Goal: Task Accomplishment & Management: Manage account settings

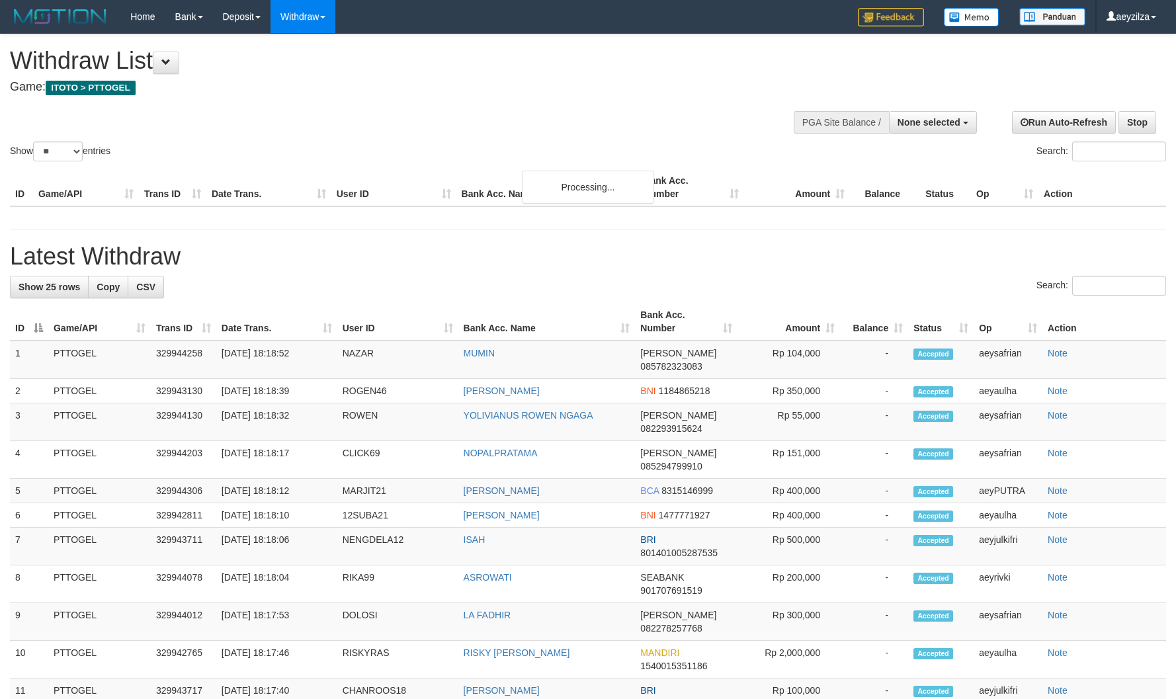
select select
select select "**"
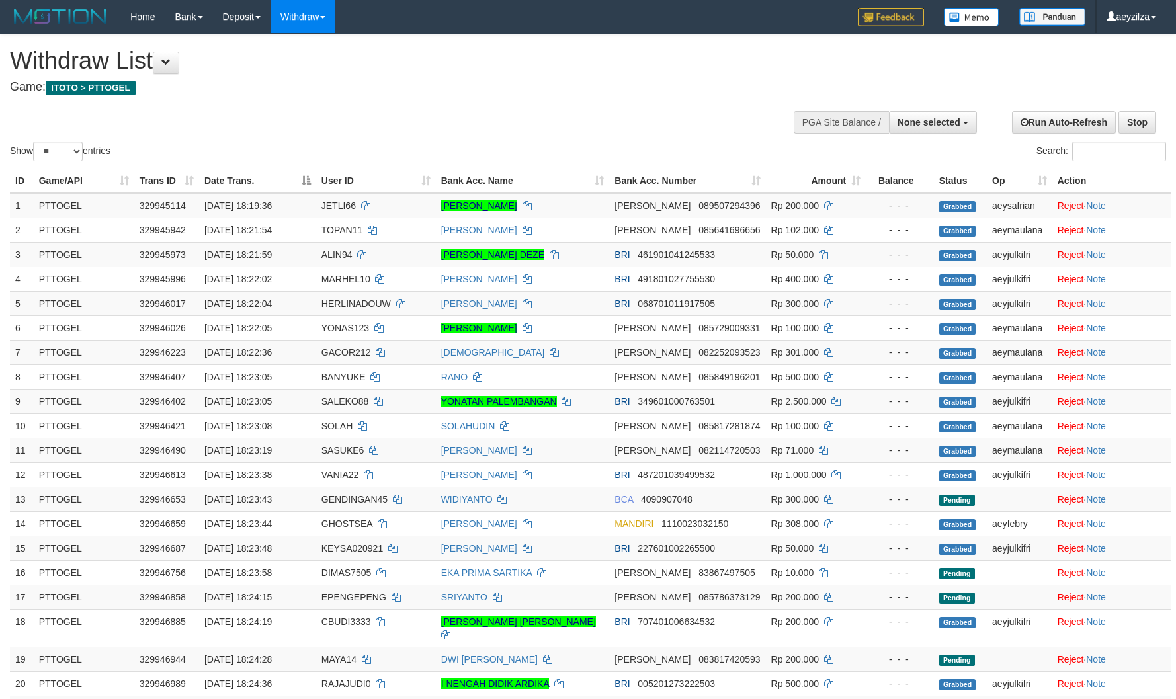
select select
select select "**"
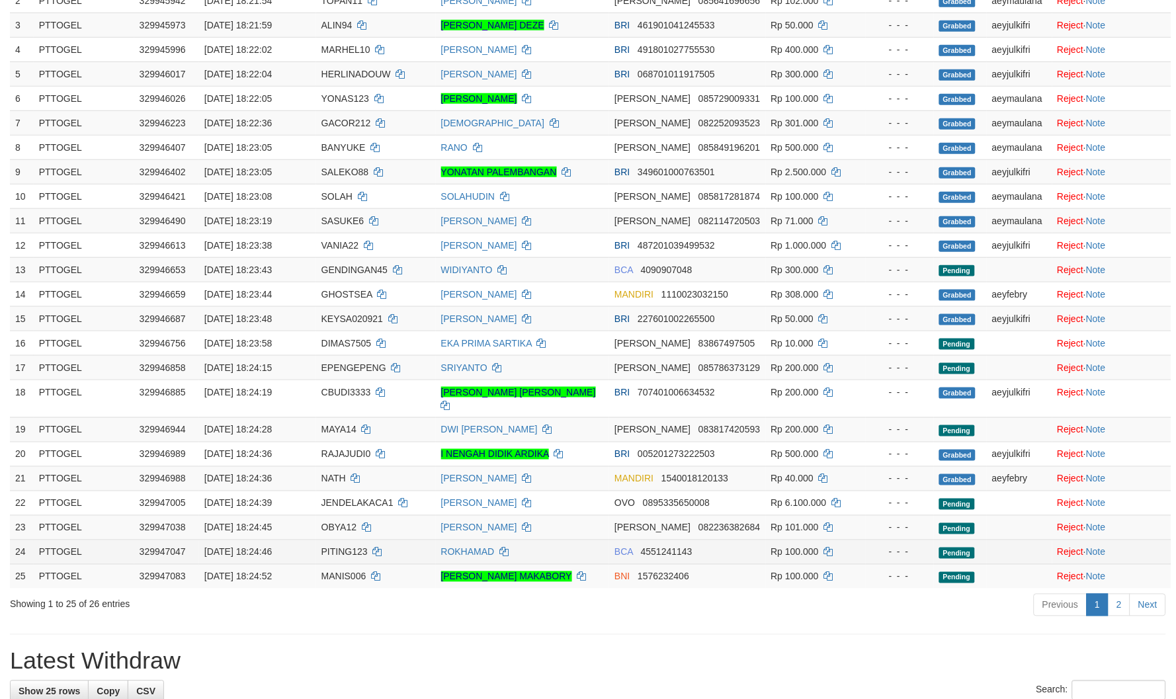
scroll to position [367, 0]
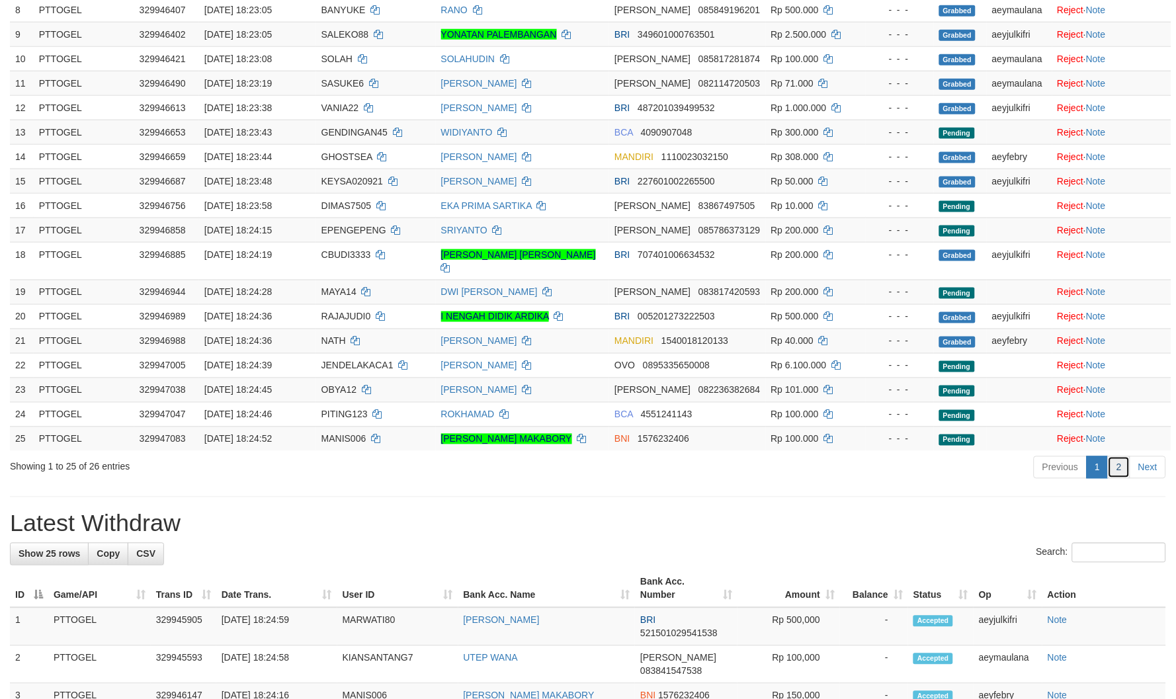
click at [1115, 457] on link "2" at bounding box center [1119, 468] width 22 height 22
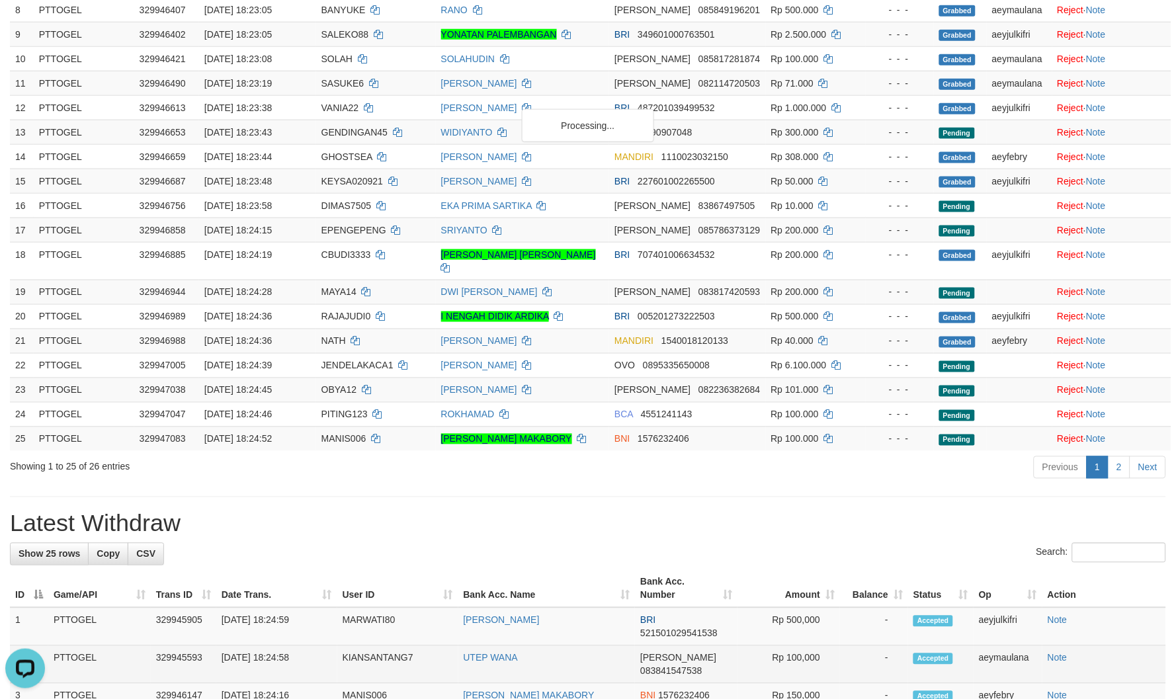
scroll to position [0, 0]
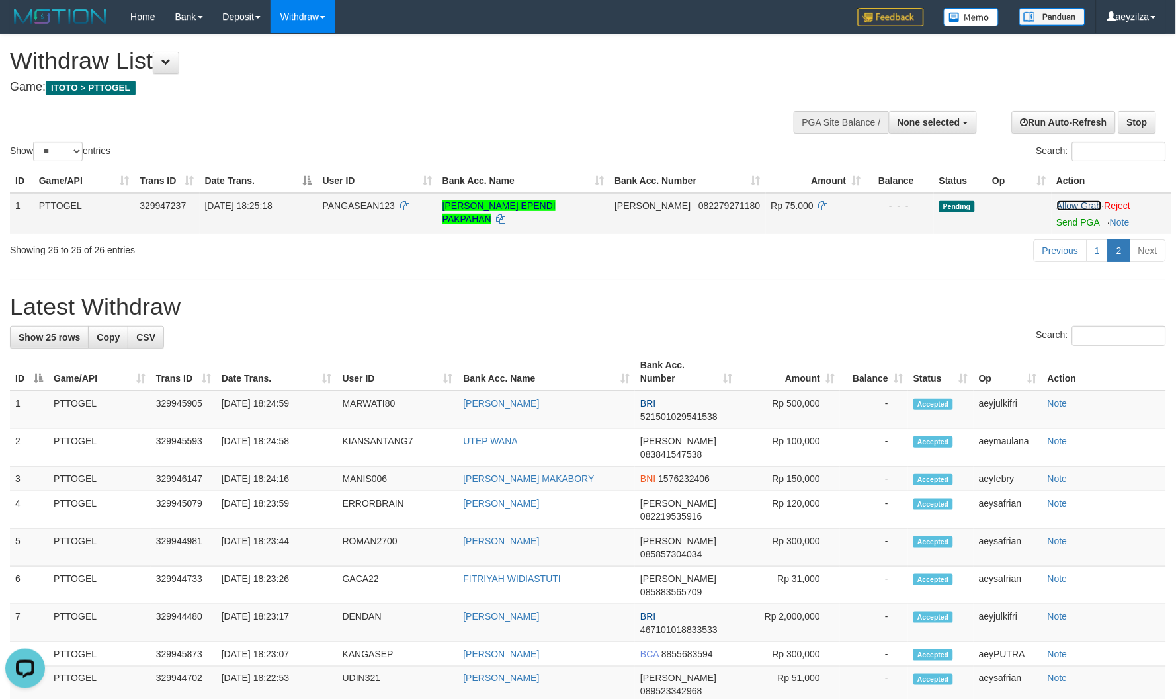
click at [1077, 203] on link "Allow Grab" at bounding box center [1079, 205] width 45 height 11
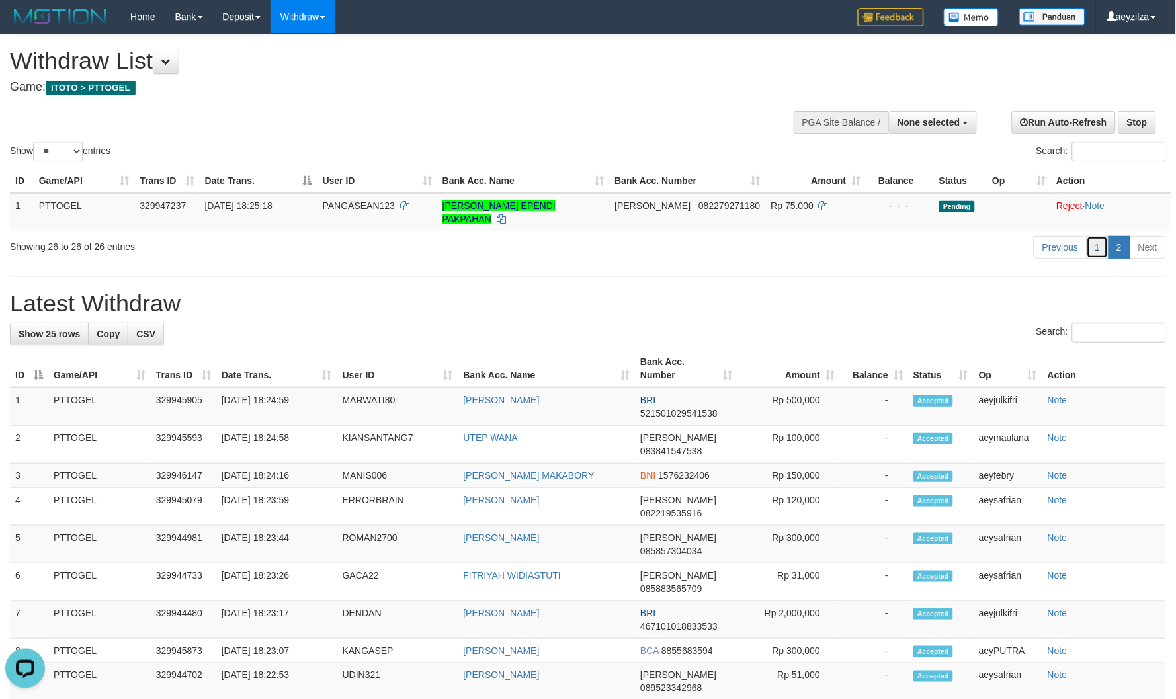
click at [1097, 242] on link "1" at bounding box center [1098, 247] width 22 height 22
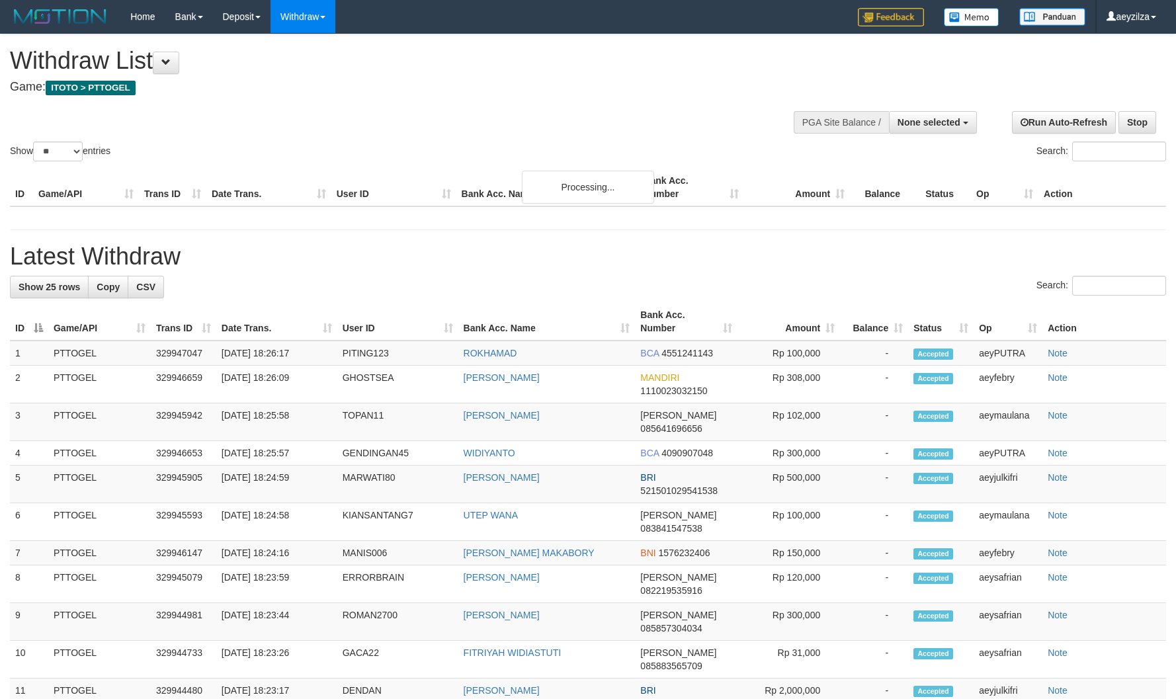
select select
select select "**"
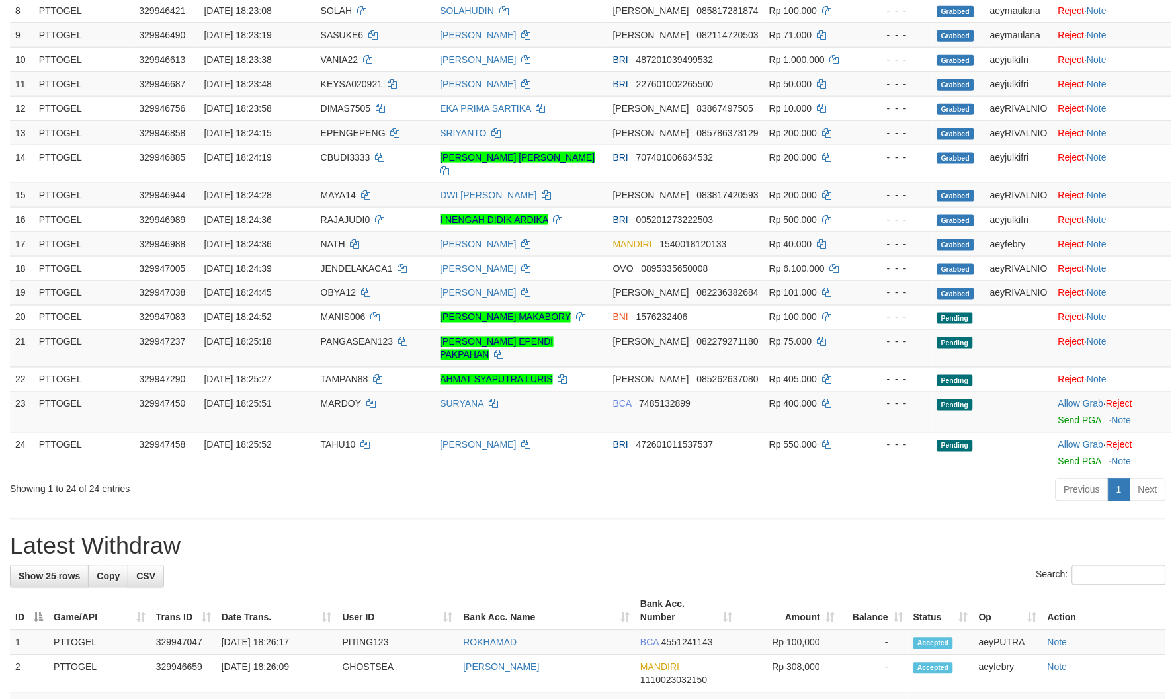
scroll to position [367, 0]
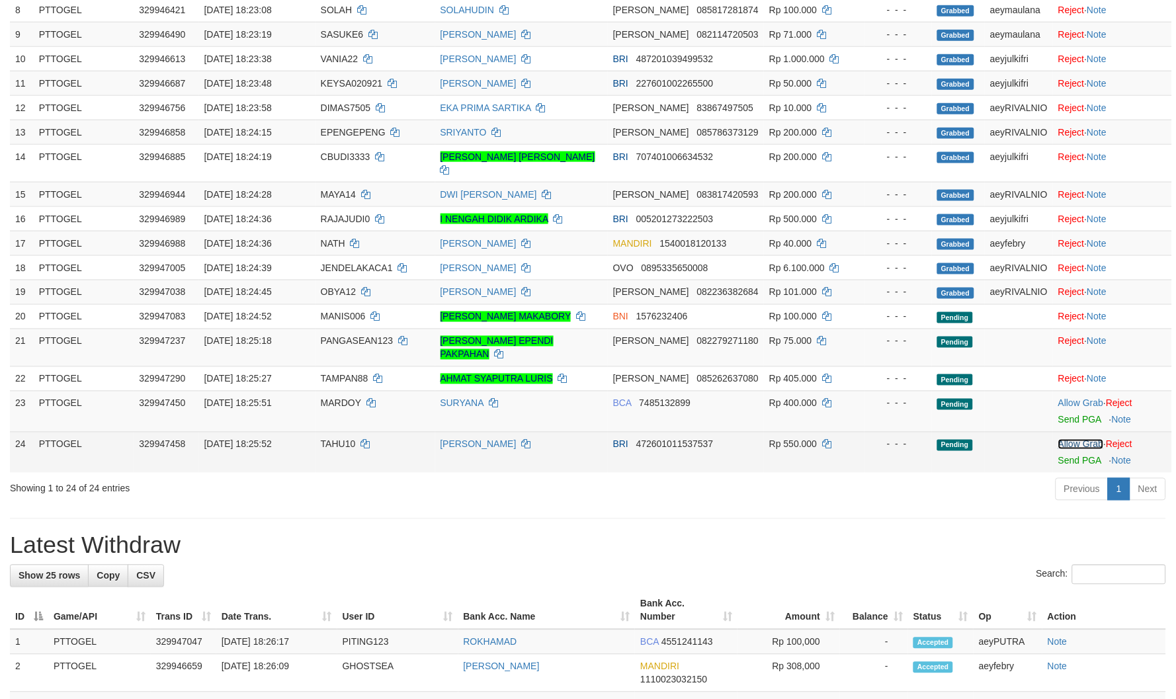
click at [1076, 439] on link "Allow Grab" at bounding box center [1081, 444] width 45 height 11
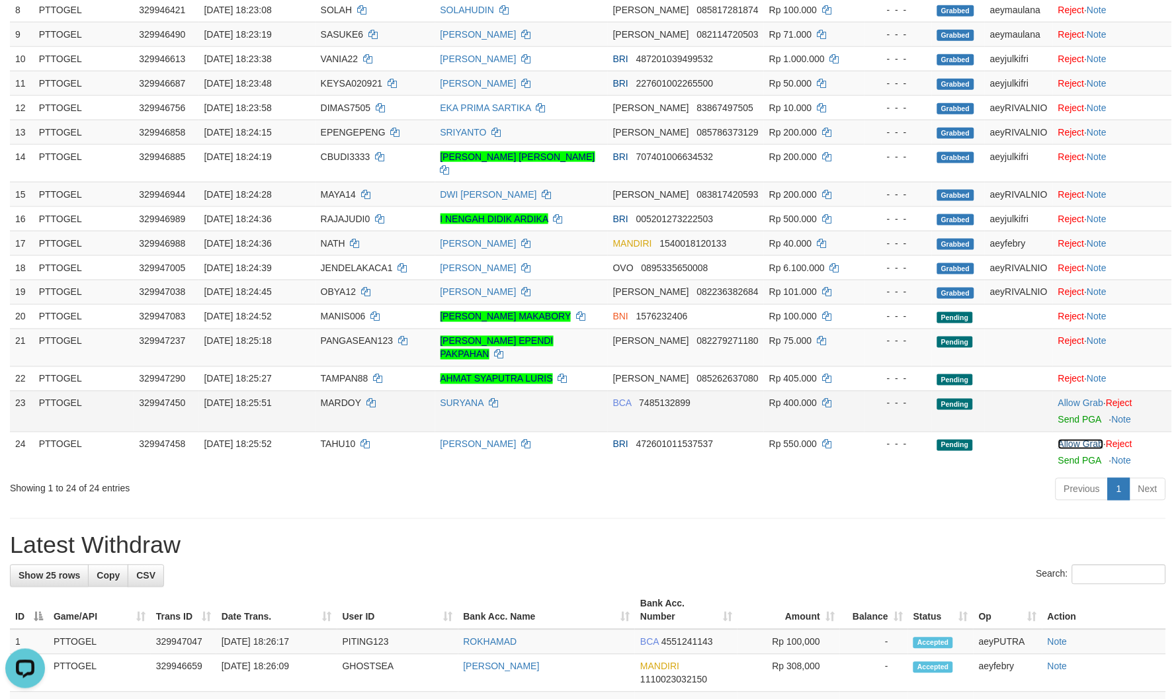
scroll to position [0, 0]
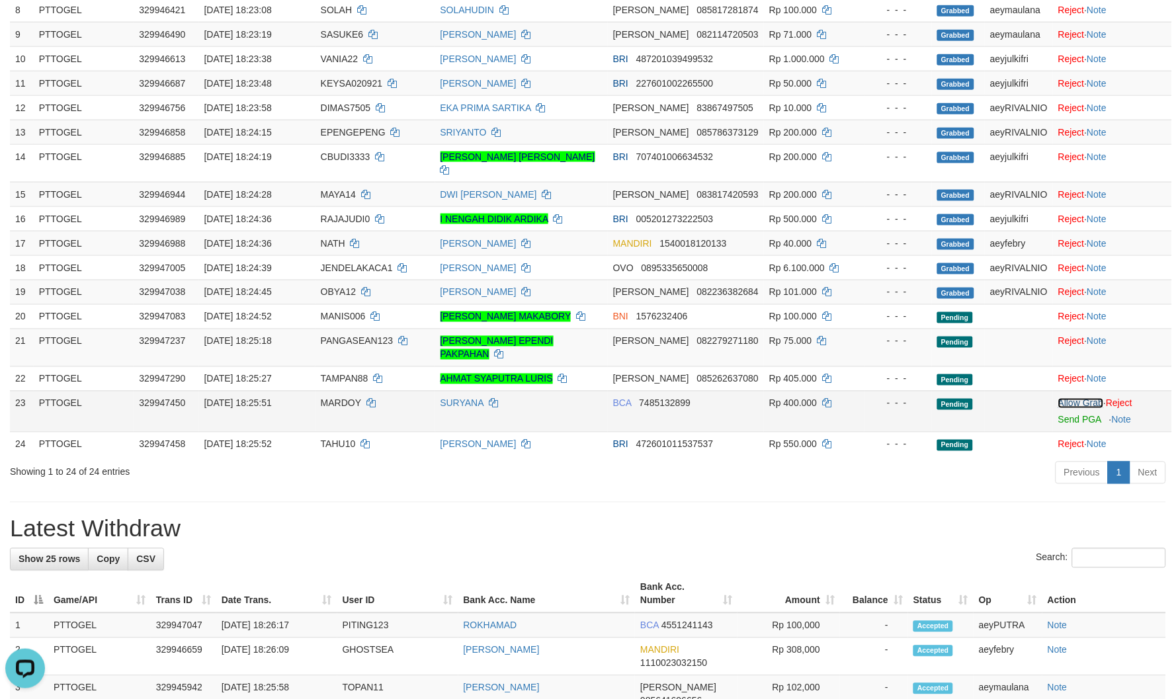
click at [1063, 398] on link "Allow Grab" at bounding box center [1081, 403] width 45 height 11
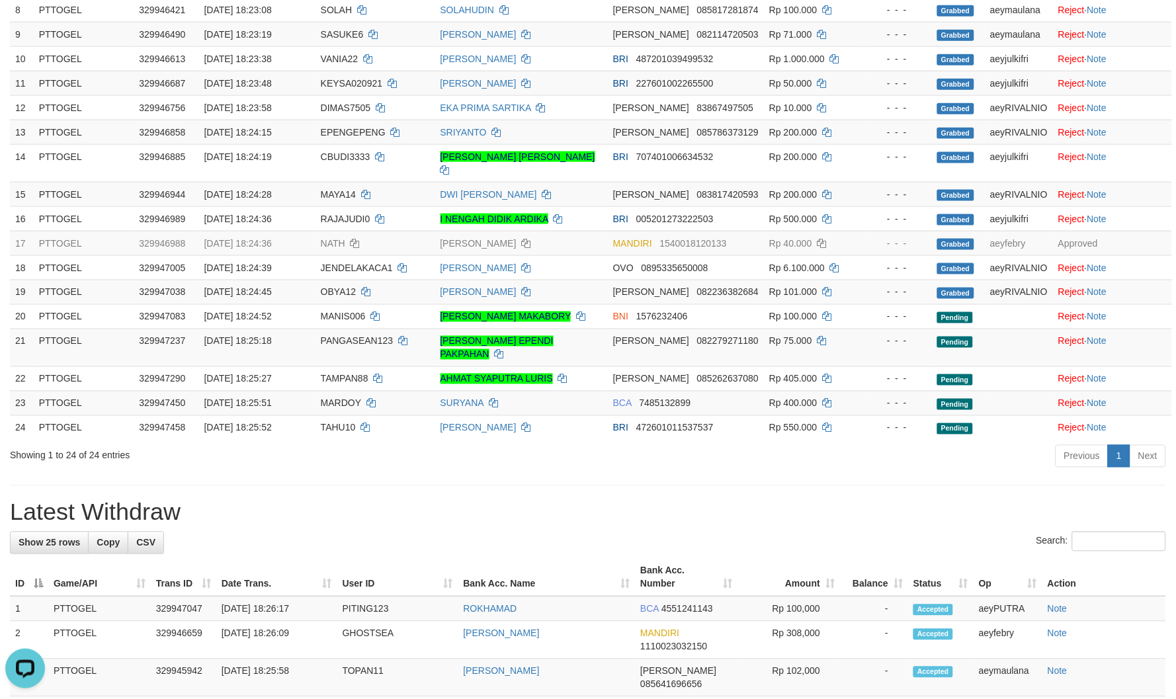
drag, startPoint x: 1016, startPoint y: 540, endPoint x: 439, endPoint y: 230, distance: 655.1
click at [1008, 559] on th "Op" at bounding box center [1008, 578] width 69 height 38
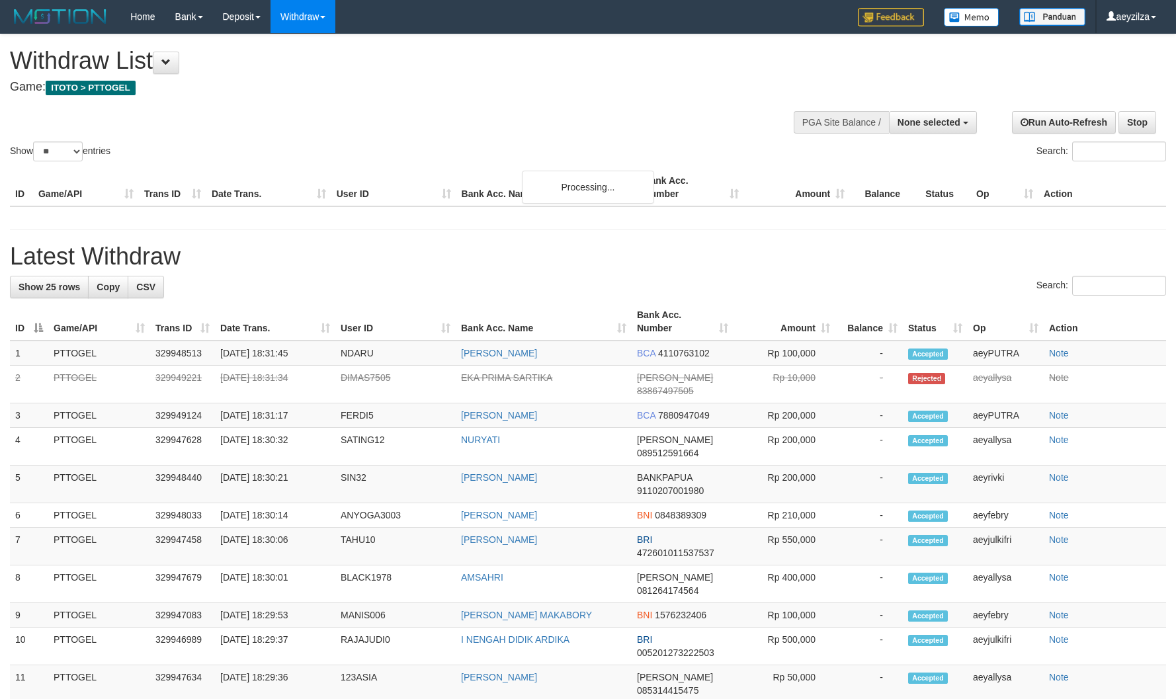
select select
select select "**"
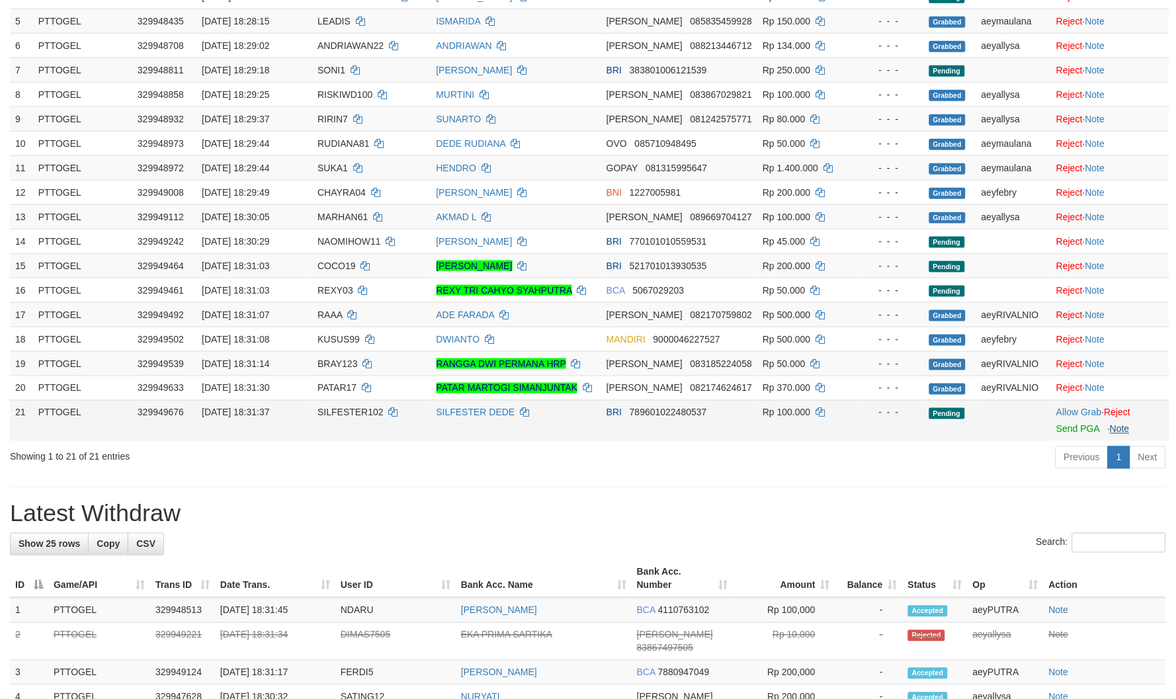
scroll to position [294, 0]
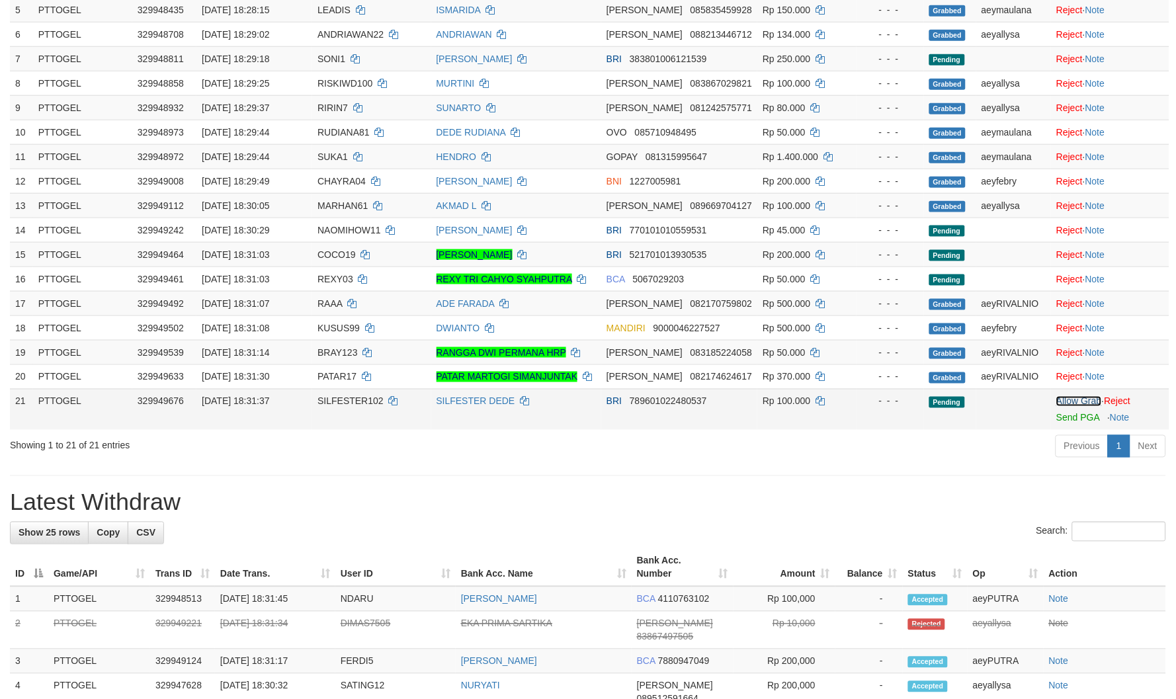
click at [1069, 406] on link "Allow Grab" at bounding box center [1079, 401] width 45 height 11
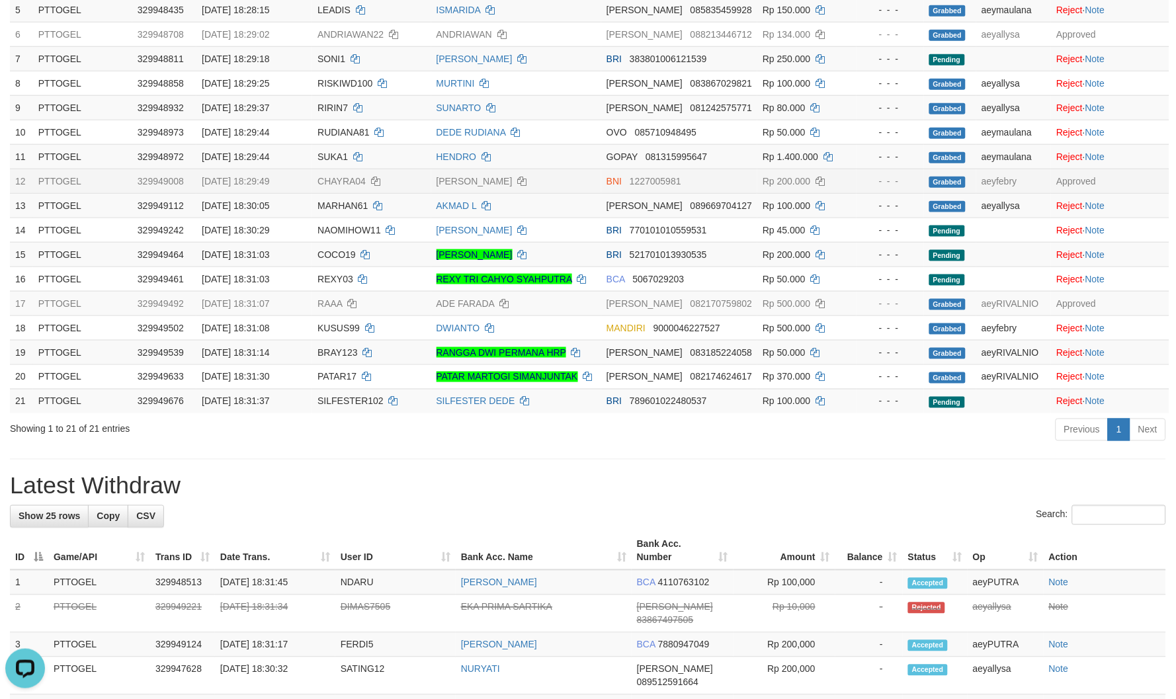
drag, startPoint x: 733, startPoint y: 446, endPoint x: 530, endPoint y: 180, distance: 334.7
click at [736, 439] on div "Previous 1 Next" at bounding box center [833, 431] width 666 height 28
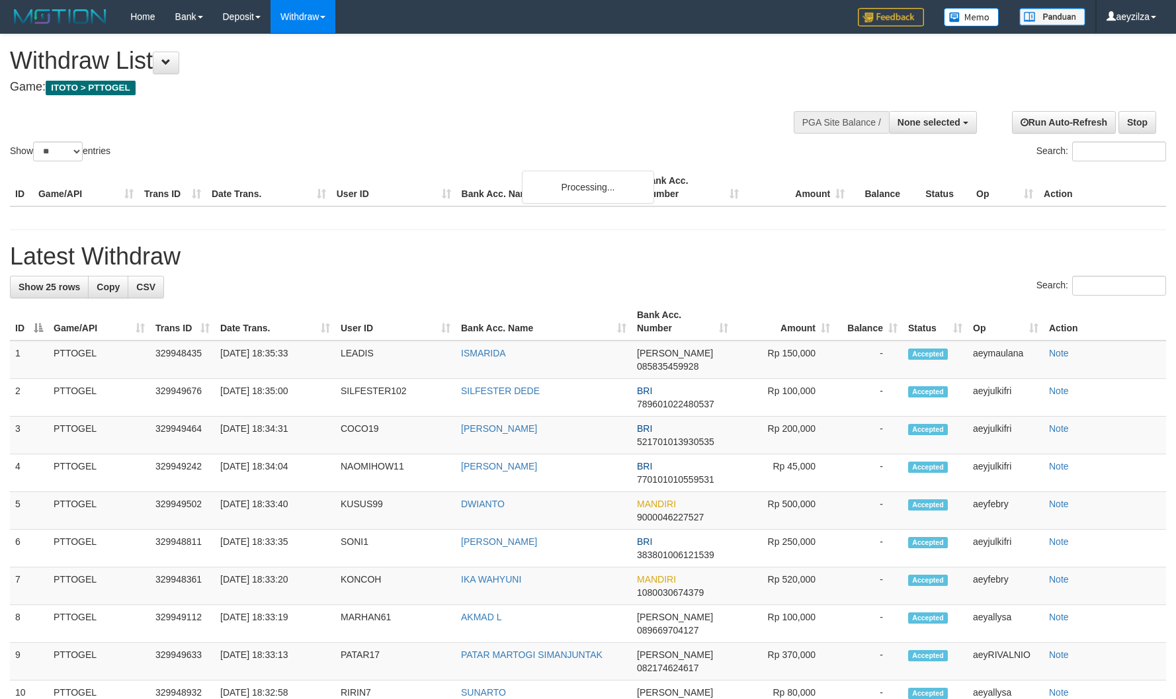
select select
select select "**"
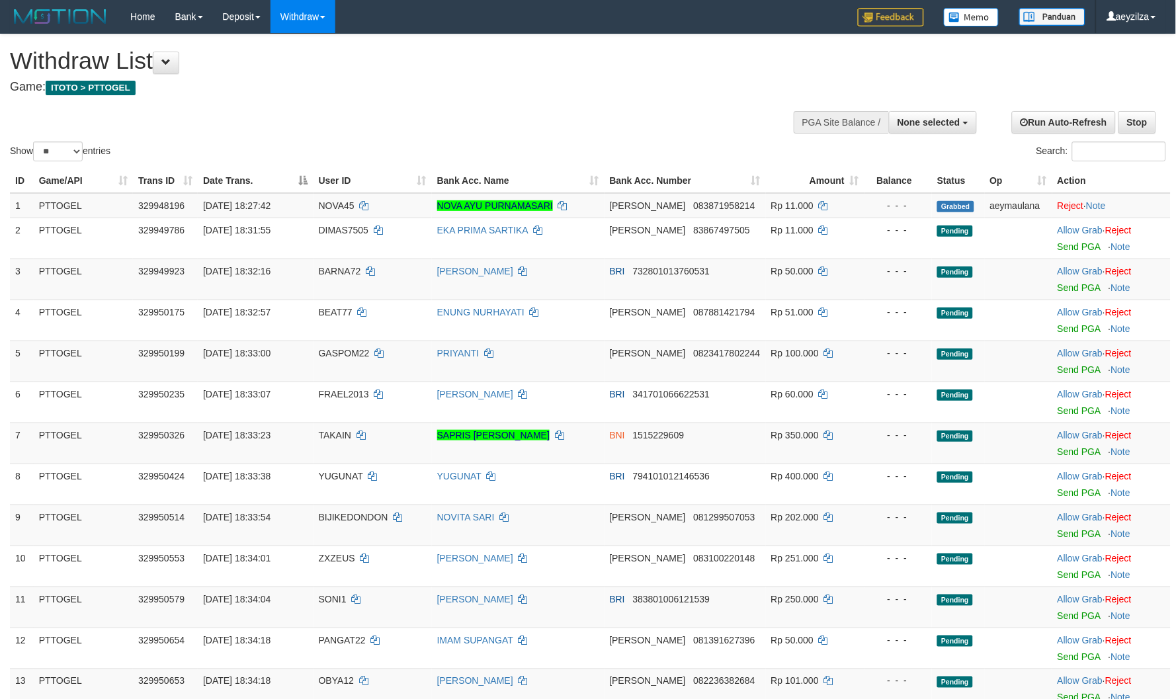
scroll to position [147, 0]
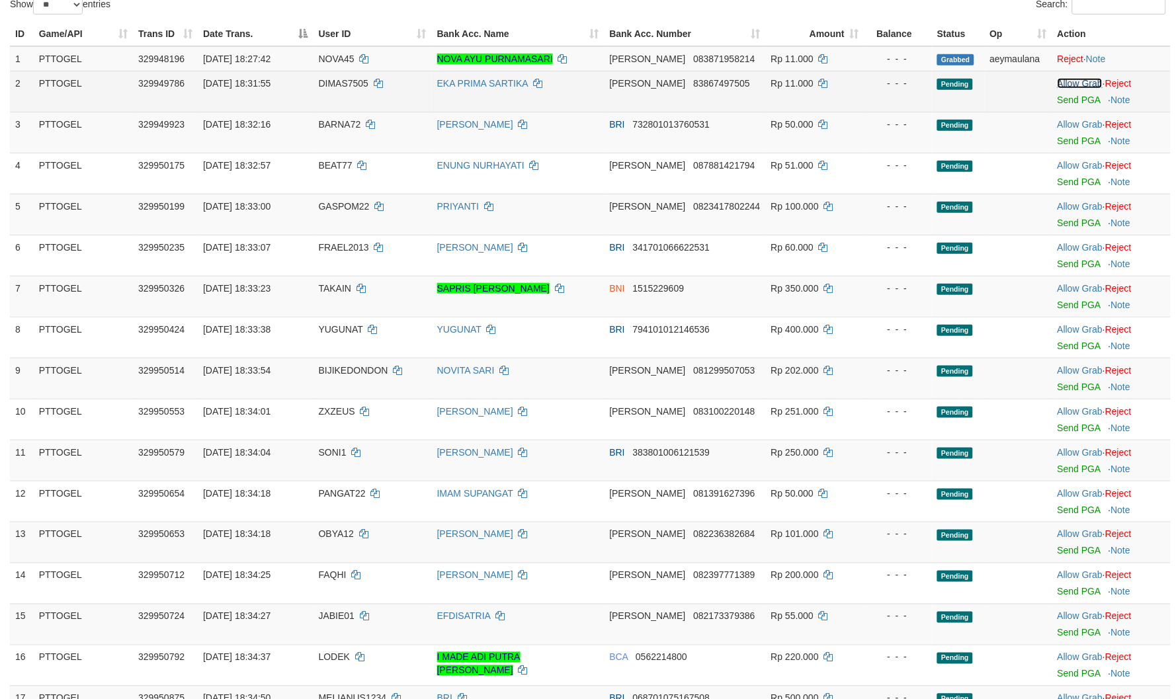
click at [1071, 78] on link "Allow Grab" at bounding box center [1080, 83] width 45 height 11
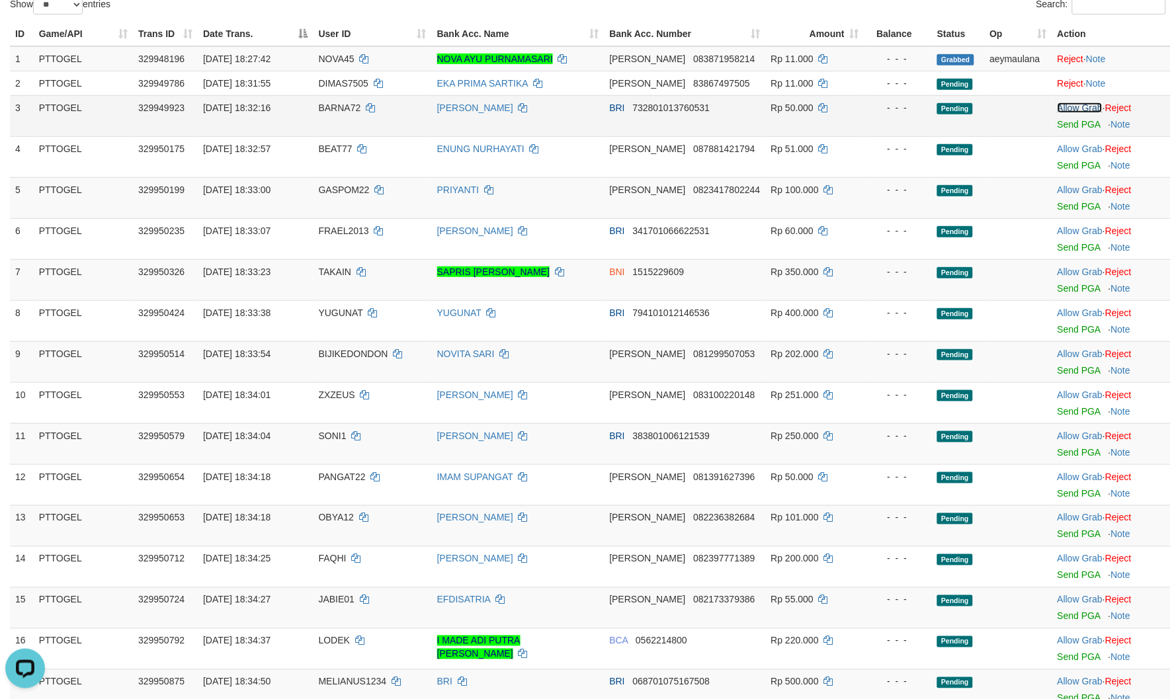
click at [1069, 106] on link "Allow Grab" at bounding box center [1080, 108] width 45 height 11
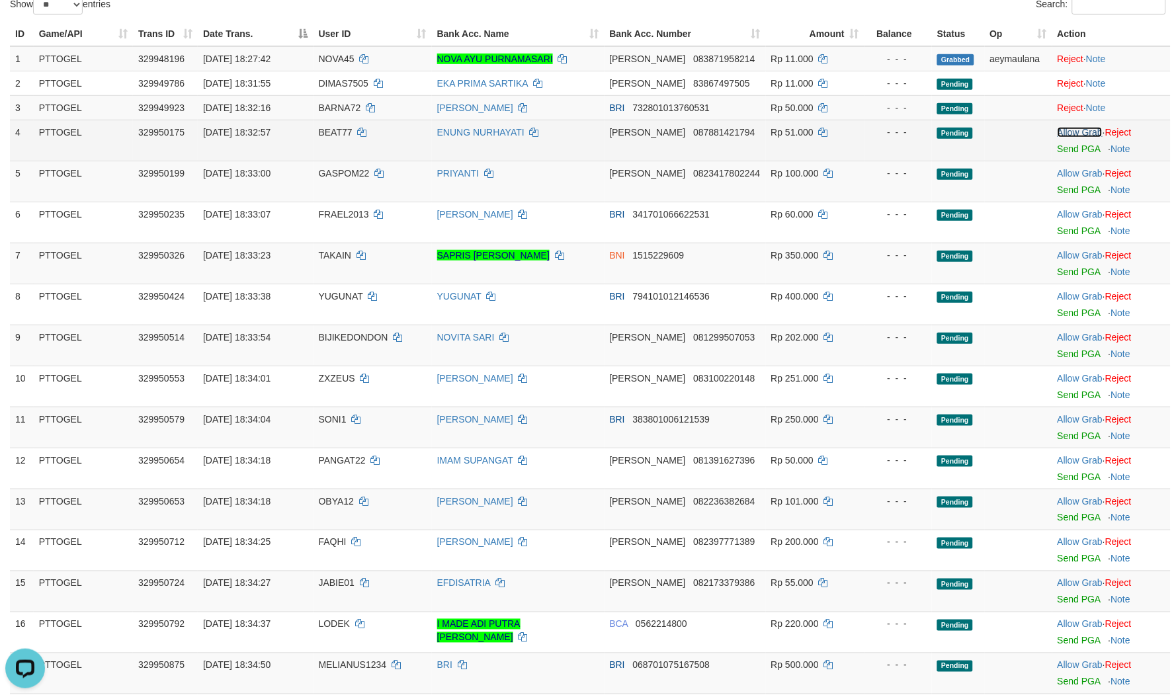
click at [1071, 129] on link "Allow Grab" at bounding box center [1080, 132] width 45 height 11
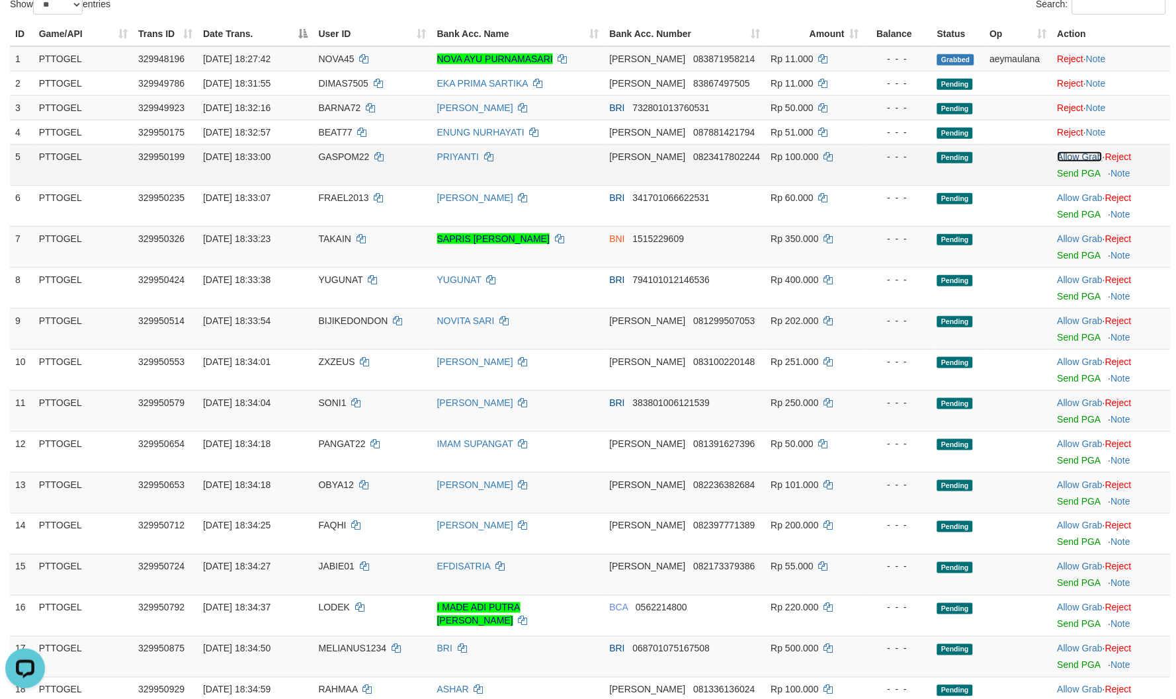
click at [1067, 156] on link "Allow Grab" at bounding box center [1080, 157] width 45 height 11
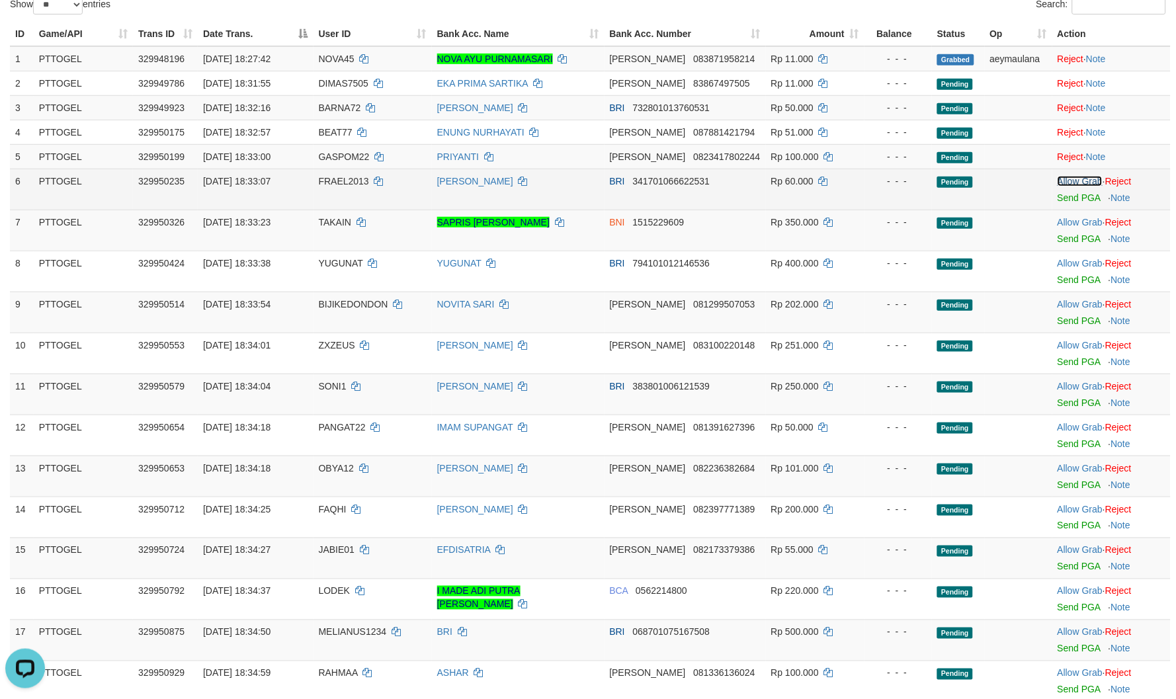
click at [1086, 182] on link "Allow Grab" at bounding box center [1080, 181] width 45 height 11
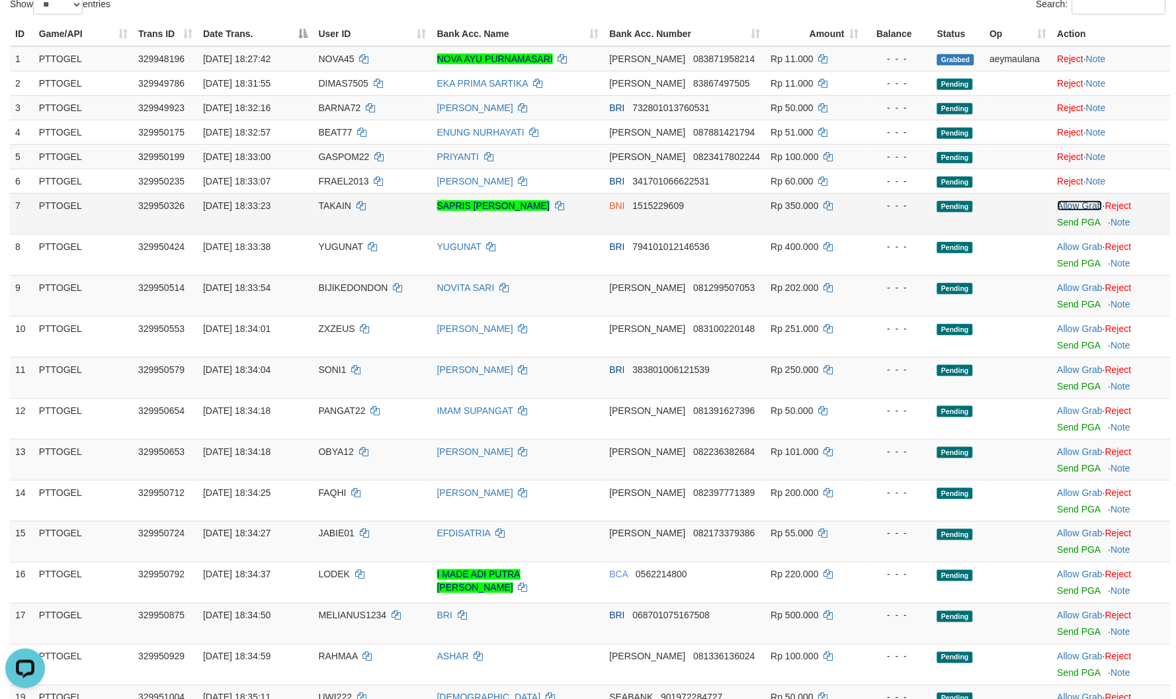
click at [1080, 202] on link "Allow Grab" at bounding box center [1080, 205] width 45 height 11
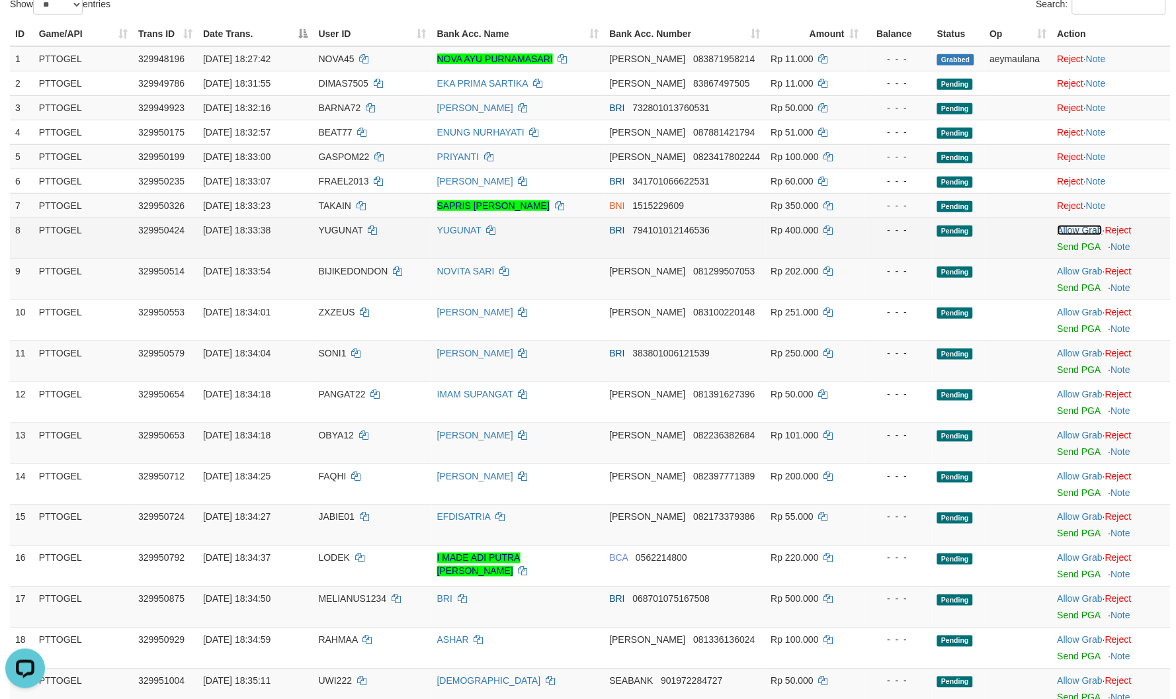
click at [1076, 229] on link "Allow Grab" at bounding box center [1080, 230] width 45 height 11
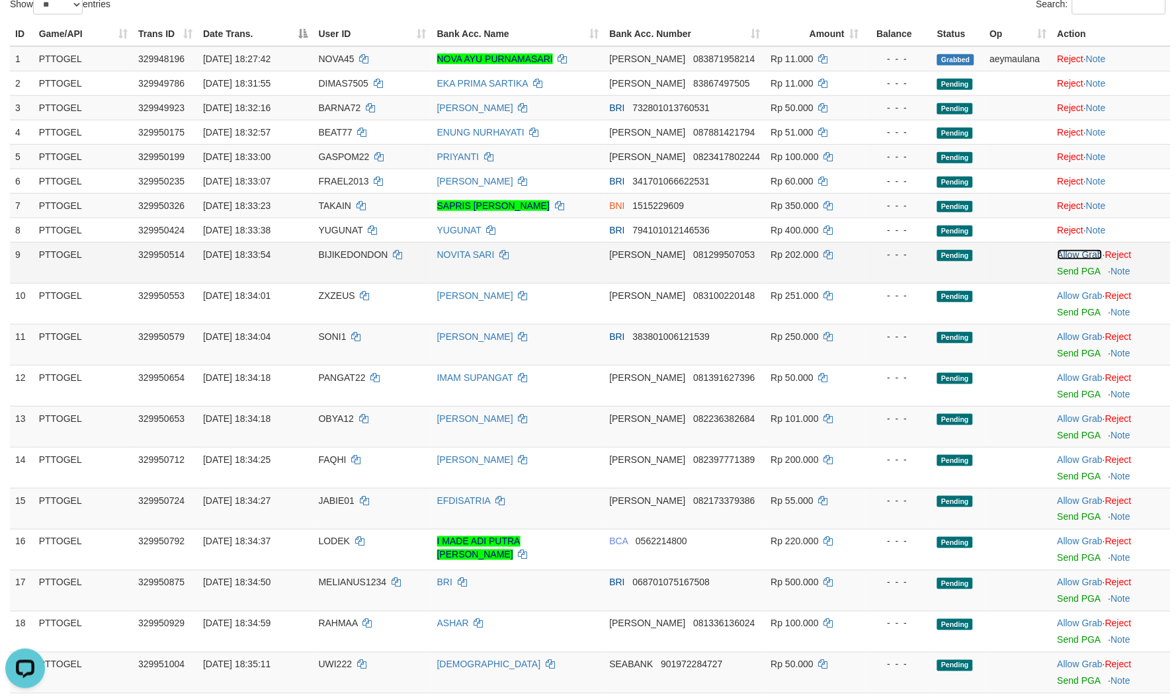
click at [1074, 252] on link "Allow Grab" at bounding box center [1080, 254] width 45 height 11
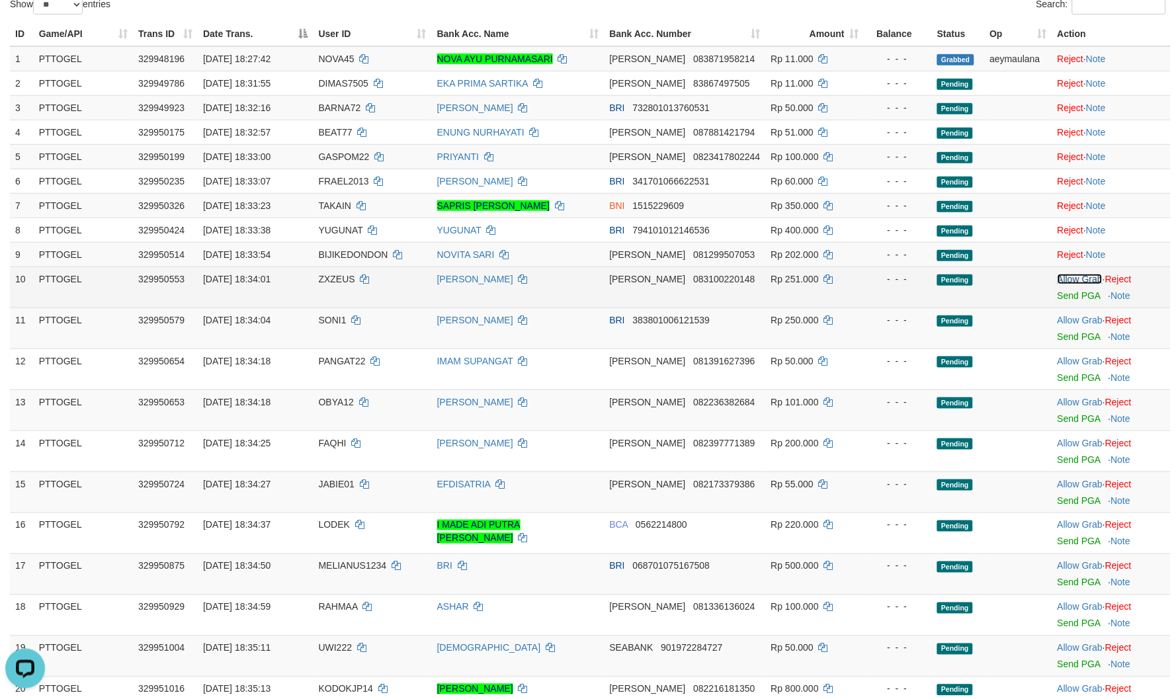
click at [1075, 279] on link "Allow Grab" at bounding box center [1080, 279] width 45 height 11
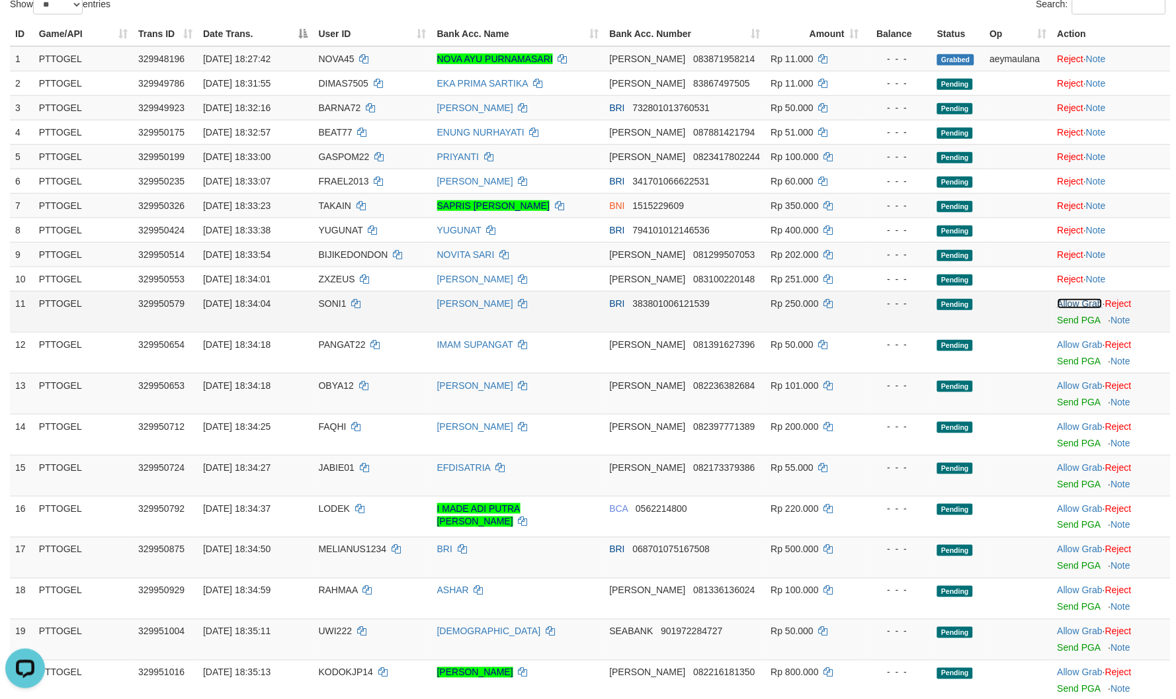
click at [1076, 305] on link "Allow Grab" at bounding box center [1080, 303] width 45 height 11
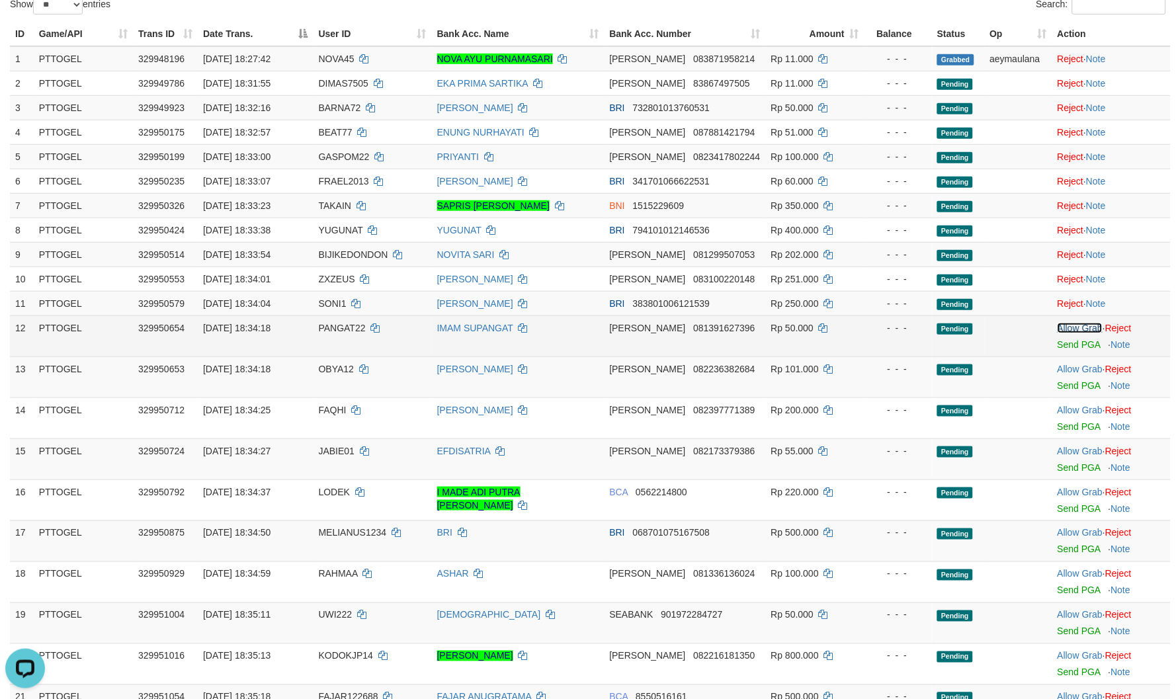
click at [1070, 327] on link "Allow Grab" at bounding box center [1080, 328] width 45 height 11
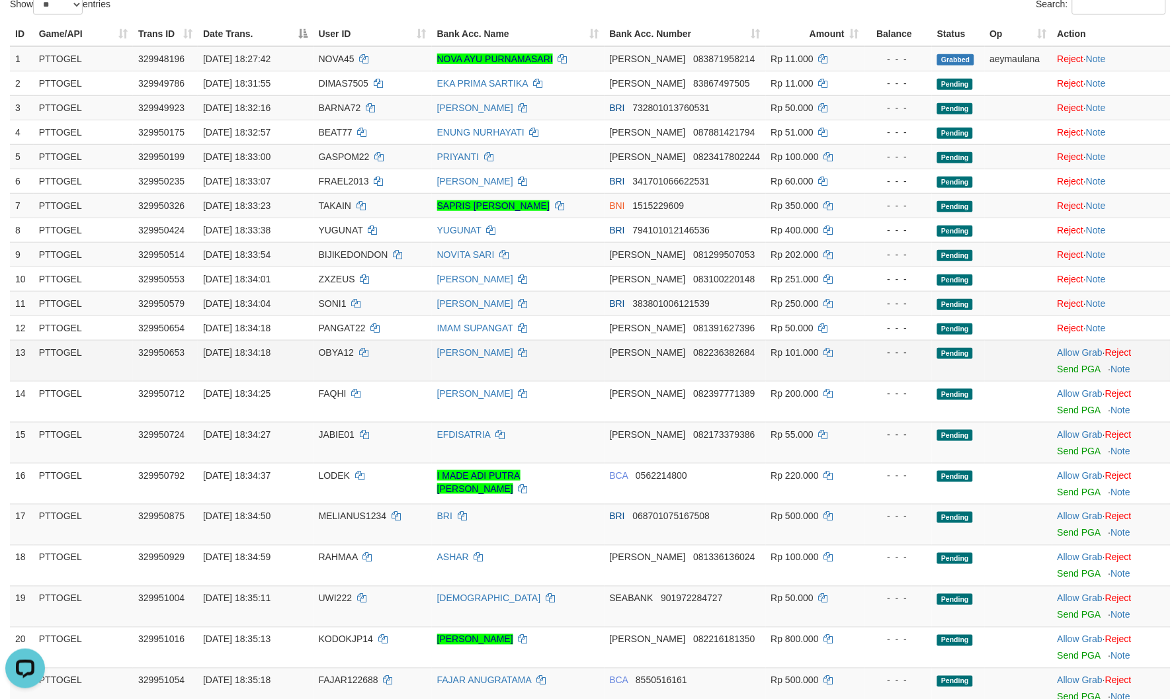
click at [1068, 341] on td "Allow Grab · Reject Send PGA · Note" at bounding box center [1112, 360] width 118 height 41
click at [1067, 341] on td "Allow Grab · Reject Send PGA · Note" at bounding box center [1112, 360] width 118 height 41
click at [1067, 345] on td "Allow Grab · Reject Send PGA · Note" at bounding box center [1112, 360] width 118 height 41
click at [1068, 347] on link "Allow Grab" at bounding box center [1080, 352] width 45 height 11
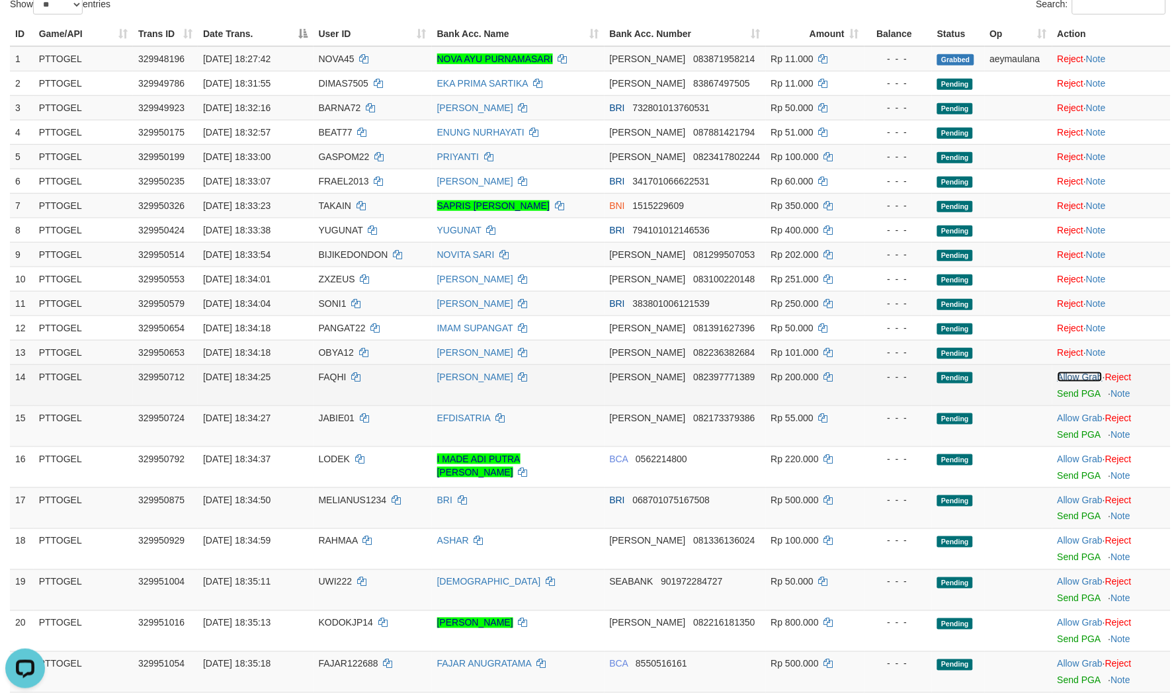
click at [1075, 377] on link "Allow Grab" at bounding box center [1080, 377] width 45 height 11
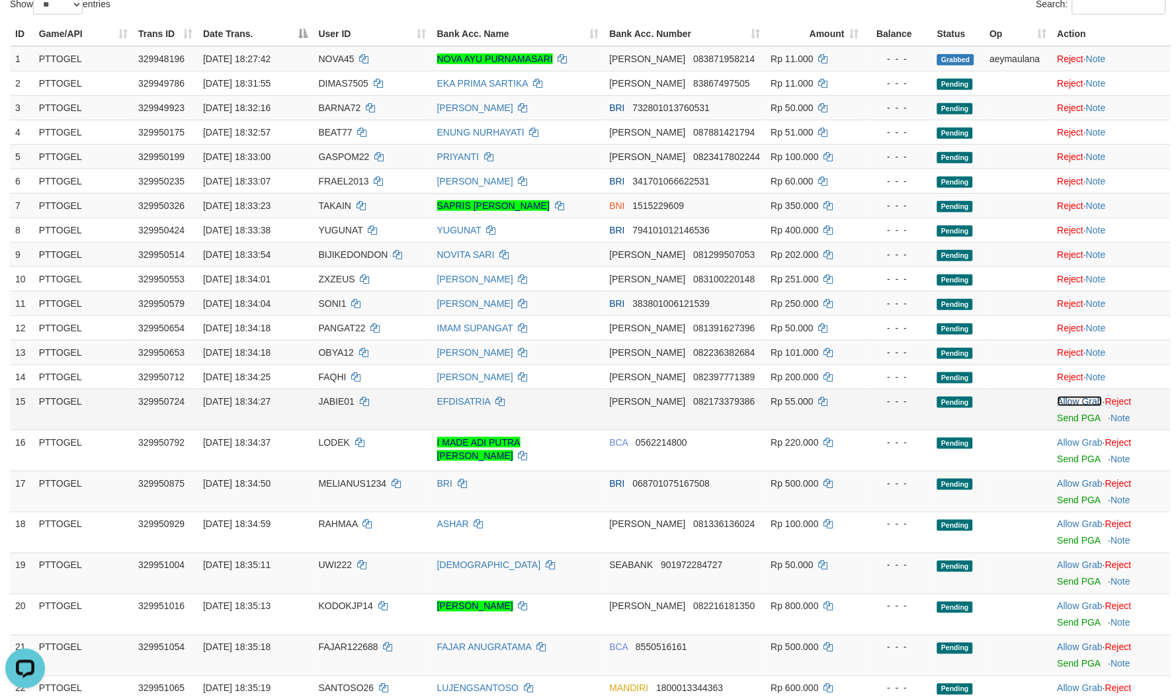
click at [1059, 399] on link "Allow Grab" at bounding box center [1080, 401] width 45 height 11
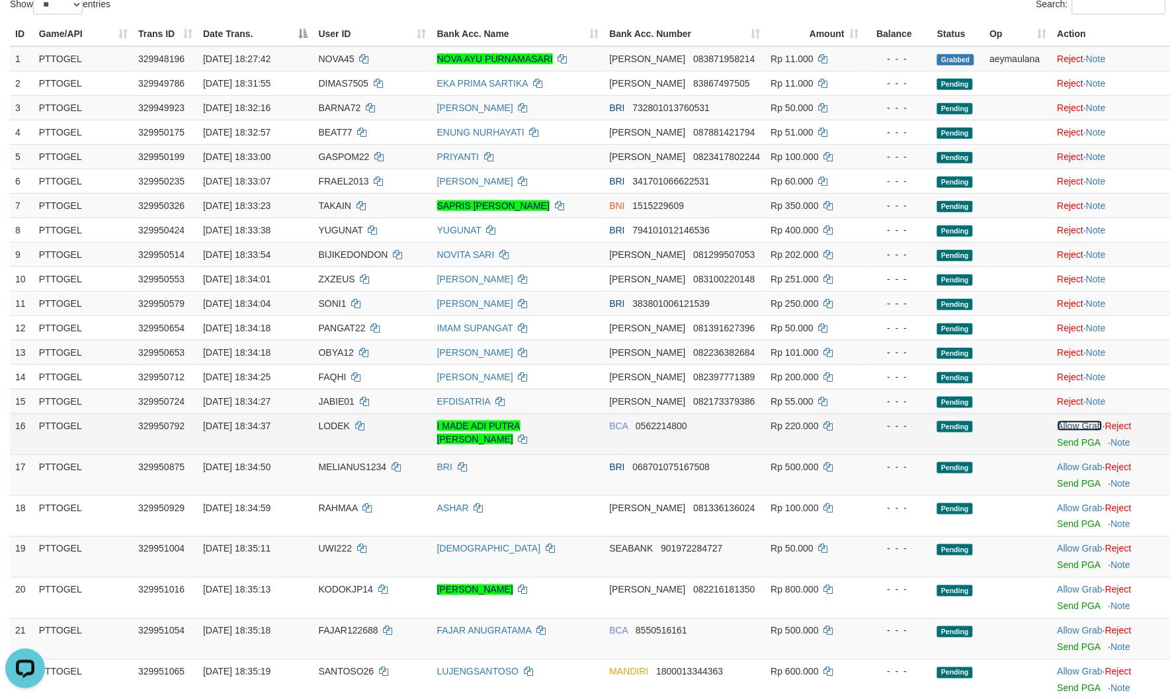
click at [1069, 421] on link "Allow Grab" at bounding box center [1080, 426] width 45 height 11
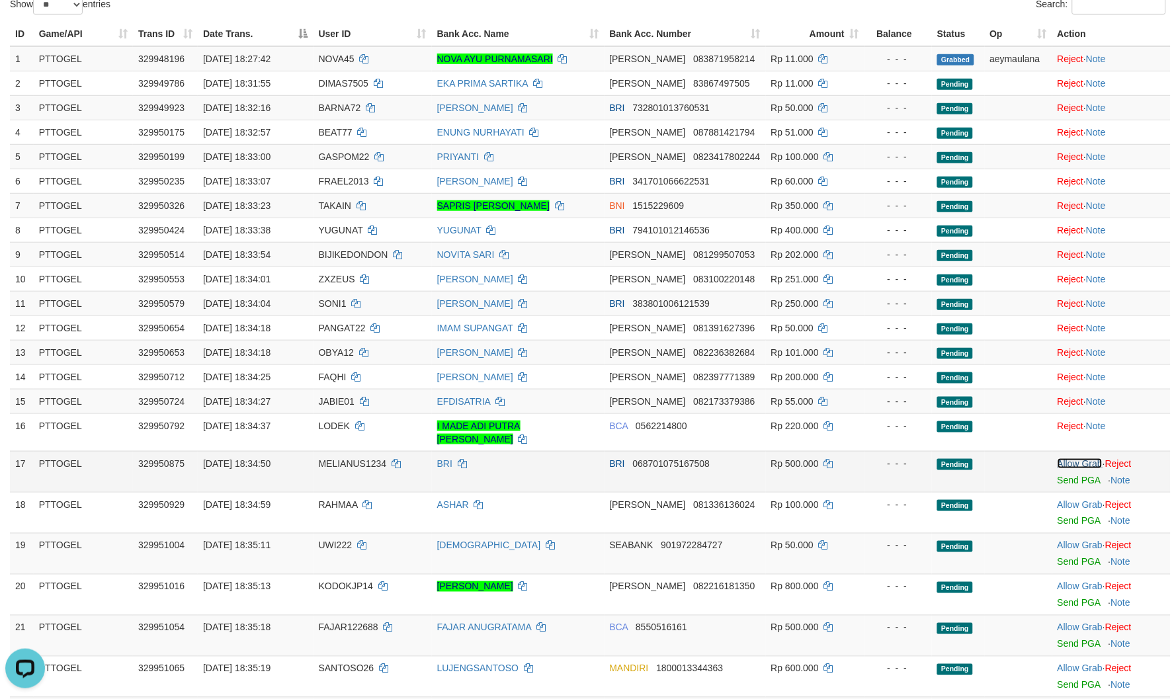
click at [1066, 459] on link "Allow Grab" at bounding box center [1080, 464] width 45 height 11
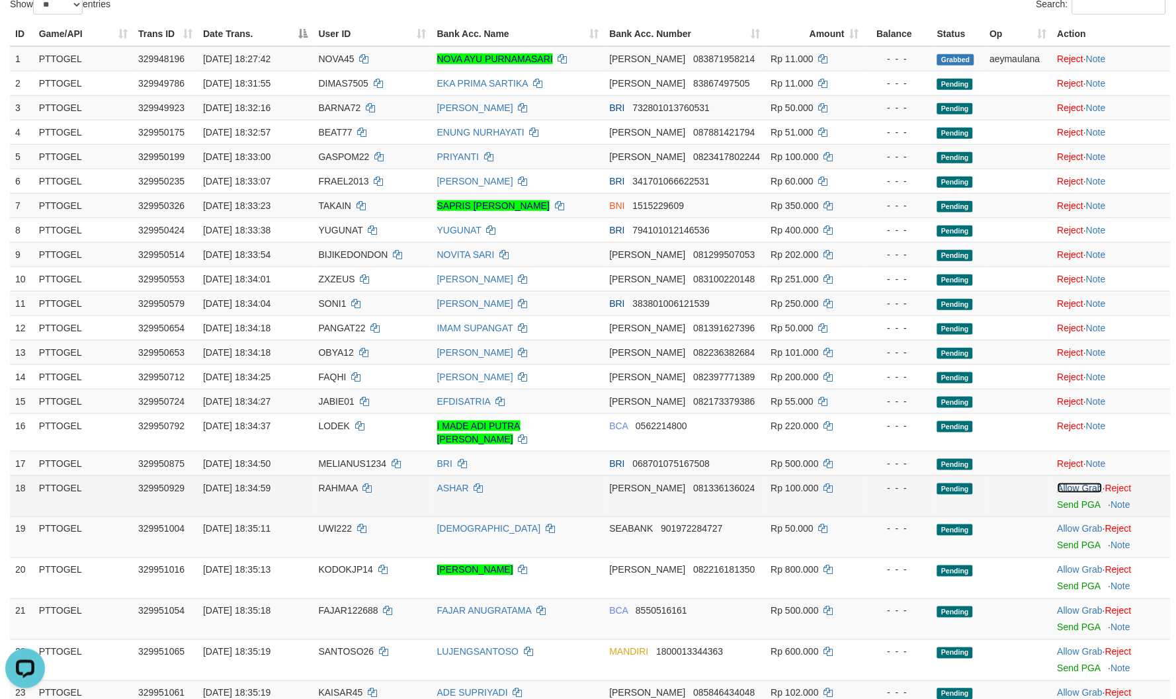
click at [1067, 483] on link "Allow Grab" at bounding box center [1080, 488] width 45 height 11
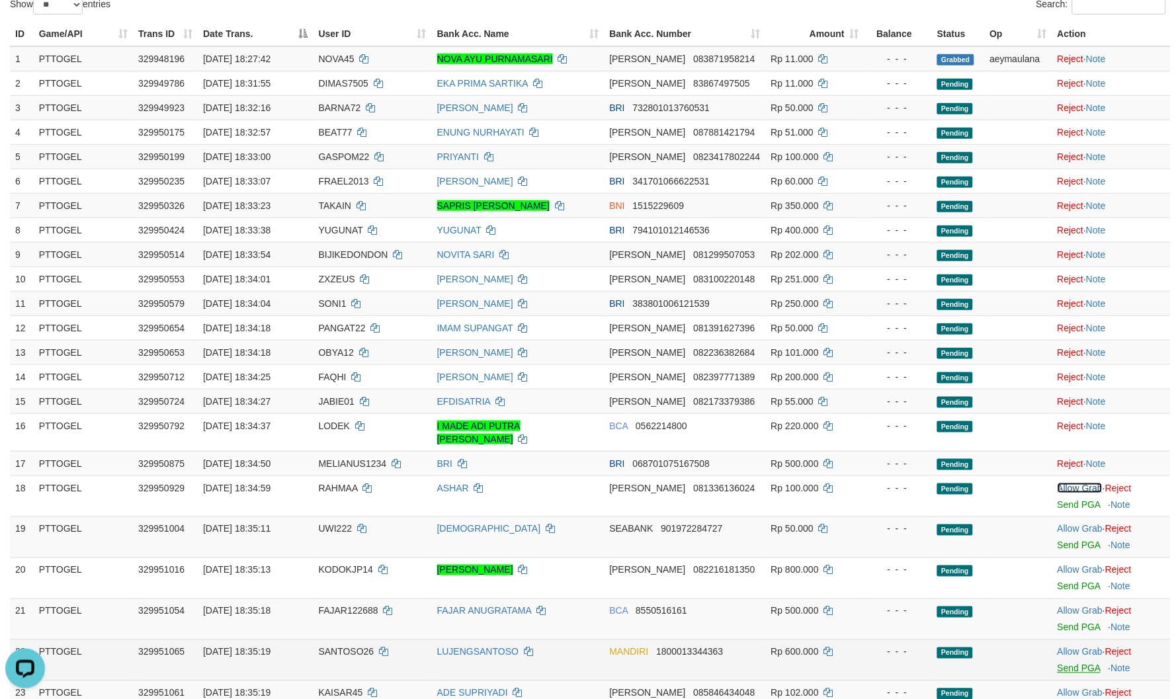
scroll to position [367, 0]
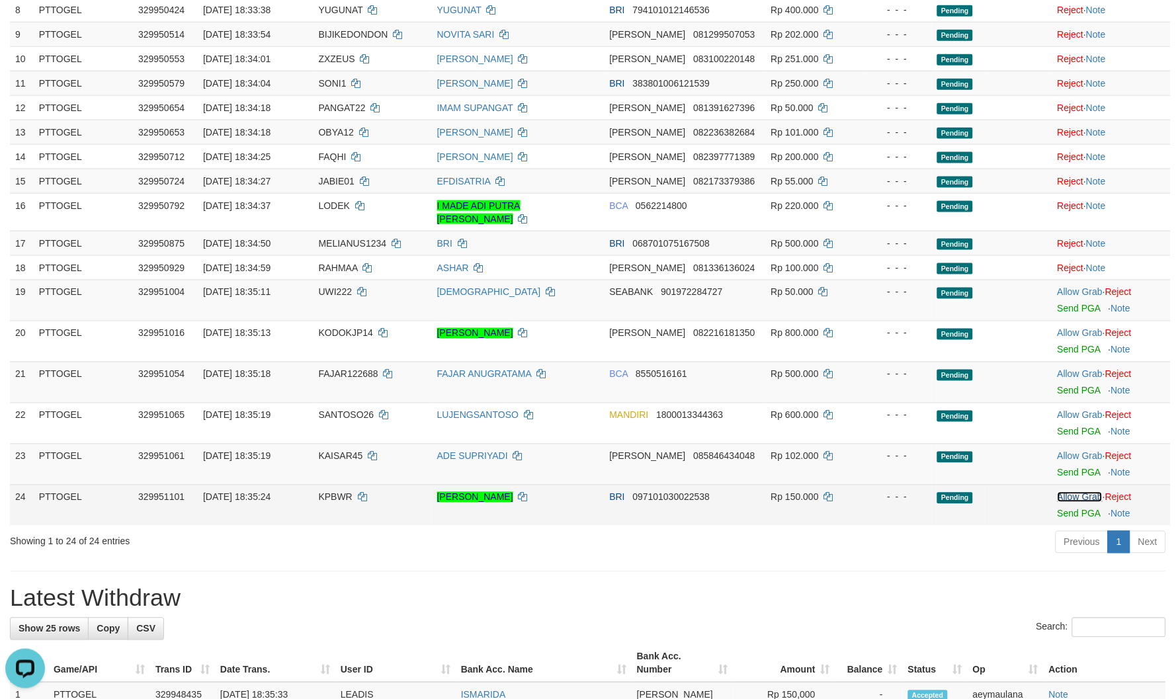
drag, startPoint x: 1064, startPoint y: 486, endPoint x: 1069, endPoint y: 458, distance: 28.3
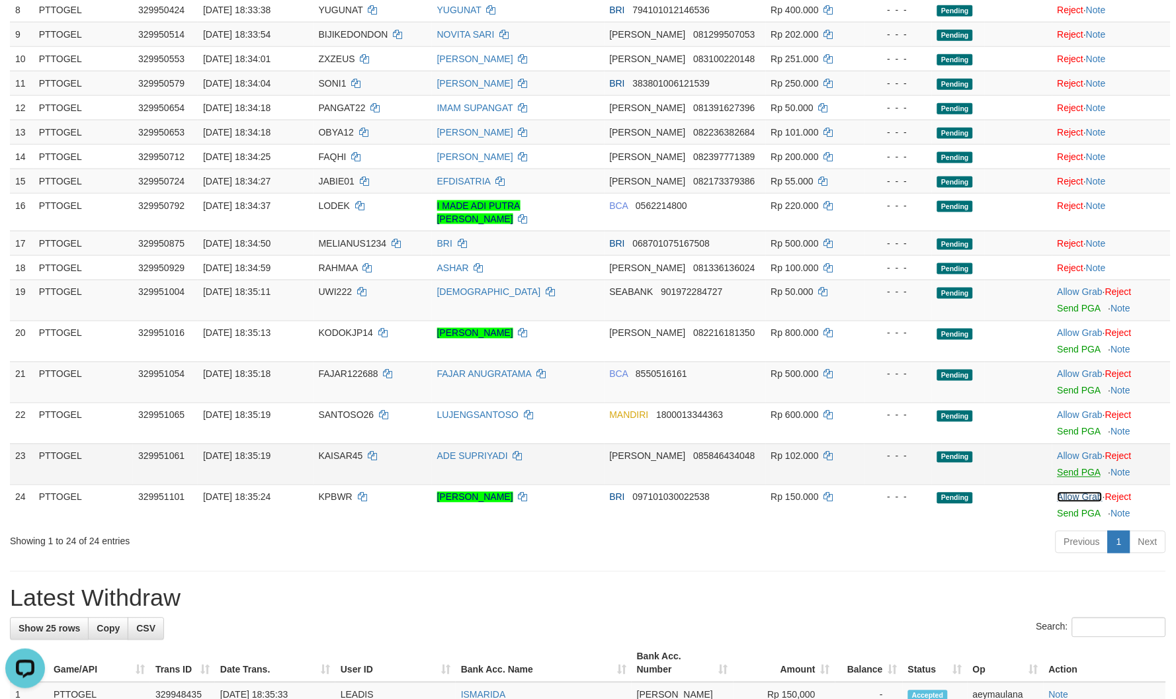
click at [1065, 492] on link "Allow Grab" at bounding box center [1080, 497] width 45 height 11
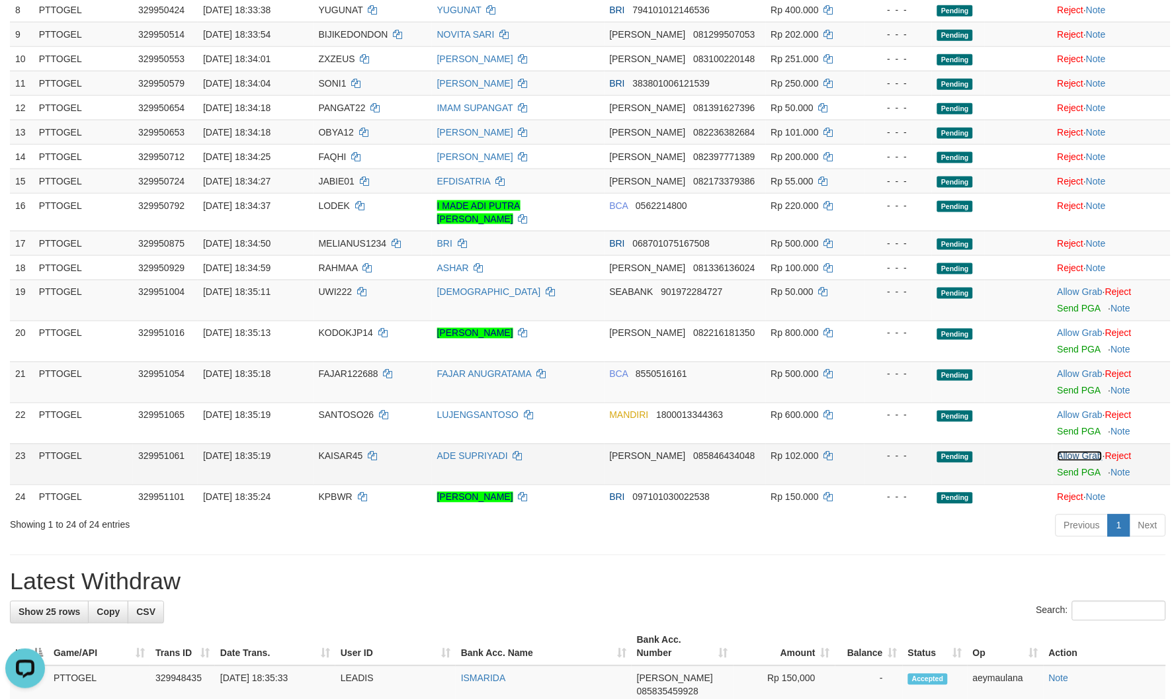
click at [1081, 451] on link "Allow Grab" at bounding box center [1080, 456] width 45 height 11
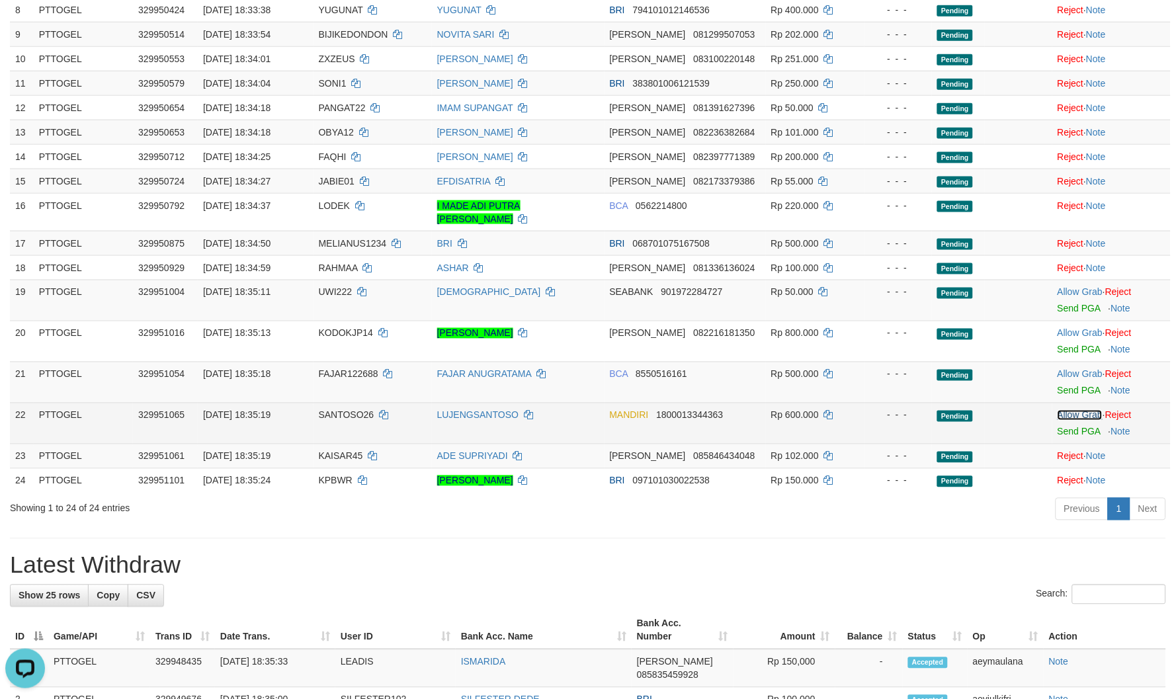
click at [1075, 410] on link "Allow Grab" at bounding box center [1080, 415] width 45 height 11
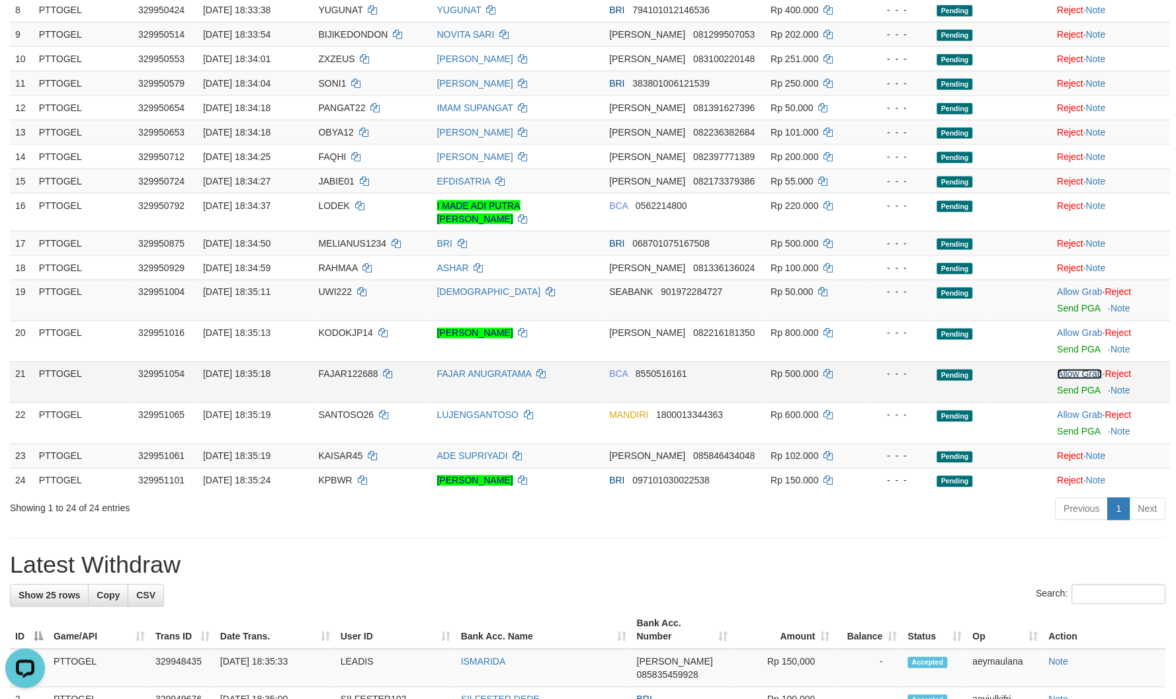
click at [1067, 369] on link "Allow Grab" at bounding box center [1080, 374] width 45 height 11
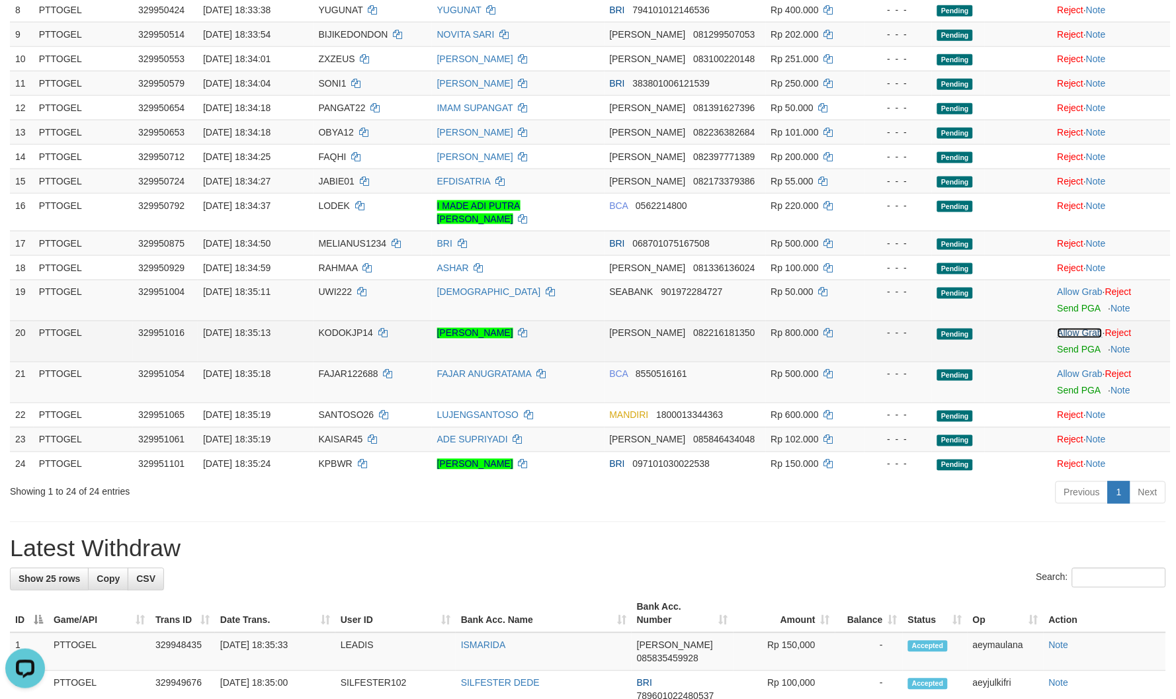
click at [1073, 328] on link "Allow Grab" at bounding box center [1080, 333] width 45 height 11
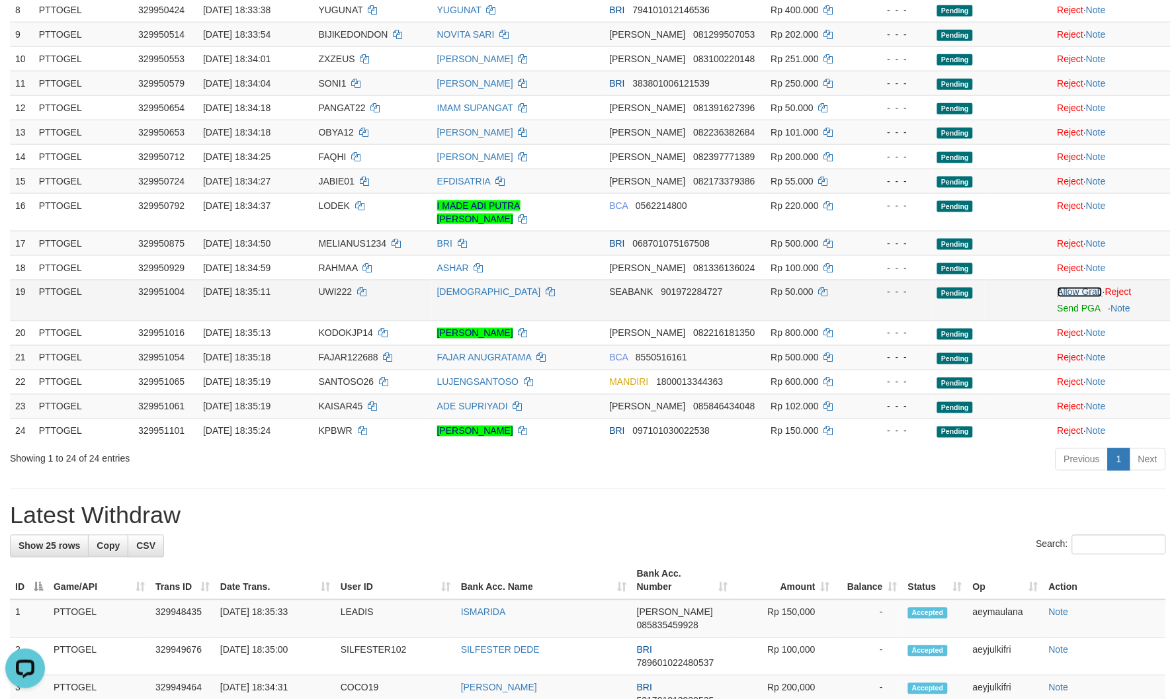
click at [1094, 287] on link "Allow Grab" at bounding box center [1080, 292] width 45 height 11
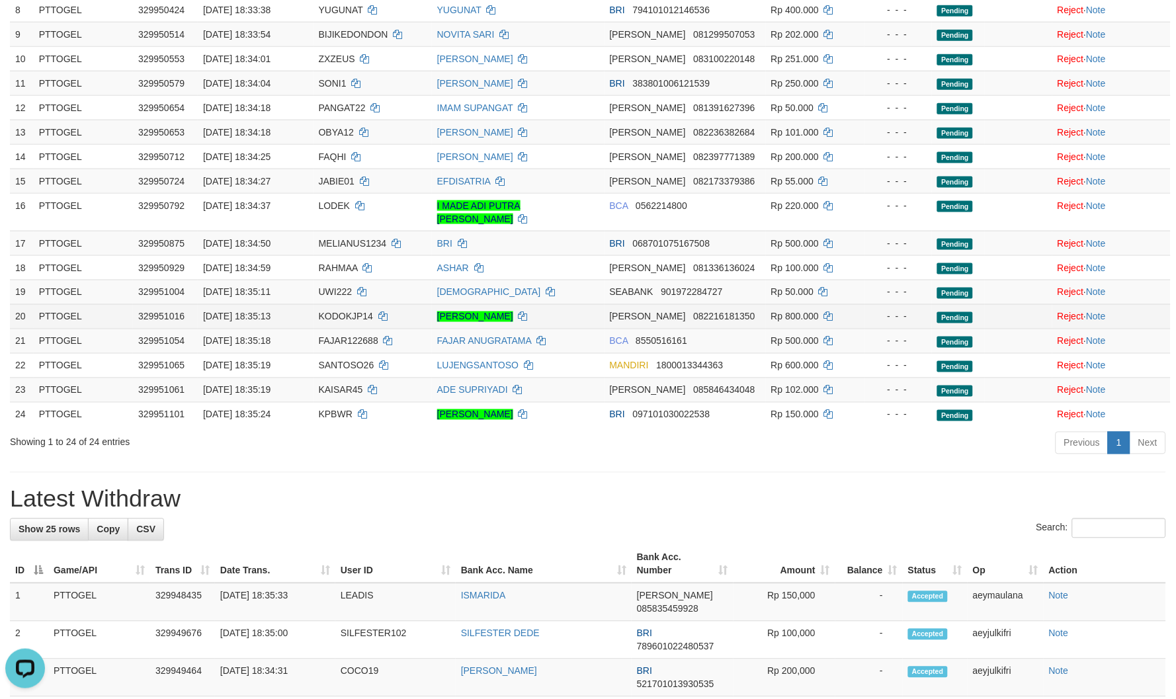
click at [842, 437] on div "**********" at bounding box center [588, 601] width 1176 height 1868
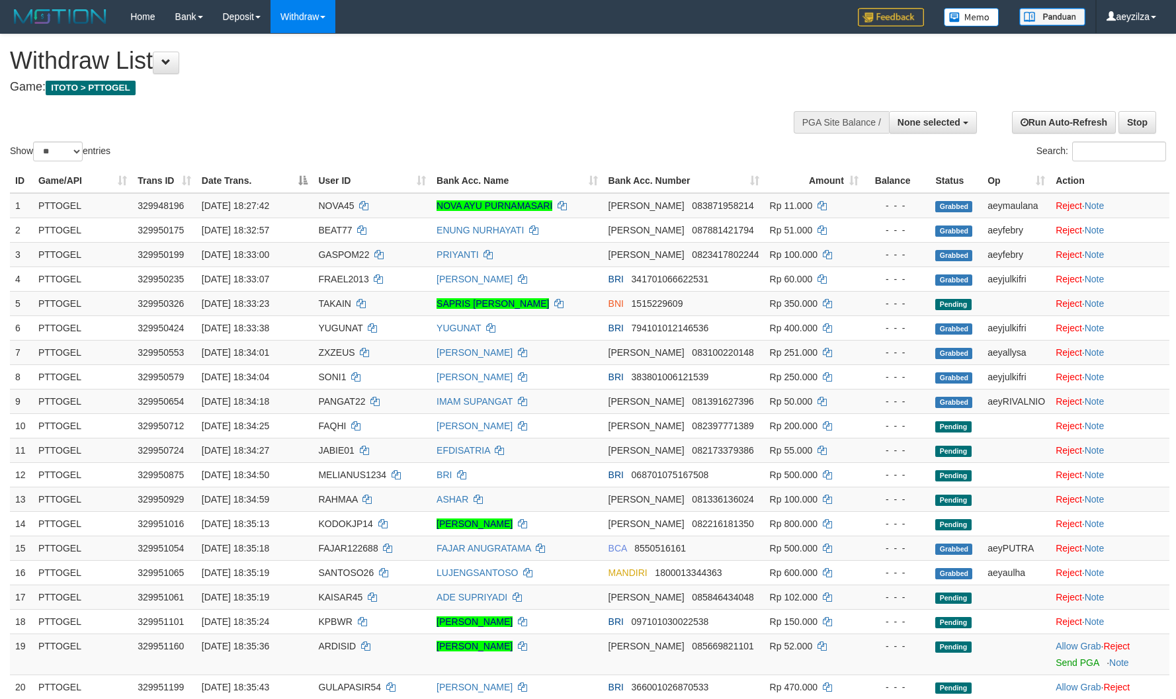
select select
select select "**"
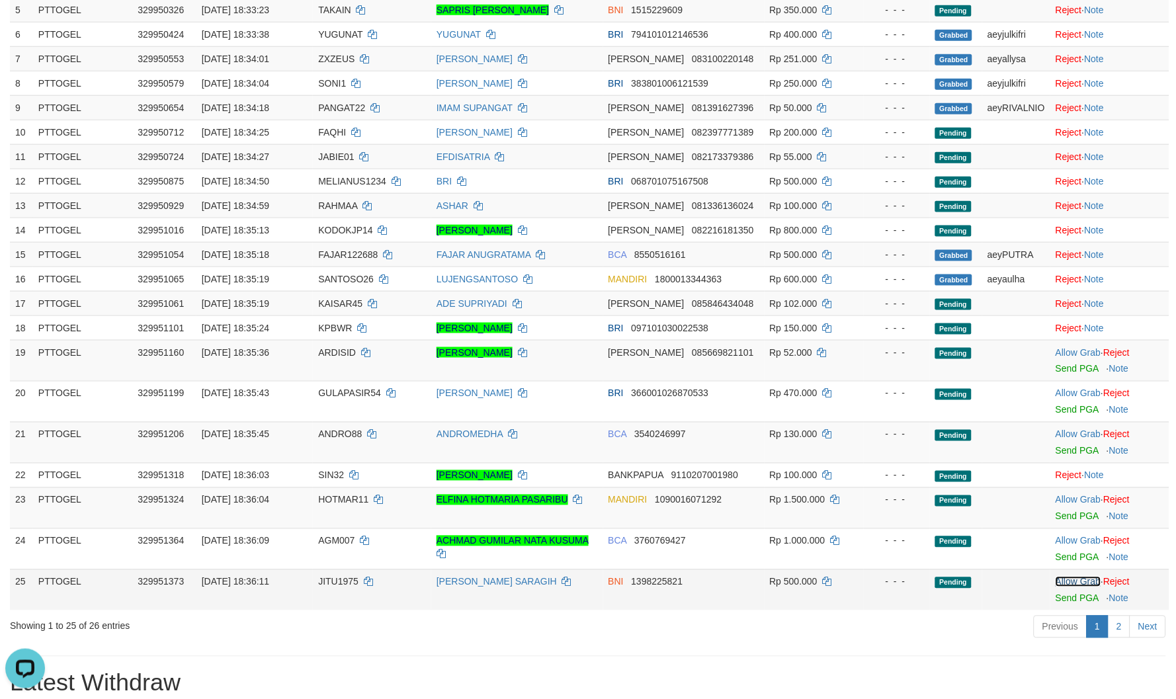
click at [1067, 578] on link "Allow Grab" at bounding box center [1078, 582] width 45 height 11
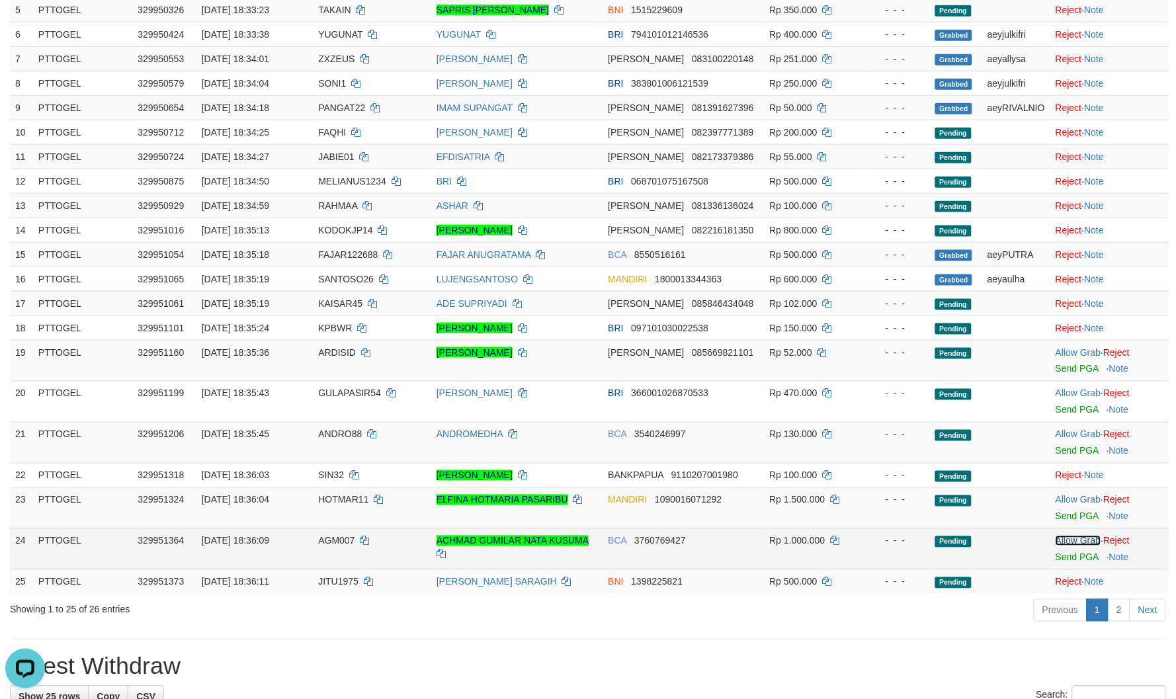
click at [1070, 537] on link "Allow Grab" at bounding box center [1078, 541] width 45 height 11
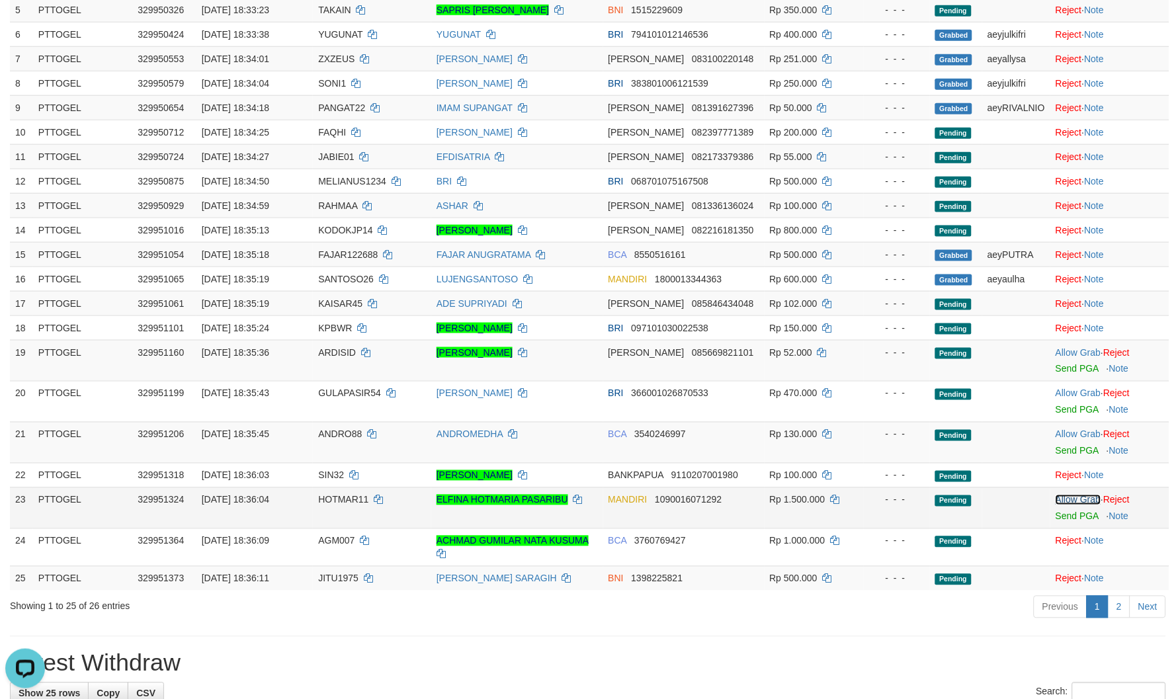
click at [1076, 500] on link "Allow Grab" at bounding box center [1078, 500] width 45 height 11
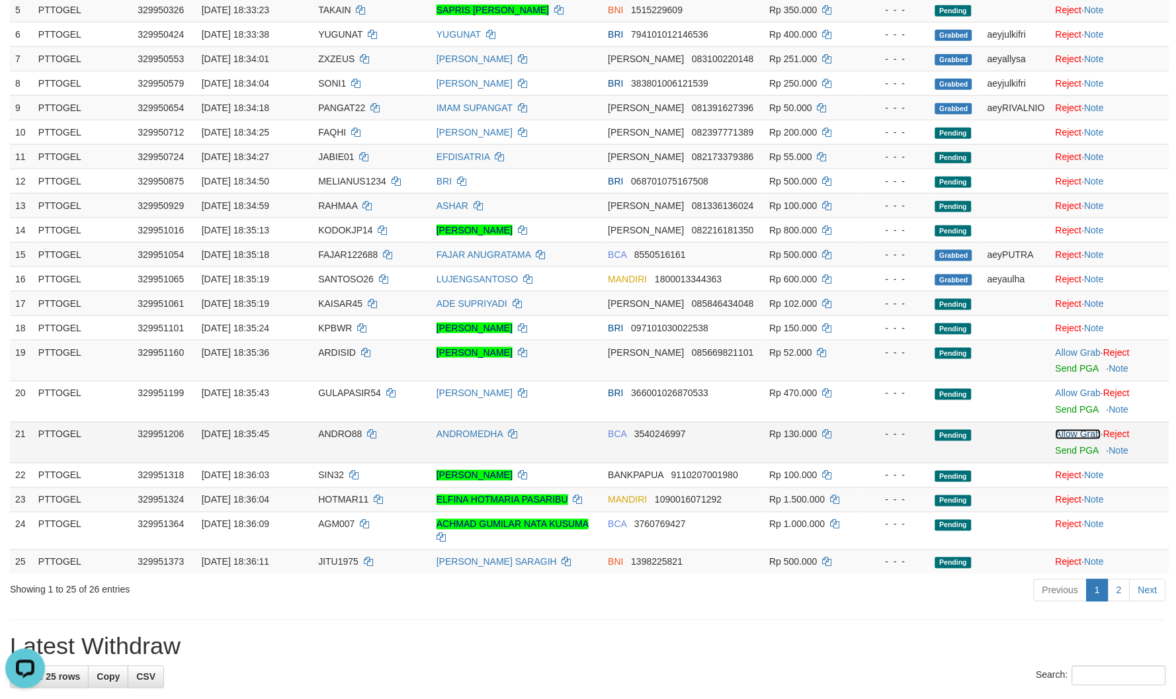
click at [1076, 435] on link "Allow Grab" at bounding box center [1078, 434] width 45 height 11
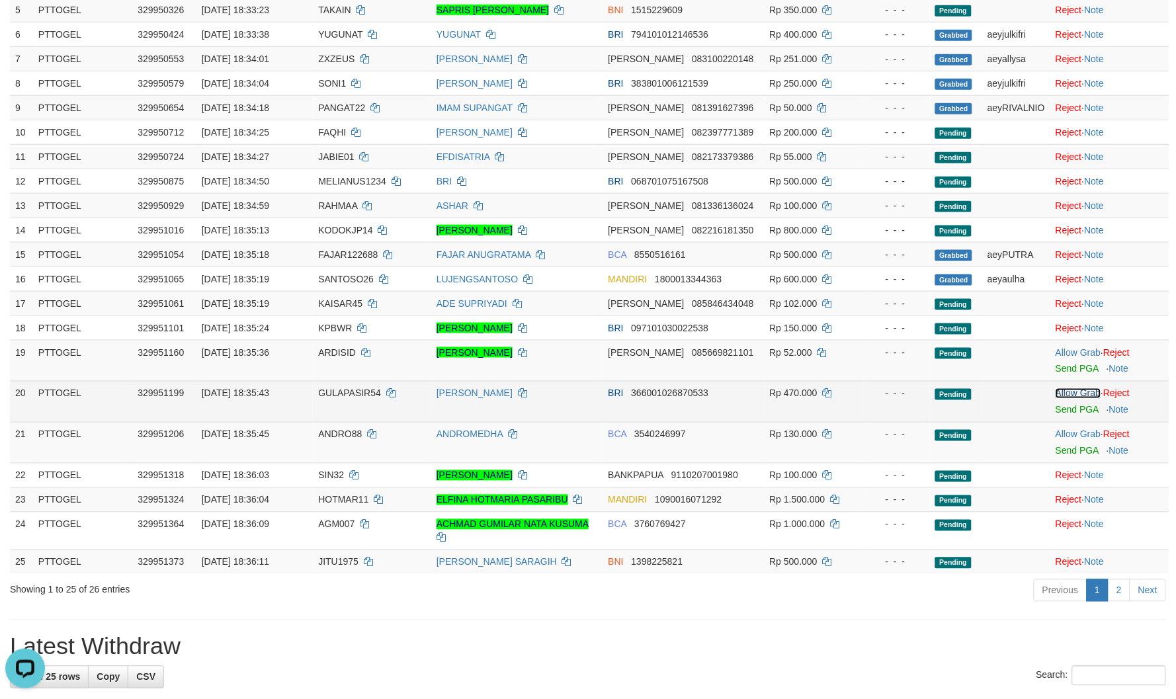
click at [1075, 394] on link "Allow Grab" at bounding box center [1078, 393] width 45 height 11
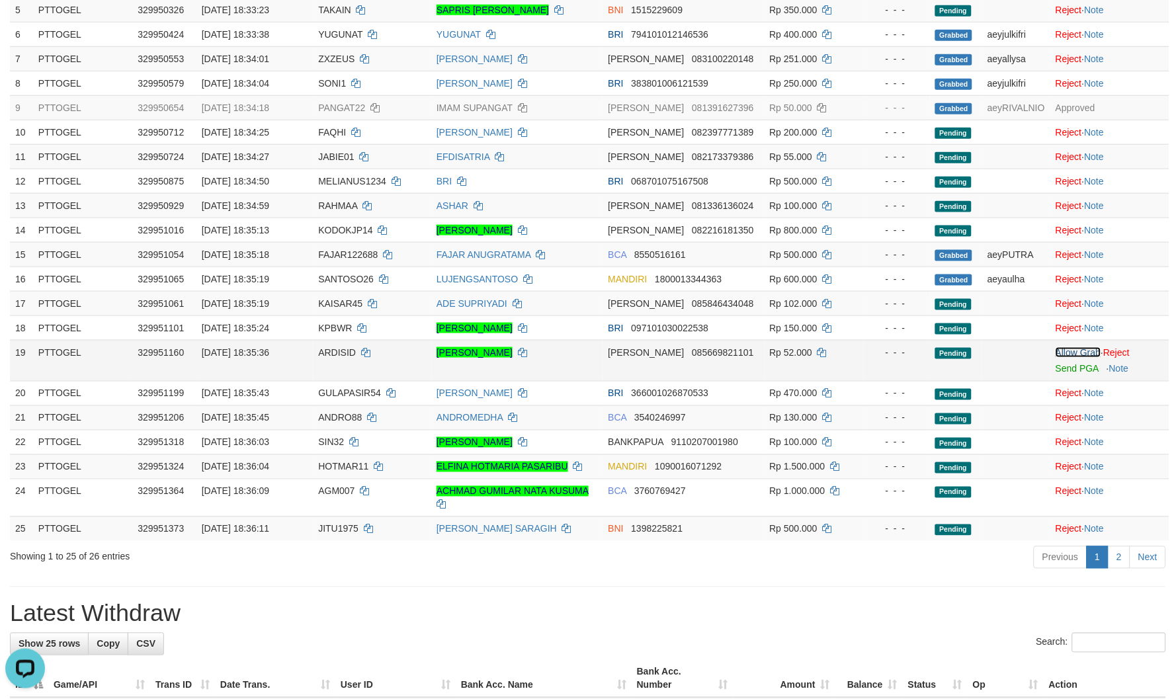
click at [1082, 353] on link "Allow Grab" at bounding box center [1078, 352] width 45 height 11
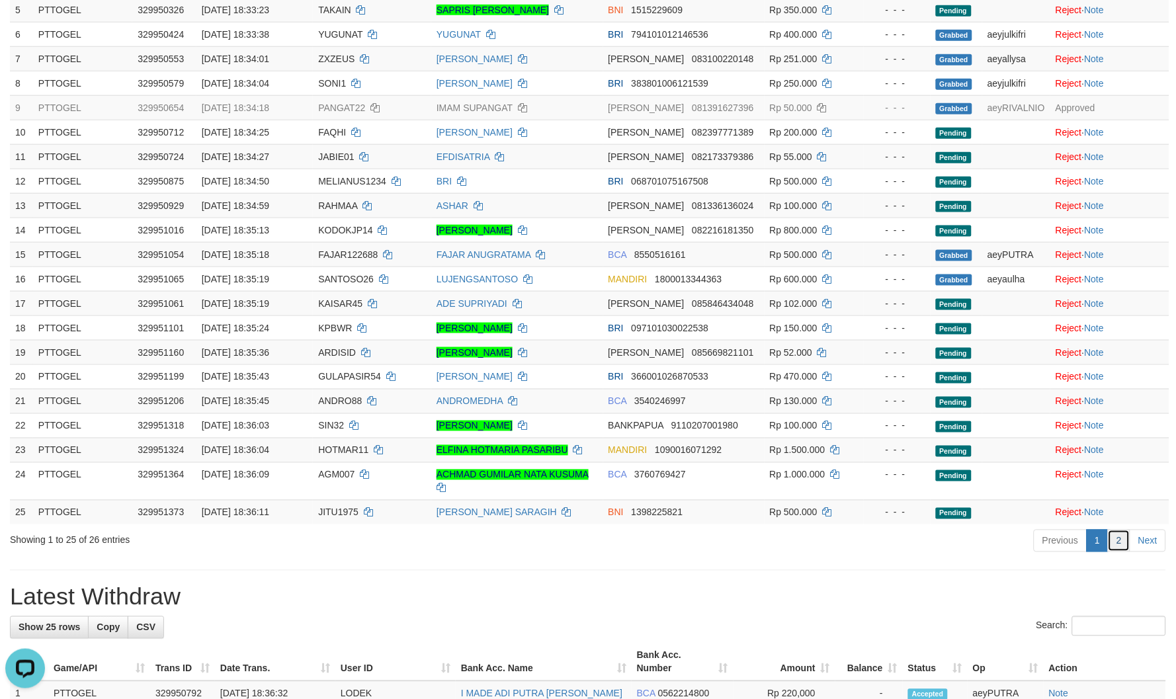
click at [1125, 543] on link "2" at bounding box center [1119, 541] width 22 height 22
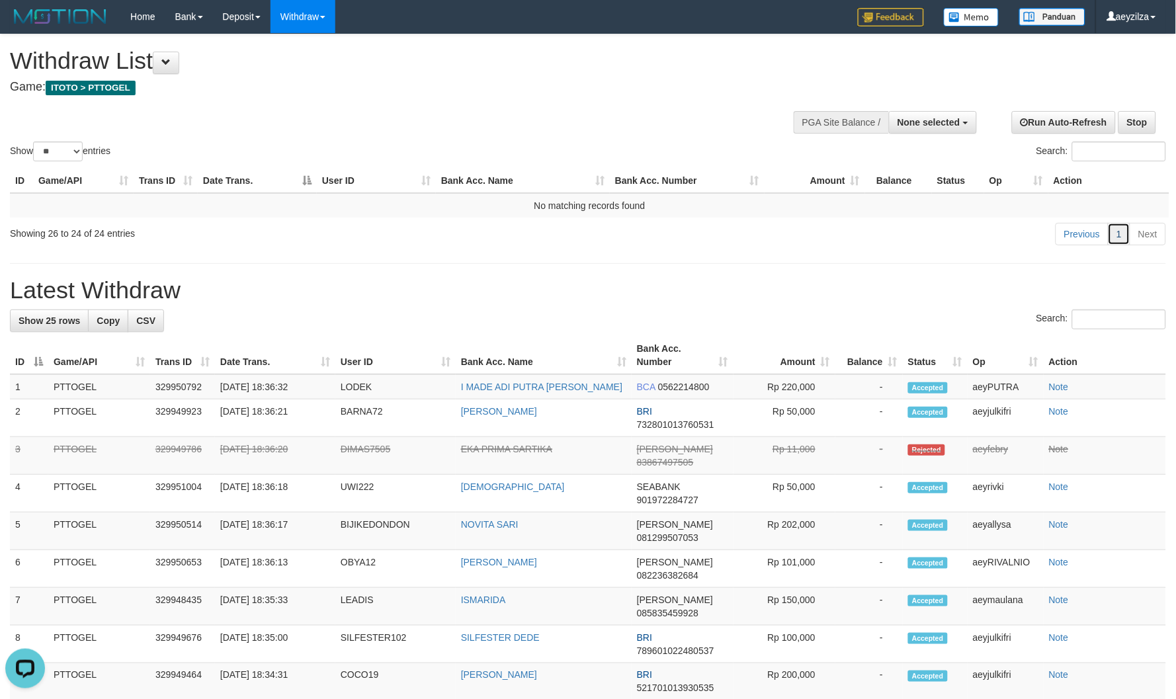
click at [1119, 234] on link "1" at bounding box center [1119, 234] width 22 height 22
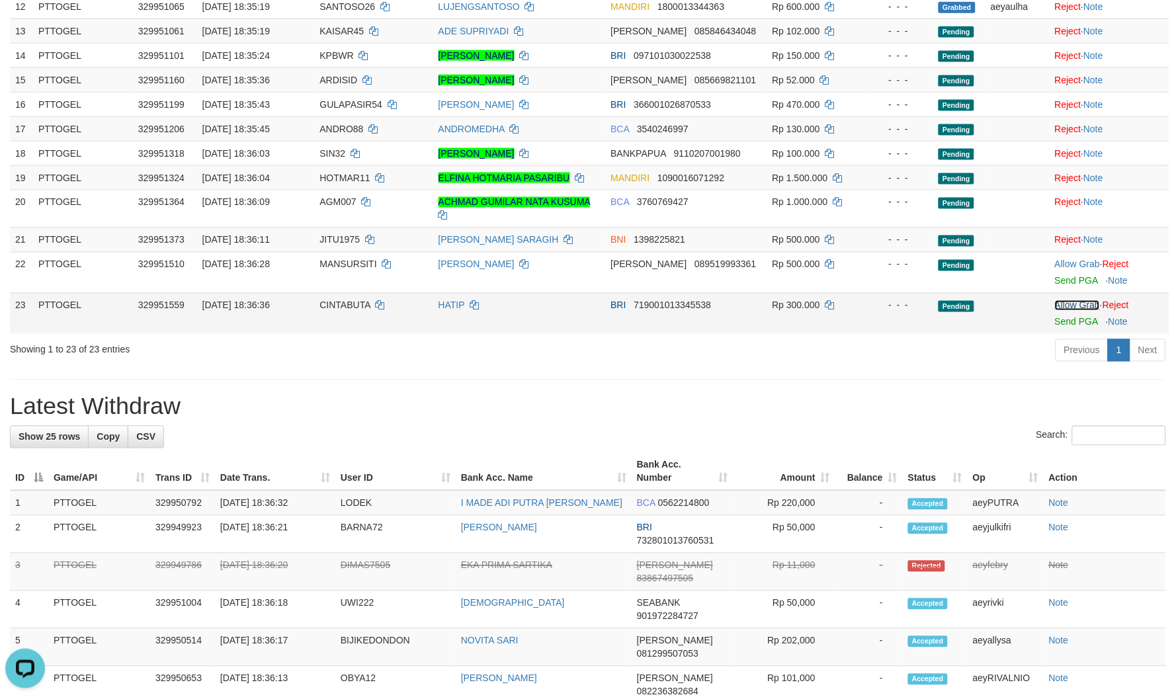
click at [1078, 304] on link "Allow Grab" at bounding box center [1077, 305] width 45 height 11
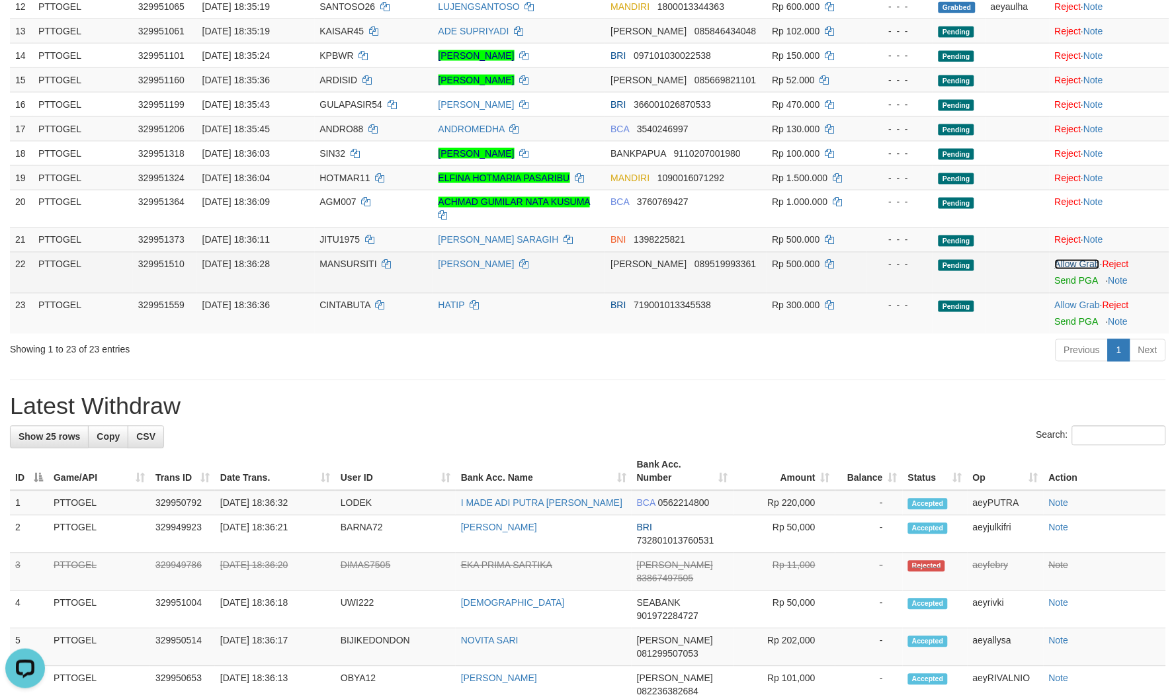
click at [1071, 262] on link "Allow Grab" at bounding box center [1077, 264] width 45 height 11
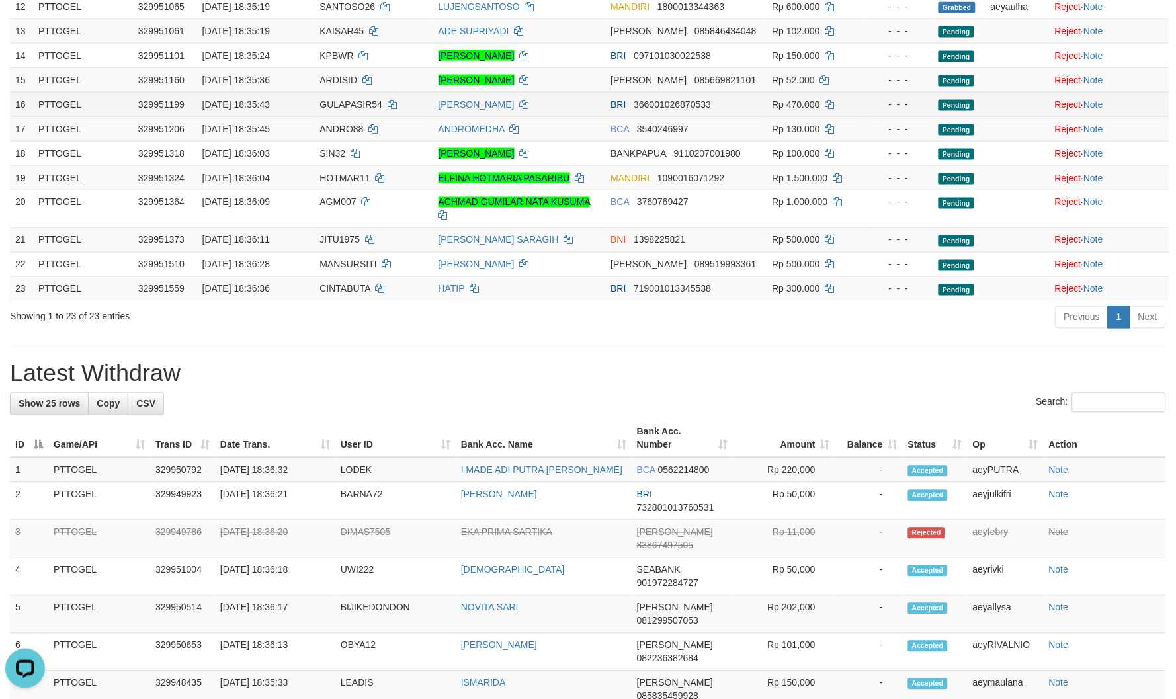
click at [740, 392] on div "**********" at bounding box center [588, 494] width 1176 height 1857
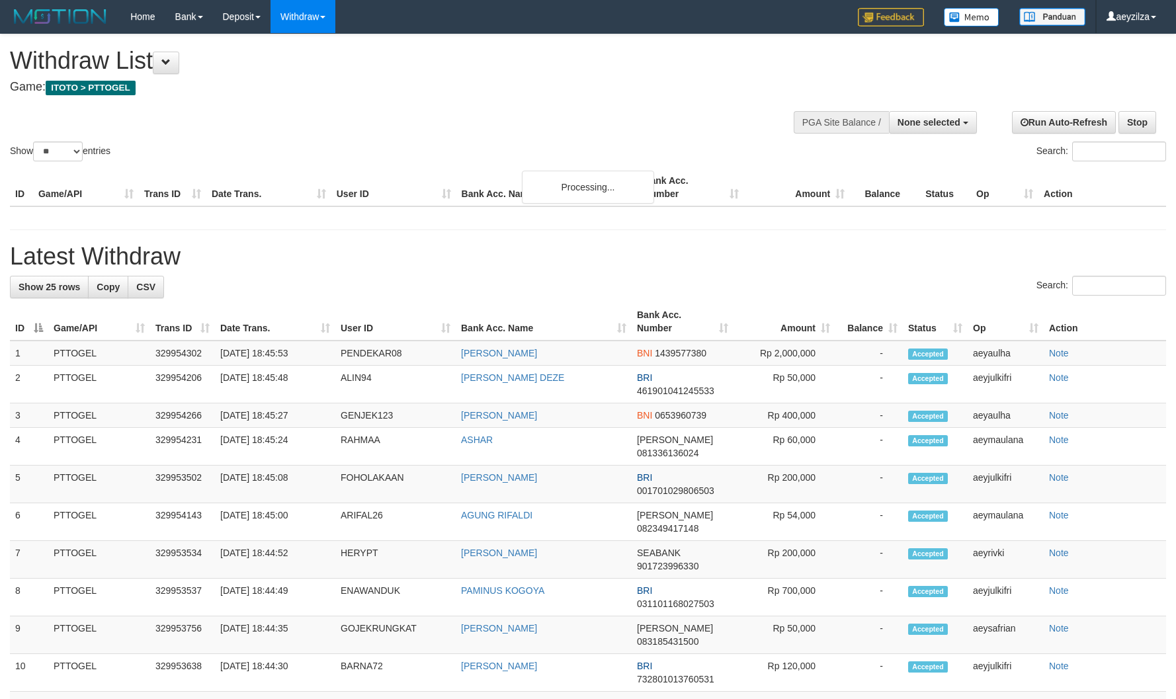
select select
select select "**"
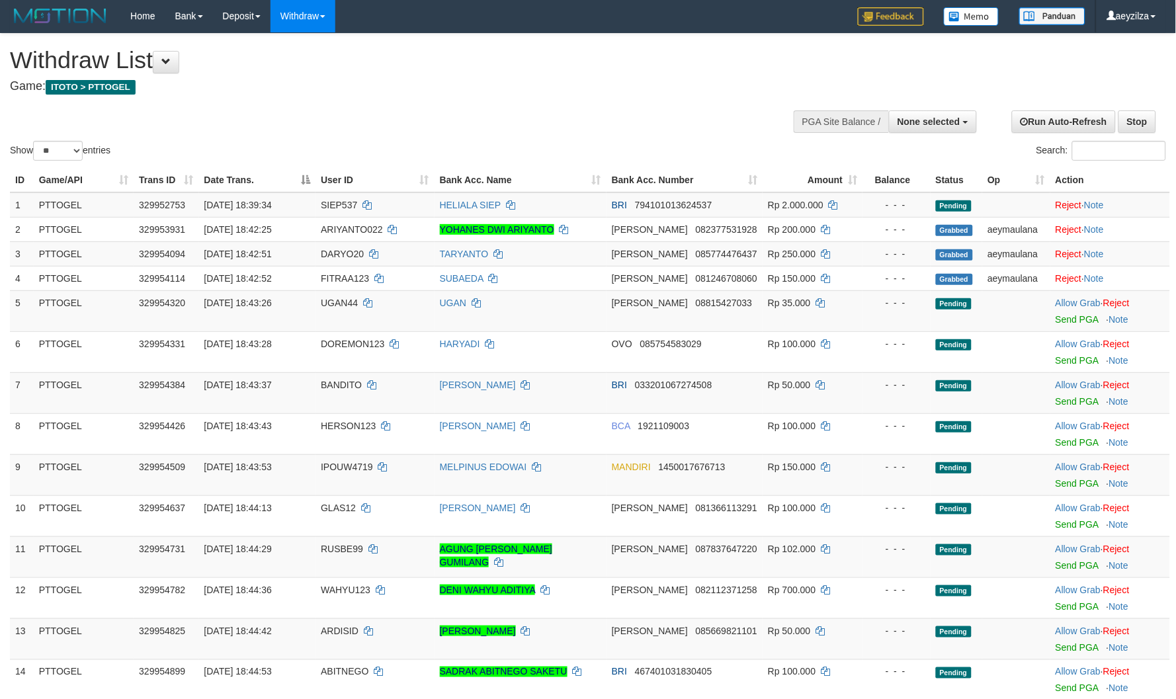
scroll to position [441, 0]
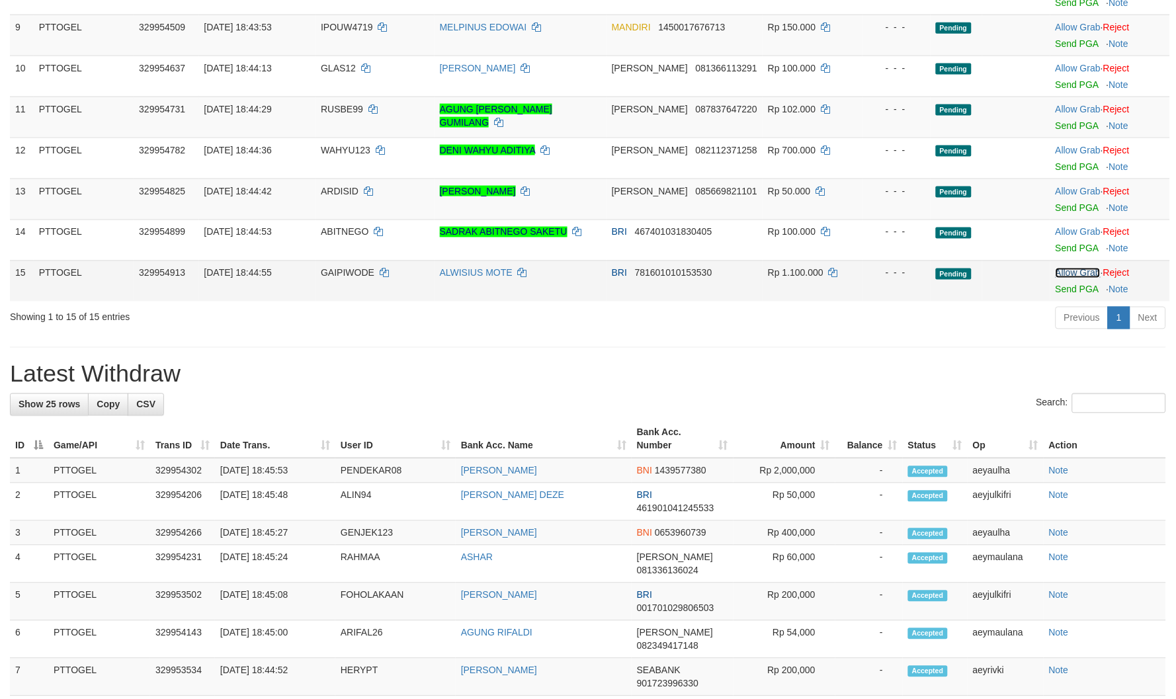
click at [1078, 268] on link "Allow Grab" at bounding box center [1078, 273] width 45 height 11
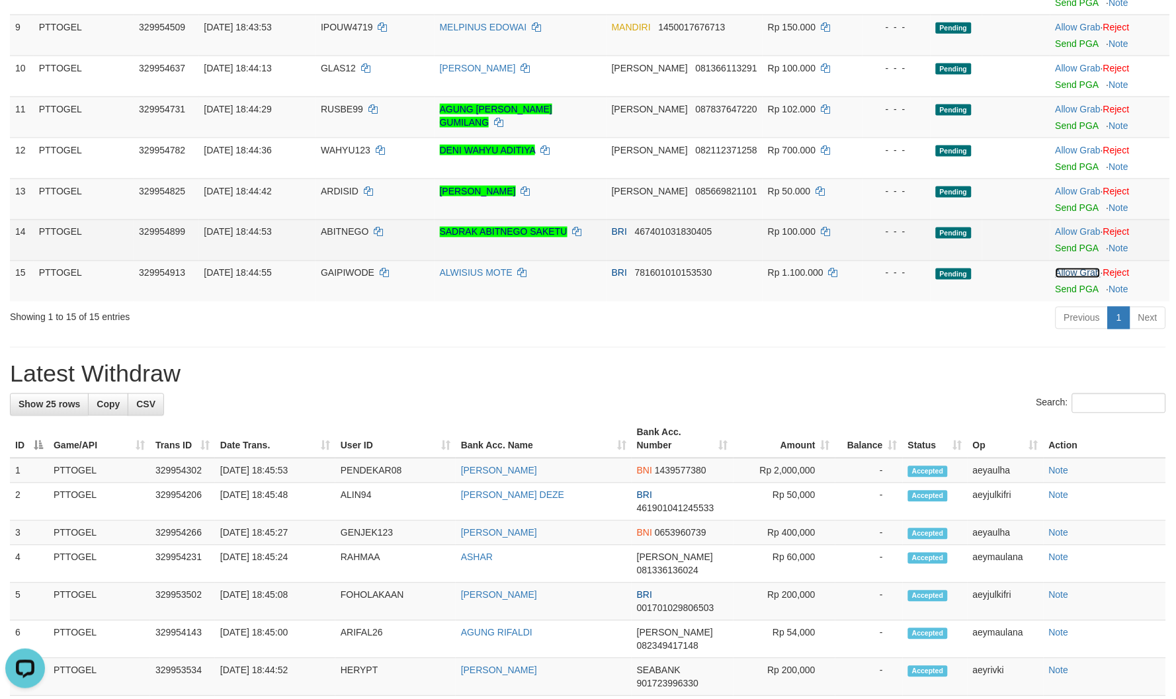
scroll to position [0, 0]
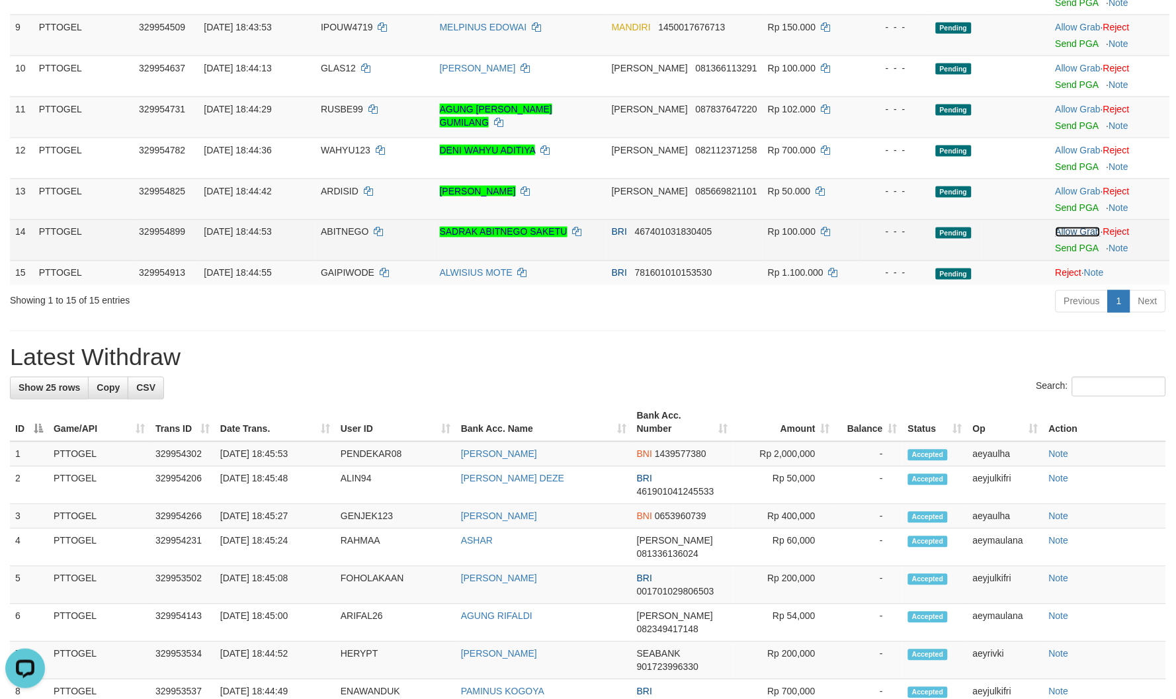
click at [1075, 232] on link "Allow Grab" at bounding box center [1078, 232] width 45 height 11
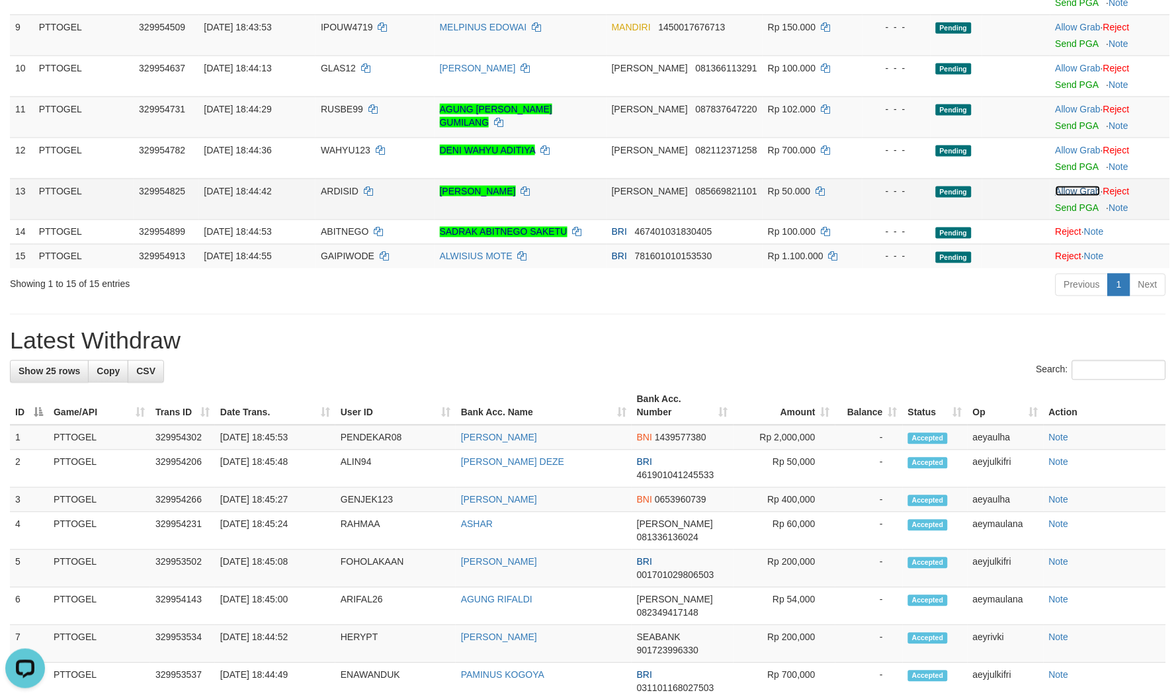
click at [1072, 193] on link "Allow Grab" at bounding box center [1078, 191] width 45 height 11
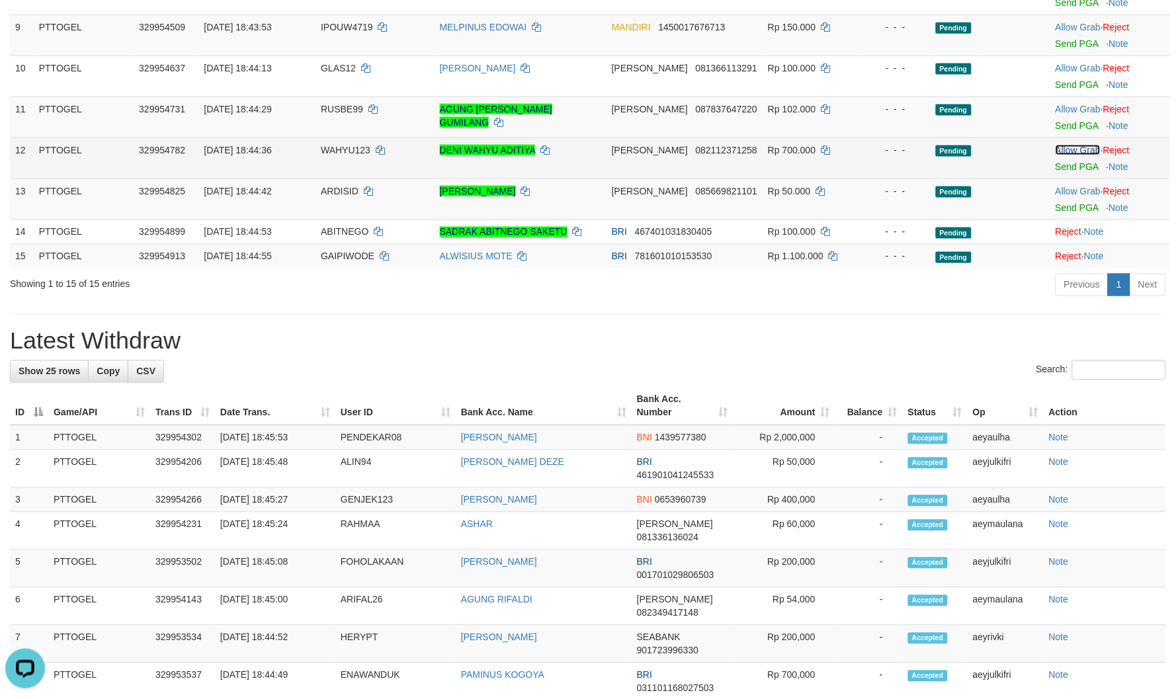
click at [1065, 148] on link "Allow Grab" at bounding box center [1078, 150] width 45 height 11
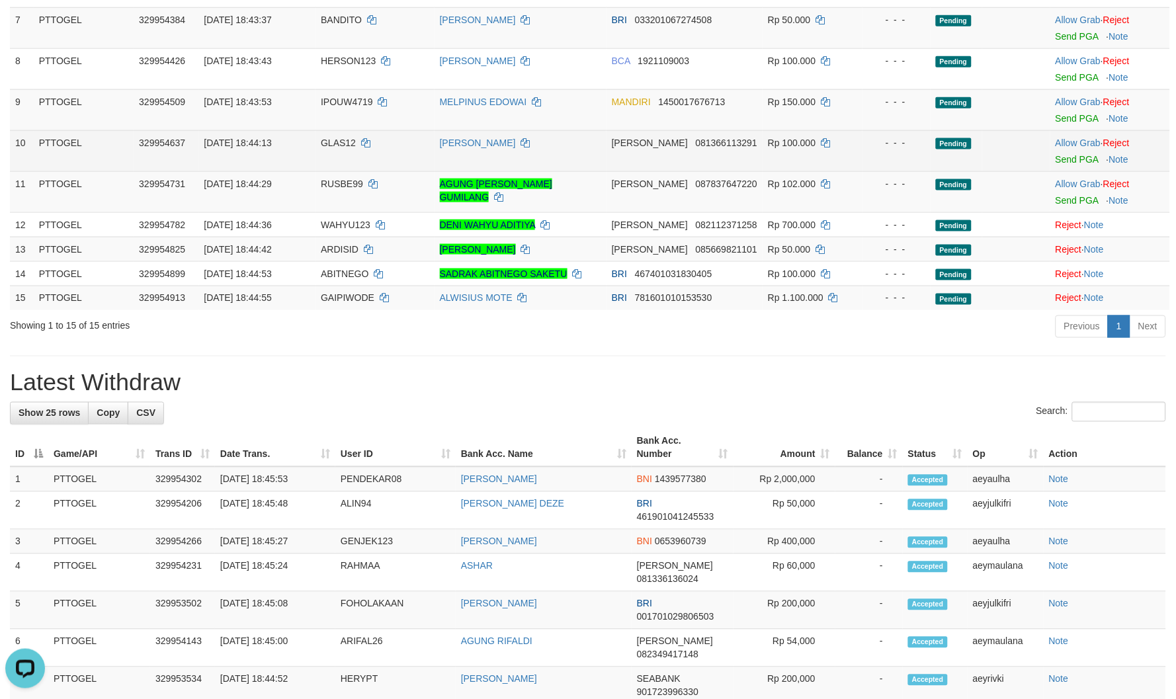
scroll to position [294, 0]
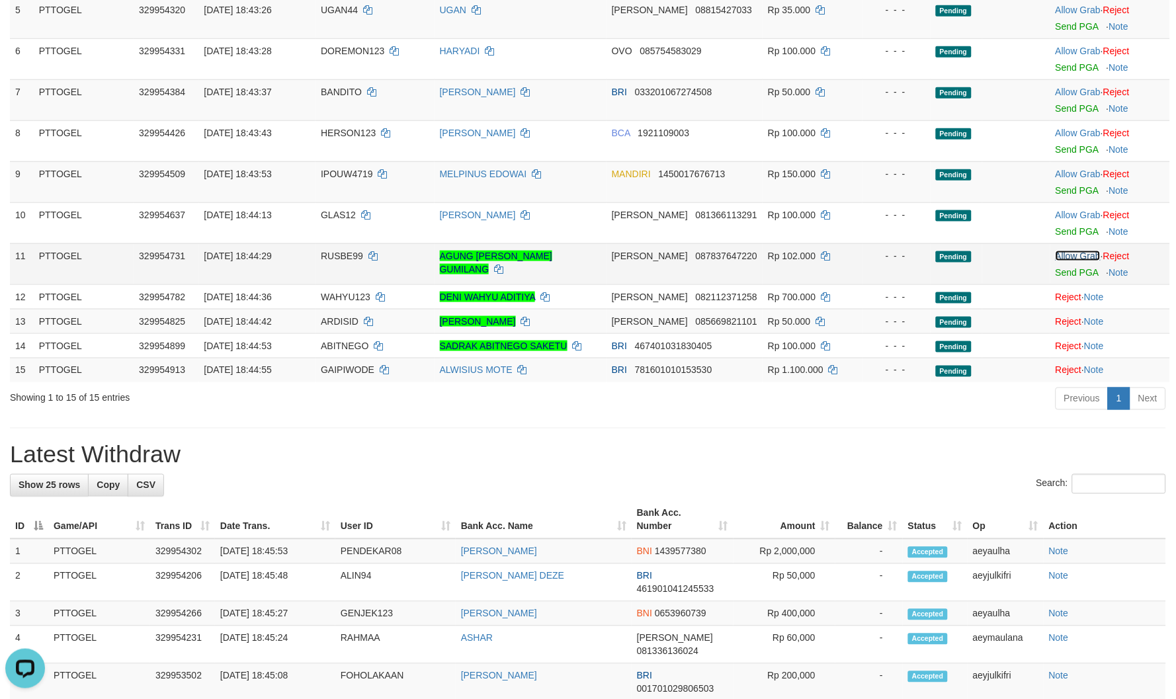
click at [1085, 255] on link "Allow Grab" at bounding box center [1078, 256] width 45 height 11
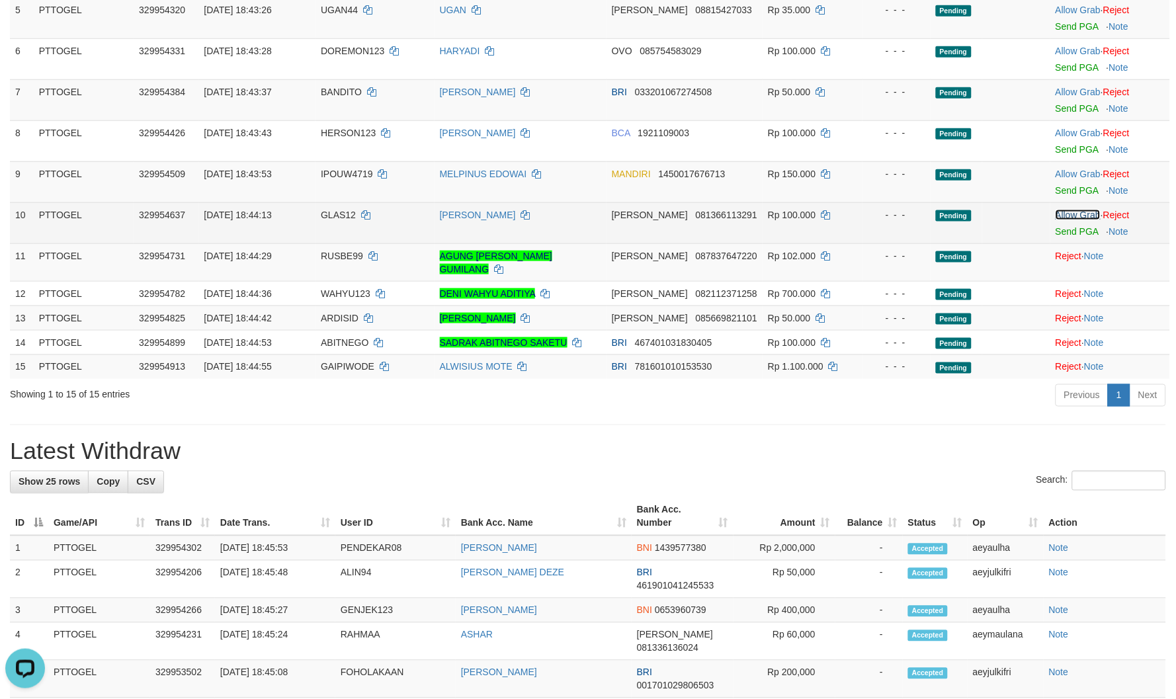
click at [1089, 214] on link "Allow Grab" at bounding box center [1078, 215] width 45 height 11
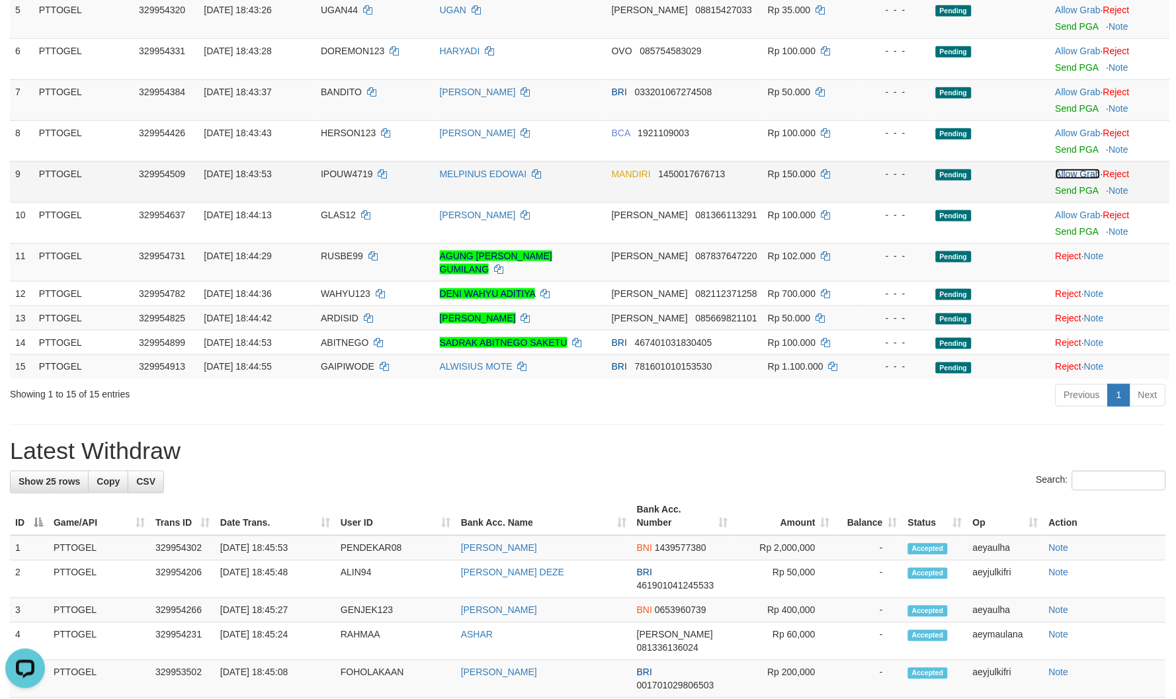
click at [1084, 175] on link "Allow Grab" at bounding box center [1078, 174] width 45 height 11
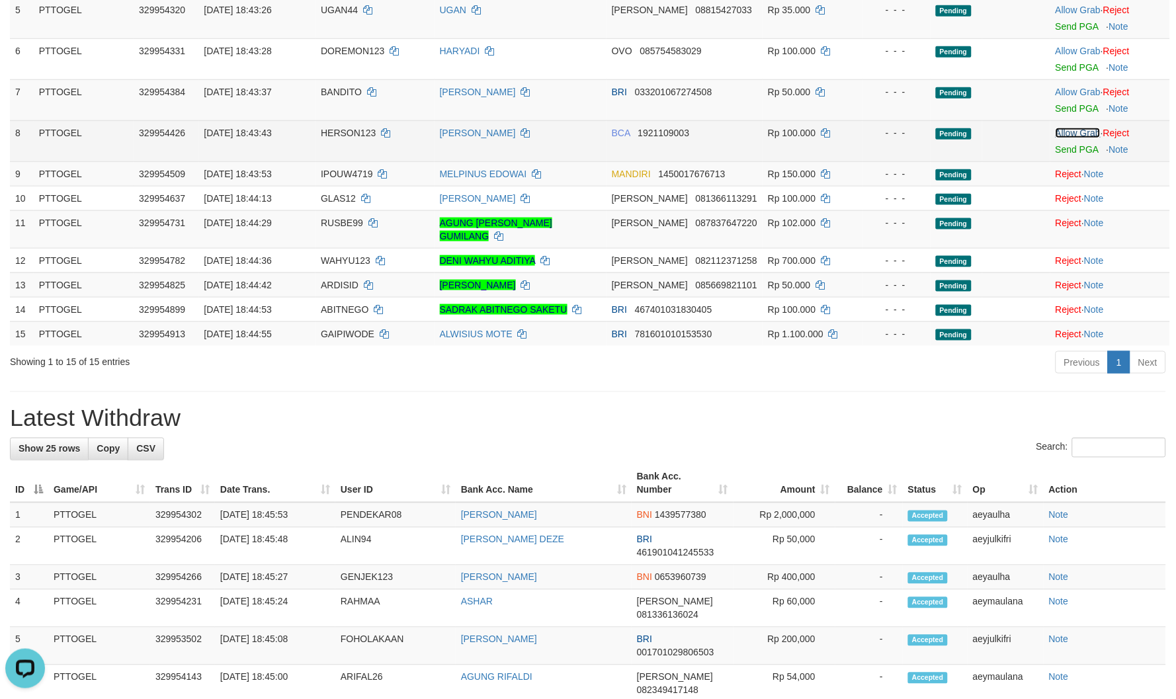
click at [1082, 132] on link "Allow Grab" at bounding box center [1078, 133] width 45 height 11
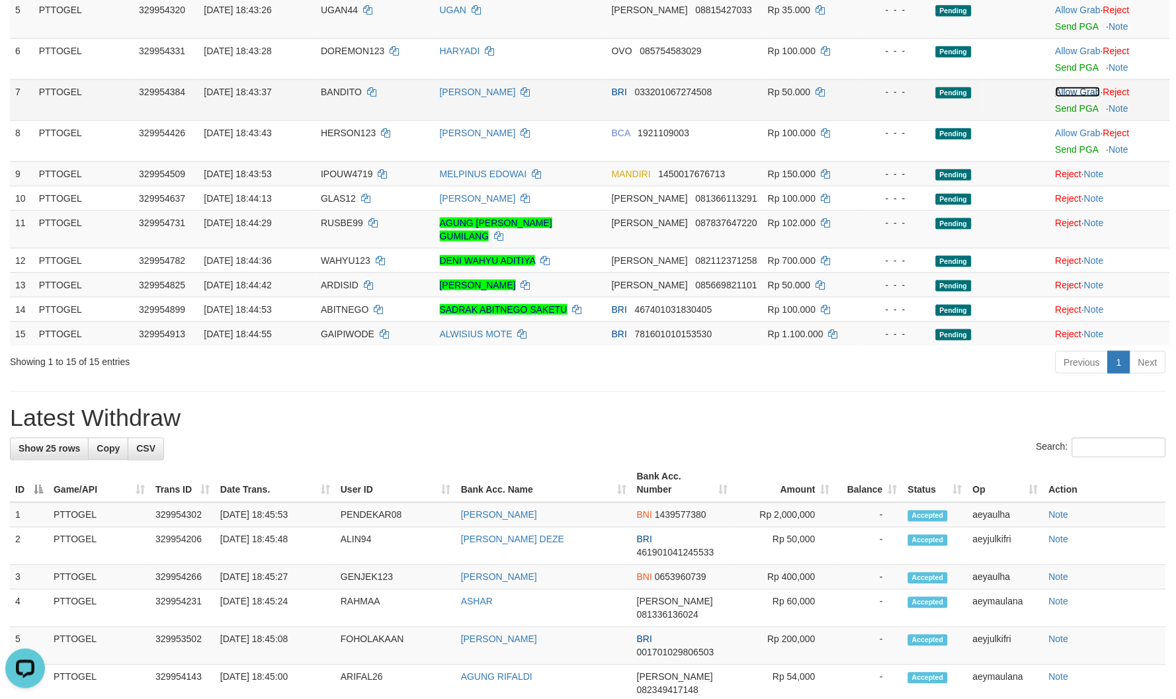
click at [1074, 89] on link "Allow Grab" at bounding box center [1078, 92] width 45 height 11
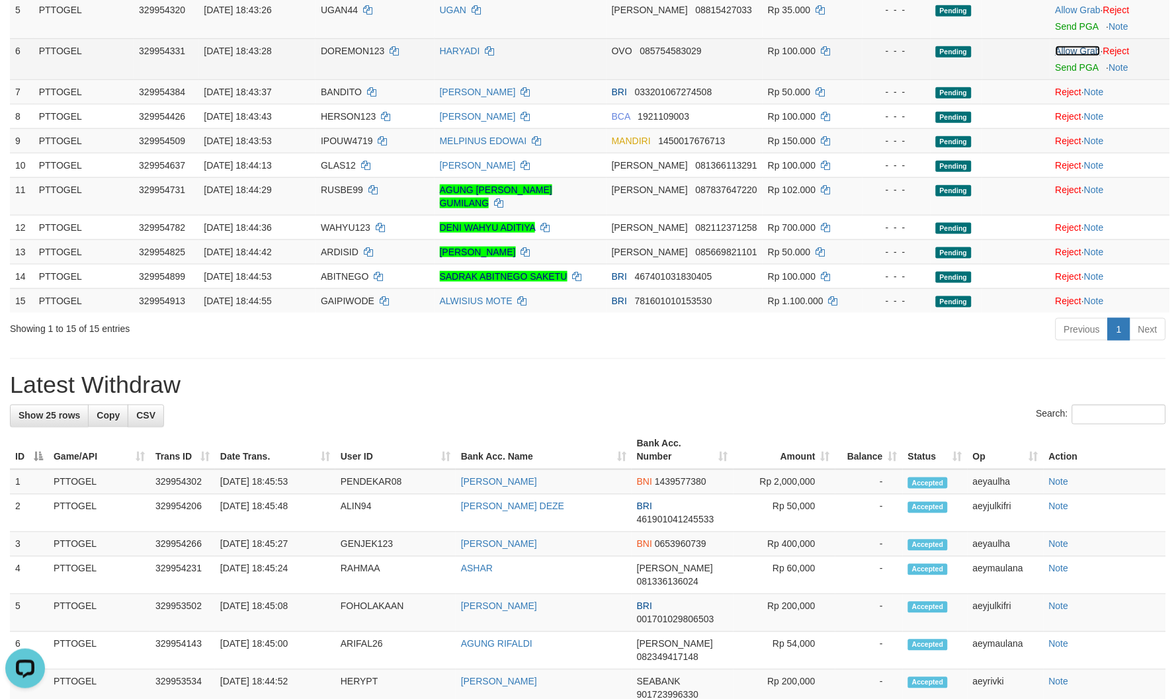
click at [1079, 46] on link "Allow Grab" at bounding box center [1078, 51] width 45 height 11
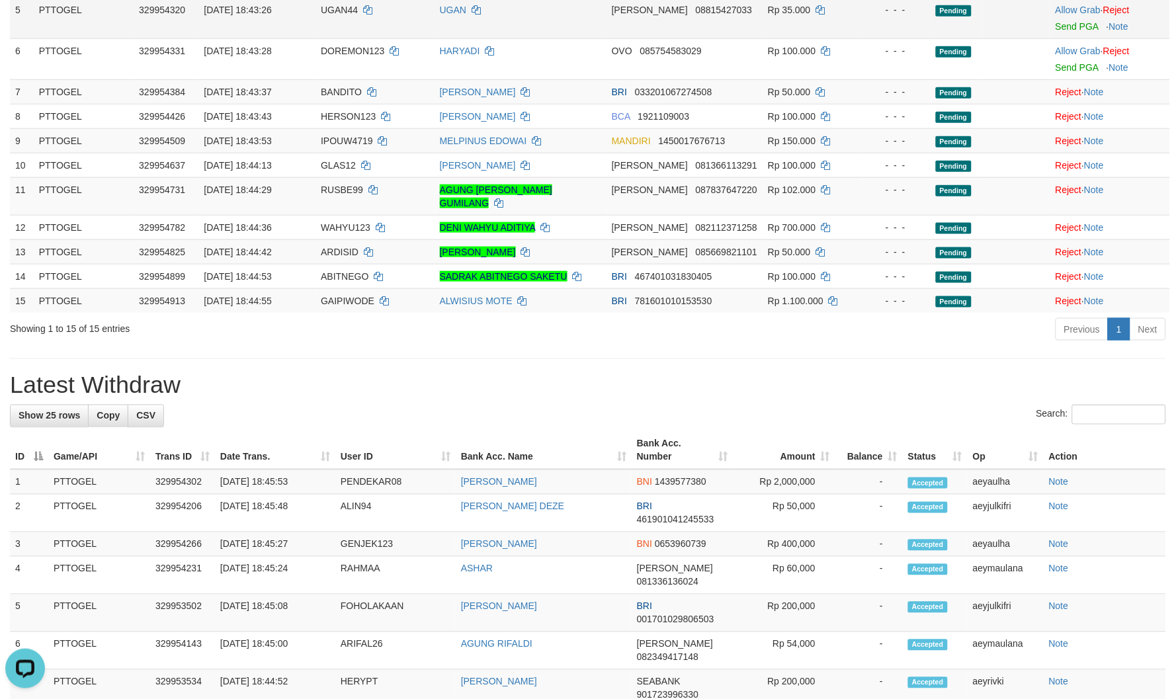
click at [1071, 14] on td "Allow Grab · Reject Send PGA · Note" at bounding box center [1111, 17] width 120 height 41
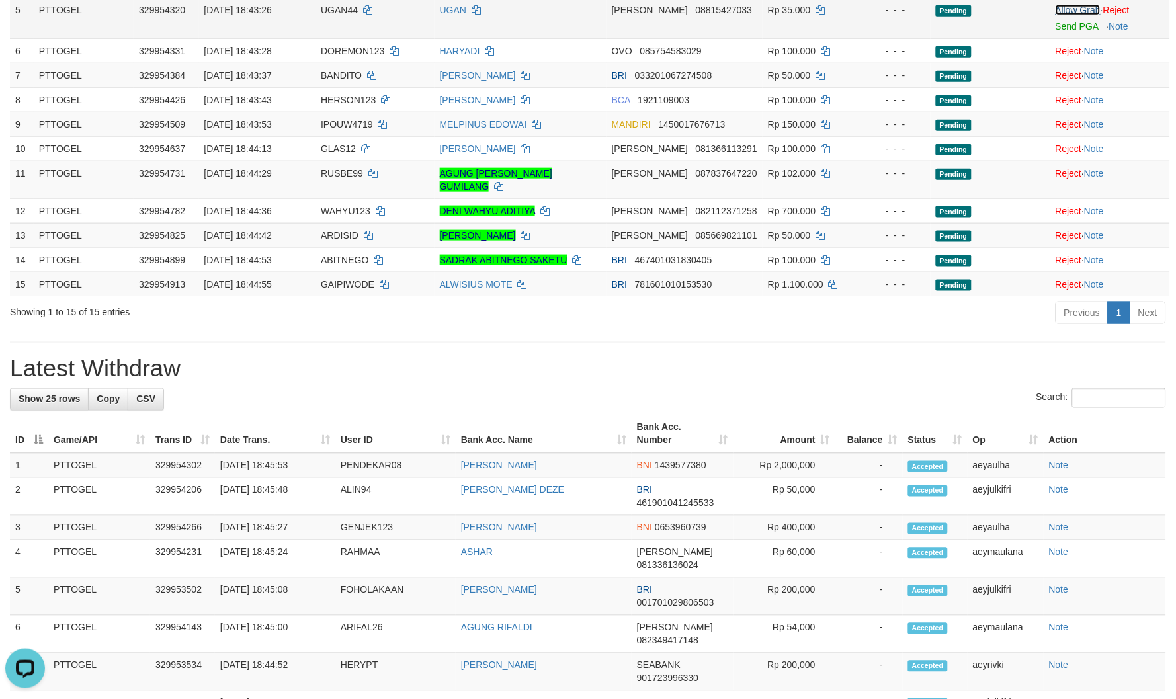
click at [1072, 11] on link "Allow Grab" at bounding box center [1078, 10] width 45 height 11
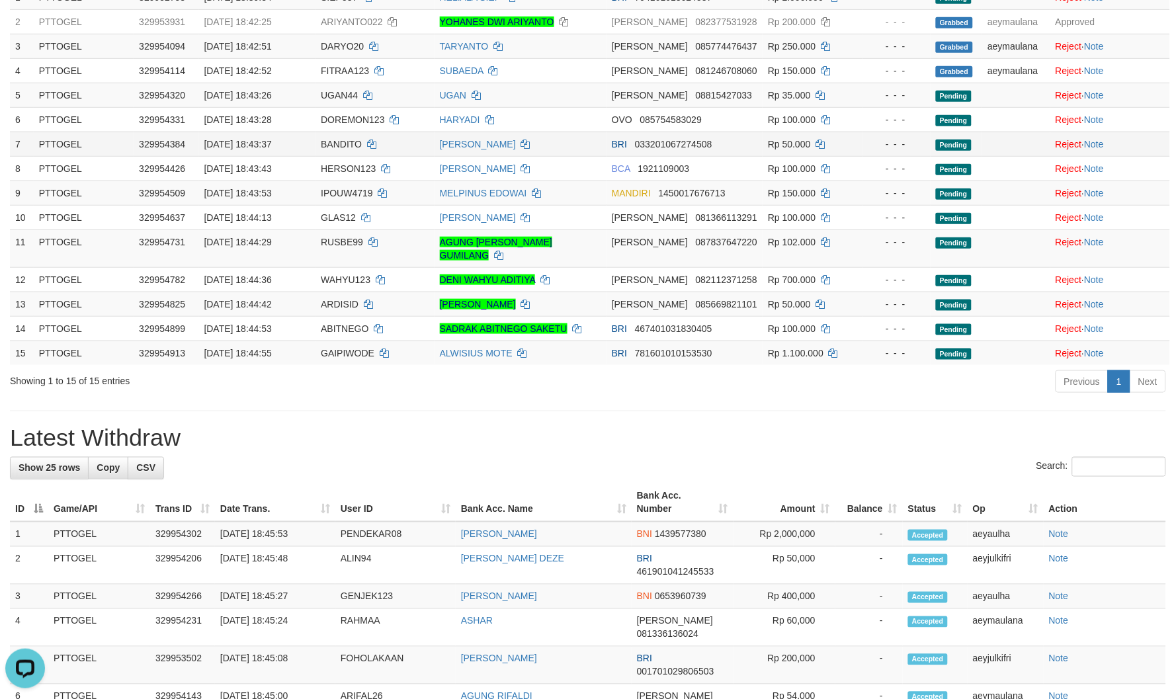
scroll to position [147, 0]
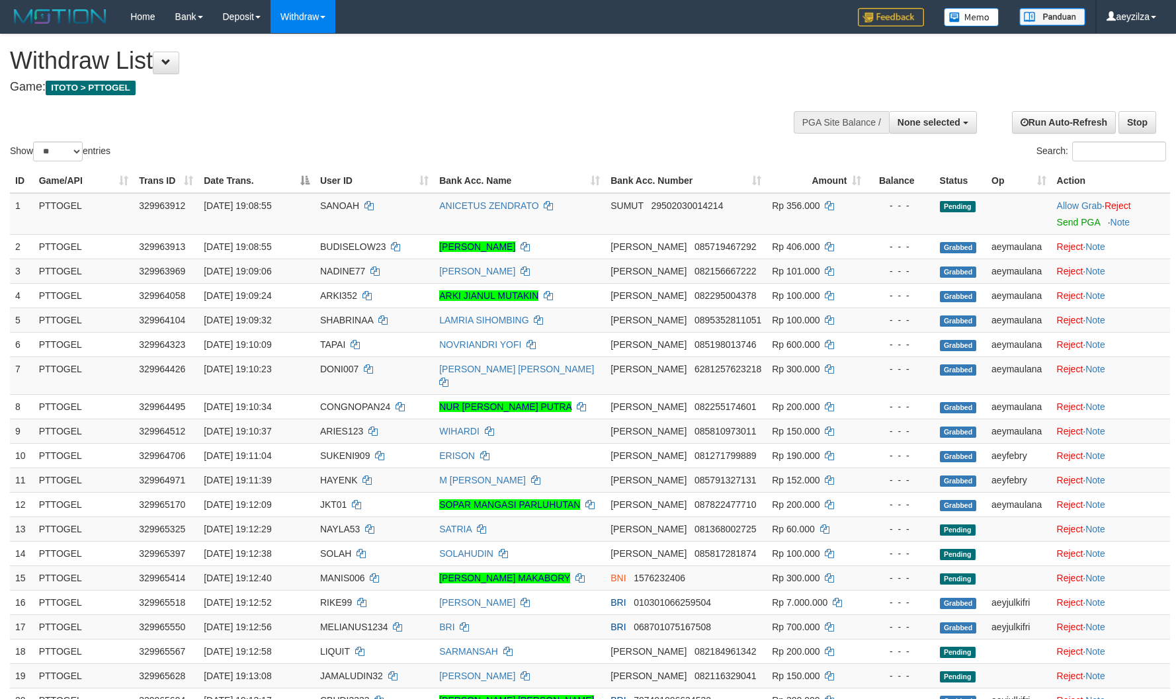
select select
select select "**"
click at [1078, 203] on link "Allow Grab" at bounding box center [1079, 205] width 45 height 11
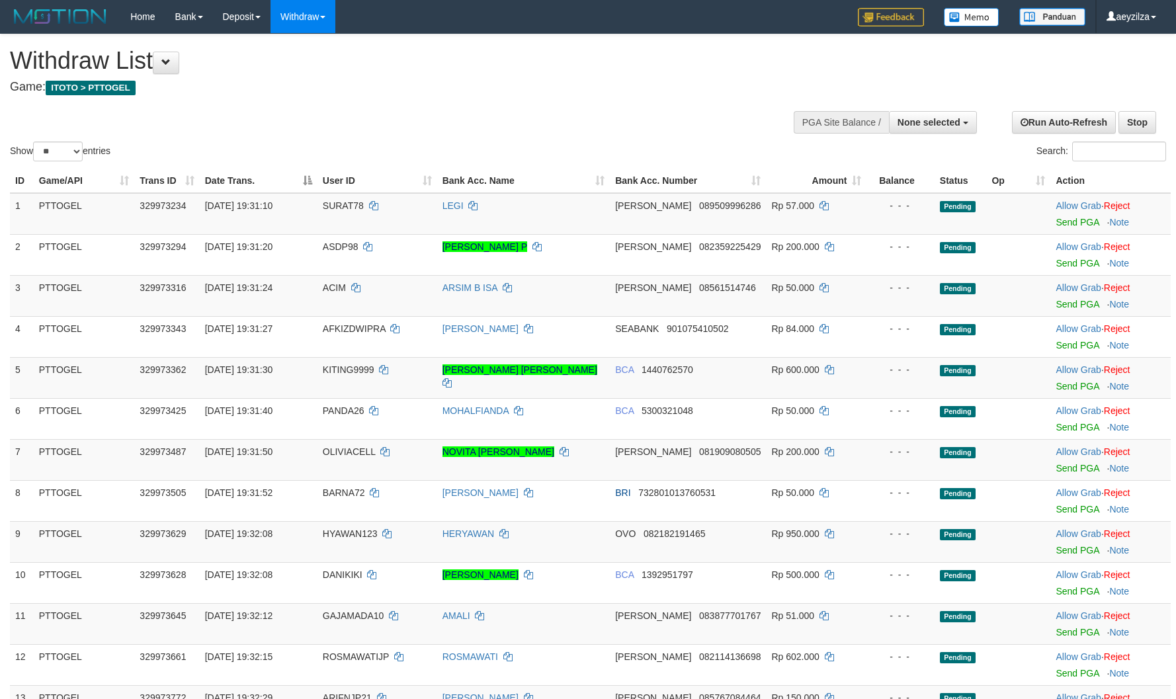
select select
select select "**"
click at [1059, 208] on link "Allow Grab" at bounding box center [1078, 205] width 45 height 11
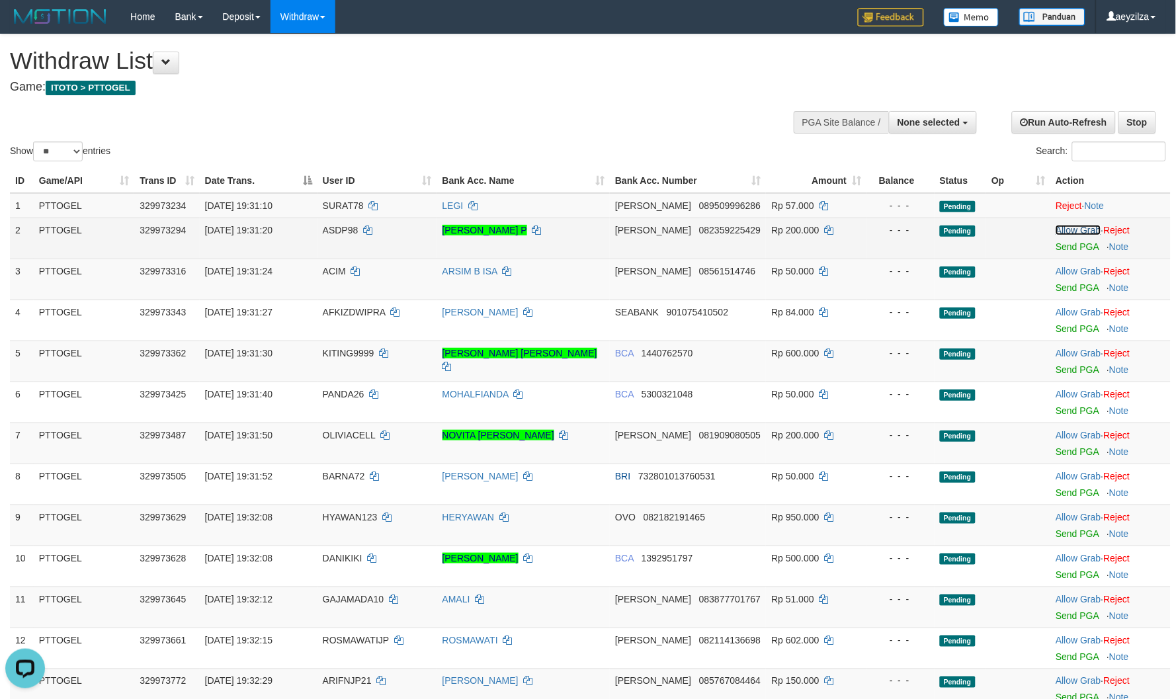
click at [1073, 233] on link "Allow Grab" at bounding box center [1078, 230] width 45 height 11
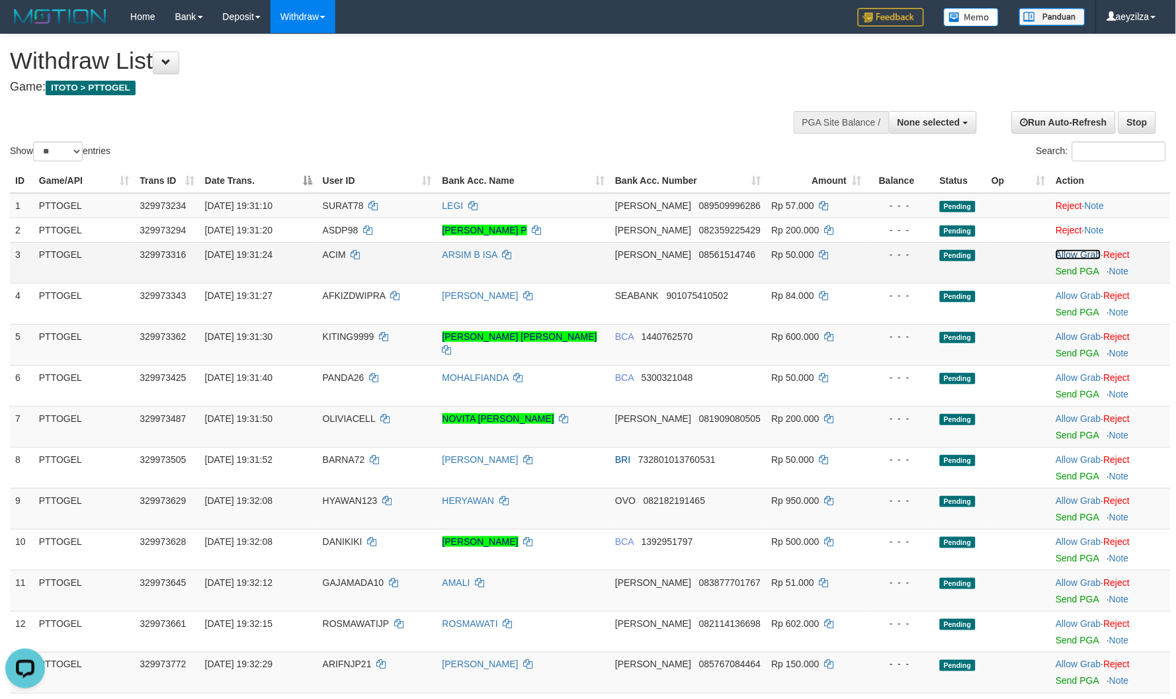
click at [1068, 258] on link "Allow Grab" at bounding box center [1078, 254] width 45 height 11
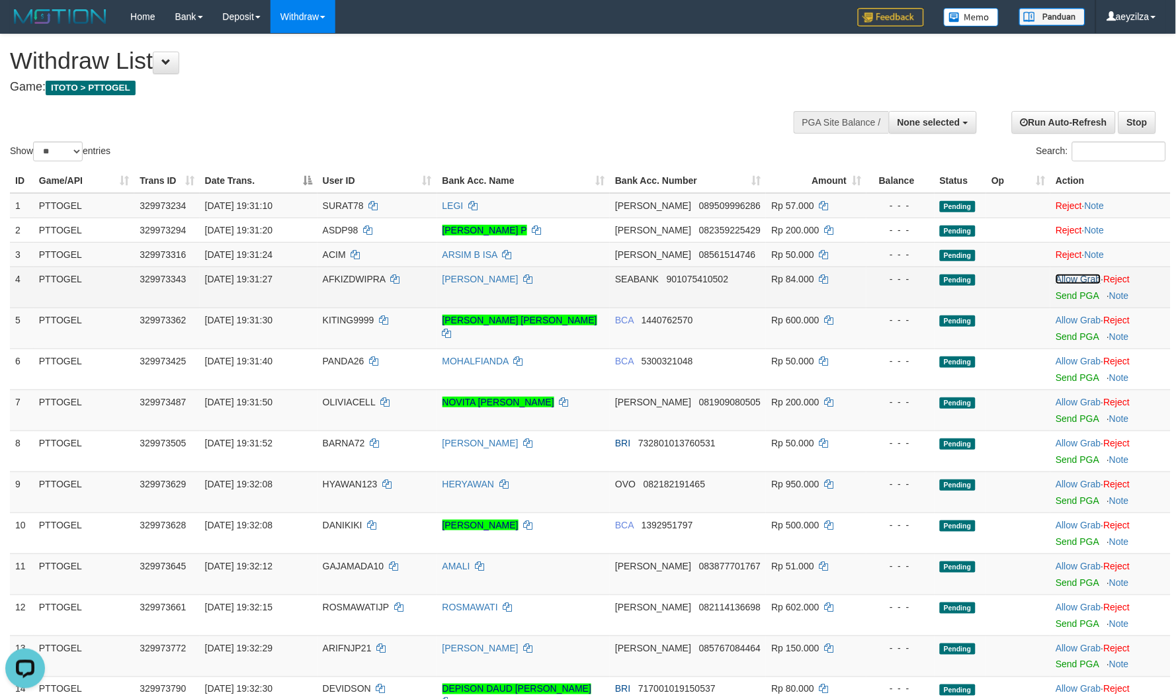
click at [1069, 279] on link "Allow Grab" at bounding box center [1078, 279] width 45 height 11
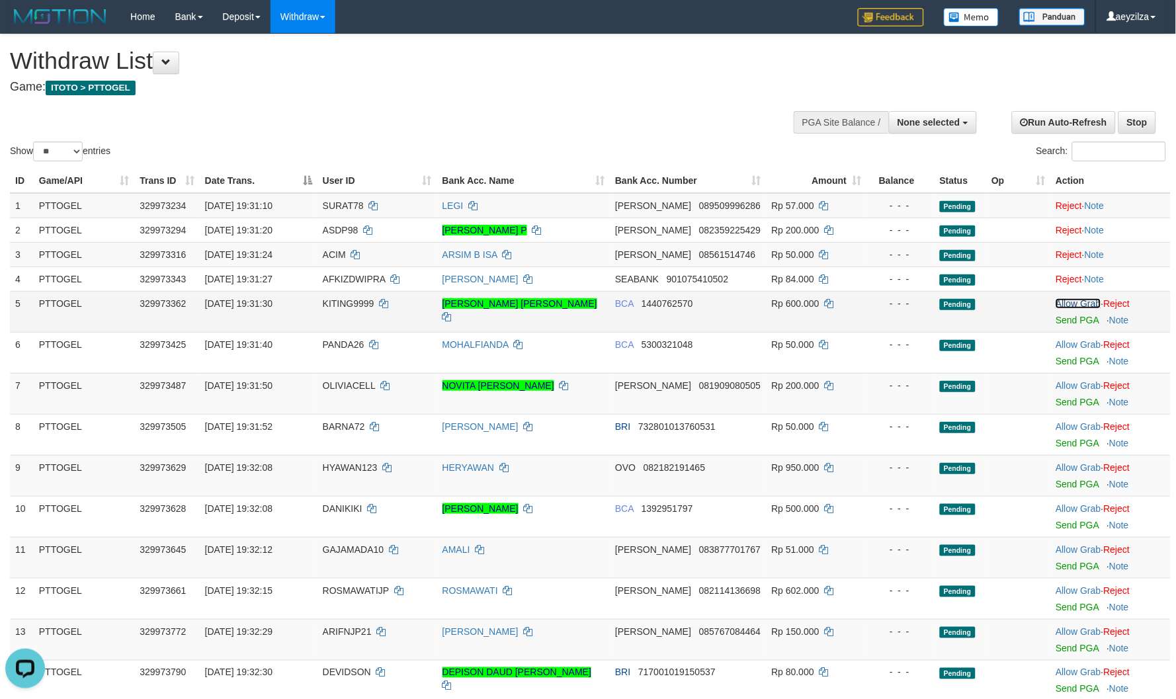
click at [1073, 303] on link "Allow Grab" at bounding box center [1078, 303] width 45 height 11
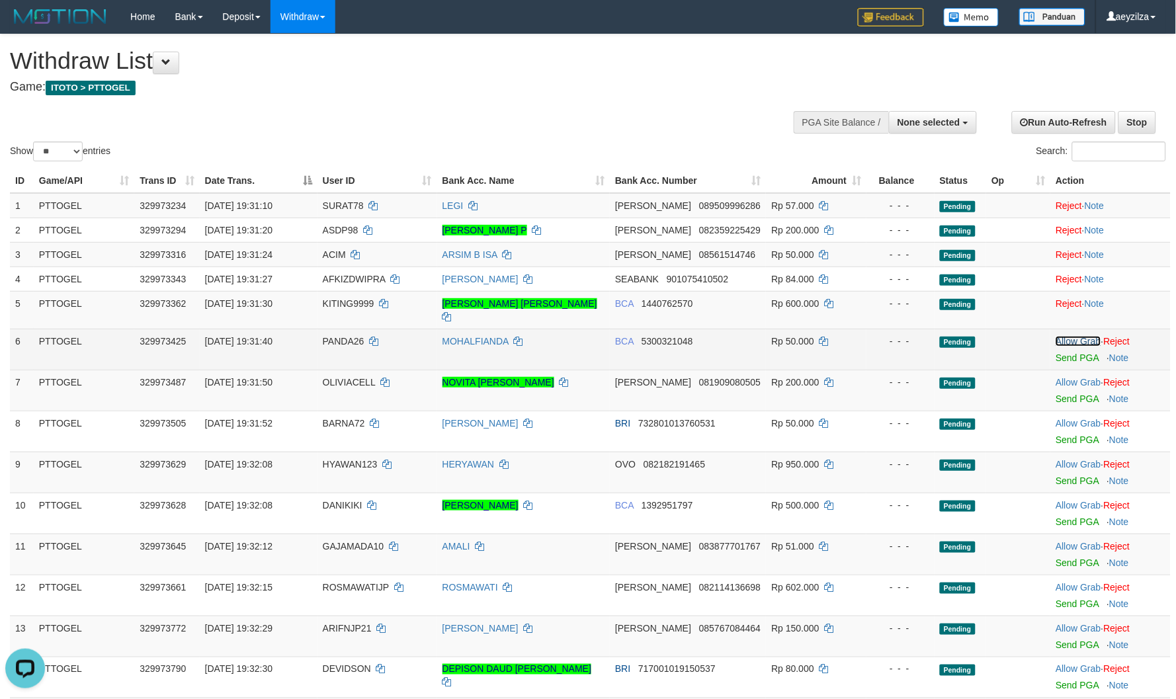
drag, startPoint x: 1075, startPoint y: 326, endPoint x: 1075, endPoint y: 336, distance: 9.9
click at [1075, 336] on link "Allow Grab" at bounding box center [1078, 341] width 45 height 11
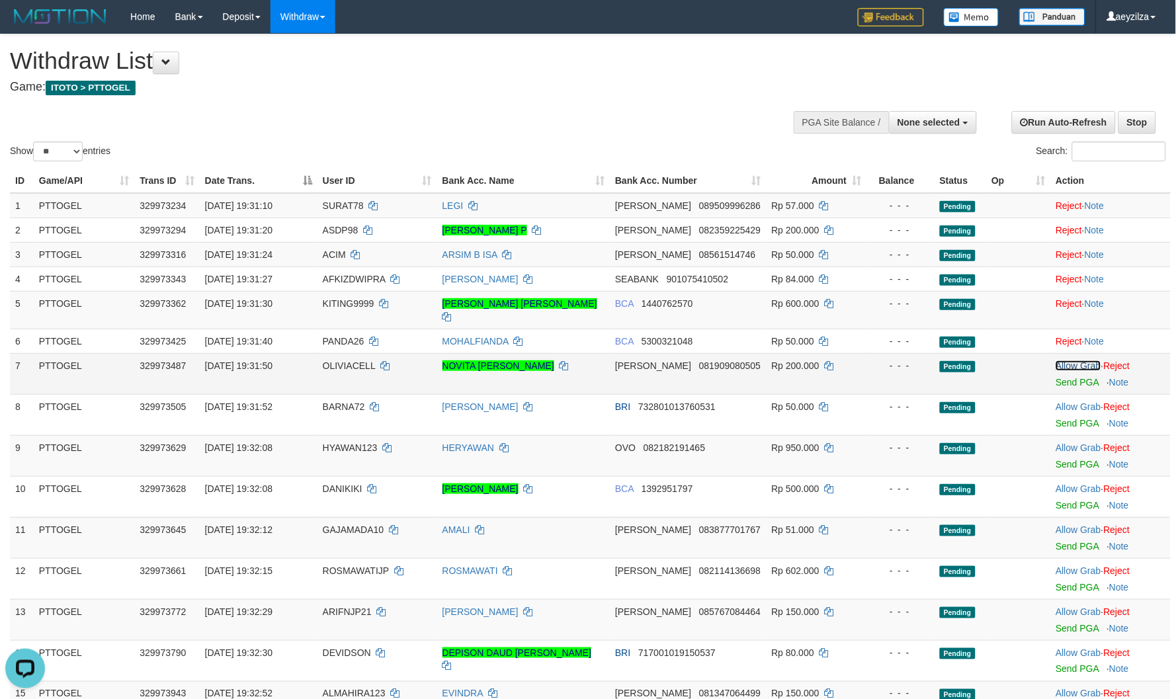
click at [1068, 361] on link "Allow Grab" at bounding box center [1078, 366] width 45 height 11
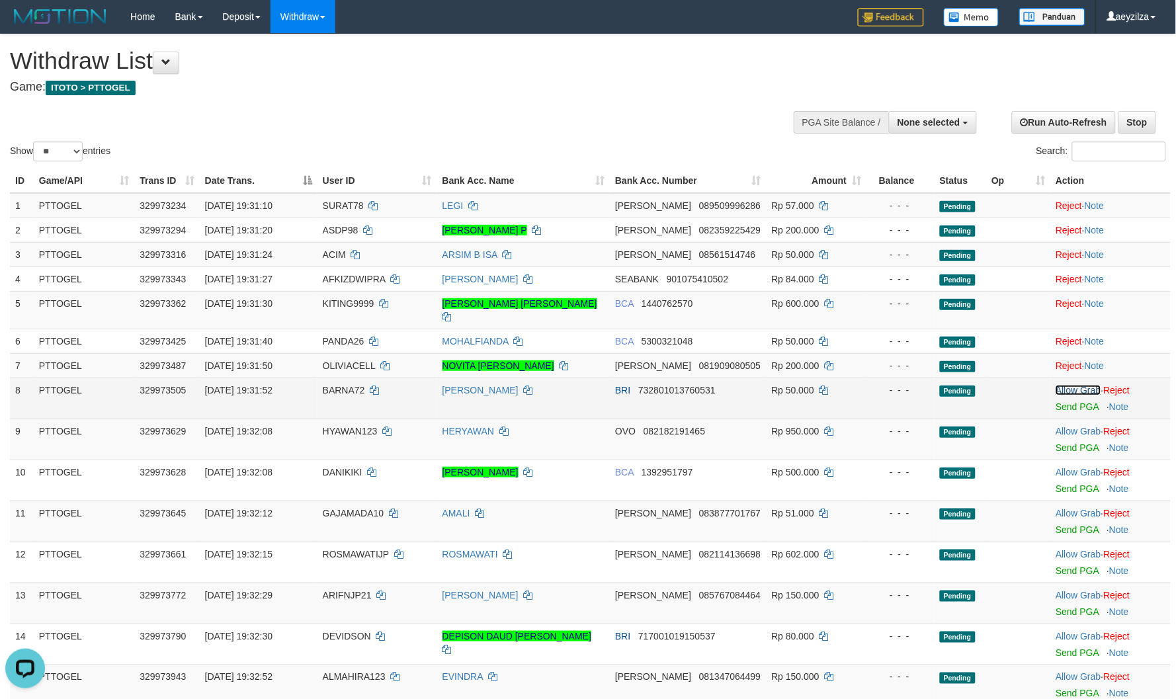
click at [1070, 385] on link "Allow Grab" at bounding box center [1078, 390] width 45 height 11
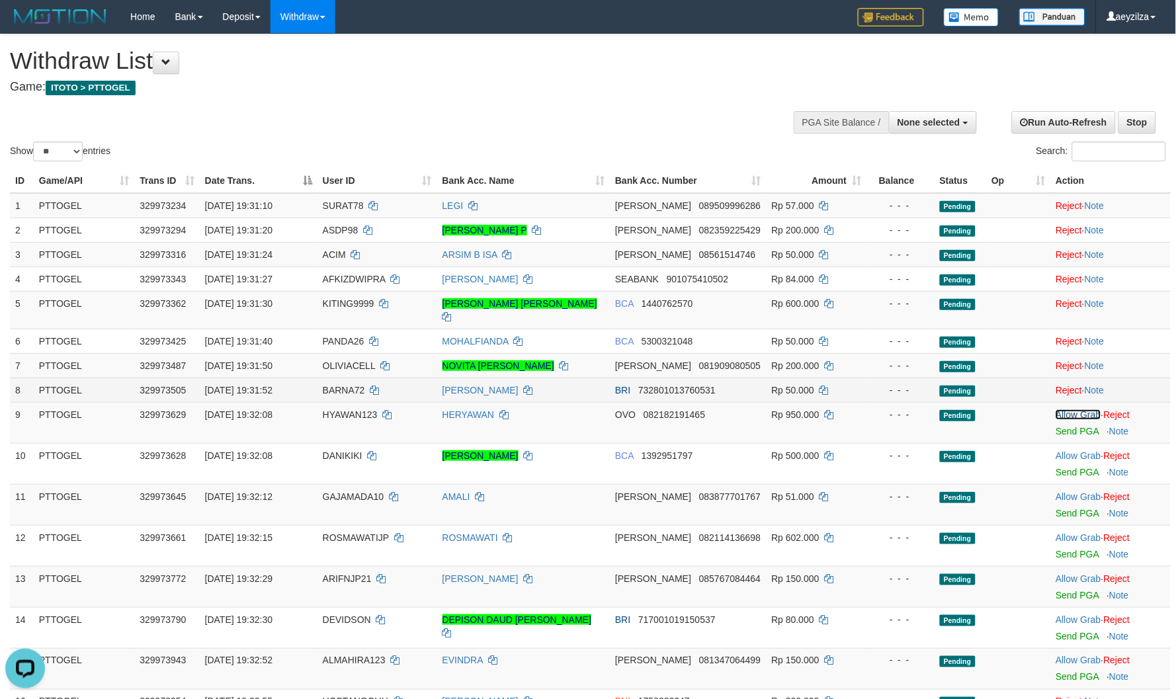
click at [1076, 410] on link "Allow Grab" at bounding box center [1078, 415] width 45 height 11
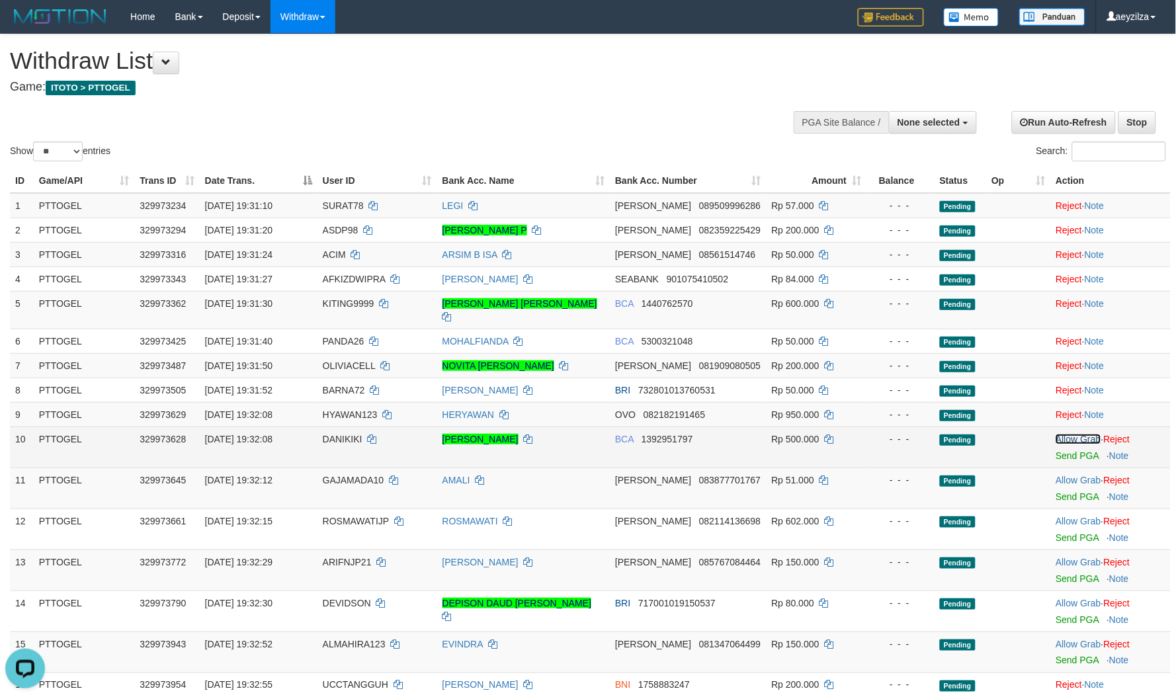
click at [1063, 434] on link "Allow Grab" at bounding box center [1078, 439] width 45 height 11
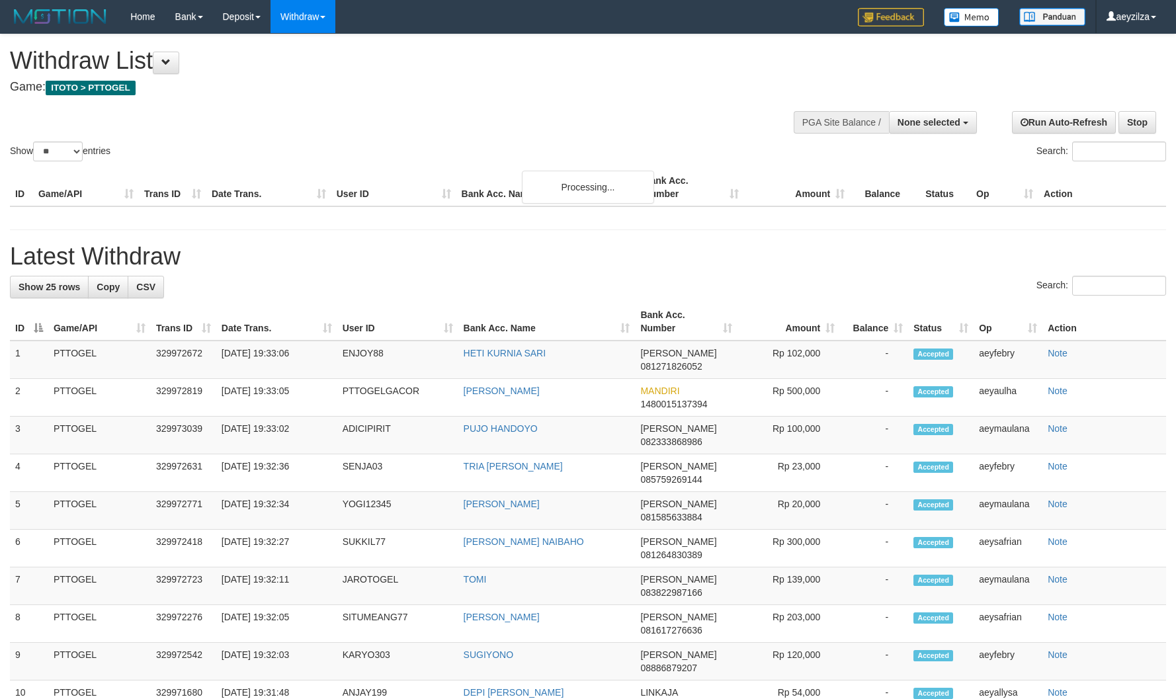
select select
select select "**"
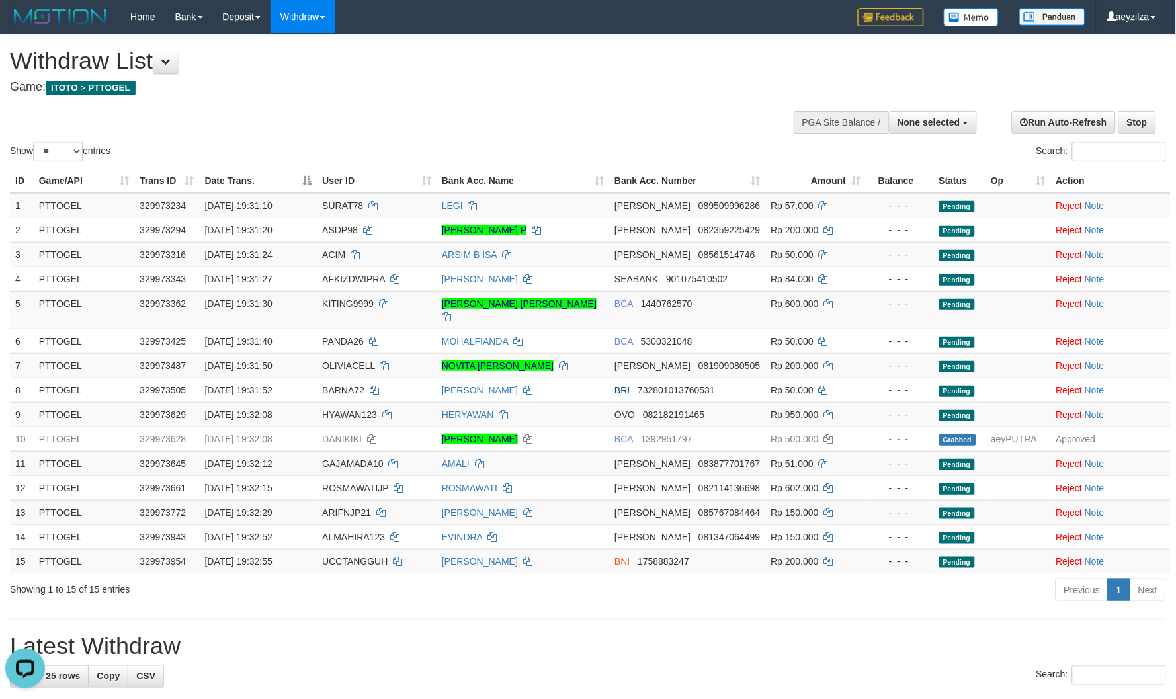
click at [730, 54] on h1 "Withdraw List" at bounding box center [390, 61] width 761 height 26
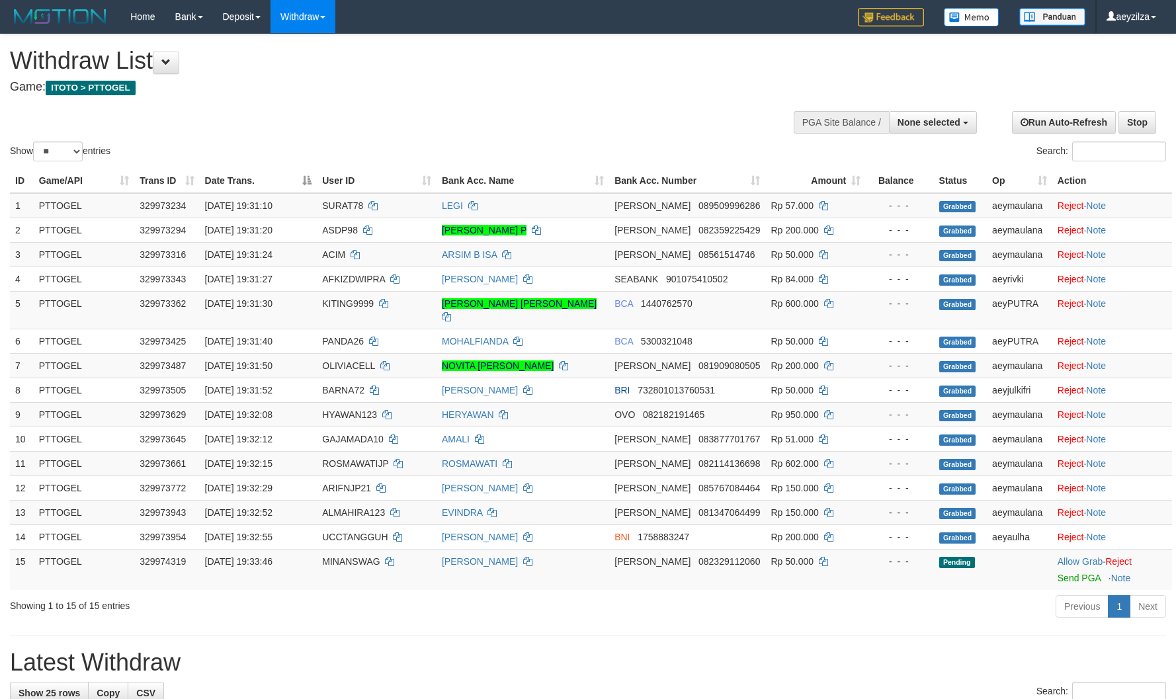
select select
select select "**"
click at [1079, 556] on link "Allow Grab" at bounding box center [1080, 561] width 45 height 11
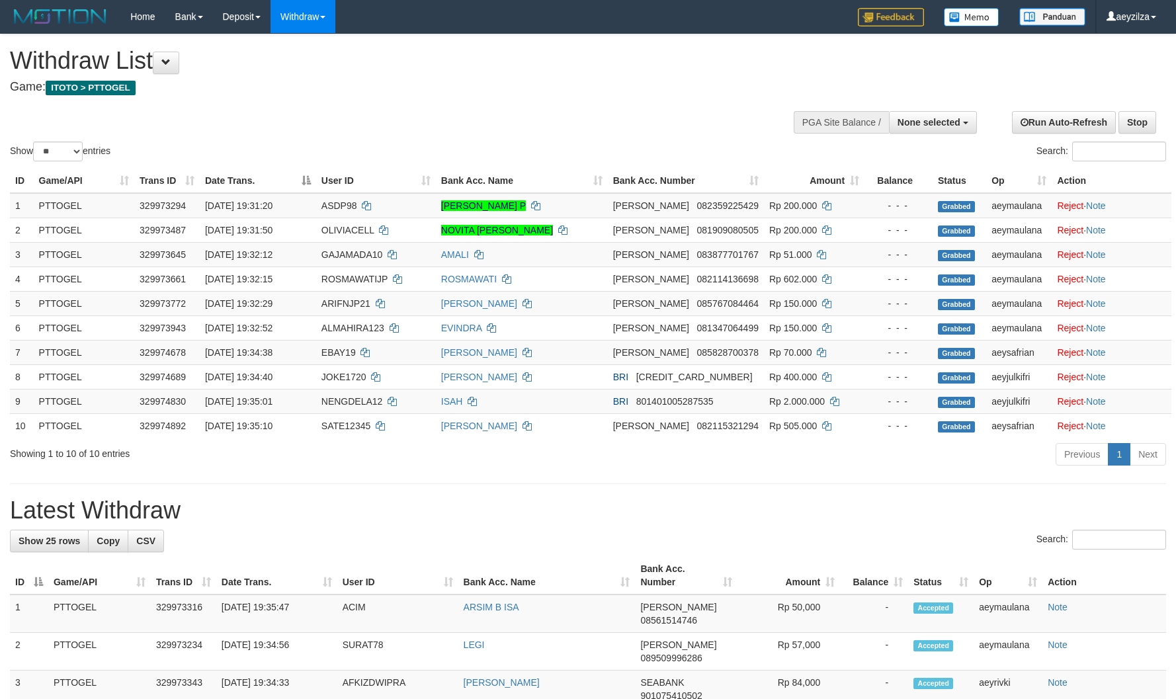
select select
select select "**"
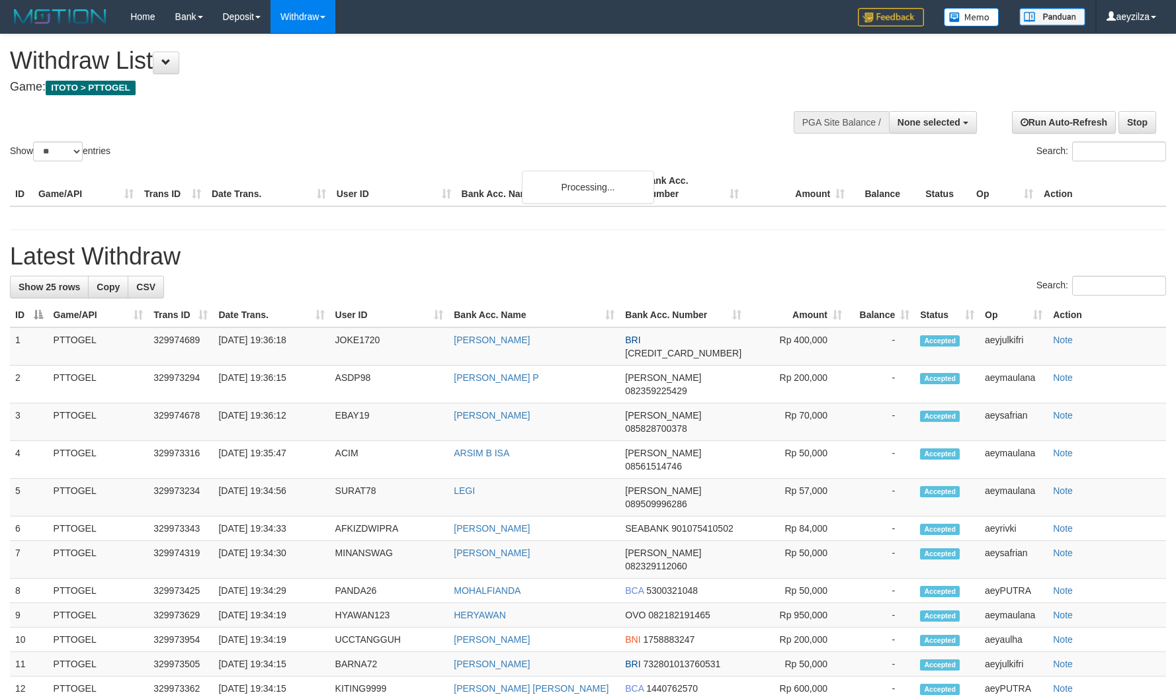
select select
select select "**"
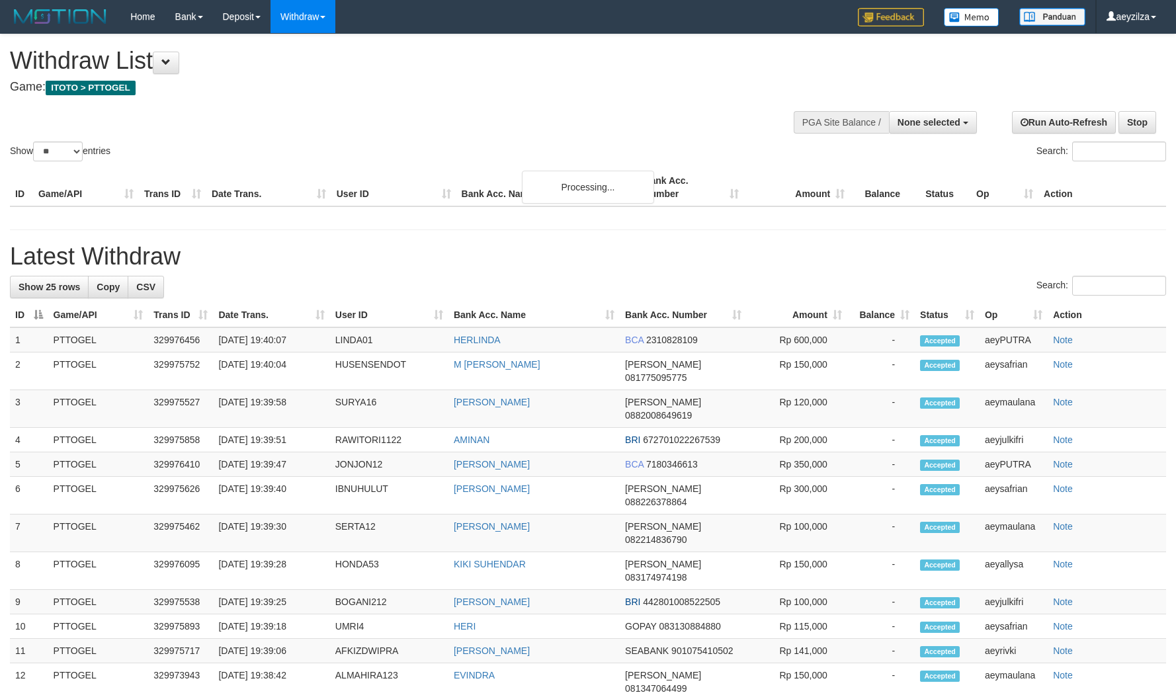
select select
select select "**"
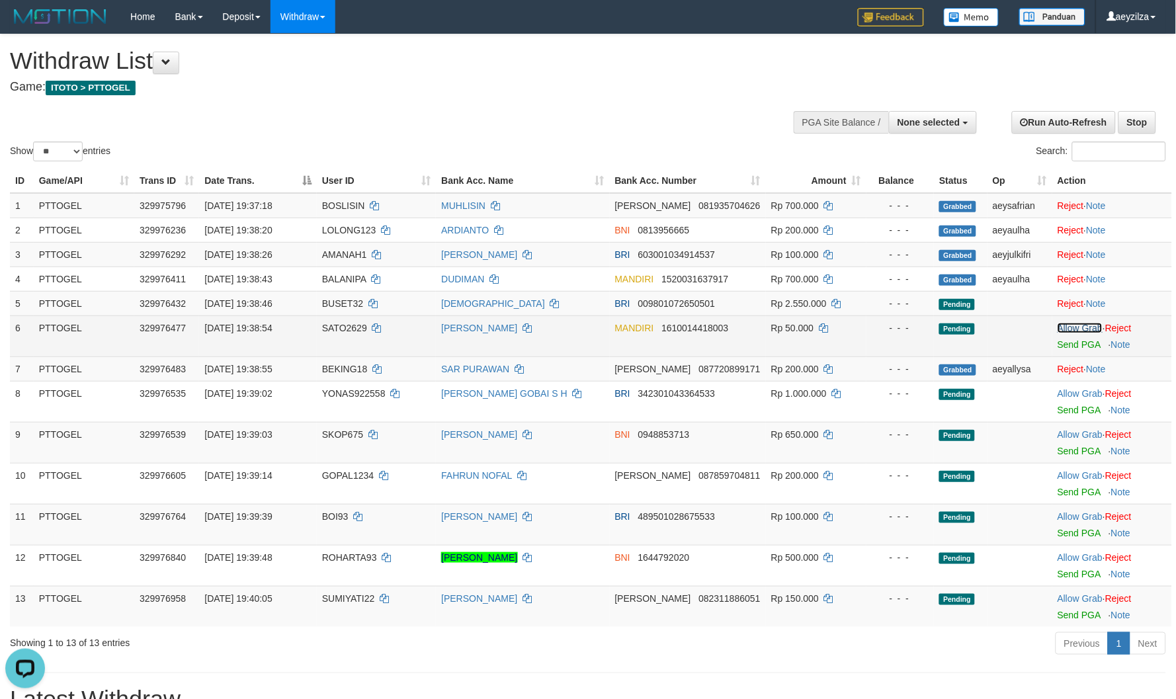
click at [1082, 329] on link "Allow Grab" at bounding box center [1080, 328] width 45 height 11
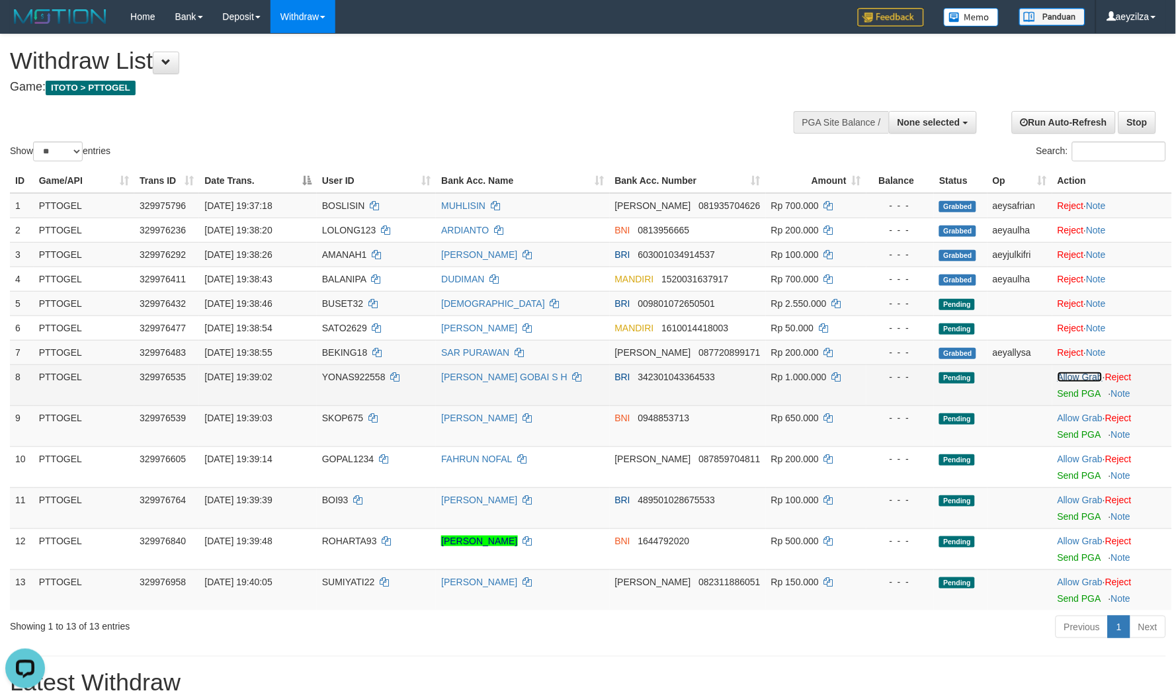
click at [1079, 373] on link "Allow Grab" at bounding box center [1080, 377] width 45 height 11
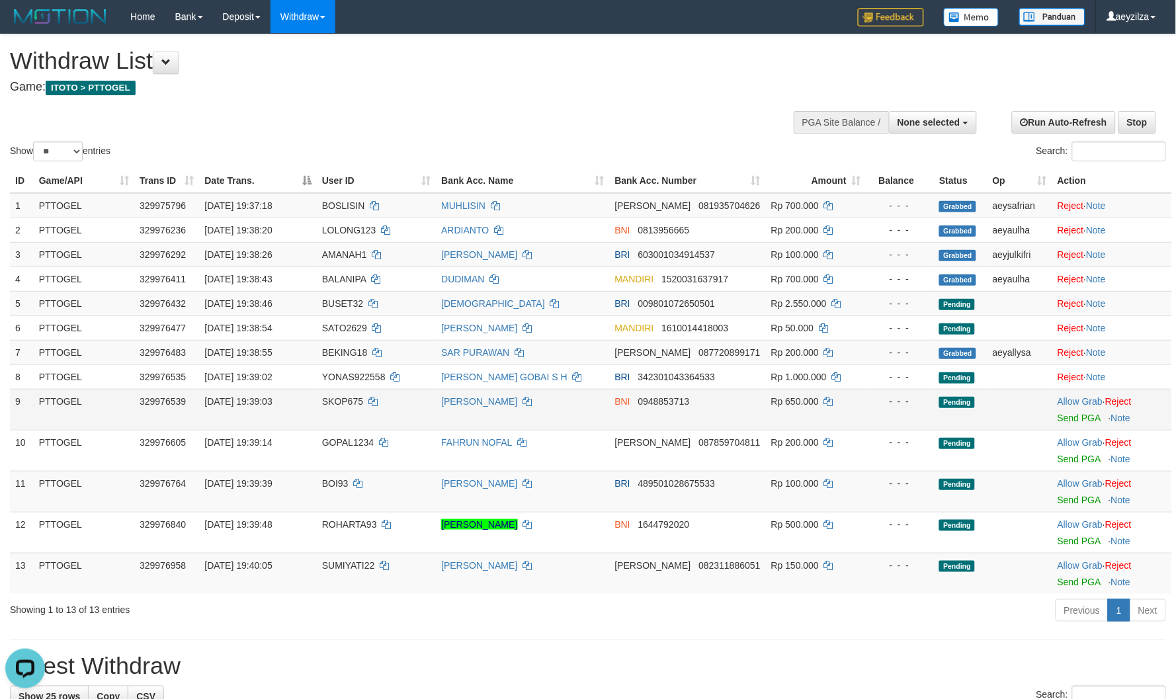
click at [1070, 392] on td "Allow Grab · Reject Send PGA · Note" at bounding box center [1113, 409] width 120 height 41
click at [1072, 397] on link "Allow Grab" at bounding box center [1080, 401] width 45 height 11
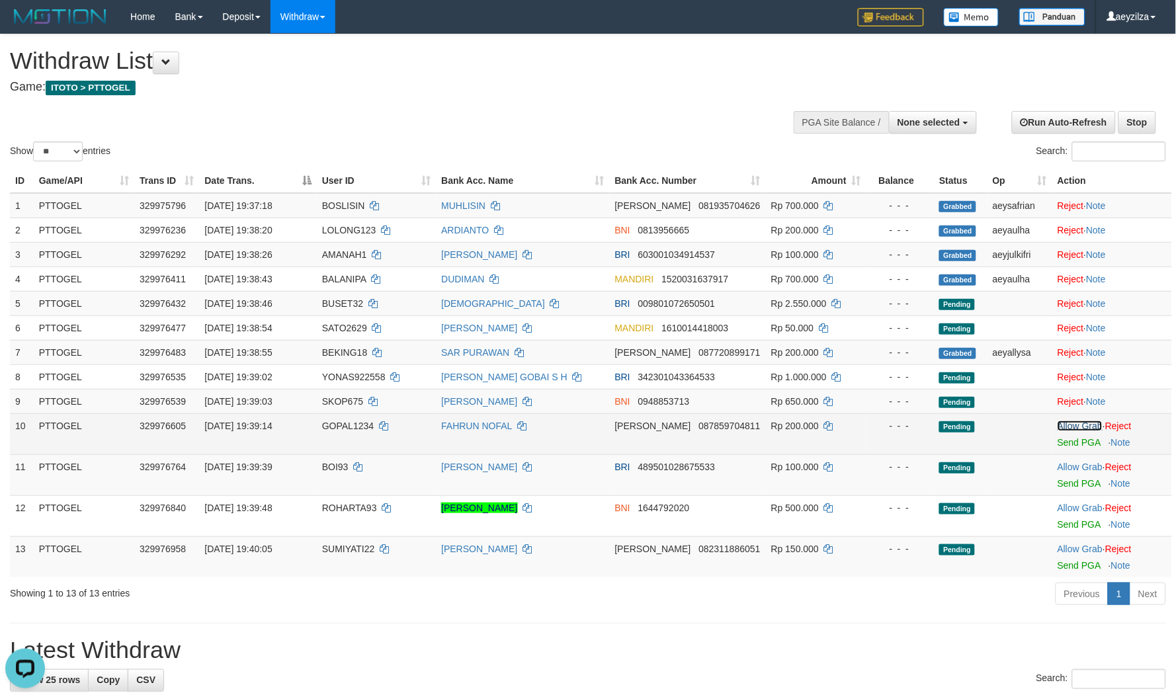
click at [1078, 425] on link "Allow Grab" at bounding box center [1080, 426] width 45 height 11
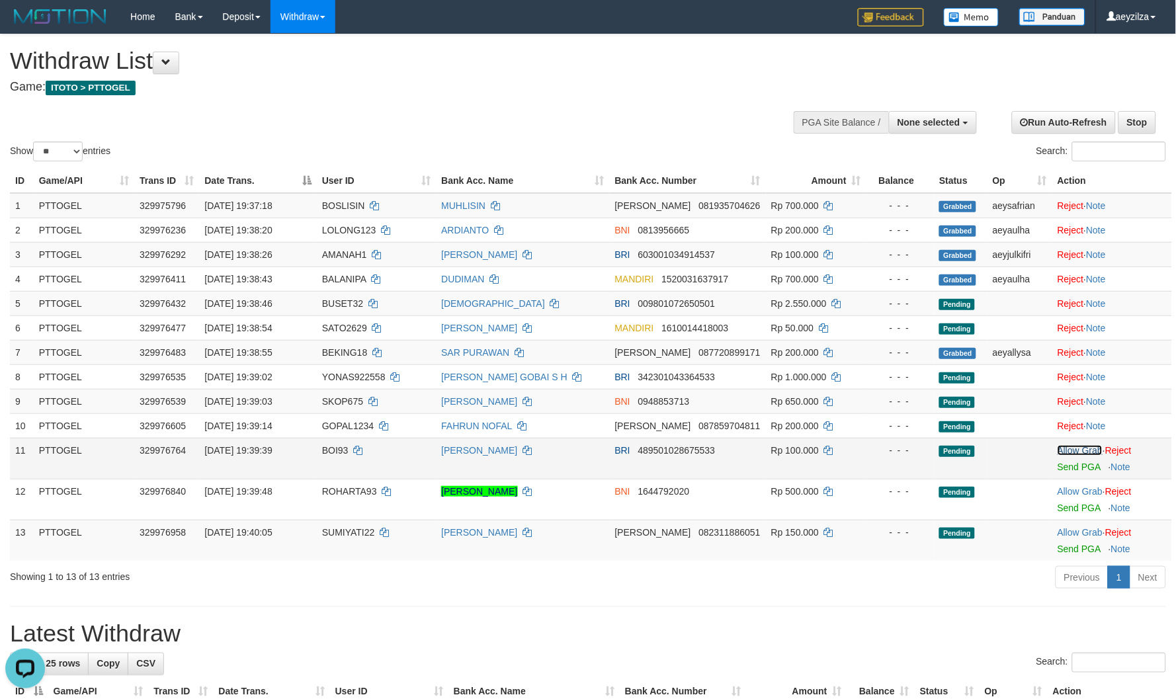
click at [1075, 452] on link "Allow Grab" at bounding box center [1080, 450] width 45 height 11
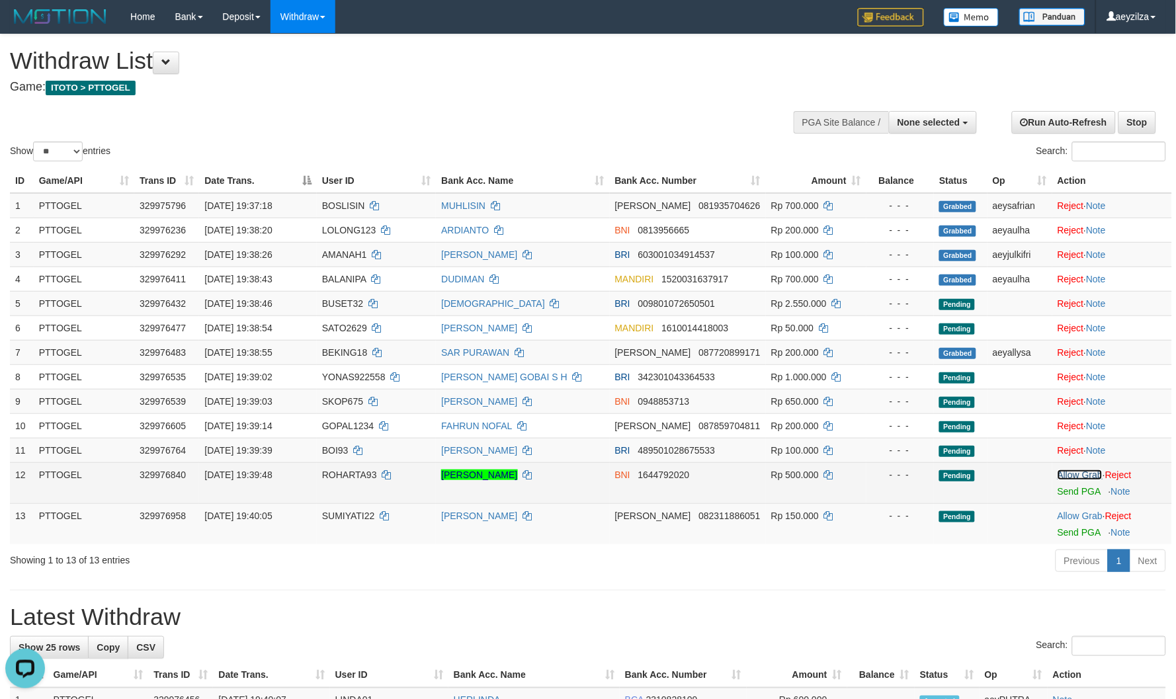
click at [1067, 477] on link "Allow Grab" at bounding box center [1080, 475] width 45 height 11
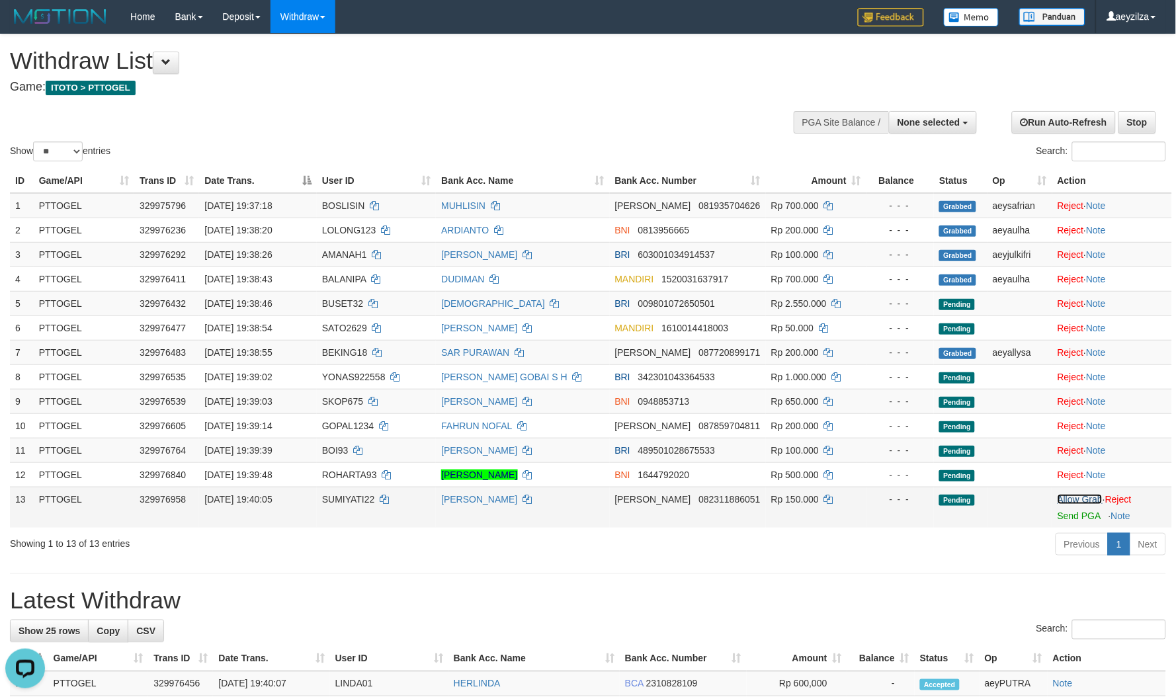
click at [1064, 497] on link "Allow Grab" at bounding box center [1080, 499] width 45 height 11
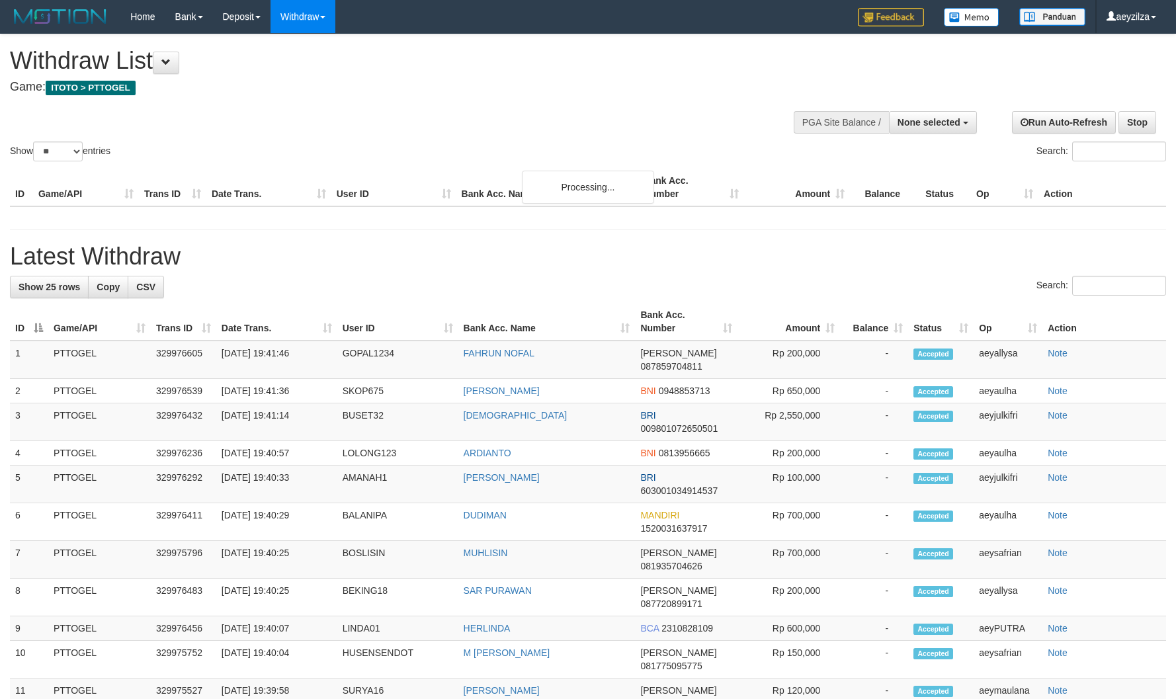
select select
select select "**"
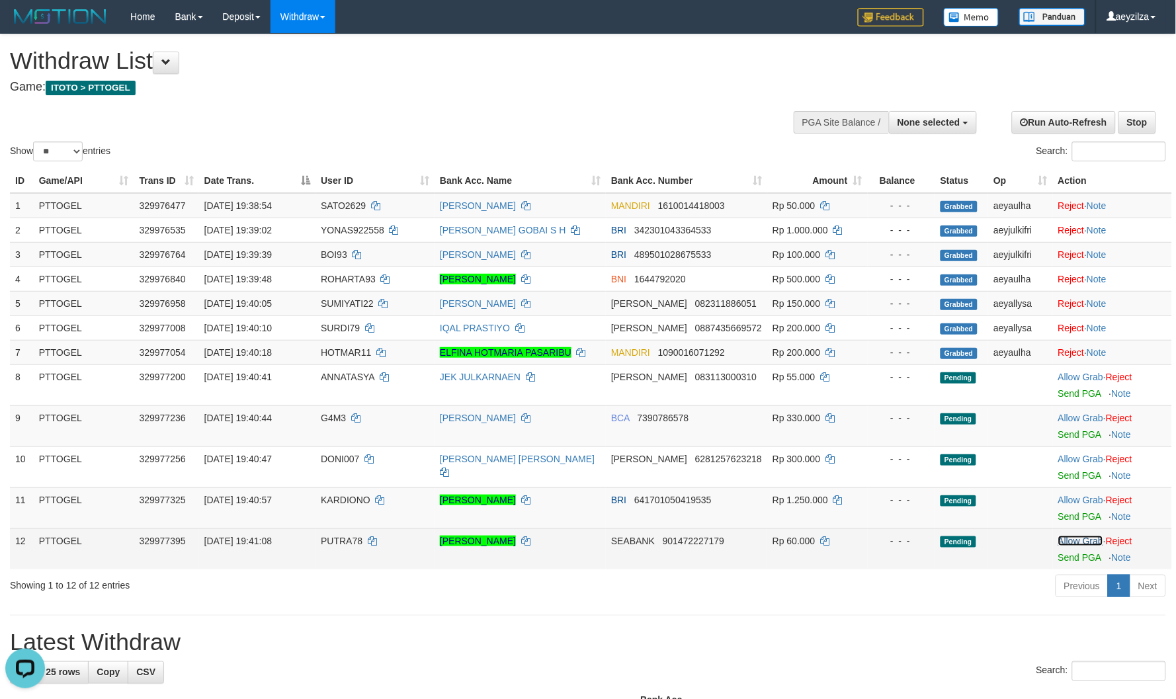
click at [1075, 536] on link "Allow Grab" at bounding box center [1081, 541] width 45 height 11
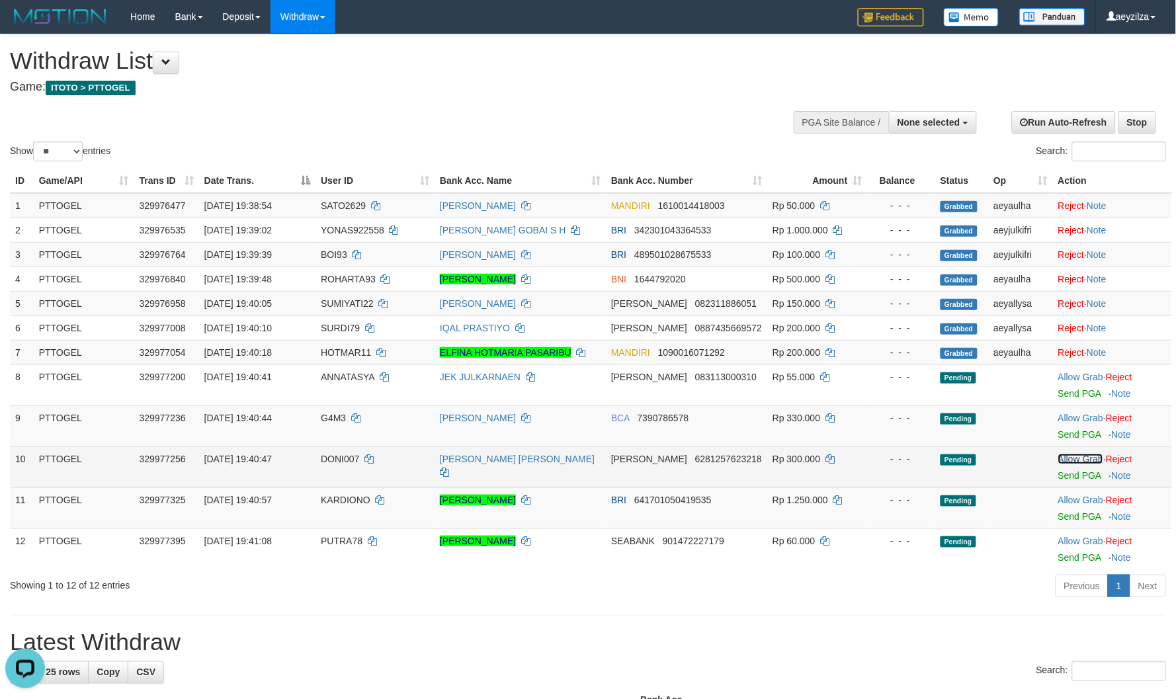
click at [1076, 459] on link "Allow Grab" at bounding box center [1081, 459] width 45 height 11
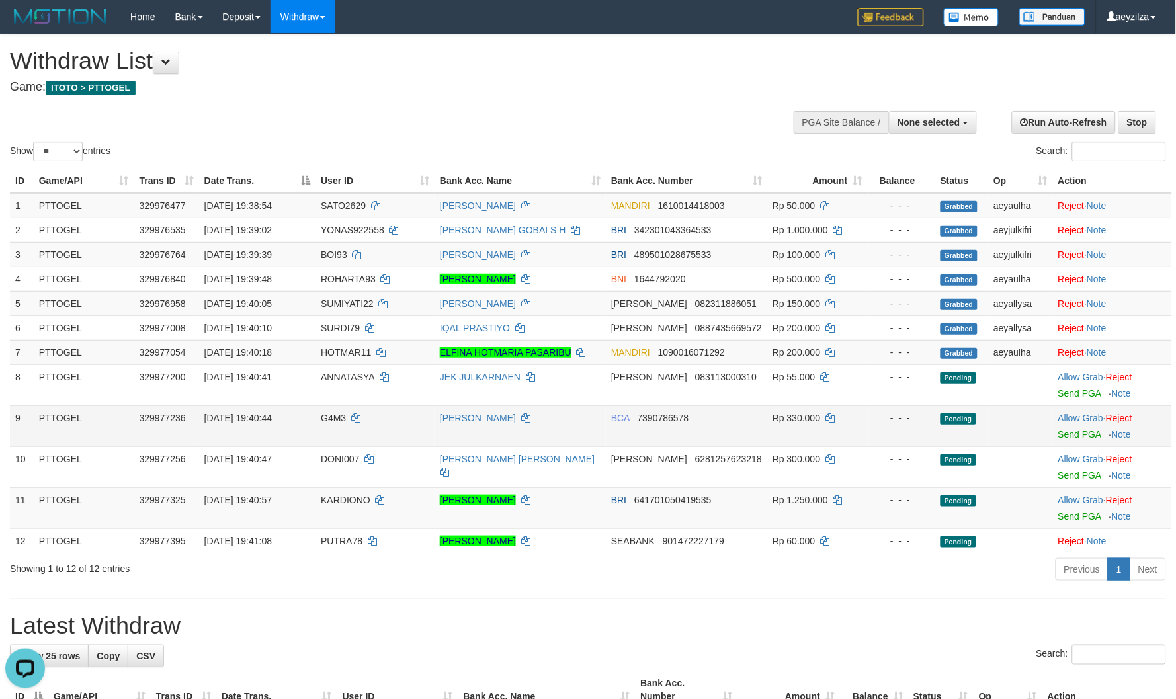
click at [1065, 408] on td "Allow Grab · Reject Send PGA · Note" at bounding box center [1112, 426] width 119 height 41
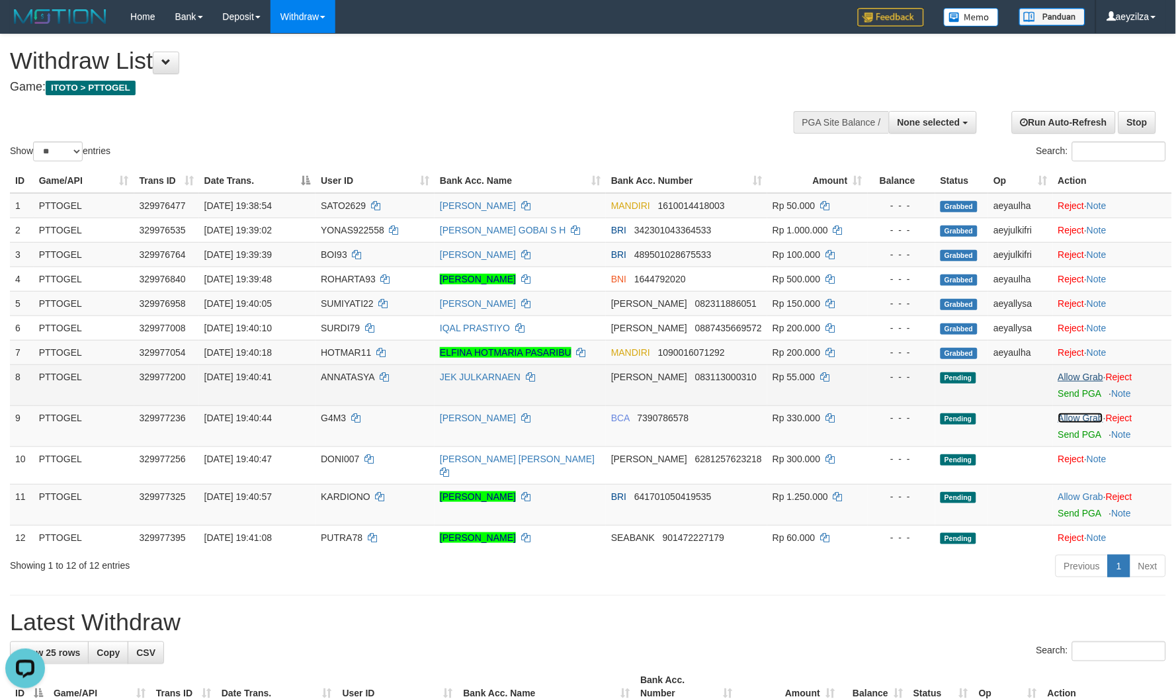
click at [1063, 418] on link "Allow Grab" at bounding box center [1081, 418] width 45 height 11
click at [1071, 365] on td "Allow Grab · Reject Send PGA · Note" at bounding box center [1112, 385] width 119 height 41
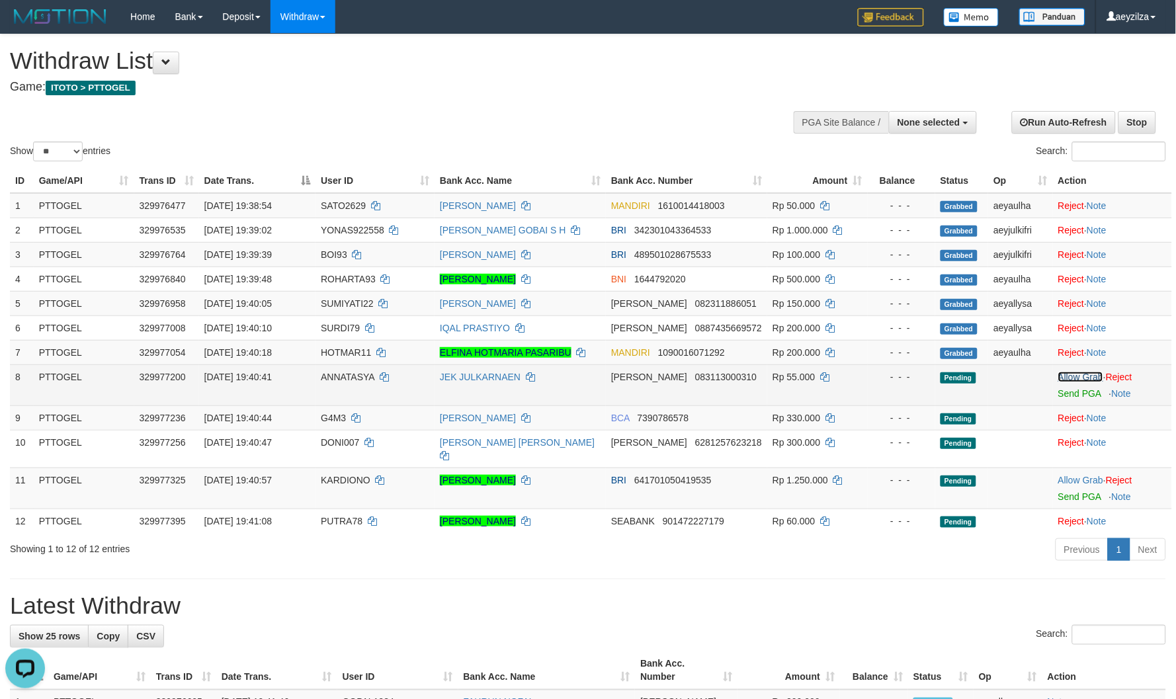
click at [1059, 378] on link "Allow Grab" at bounding box center [1081, 377] width 45 height 11
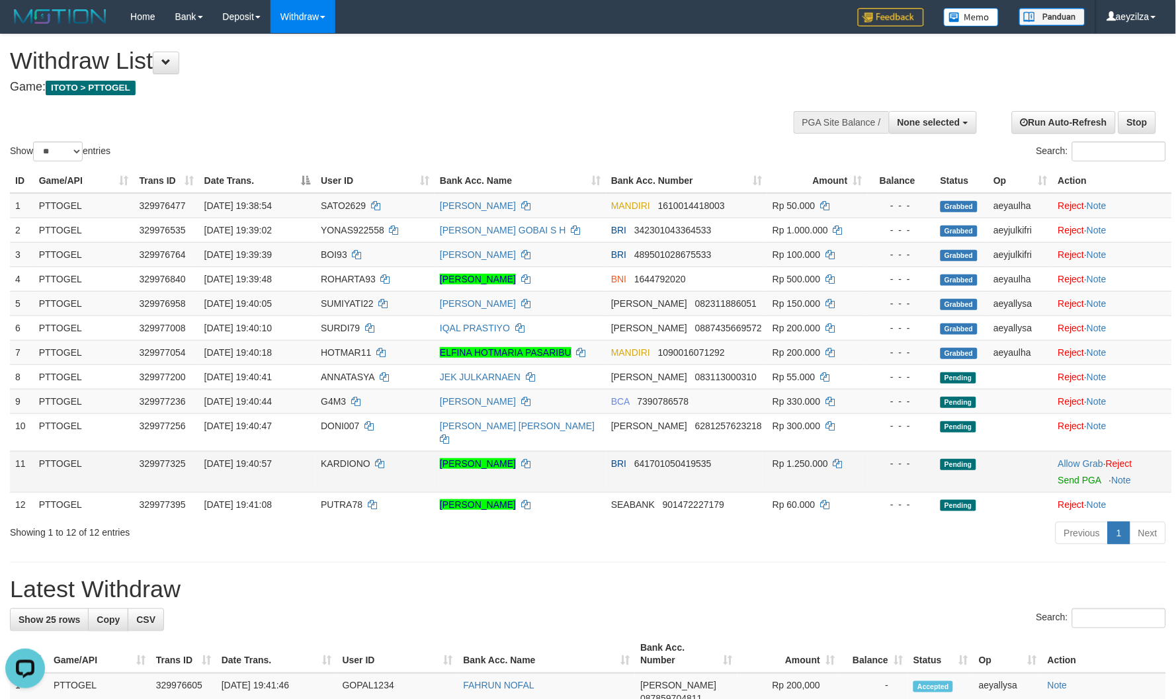
click at [342, 459] on span "KARDIONO" at bounding box center [346, 464] width 50 height 11
click at [345, 459] on span "KARDIONO" at bounding box center [346, 464] width 50 height 11
copy span "KARDIONO"
click at [1067, 459] on link "Allow Grab" at bounding box center [1081, 464] width 45 height 11
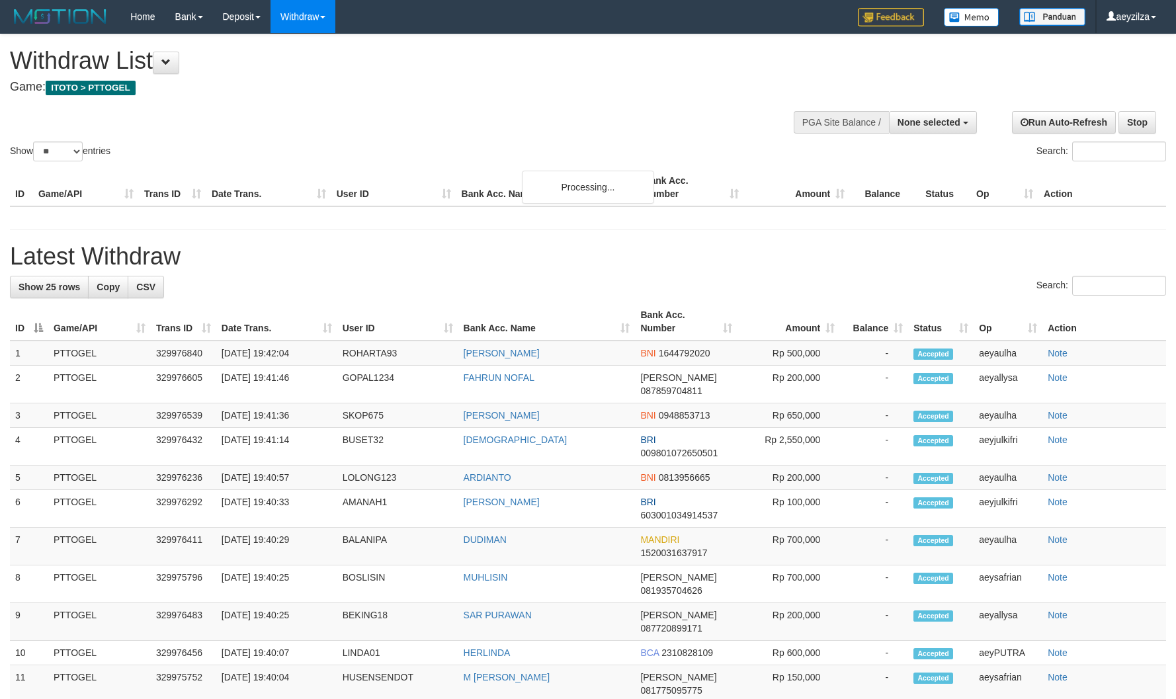
select select
select select "**"
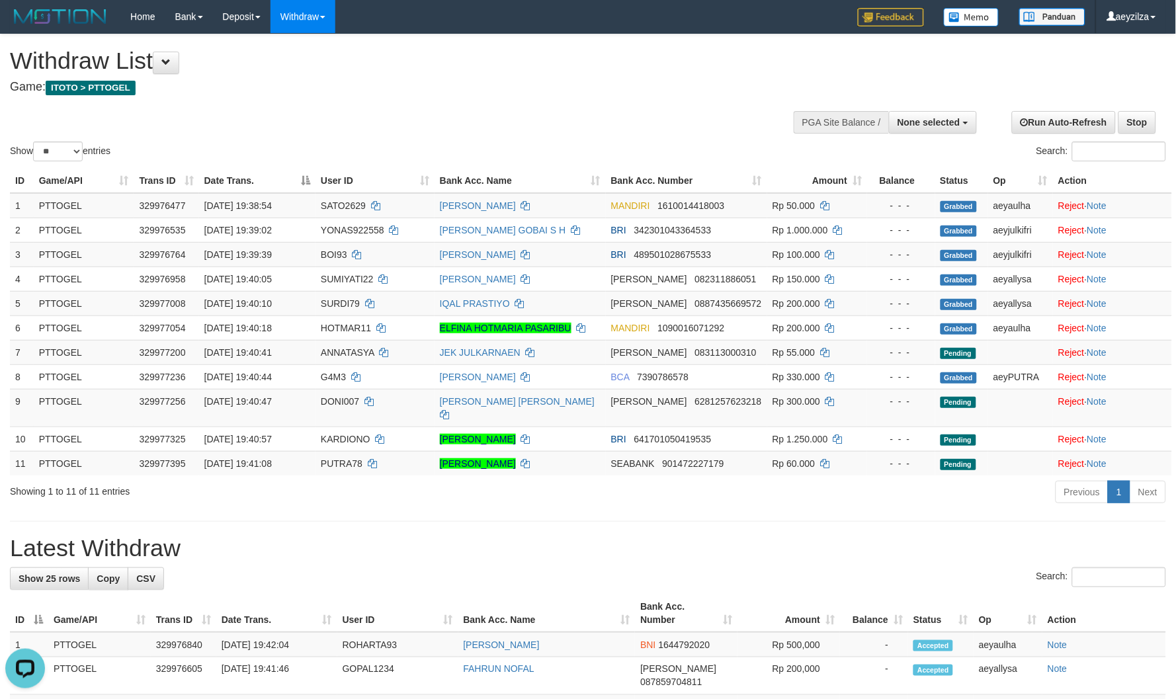
drag, startPoint x: 828, startPoint y: 60, endPoint x: 306, endPoint y: 4, distance: 525.1
click at [822, 60] on div "Show ** ** ** *** entries Search:" at bounding box center [588, 99] width 1176 height 130
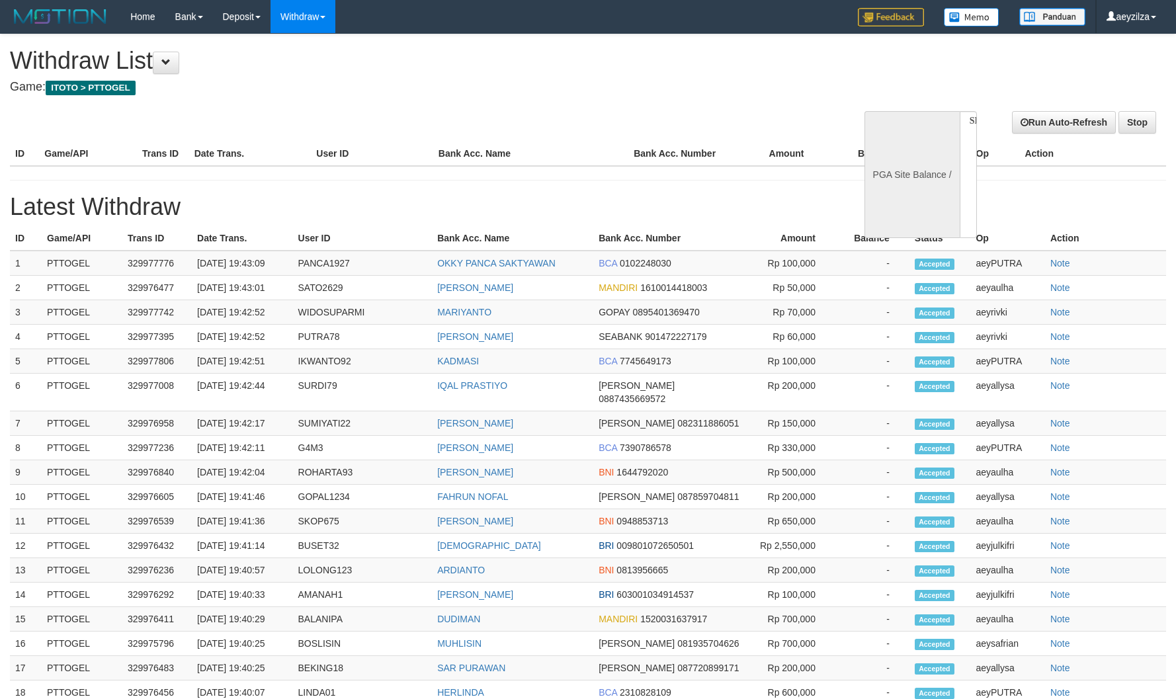
select select
select select "**"
select select
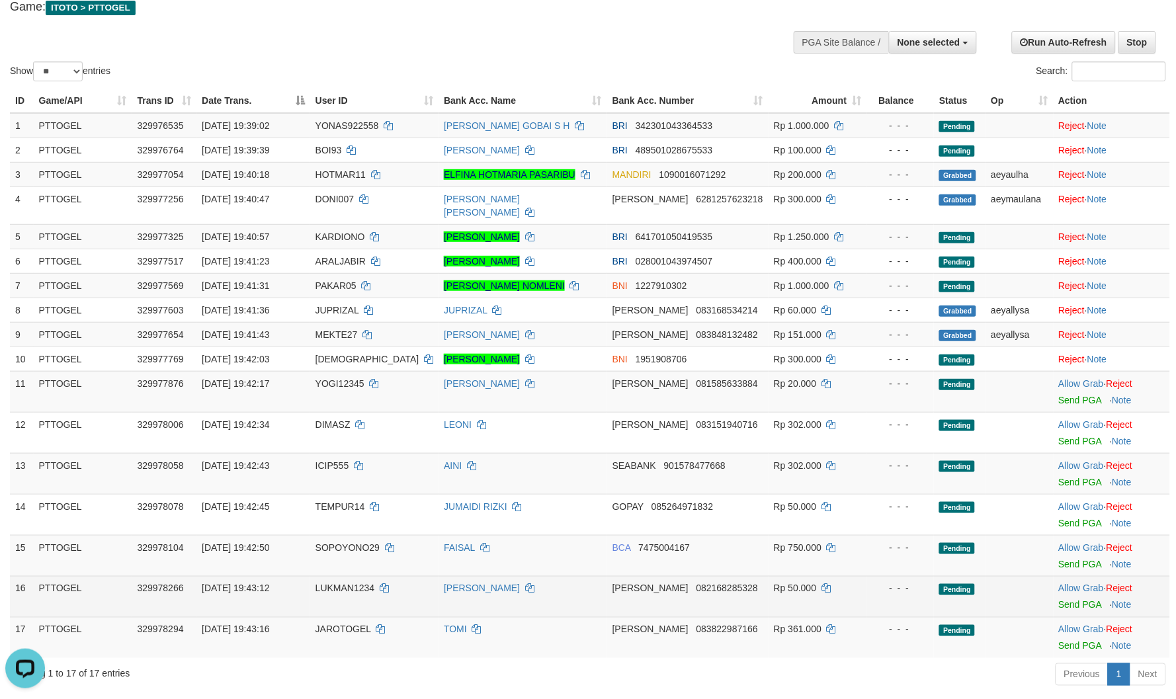
scroll to position [147, 0]
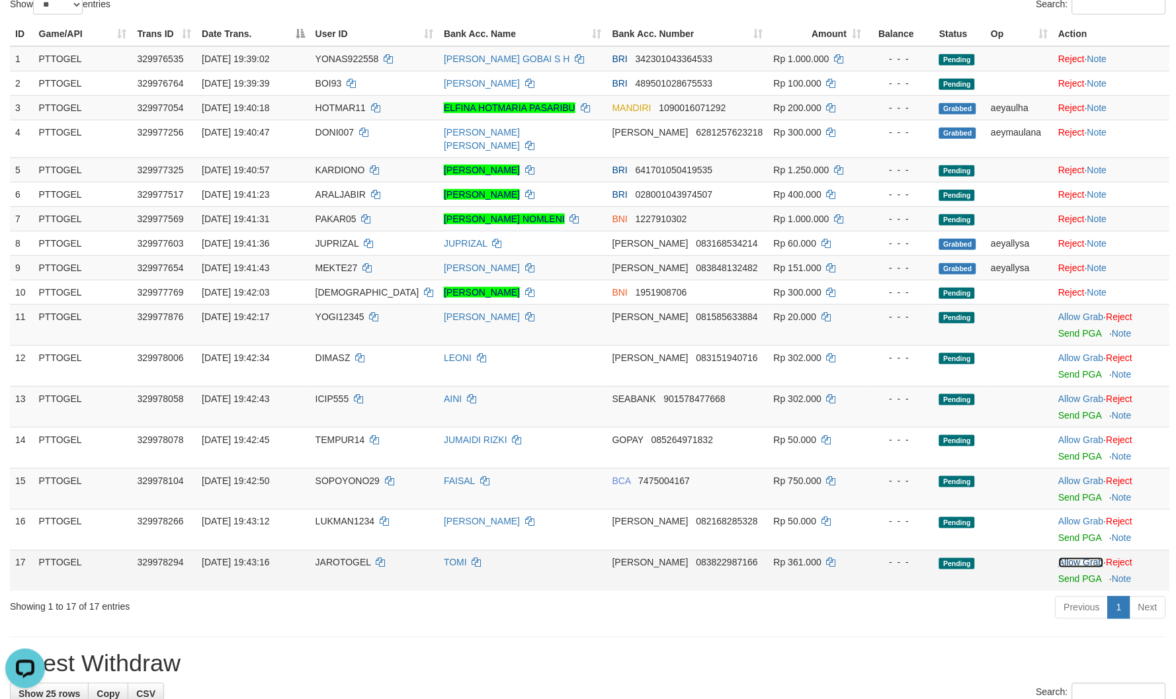
click at [1078, 558] on link "Allow Grab" at bounding box center [1081, 563] width 45 height 11
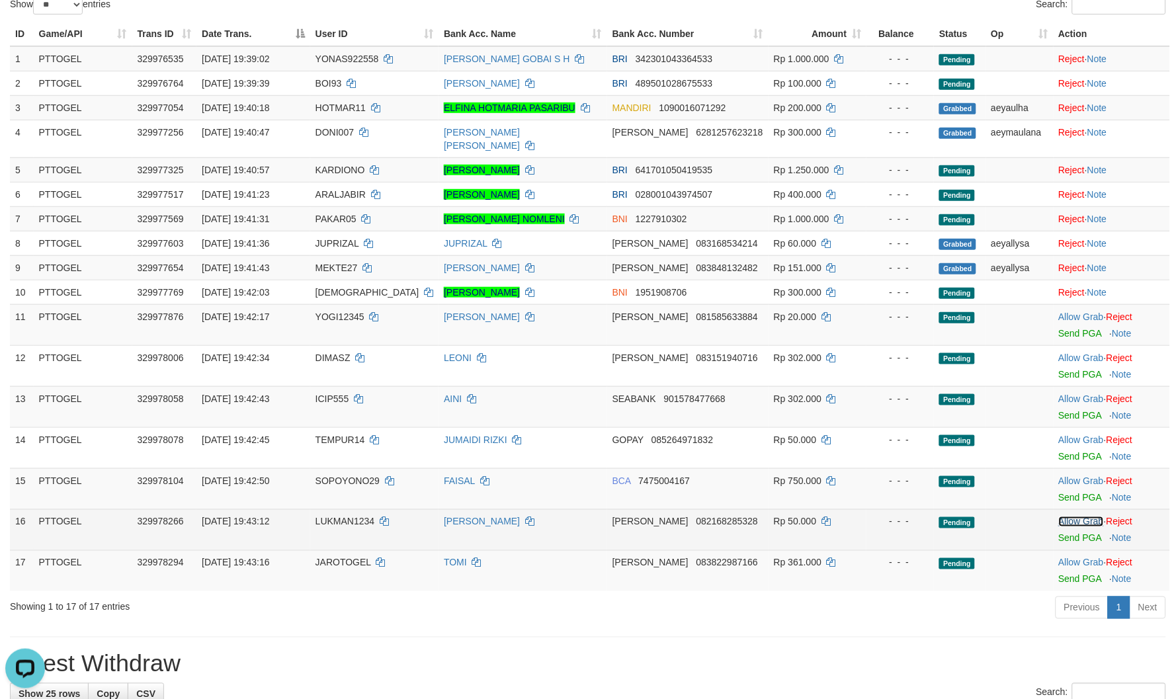
click at [1073, 517] on link "Allow Grab" at bounding box center [1081, 522] width 45 height 11
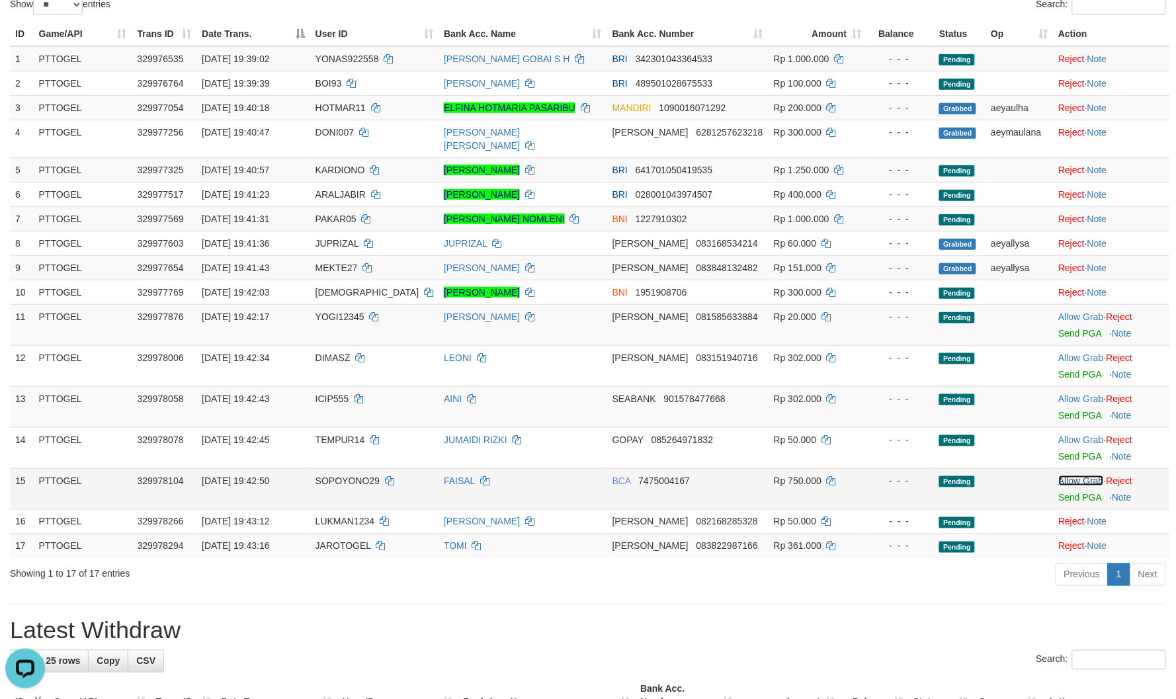
click at [1076, 476] on link "Allow Grab" at bounding box center [1081, 481] width 45 height 11
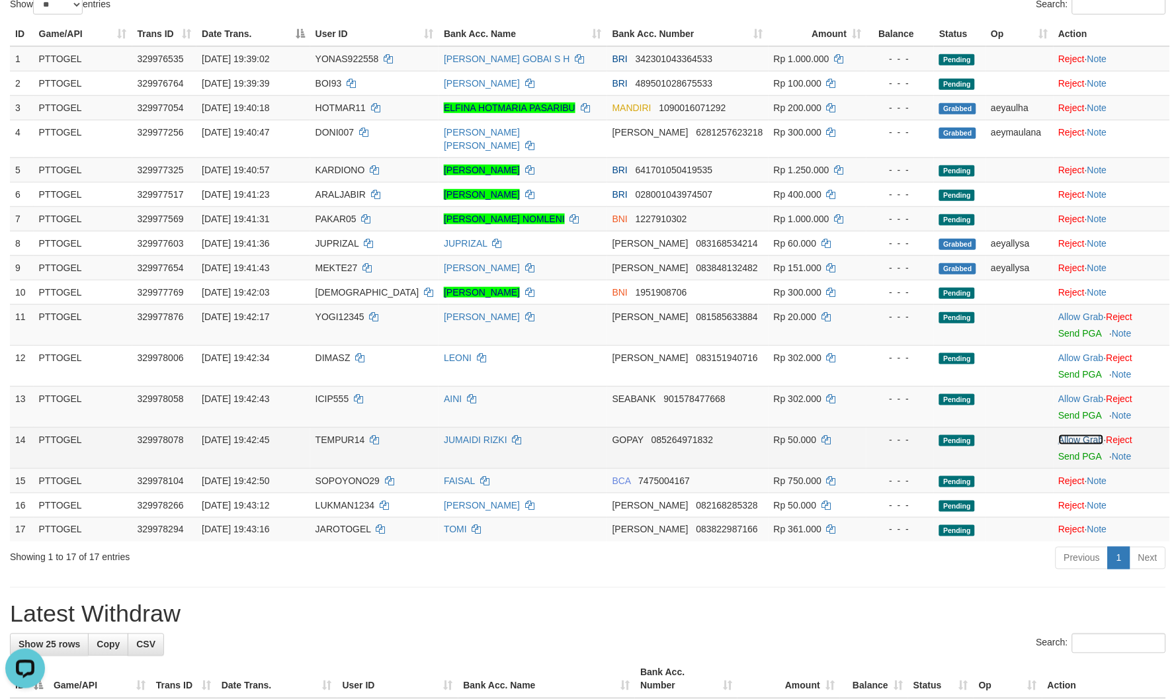
click at [1076, 435] on link "Allow Grab" at bounding box center [1081, 440] width 45 height 11
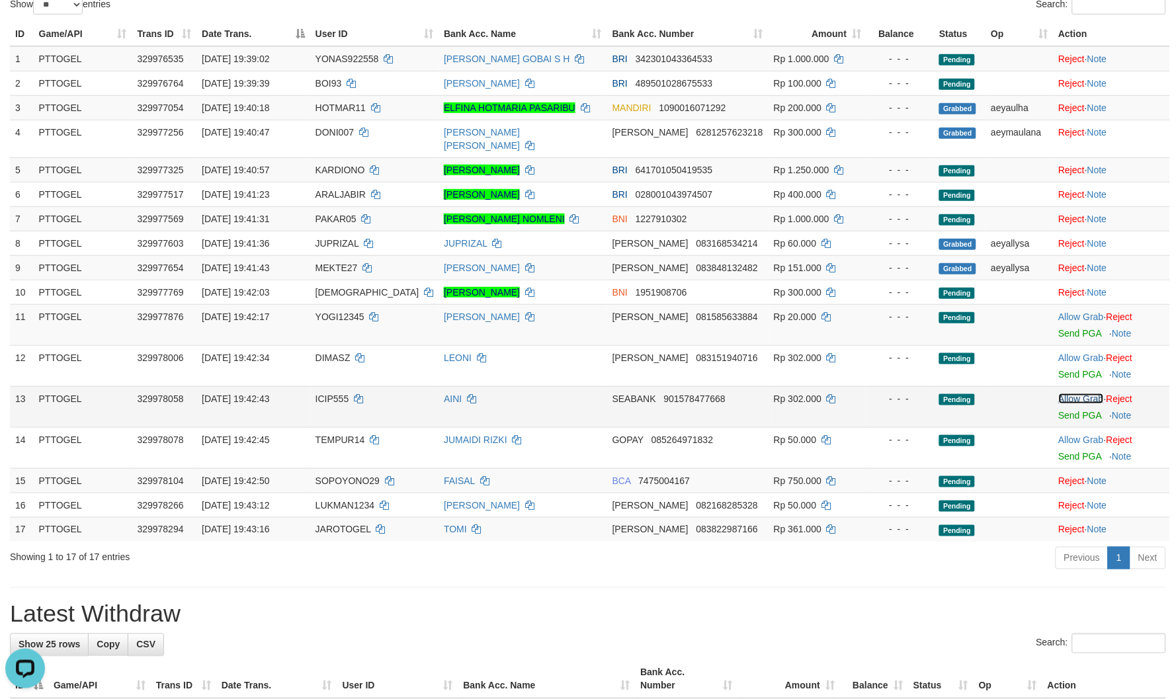
click at [1063, 394] on link "Allow Grab" at bounding box center [1081, 399] width 45 height 11
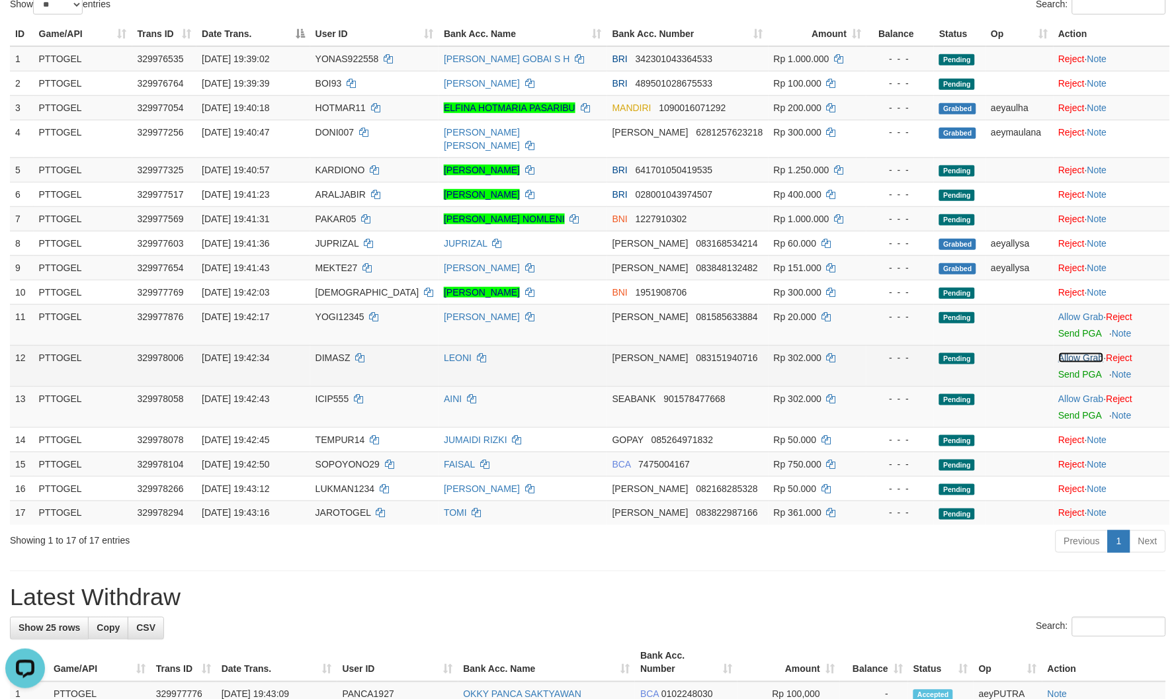
click at [1070, 353] on link "Allow Grab" at bounding box center [1081, 358] width 45 height 11
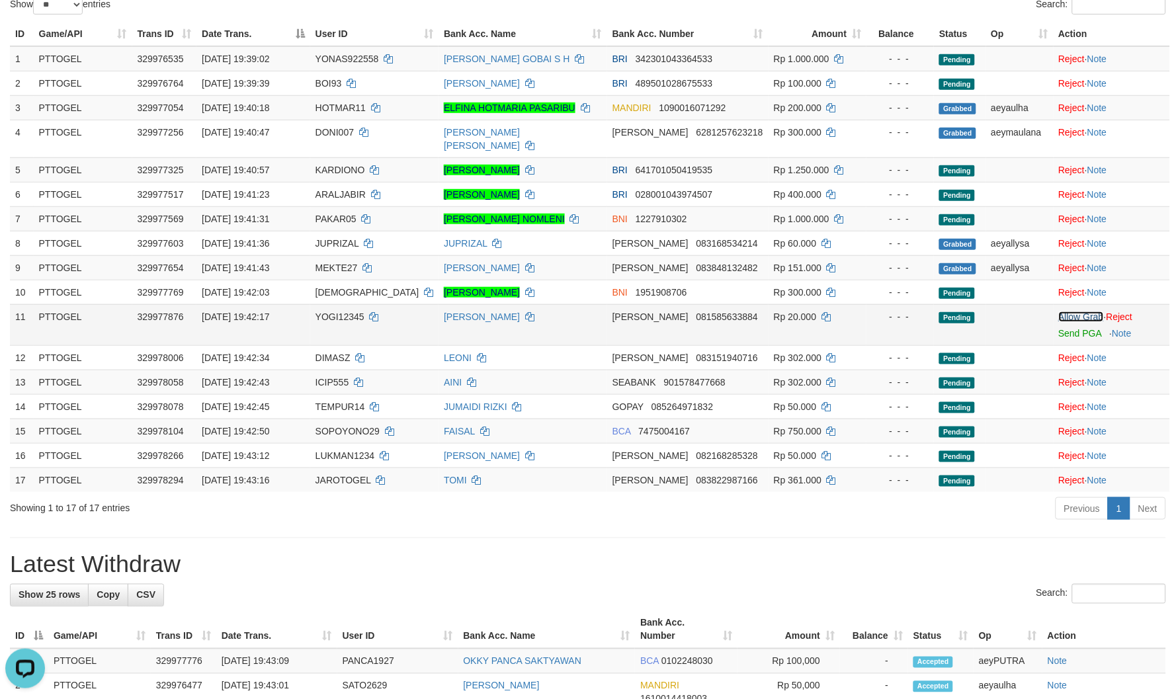
click at [1076, 312] on link "Allow Grab" at bounding box center [1081, 317] width 45 height 11
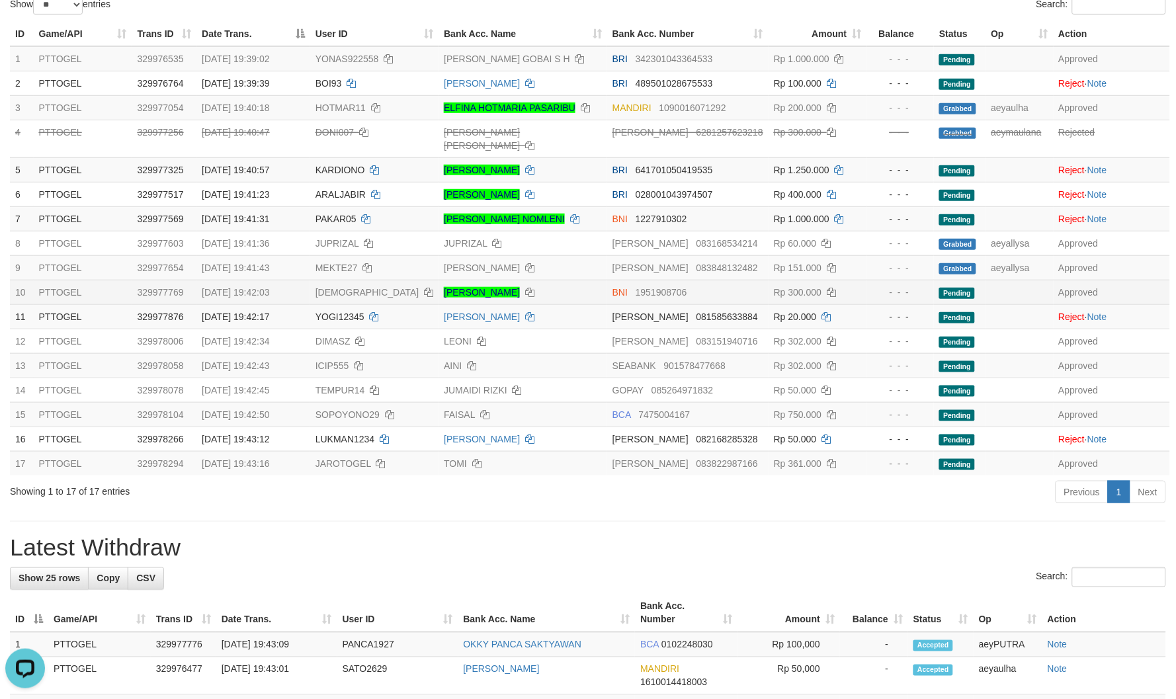
drag, startPoint x: 713, startPoint y: 511, endPoint x: 572, endPoint y: 275, distance: 274.8
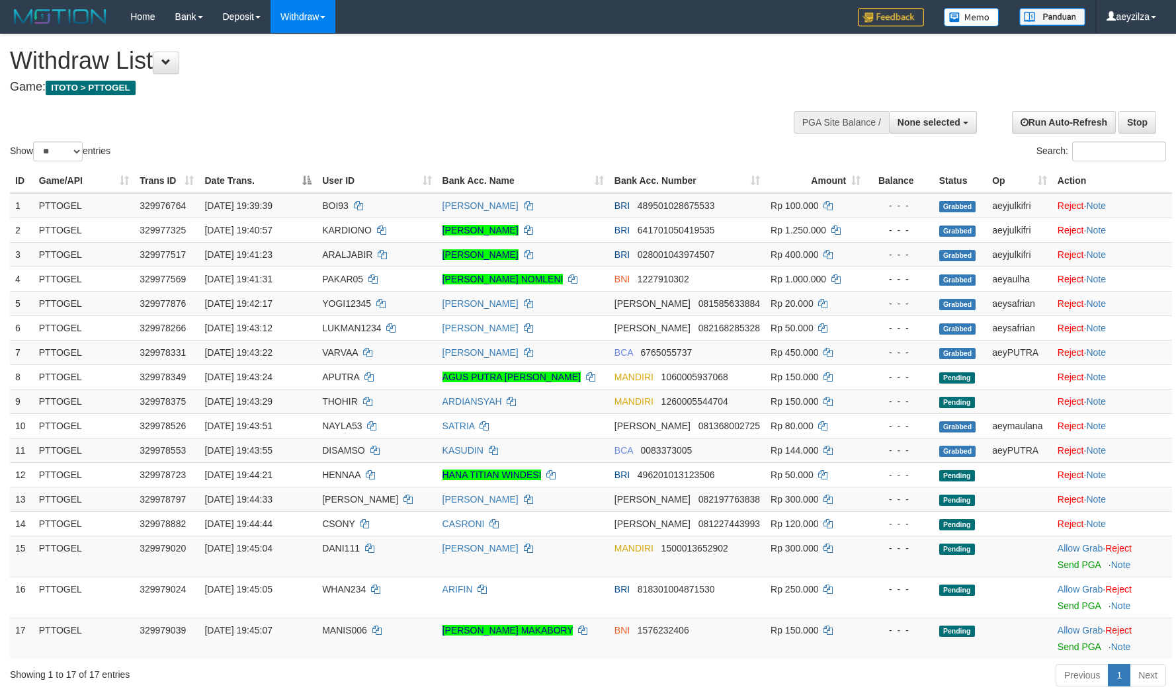
select select
select select "**"
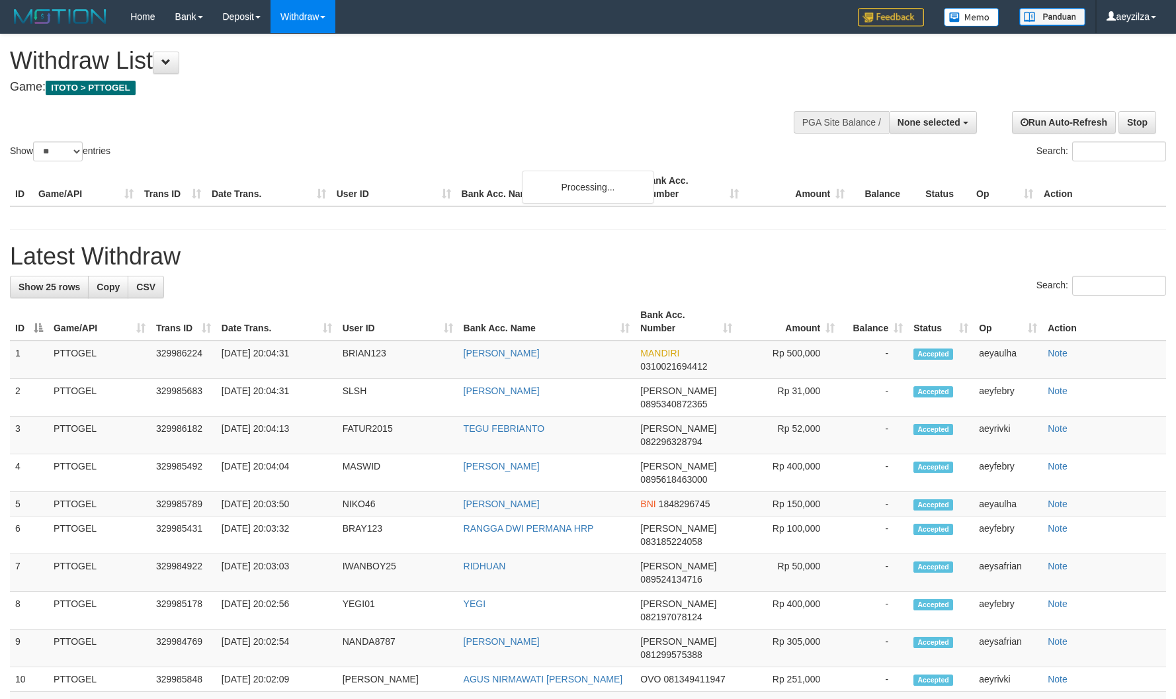
select select
select select "**"
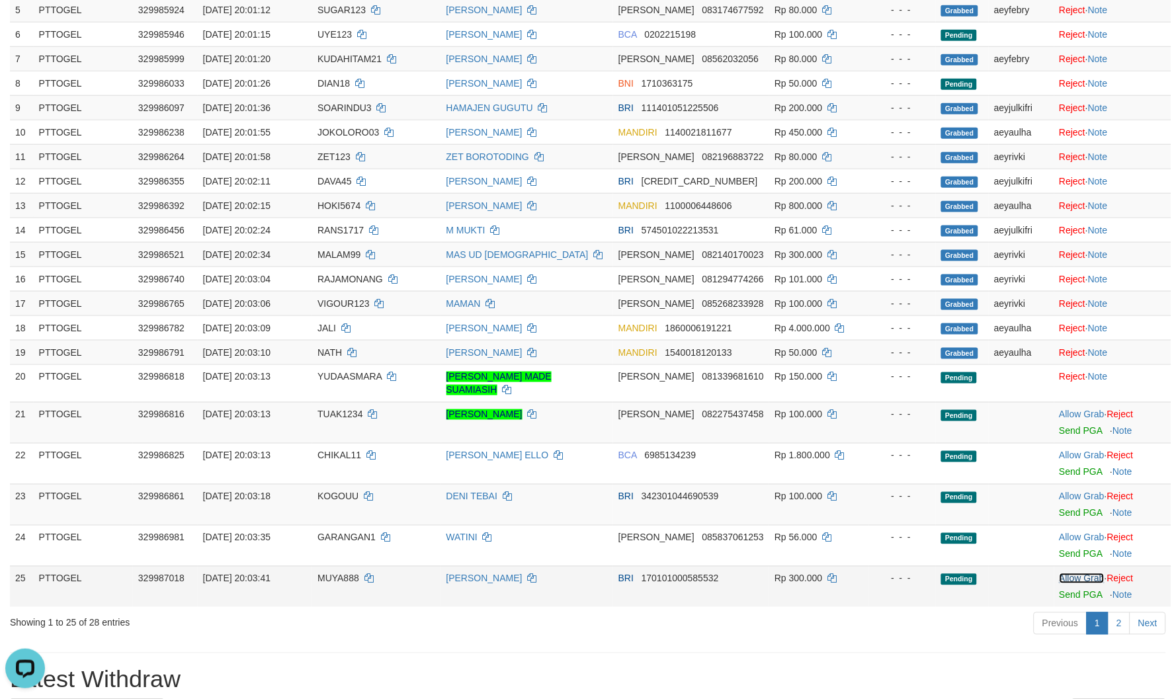
click at [1073, 574] on link "Allow Grab" at bounding box center [1082, 579] width 45 height 11
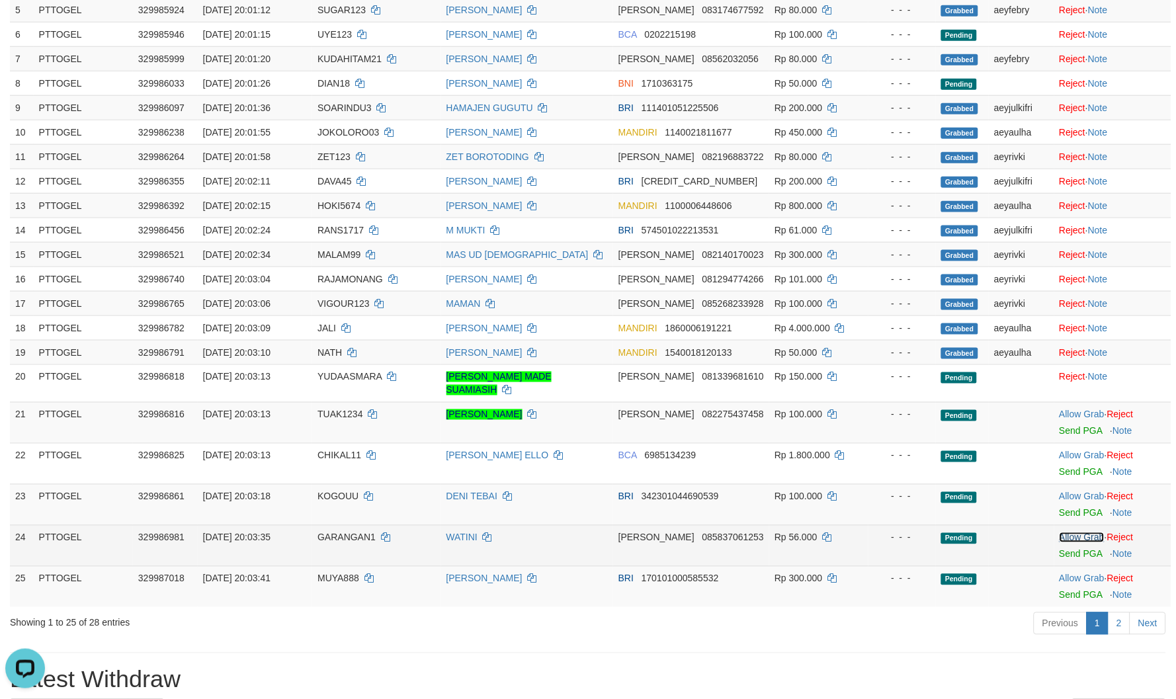
click at [1069, 533] on link "Allow Grab" at bounding box center [1082, 538] width 45 height 11
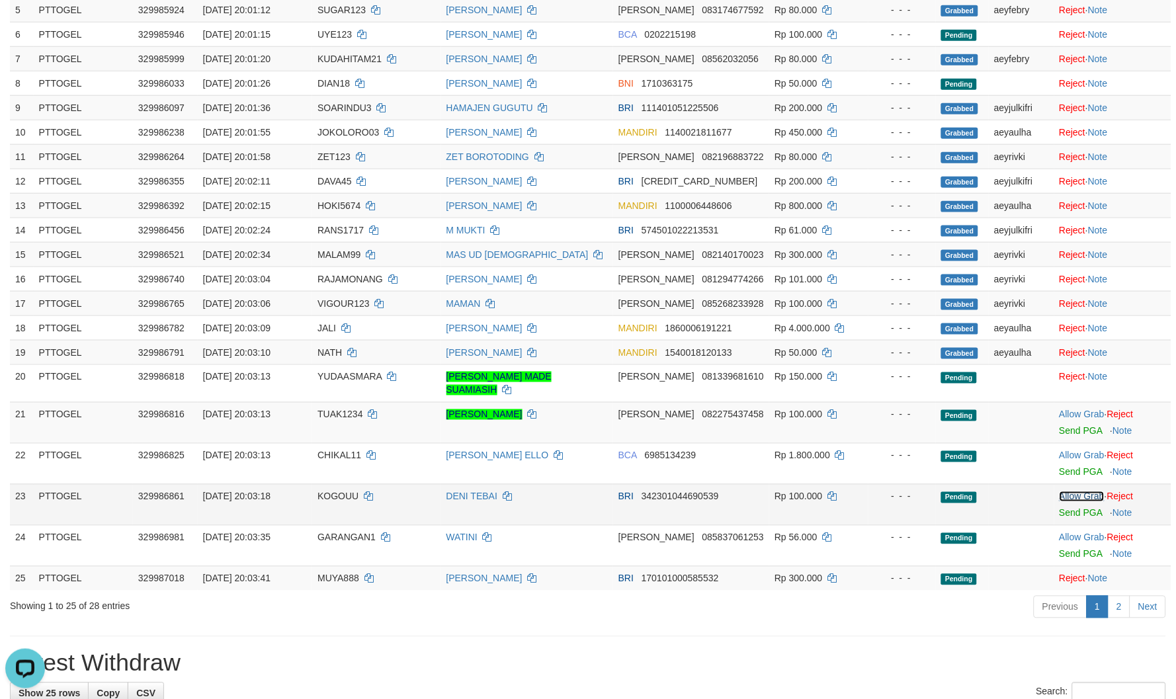
click at [1071, 492] on link "Allow Grab" at bounding box center [1082, 497] width 45 height 11
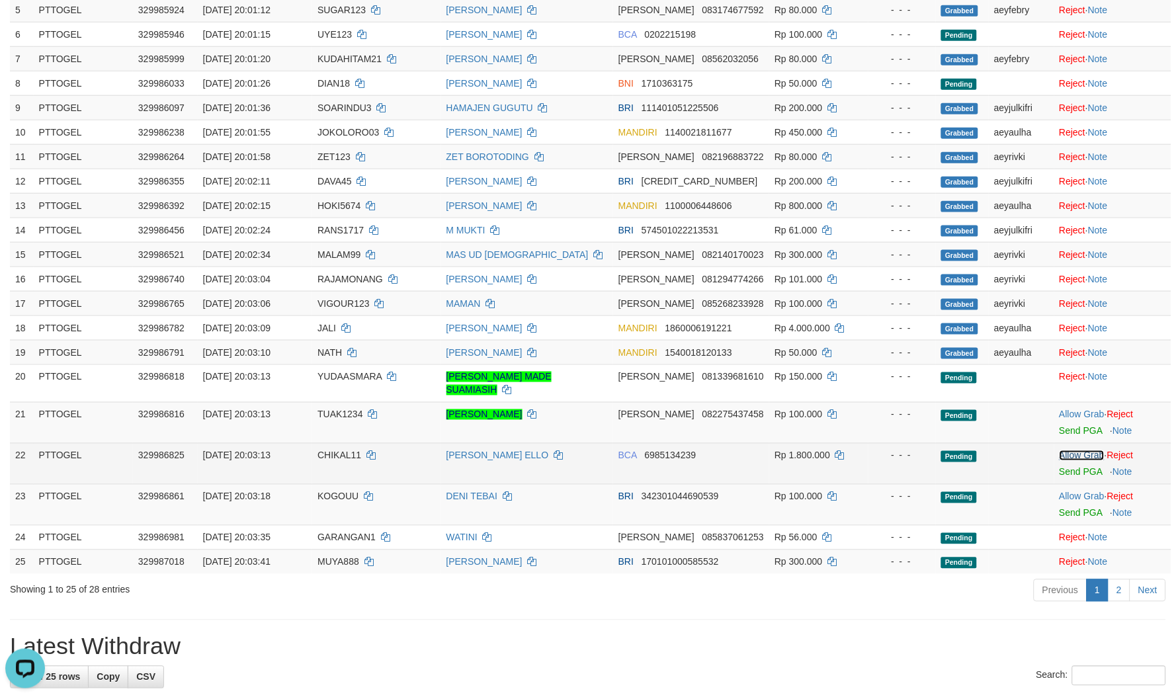
click at [1076, 451] on link "Allow Grab" at bounding box center [1082, 456] width 45 height 11
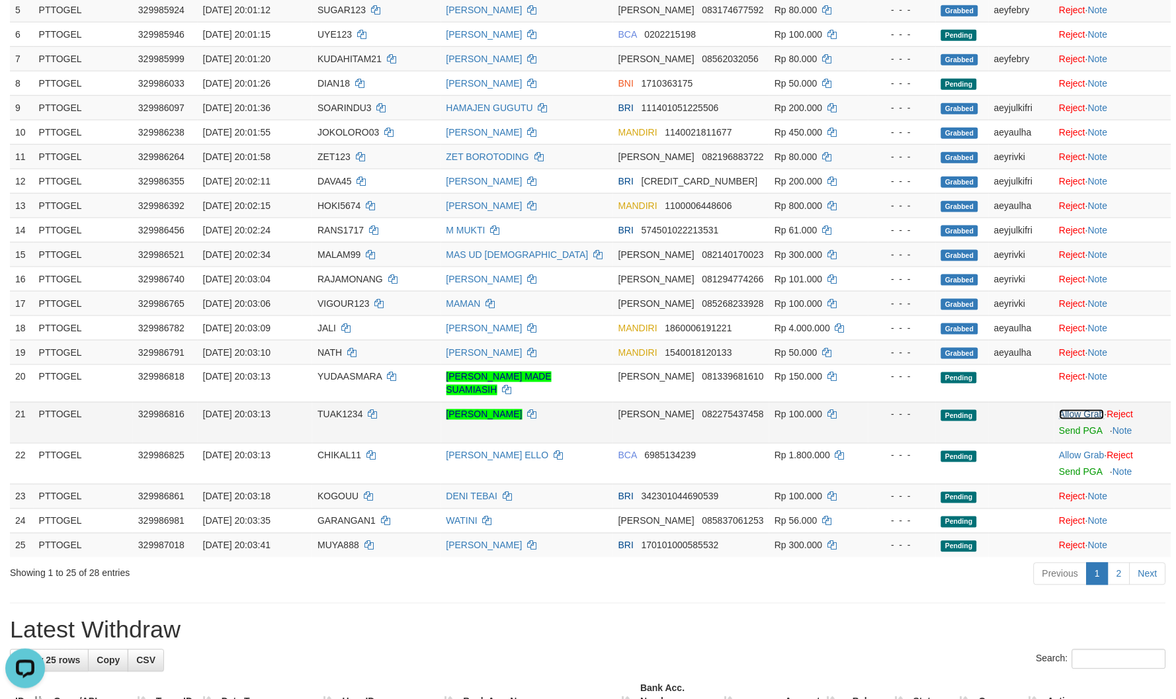
click at [1074, 410] on link "Allow Grab" at bounding box center [1082, 415] width 45 height 11
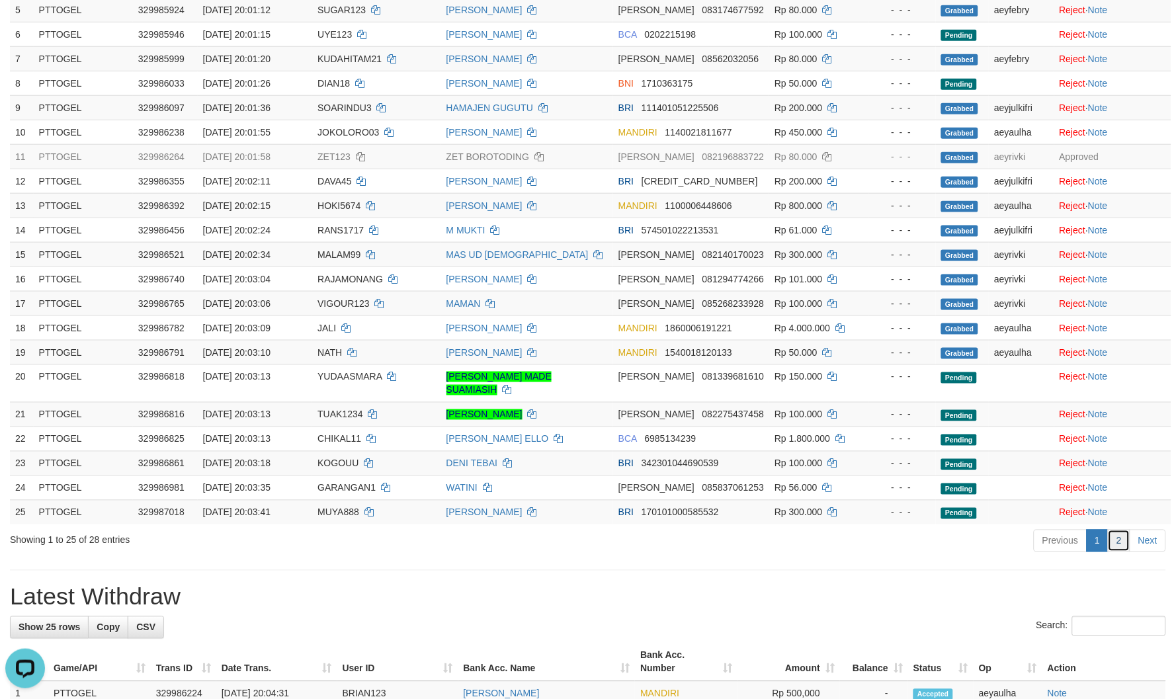
click at [1121, 535] on link "2" at bounding box center [1119, 541] width 22 height 22
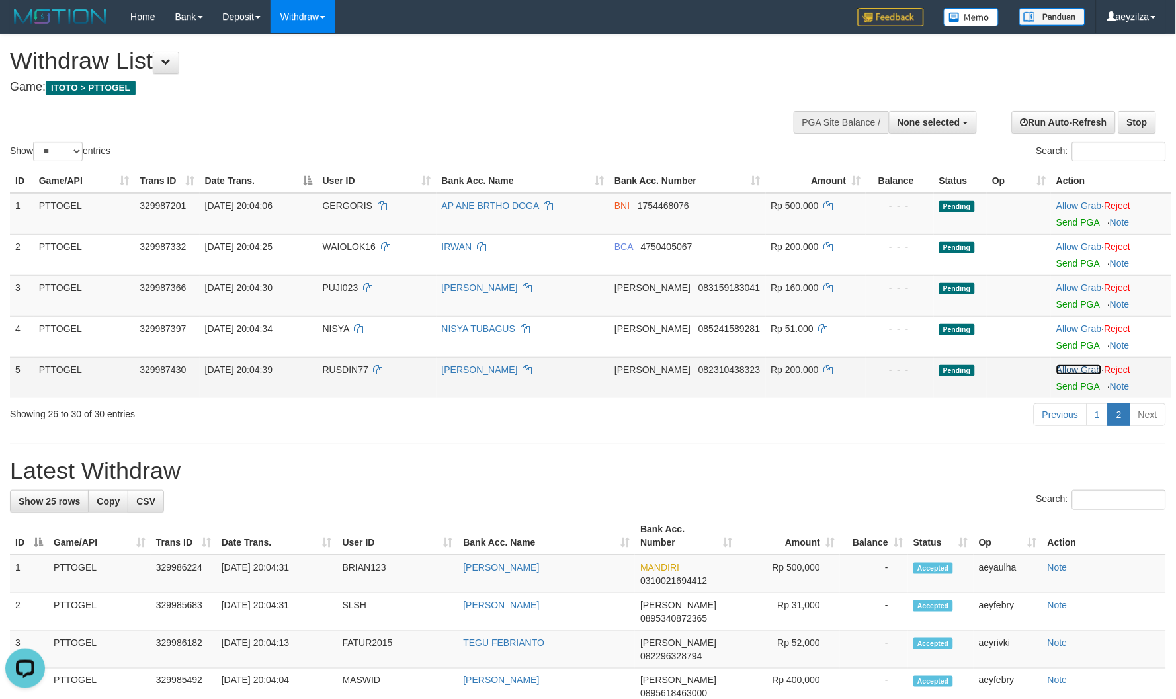
click at [1076, 367] on link "Allow Grab" at bounding box center [1079, 370] width 45 height 11
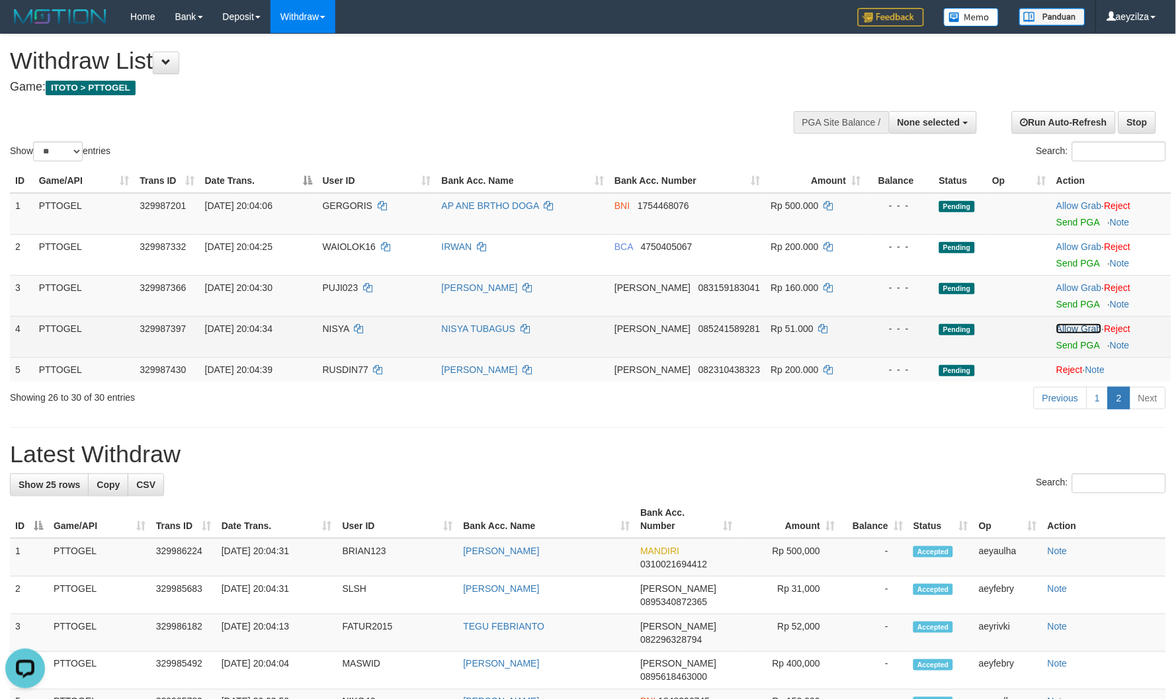
click at [1079, 327] on link "Allow Grab" at bounding box center [1079, 329] width 45 height 11
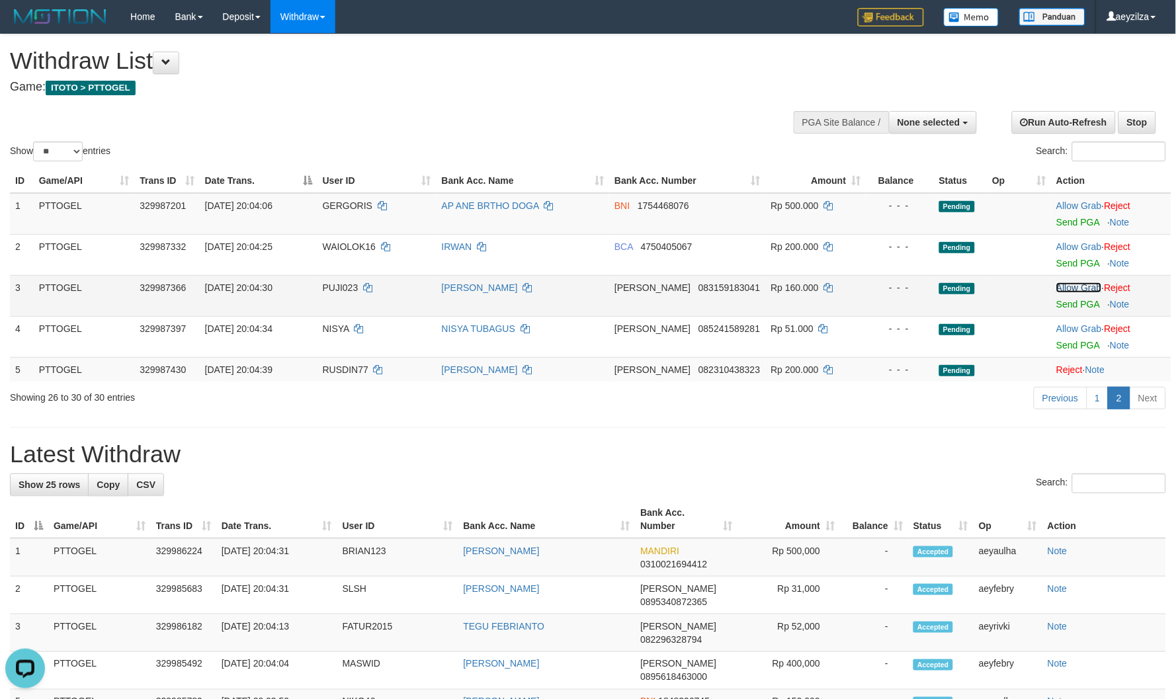
click at [1079, 287] on link "Allow Grab" at bounding box center [1079, 288] width 45 height 11
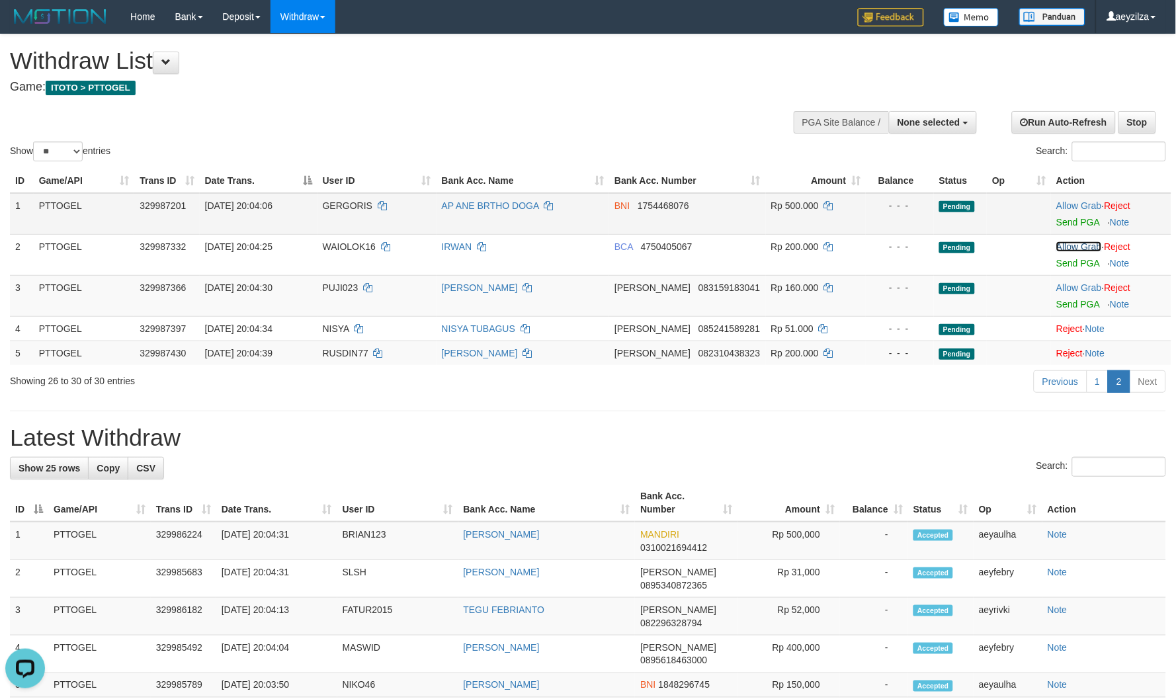
click at [1075, 248] on link "Allow Grab" at bounding box center [1079, 246] width 45 height 11
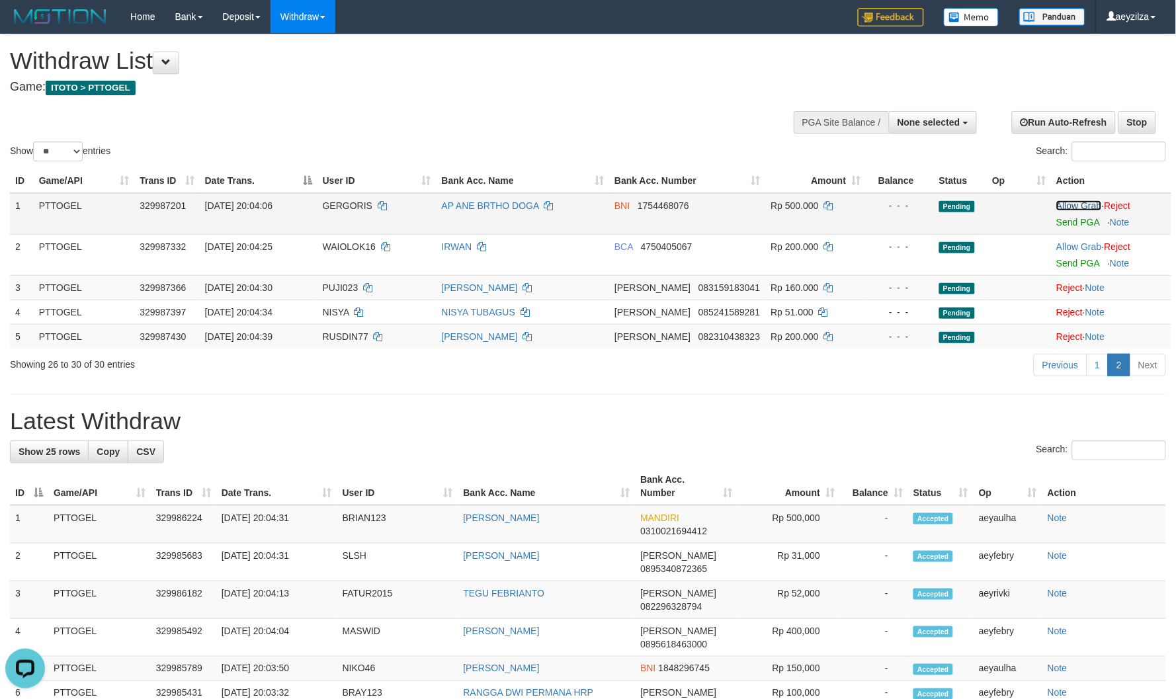
click at [1073, 200] on link "Allow Grab" at bounding box center [1079, 205] width 45 height 11
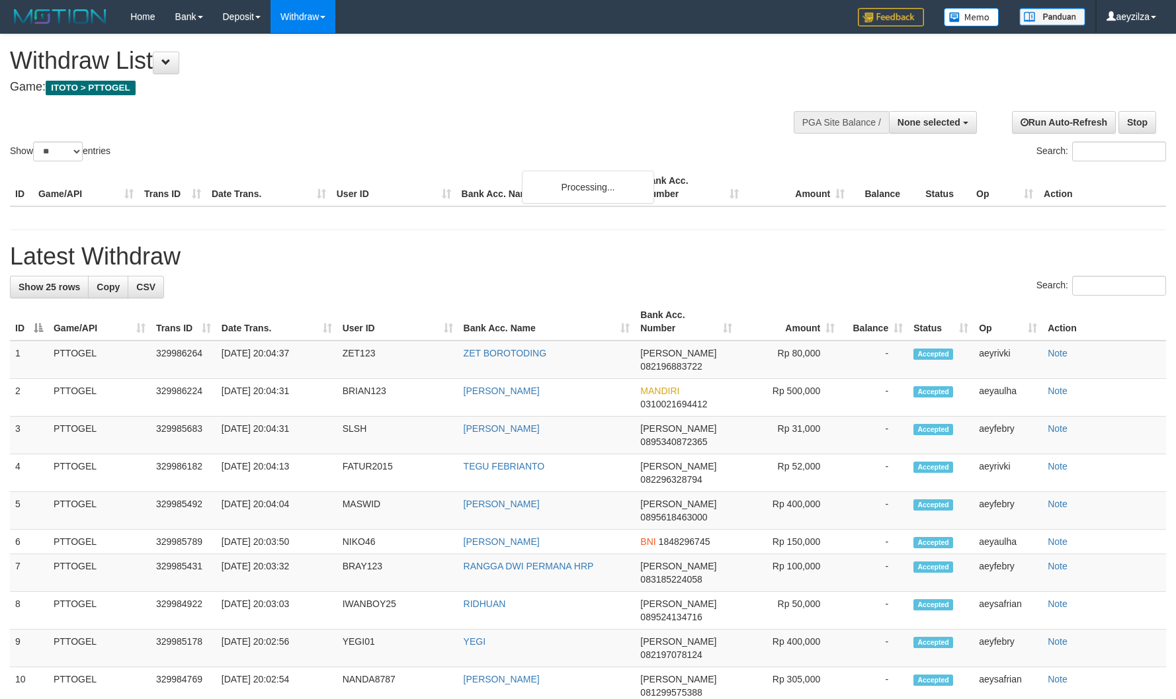
select select
select select "**"
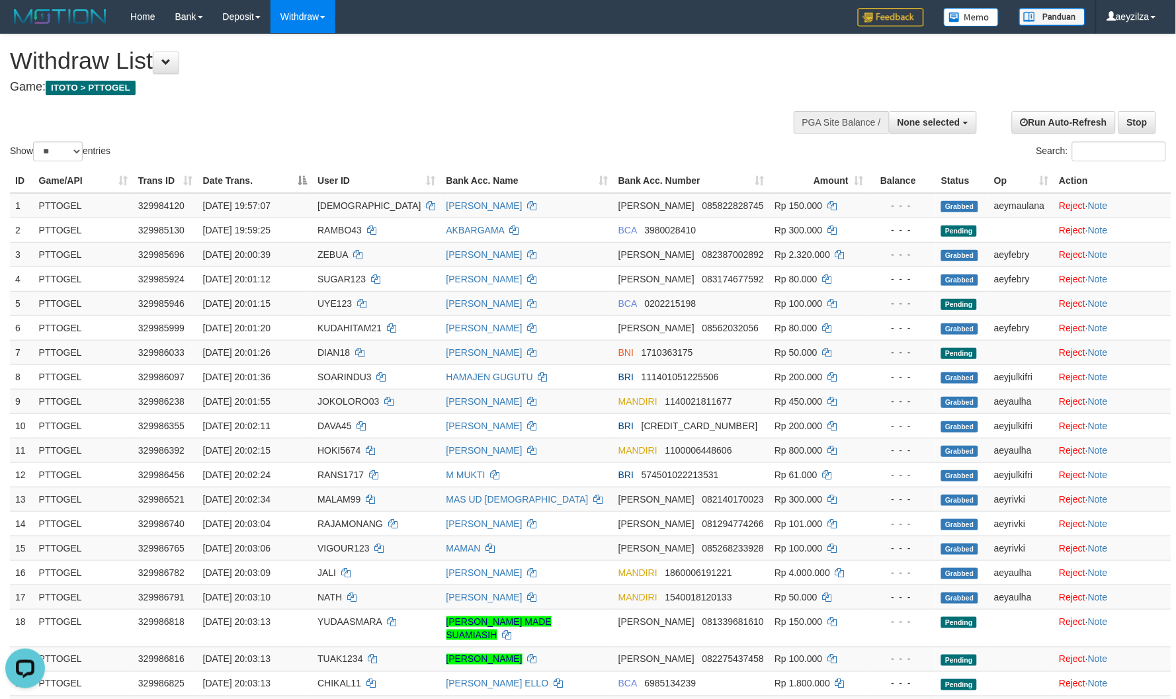
drag, startPoint x: 777, startPoint y: 62, endPoint x: 821, endPoint y: 139, distance: 88.3
click at [779, 64] on div "**********" at bounding box center [395, 67] width 771 height 66
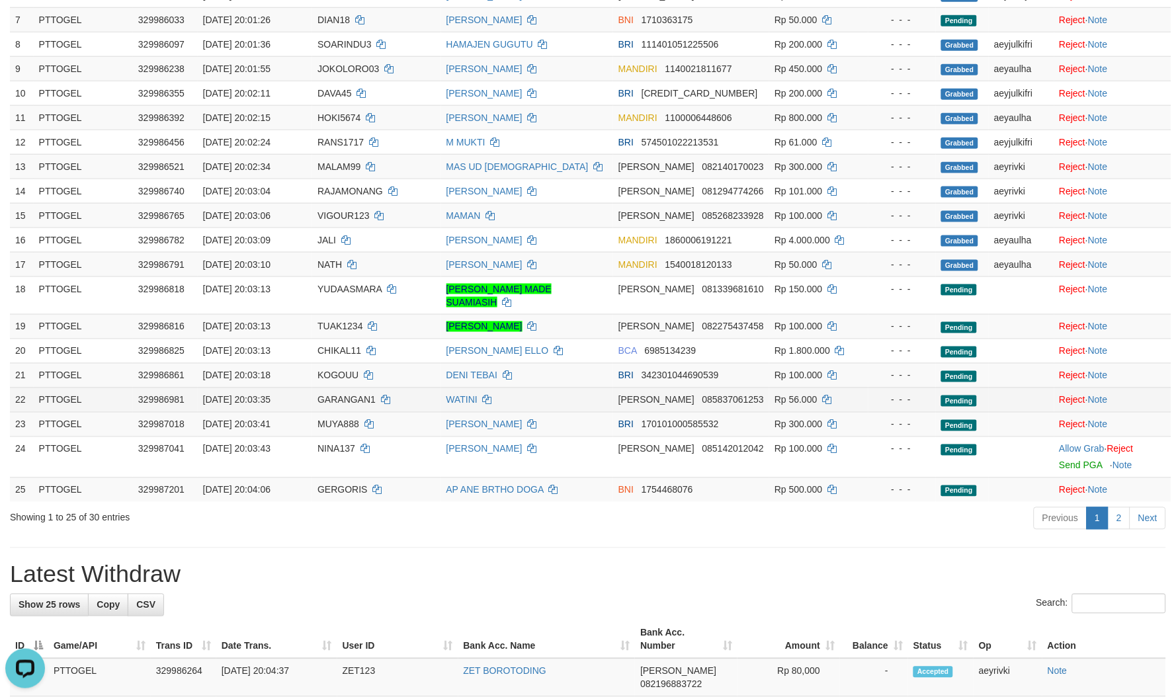
scroll to position [367, 0]
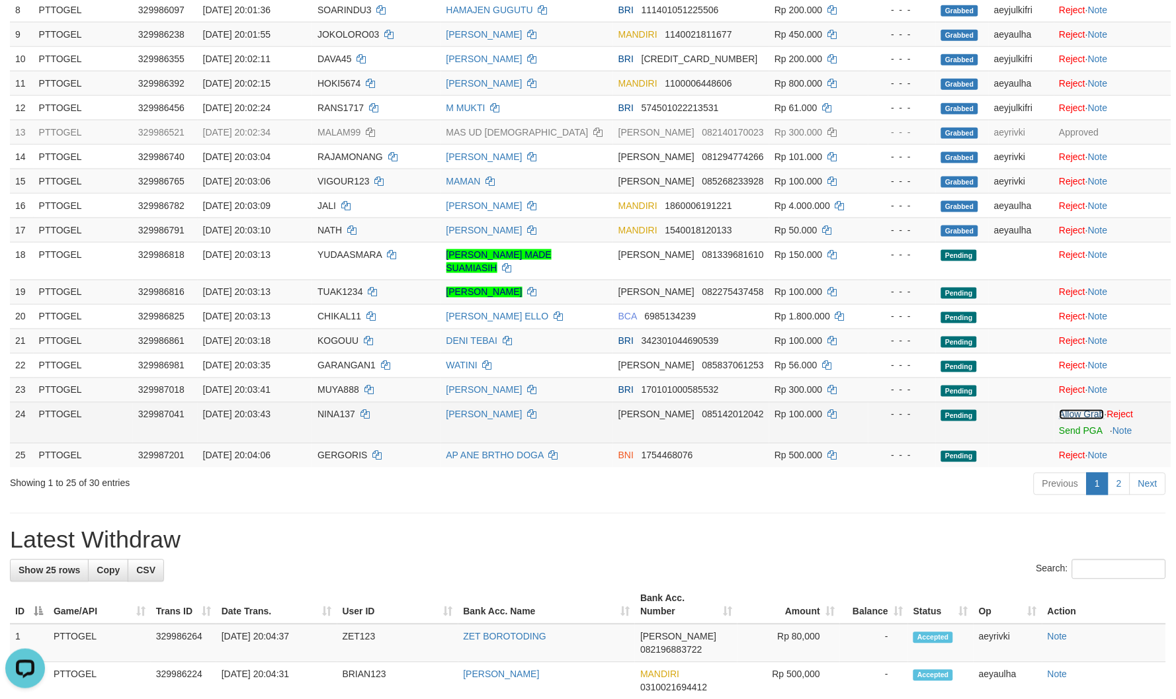
click at [1076, 410] on link "Allow Grab" at bounding box center [1082, 415] width 45 height 11
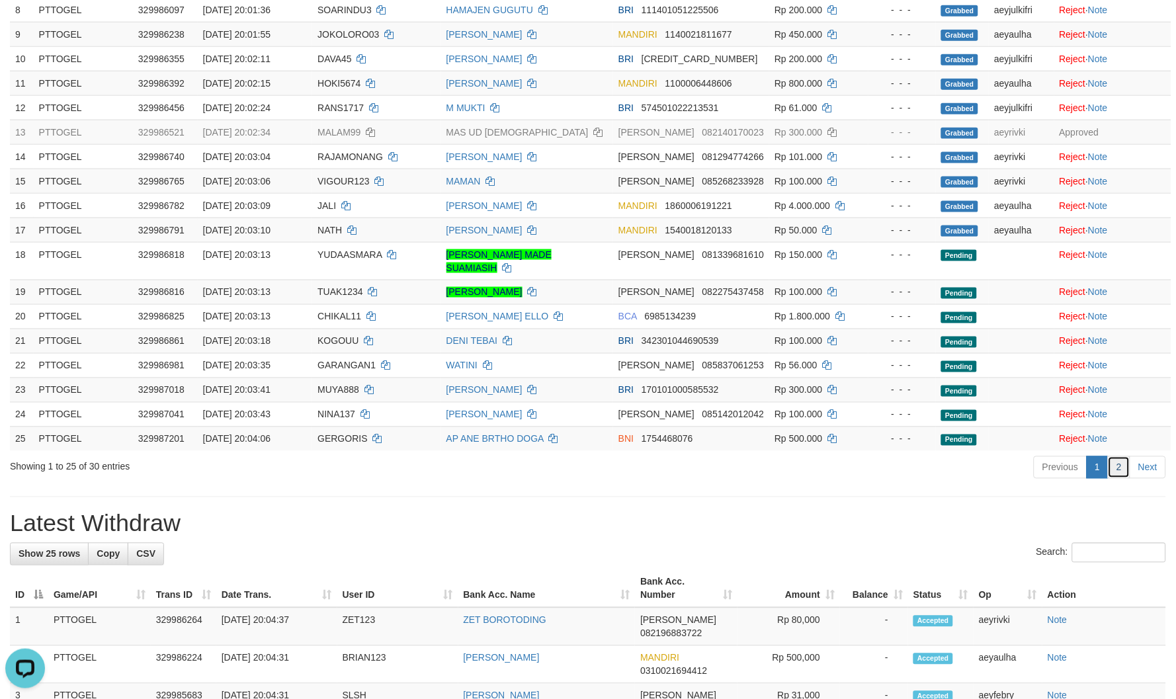
click at [1128, 457] on link "2" at bounding box center [1119, 468] width 22 height 22
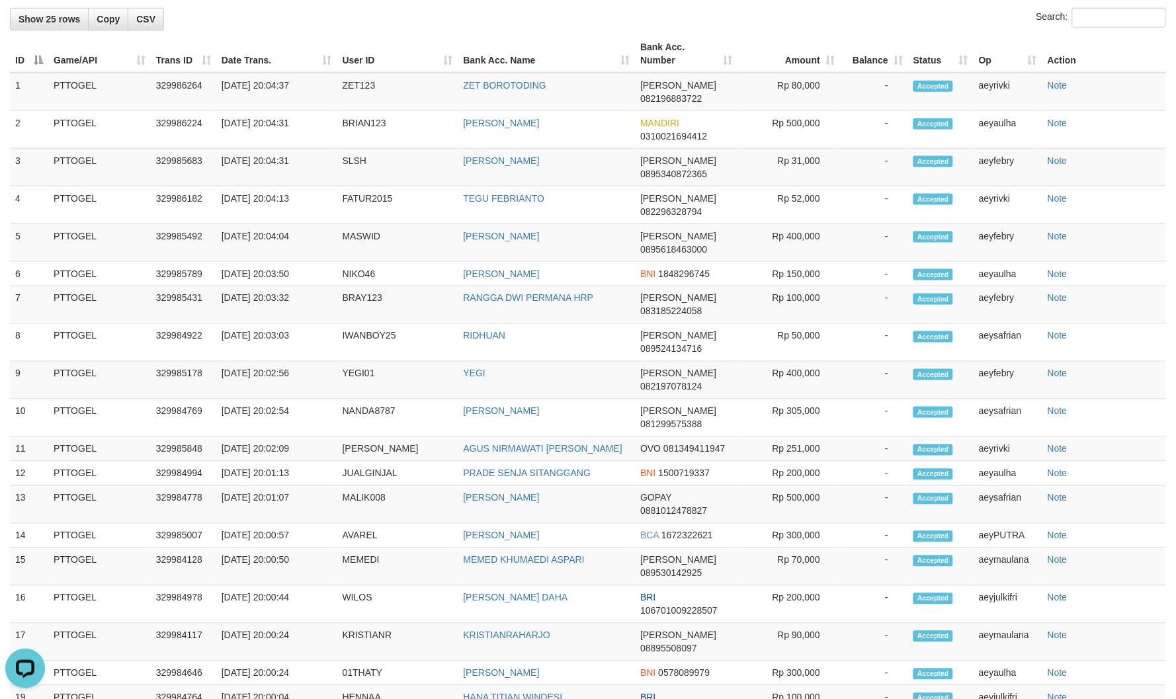
scroll to position [0, 0]
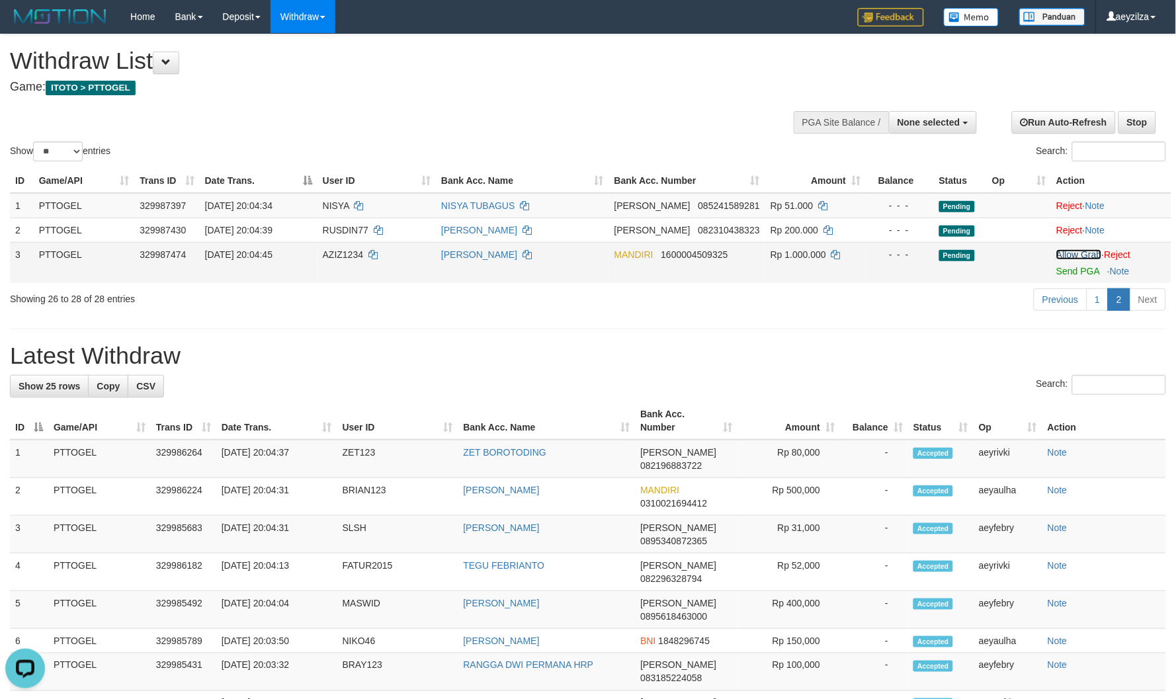
click at [1062, 249] on link "Allow Grab" at bounding box center [1079, 254] width 45 height 11
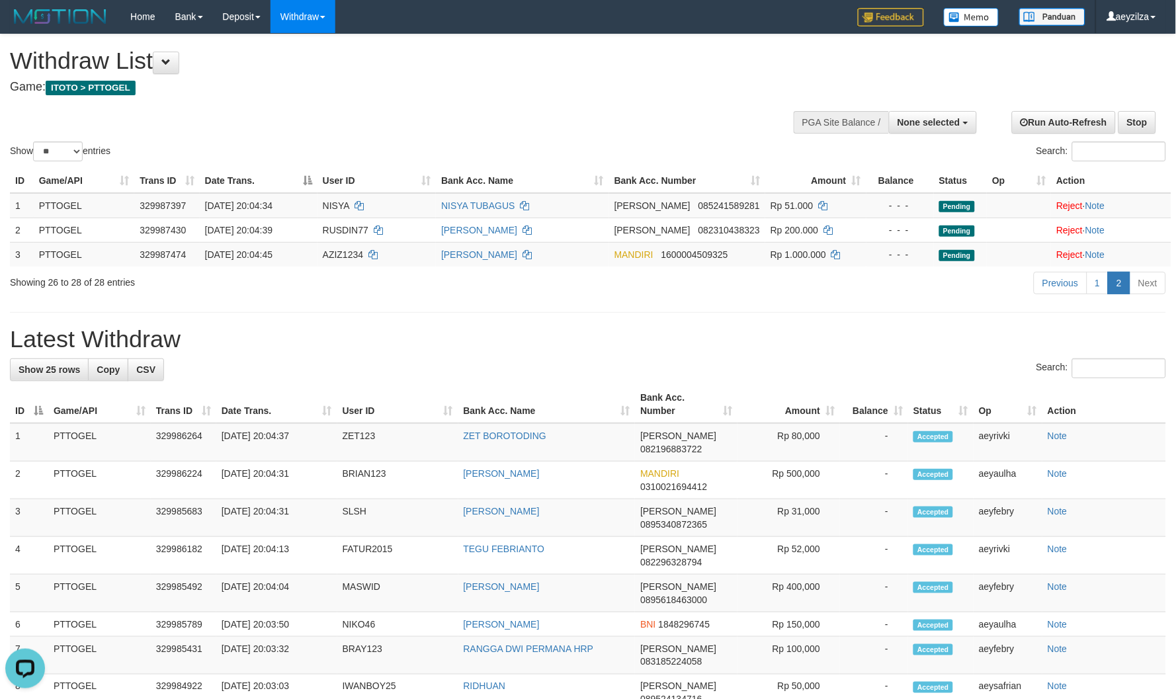
click at [544, 1] on div "Home Bank Account List Load By Website Group [ITOTO] PTTOGEL Mutasi Bank Search…" at bounding box center [588, 17] width 1157 height 34
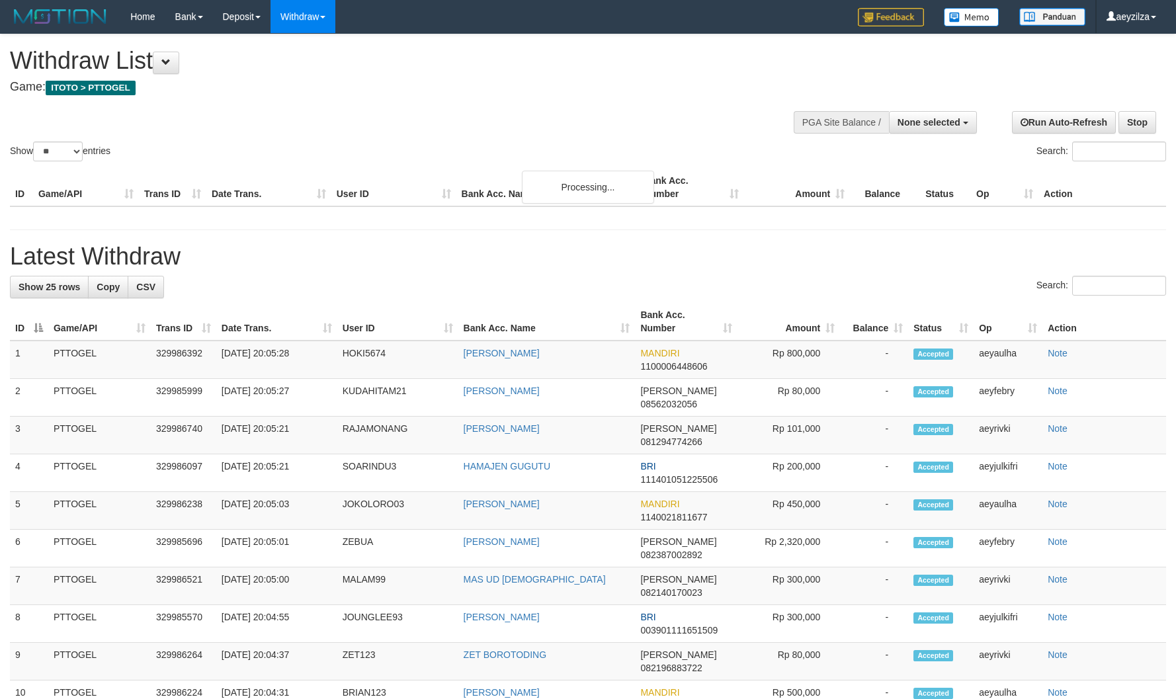
select select
select select "**"
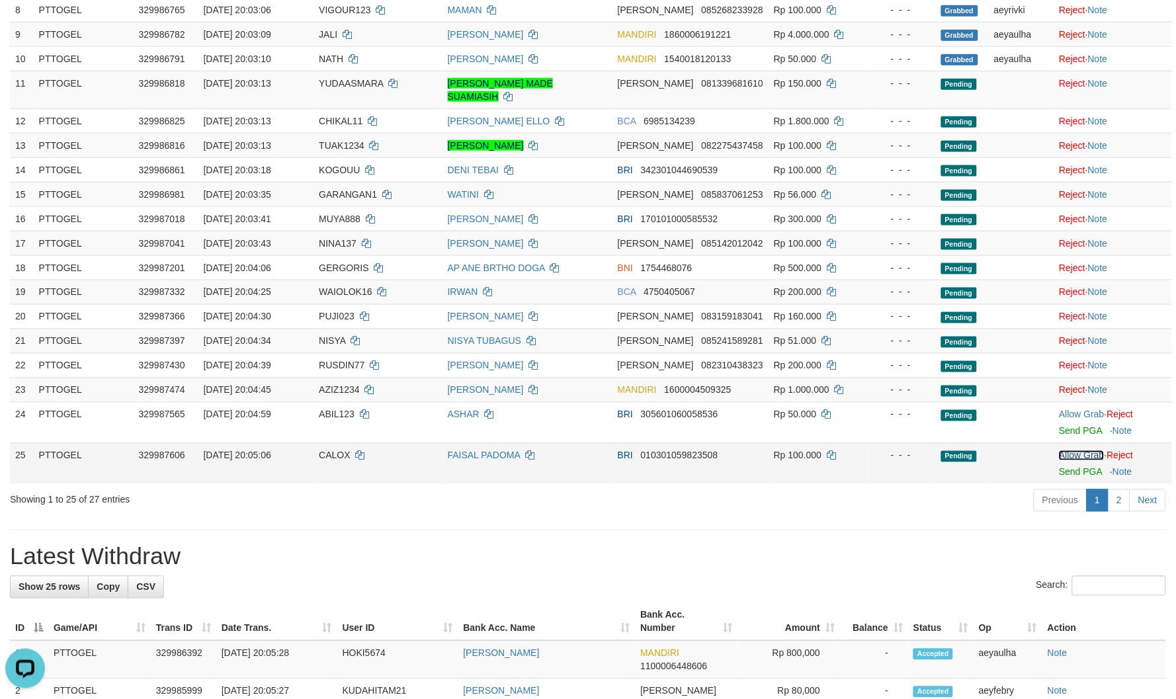
click at [1068, 451] on link "Allow Grab" at bounding box center [1081, 456] width 45 height 11
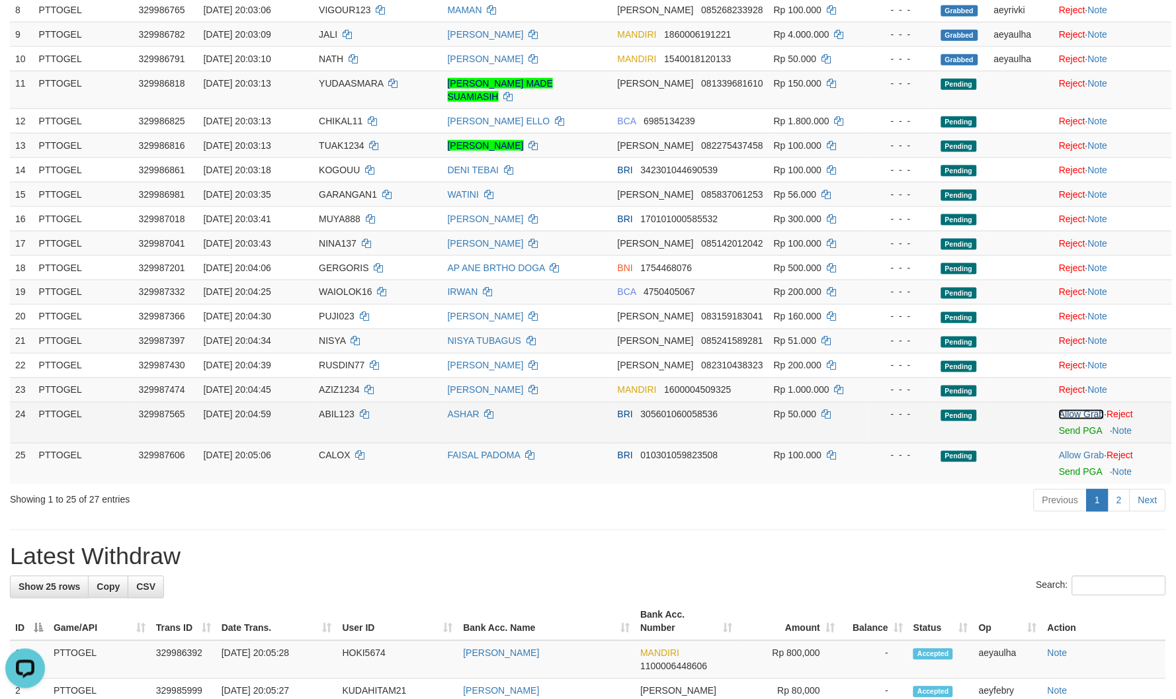
click at [1073, 410] on link "Allow Grab" at bounding box center [1081, 415] width 45 height 11
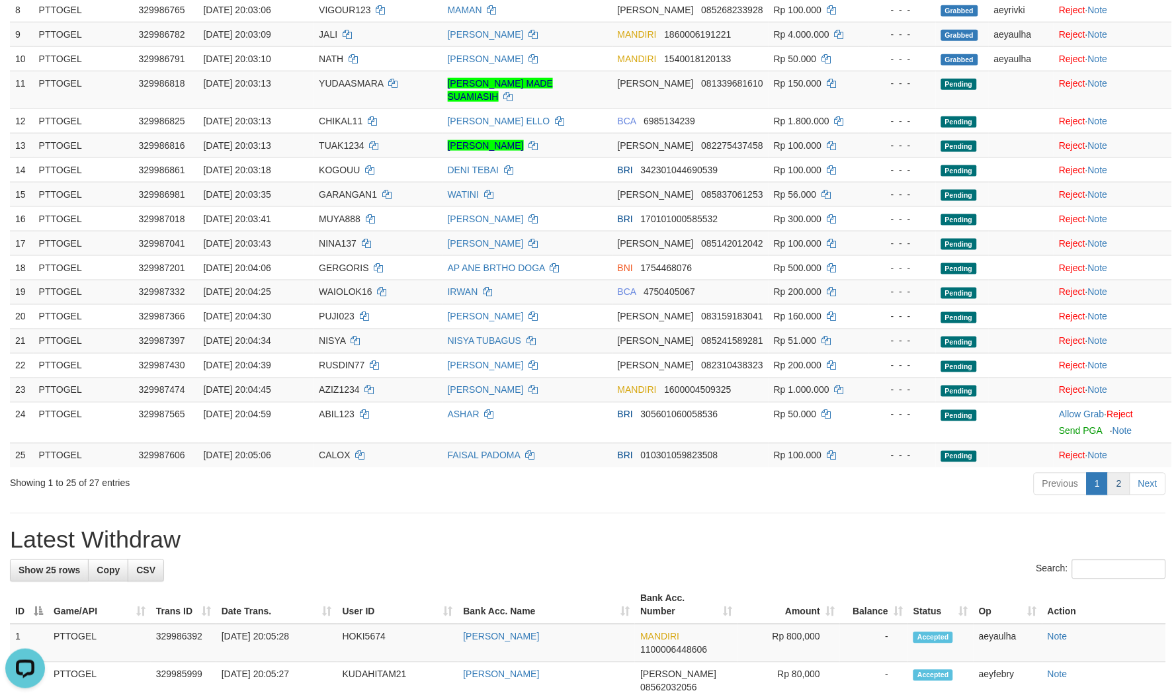
click at [1112, 455] on div "Show ** ** ** *** entries Search: ID Game/API Trans ID Date Trans. User ID Bank…" at bounding box center [588, 83] width 1157 height 832
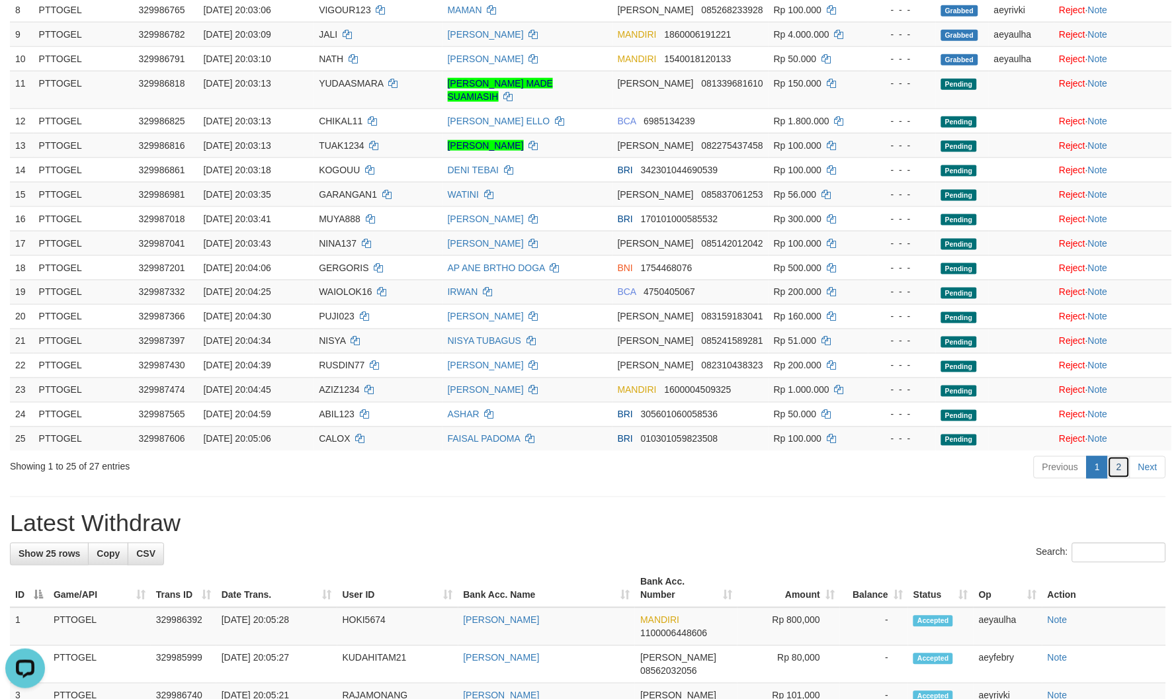
click at [1115, 457] on link "2" at bounding box center [1119, 468] width 22 height 22
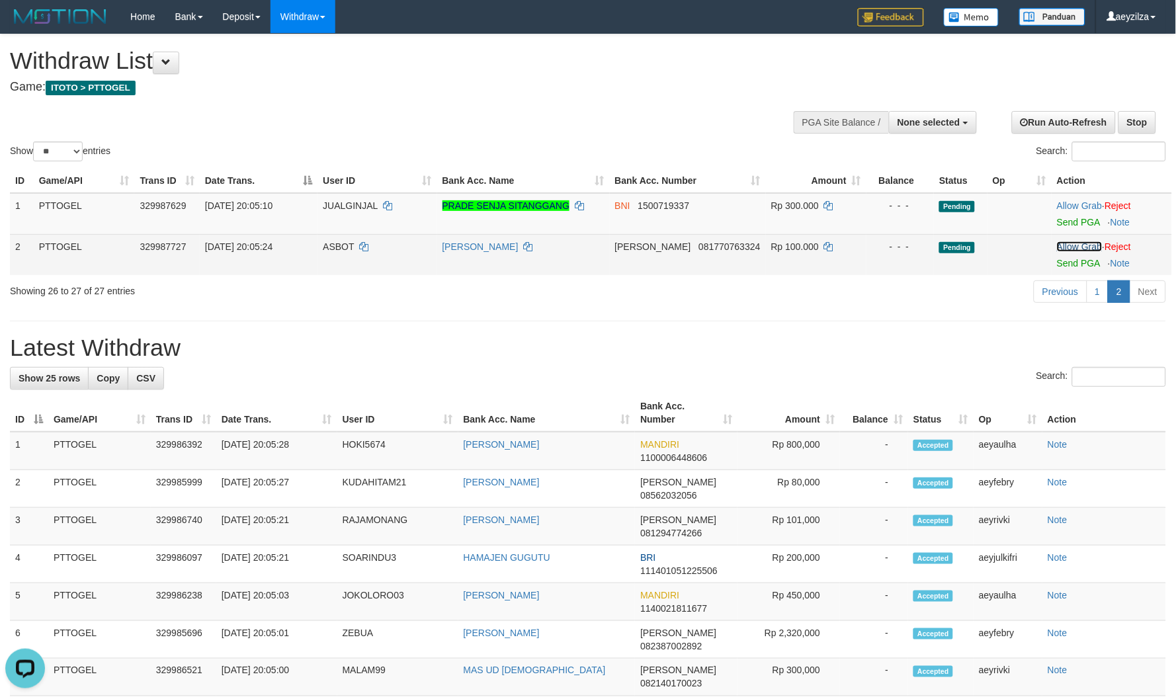
click at [1080, 243] on link "Allow Grab" at bounding box center [1079, 246] width 45 height 11
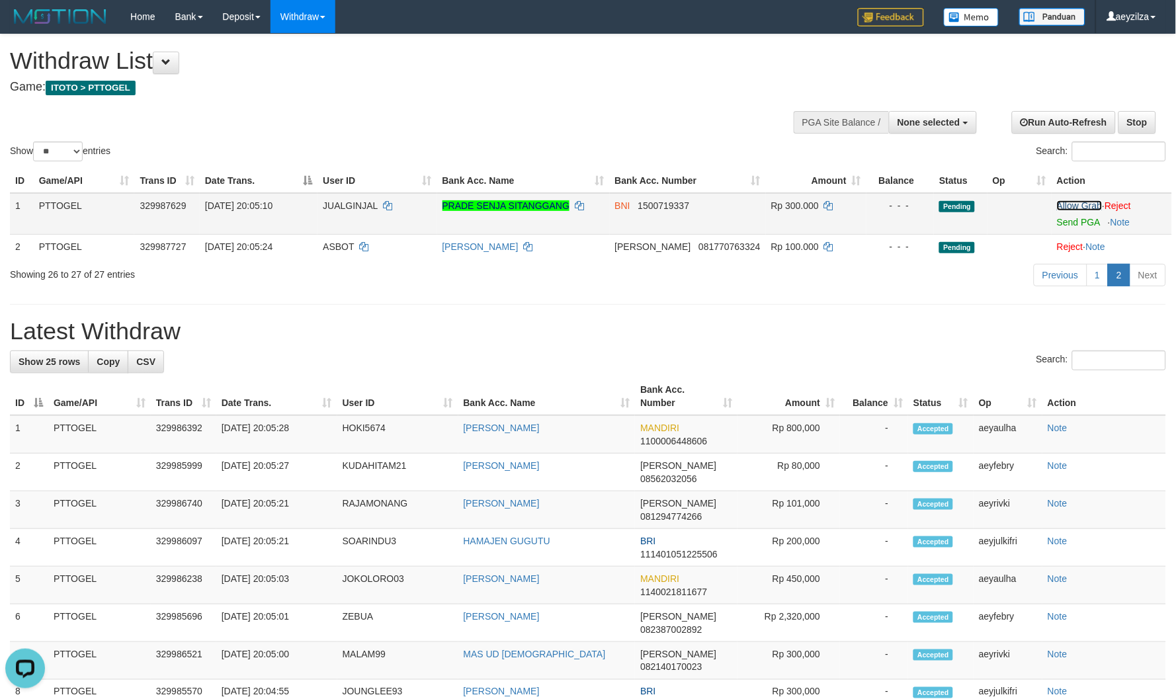
click at [1080, 206] on link "Allow Grab" at bounding box center [1079, 205] width 45 height 11
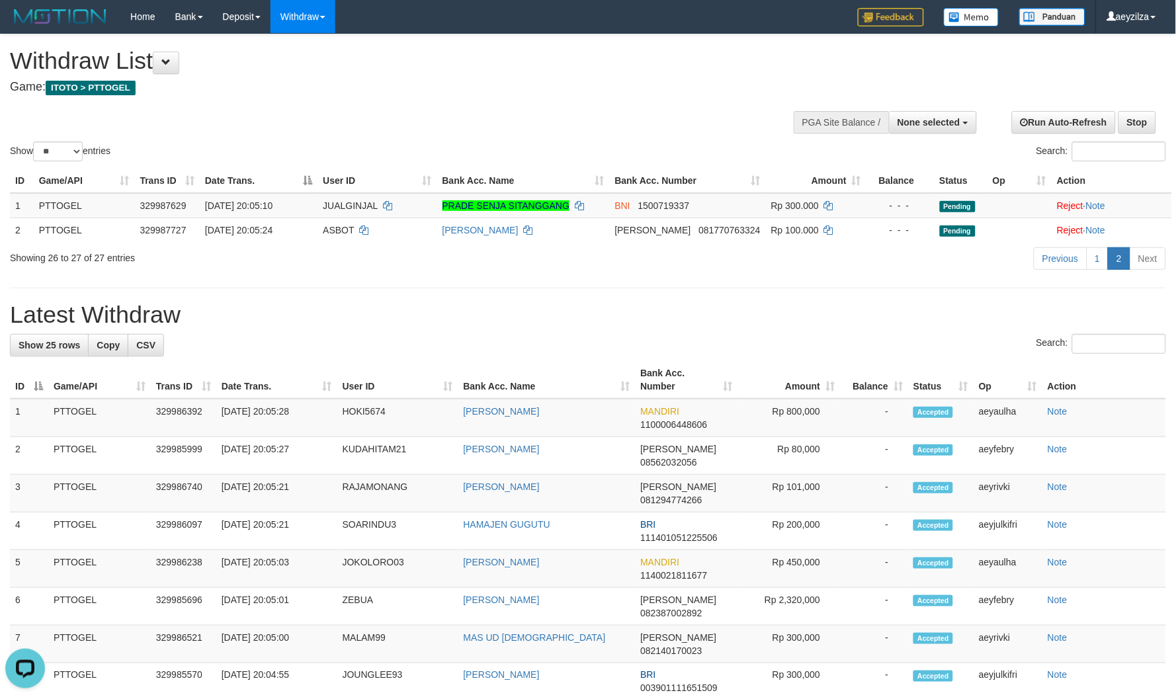
drag, startPoint x: 821, startPoint y: 294, endPoint x: 737, endPoint y: 278, distance: 85.6
click at [814, 294] on div "**********" at bounding box center [588, 699] width 1176 height 1330
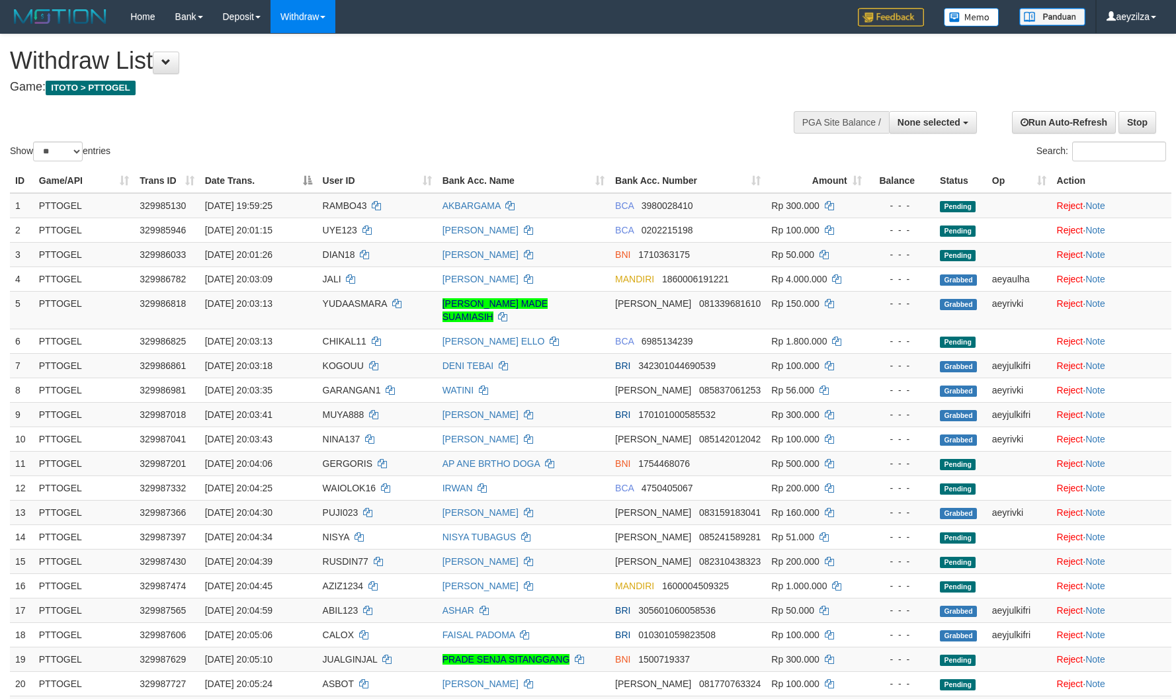
select select
select select "**"
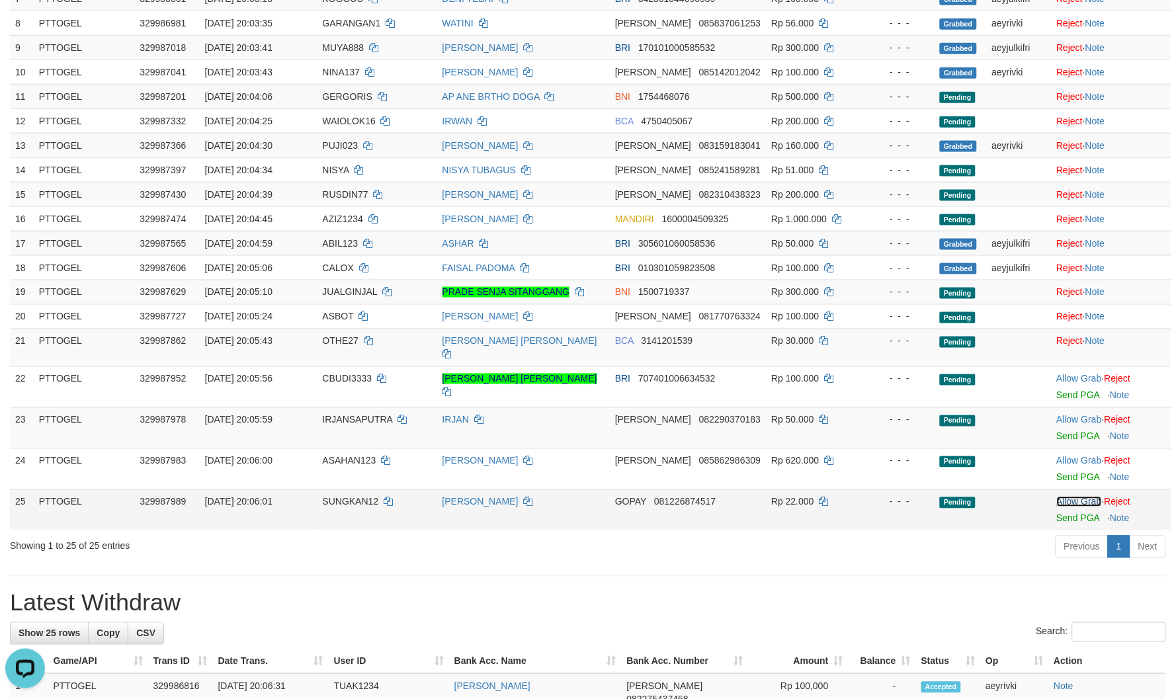
click at [1080, 497] on link "Allow Grab" at bounding box center [1079, 502] width 45 height 11
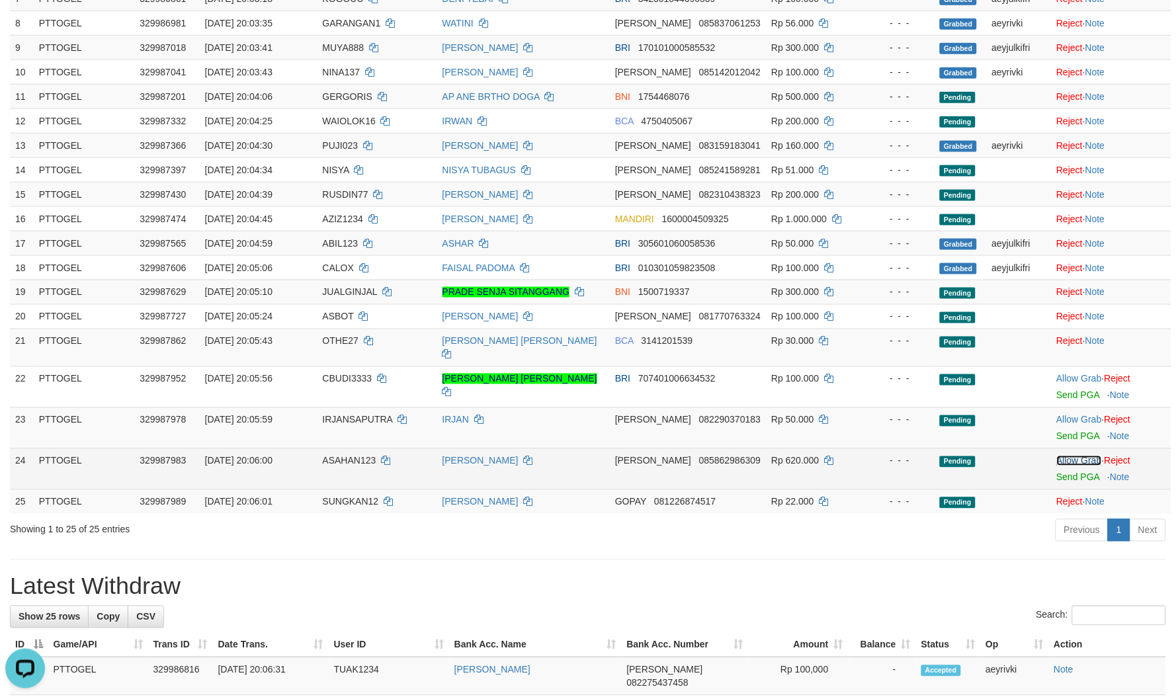
click at [1084, 456] on link "Allow Grab" at bounding box center [1079, 461] width 45 height 11
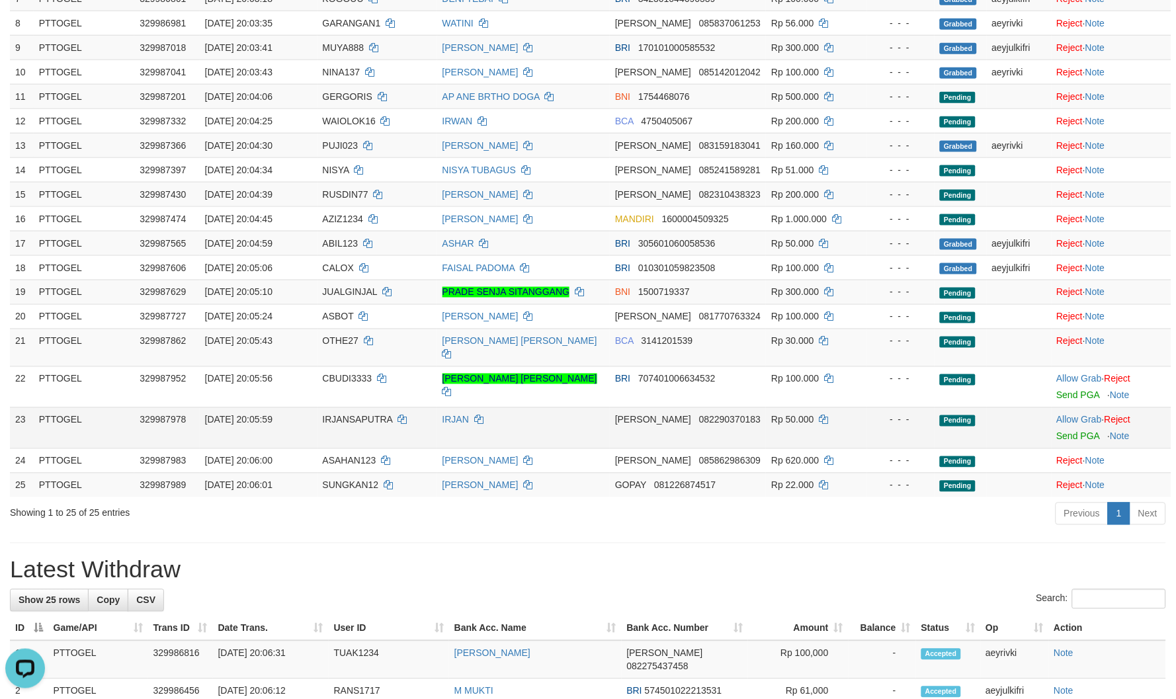
click at [1075, 408] on td "Allow Grab · Reject Send PGA · Note" at bounding box center [1112, 428] width 120 height 41
click at [1074, 415] on link "Allow Grab" at bounding box center [1079, 420] width 45 height 11
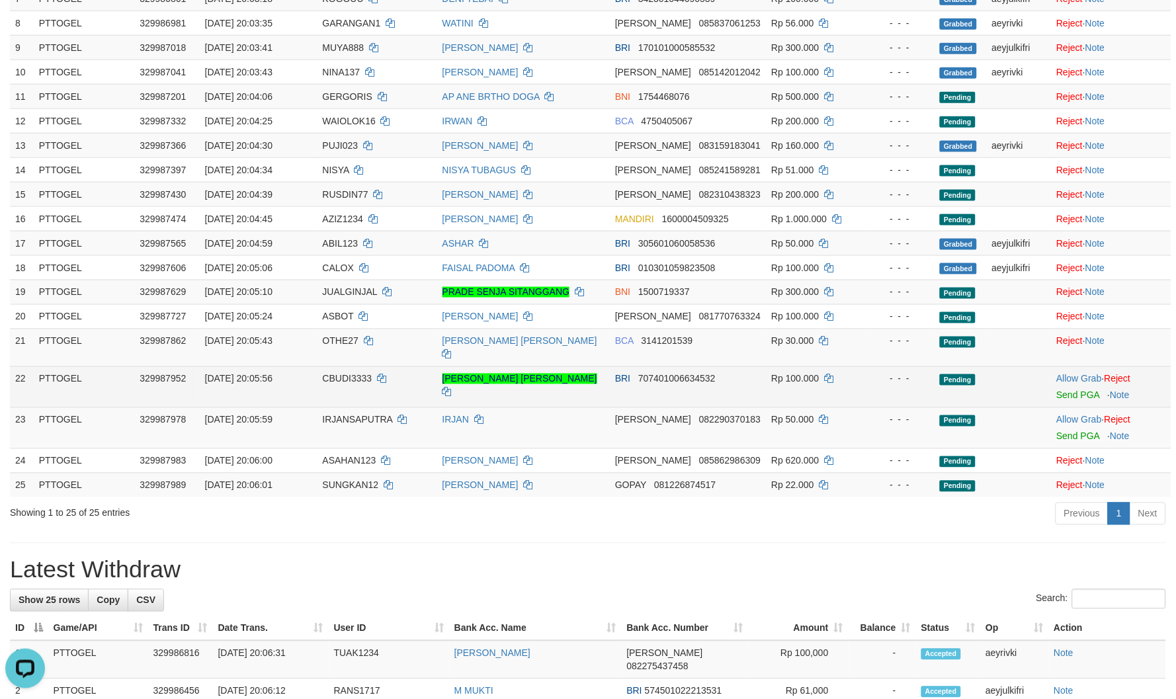
click at [1071, 367] on td "Allow Grab · Reject Send PGA · Note" at bounding box center [1112, 387] width 120 height 41
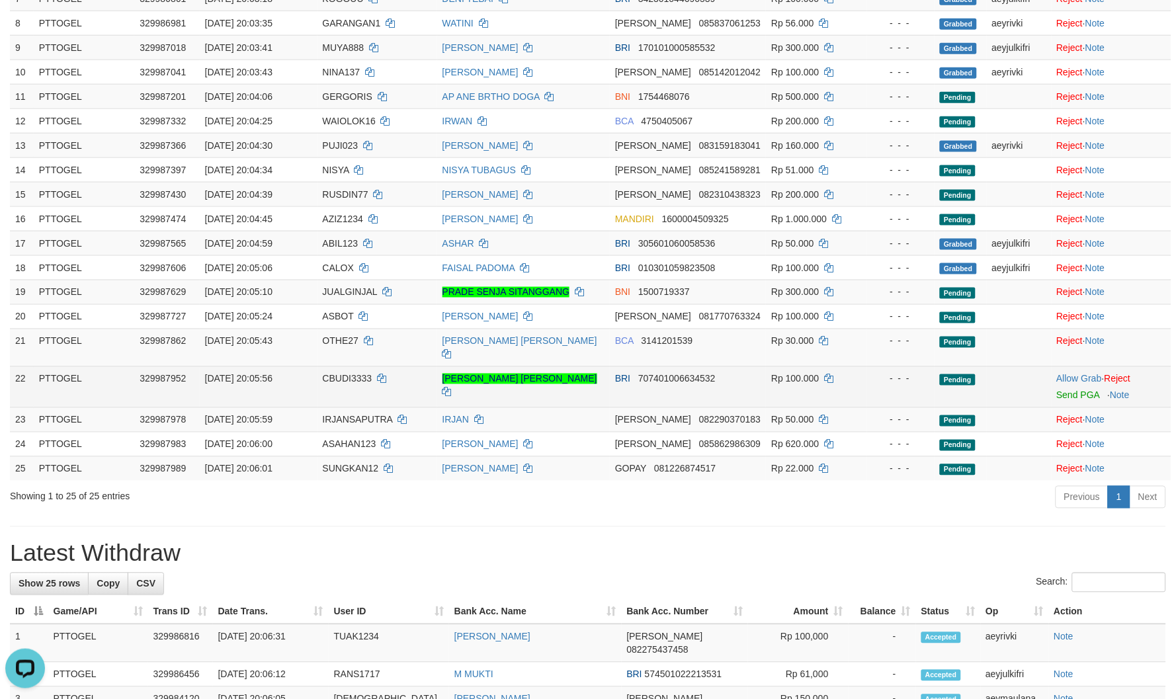
click at [1077, 367] on td "Allow Grab · Reject Send PGA · Note" at bounding box center [1112, 387] width 120 height 41
click at [1060, 374] on link "Allow Grab" at bounding box center [1079, 379] width 45 height 11
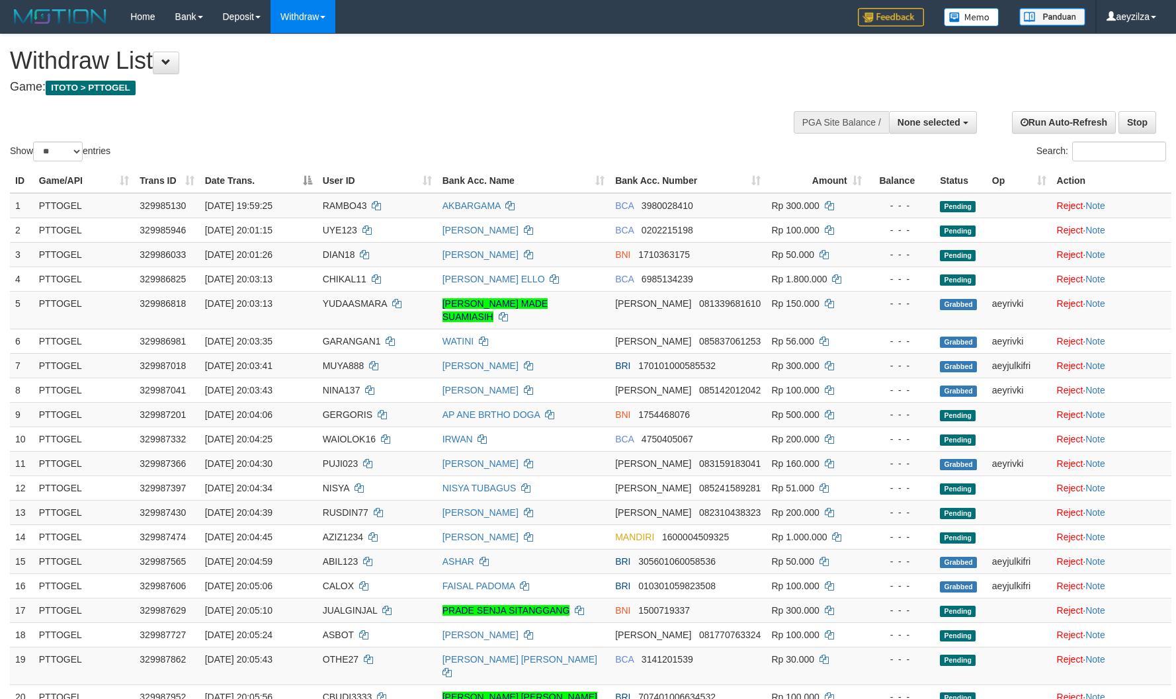
select select
select select "**"
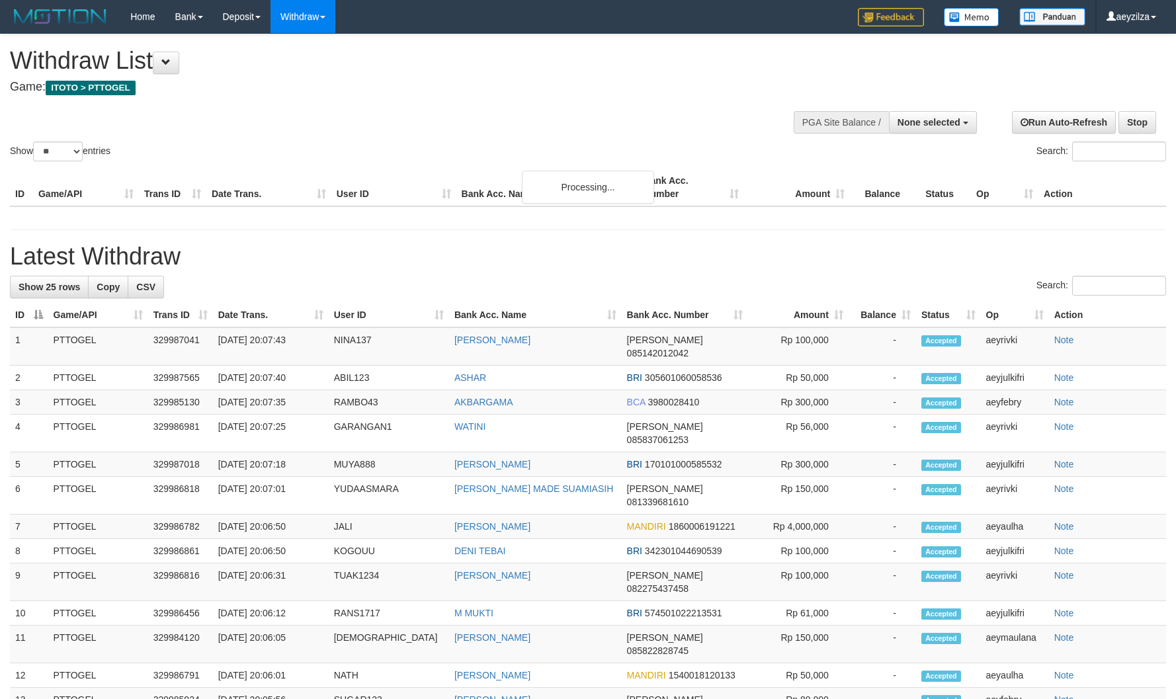
select select
select select "**"
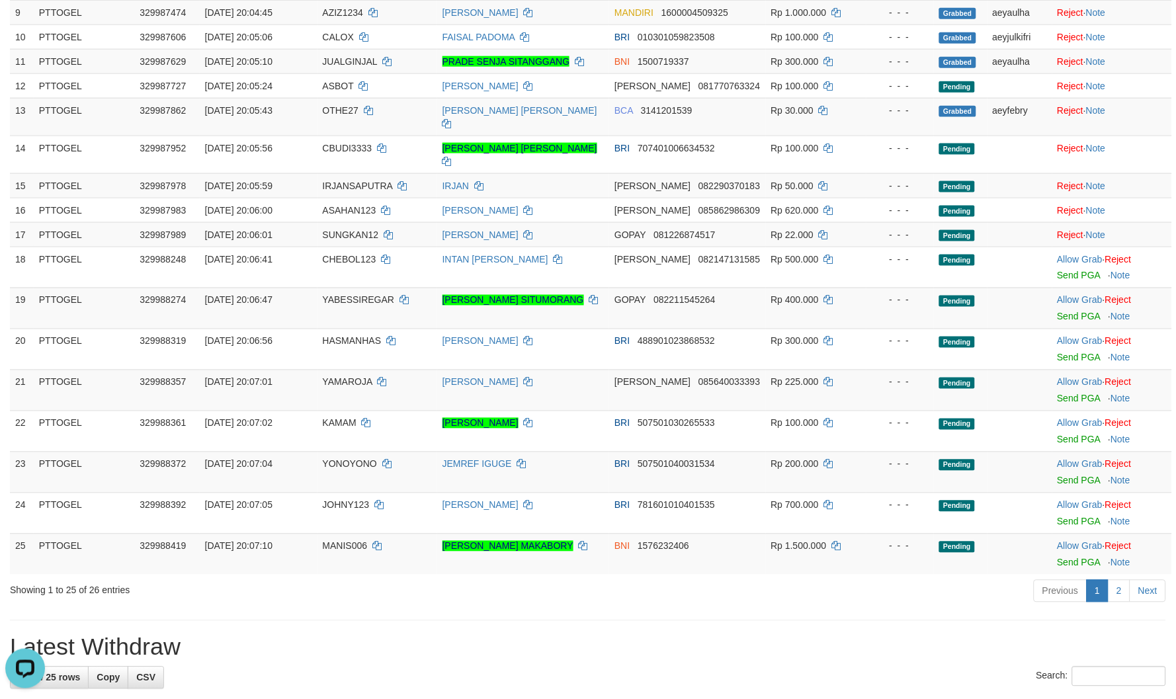
scroll to position [514, 0]
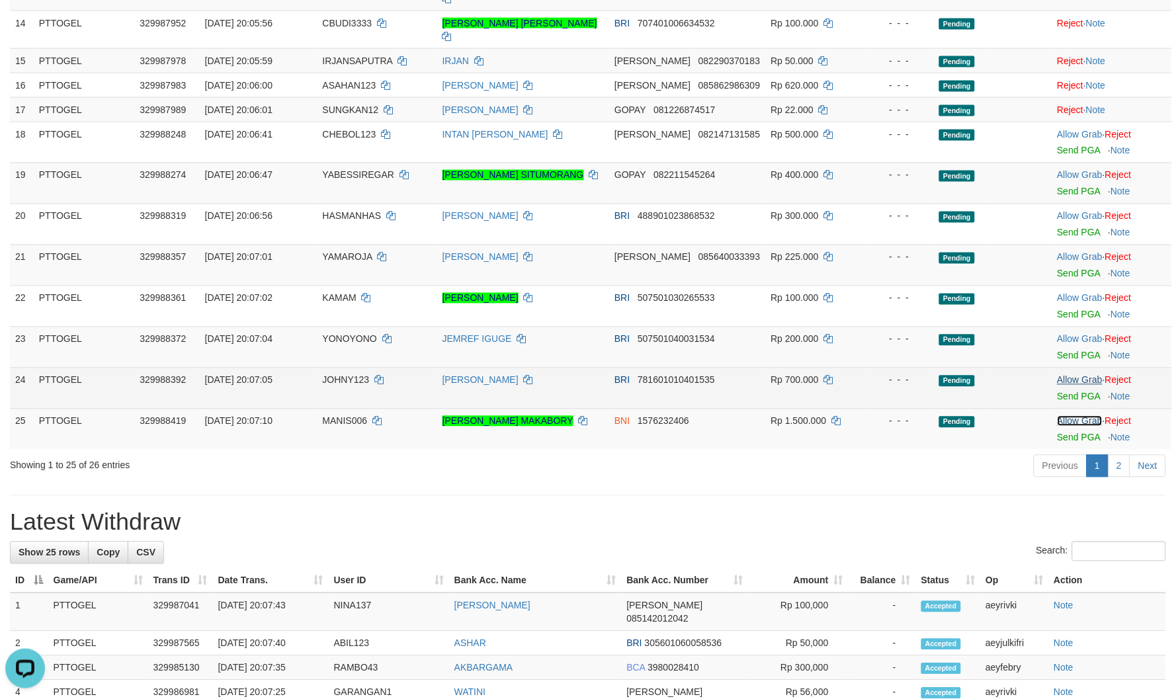
drag, startPoint x: 1082, startPoint y: 395, endPoint x: 1075, endPoint y: 354, distance: 41.8
click at [1082, 416] on link "Allow Grab" at bounding box center [1080, 421] width 45 height 11
click at [1073, 375] on link "Allow Grab" at bounding box center [1080, 380] width 45 height 11
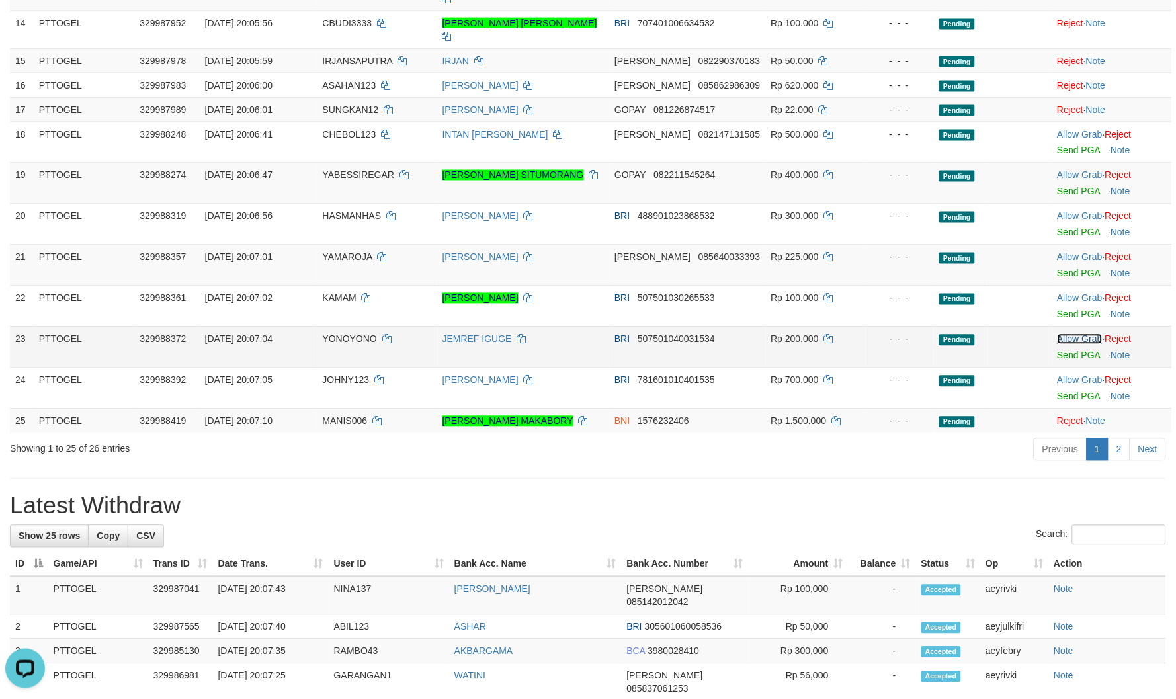
click at [1083, 334] on link "Allow Grab" at bounding box center [1080, 339] width 45 height 11
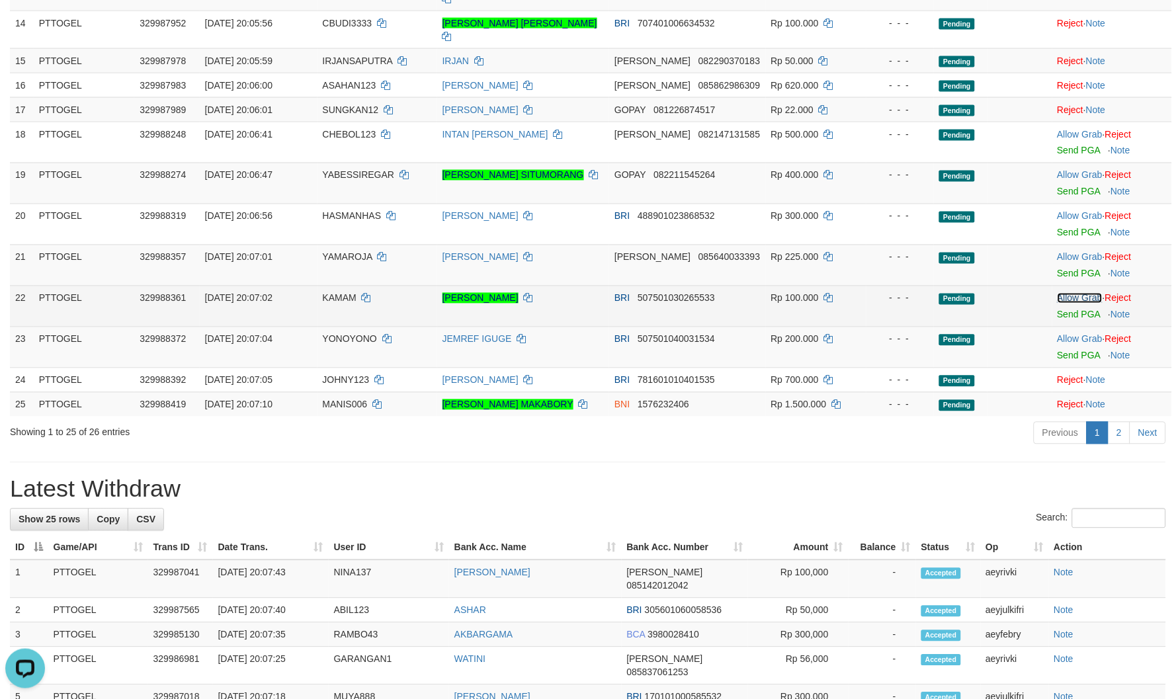
click at [1086, 293] on link "Allow Grab" at bounding box center [1080, 298] width 45 height 11
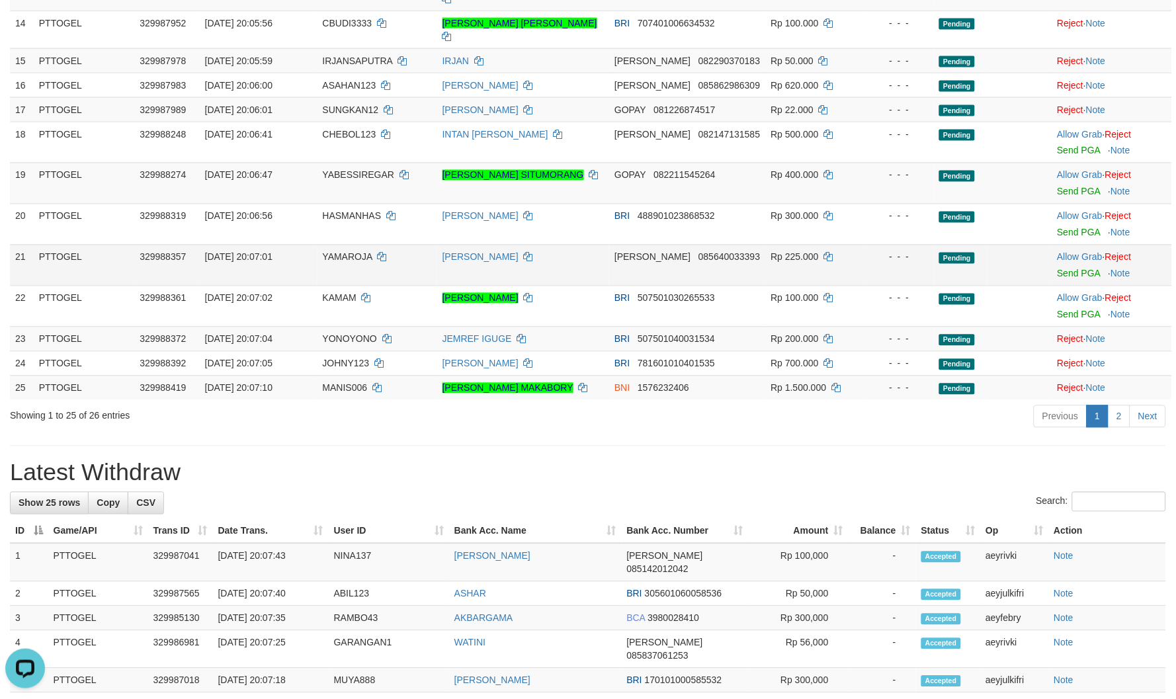
click at [1082, 245] on td "Allow Grab · Reject Send PGA · Note" at bounding box center [1113, 265] width 120 height 41
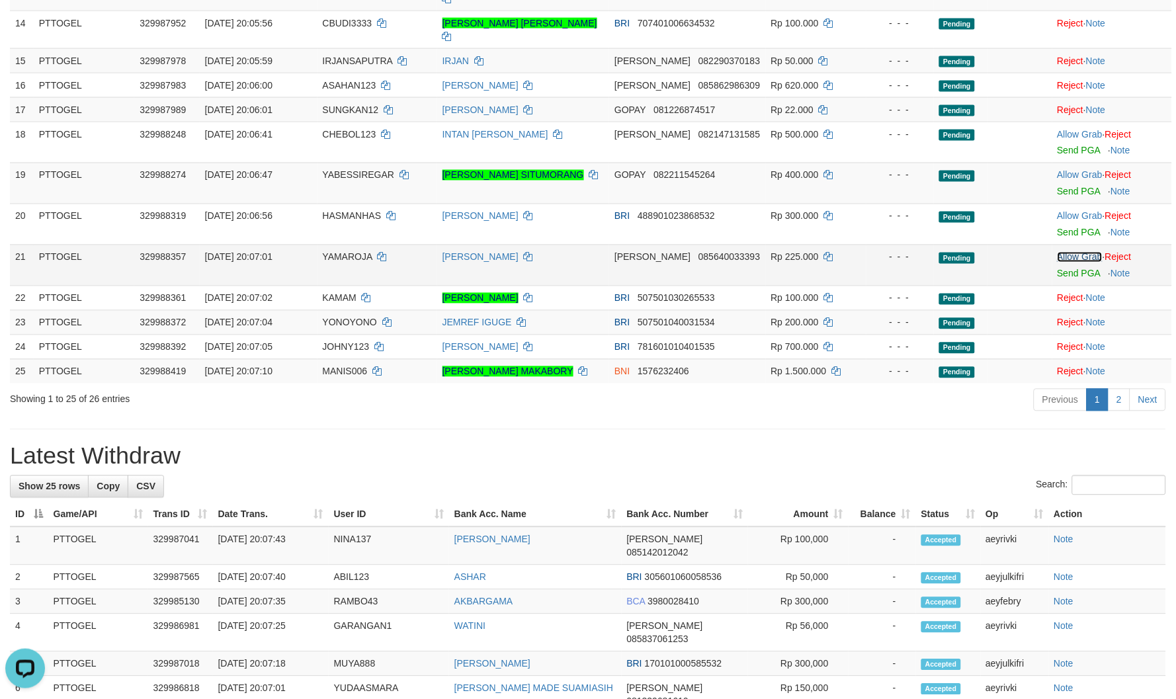
click at [1080, 252] on link "Allow Grab" at bounding box center [1080, 257] width 45 height 11
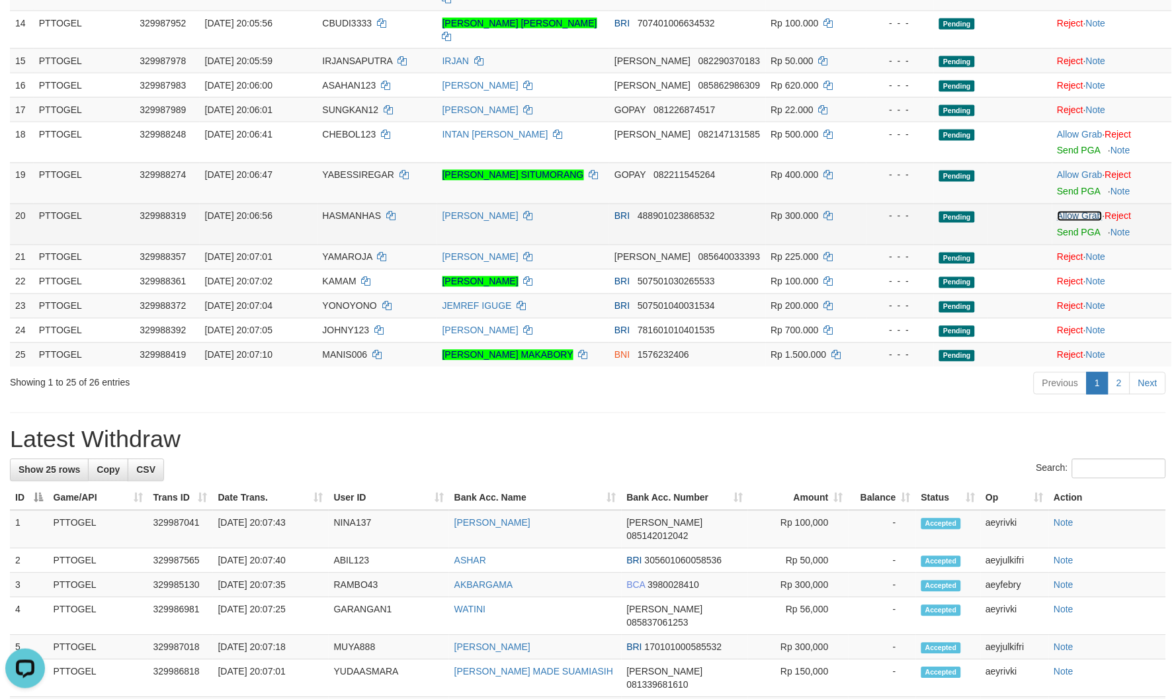
click at [1086, 211] on link "Allow Grab" at bounding box center [1080, 216] width 45 height 11
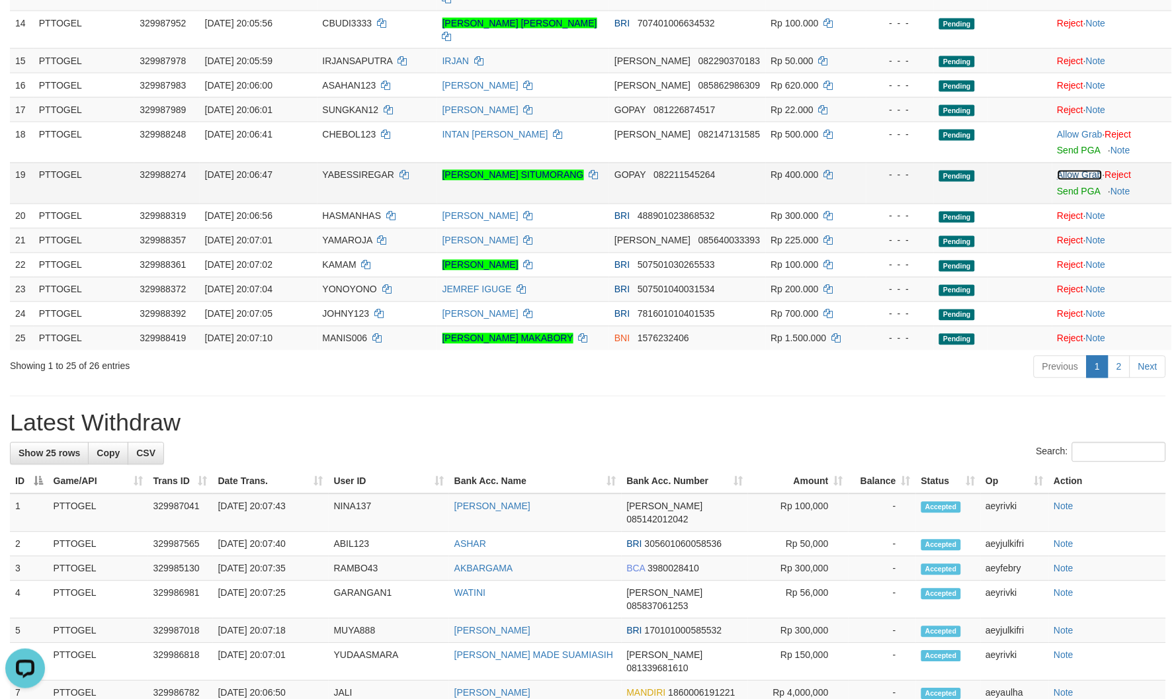
click at [1088, 170] on link "Allow Grab" at bounding box center [1080, 175] width 45 height 11
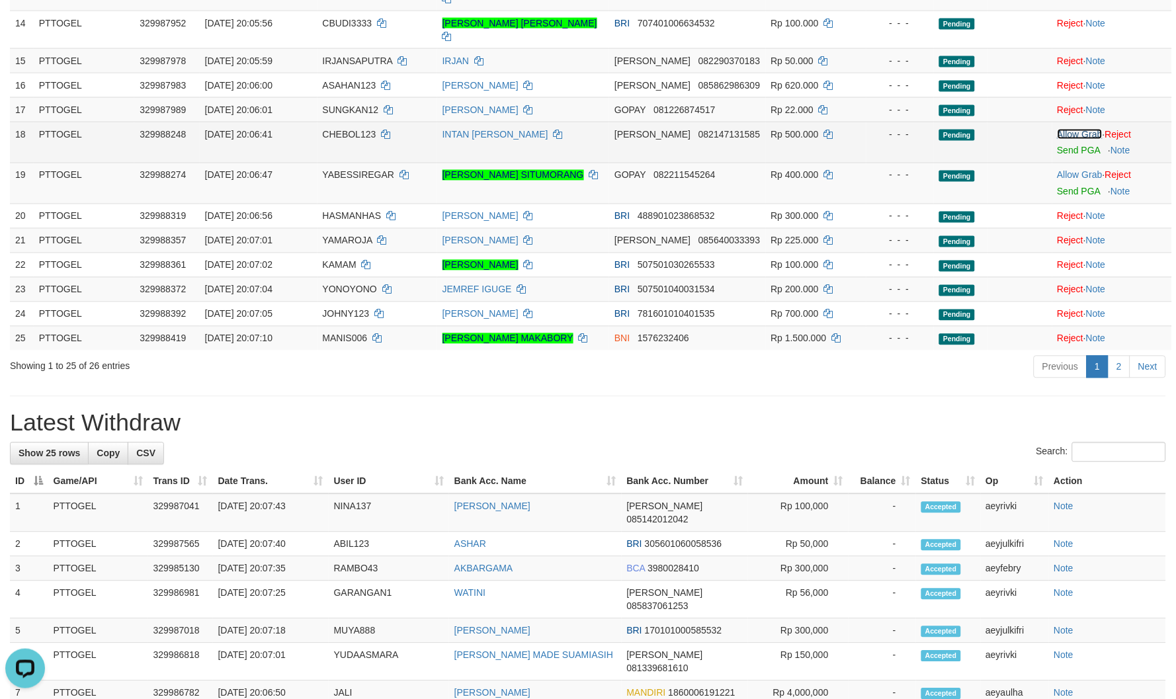
click at [1088, 129] on link "Allow Grab" at bounding box center [1080, 134] width 45 height 11
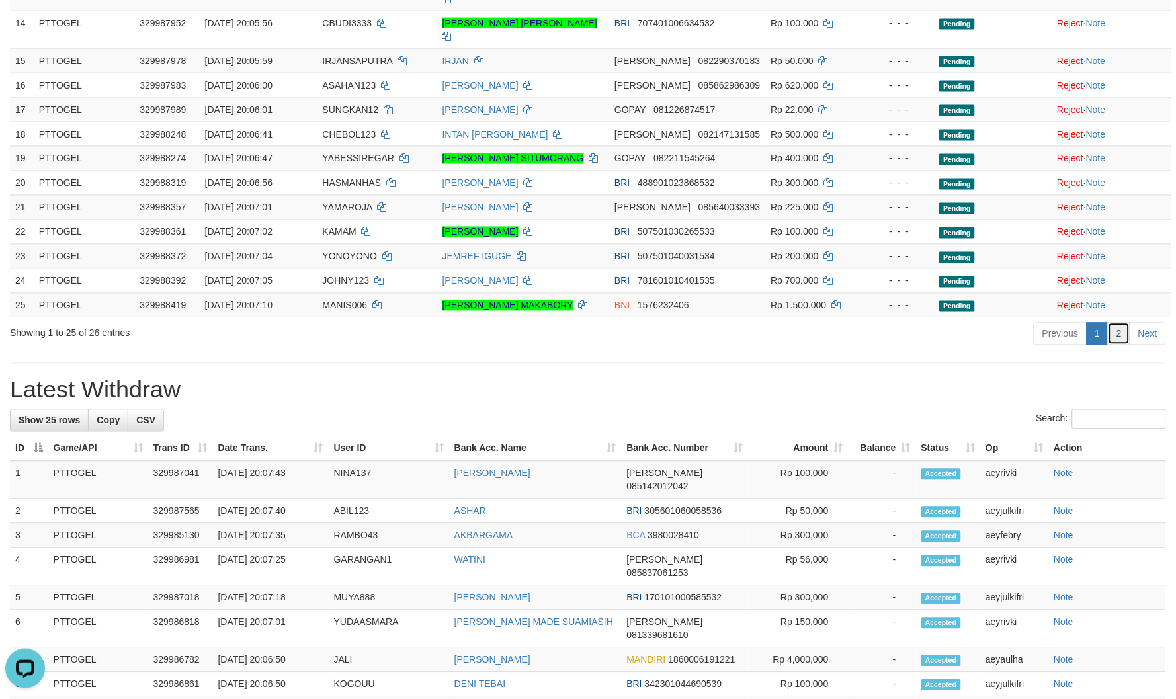
drag, startPoint x: 1112, startPoint y: 318, endPoint x: 1135, endPoint y: 331, distance: 26.1
click at [1114, 323] on link "2" at bounding box center [1119, 334] width 22 height 22
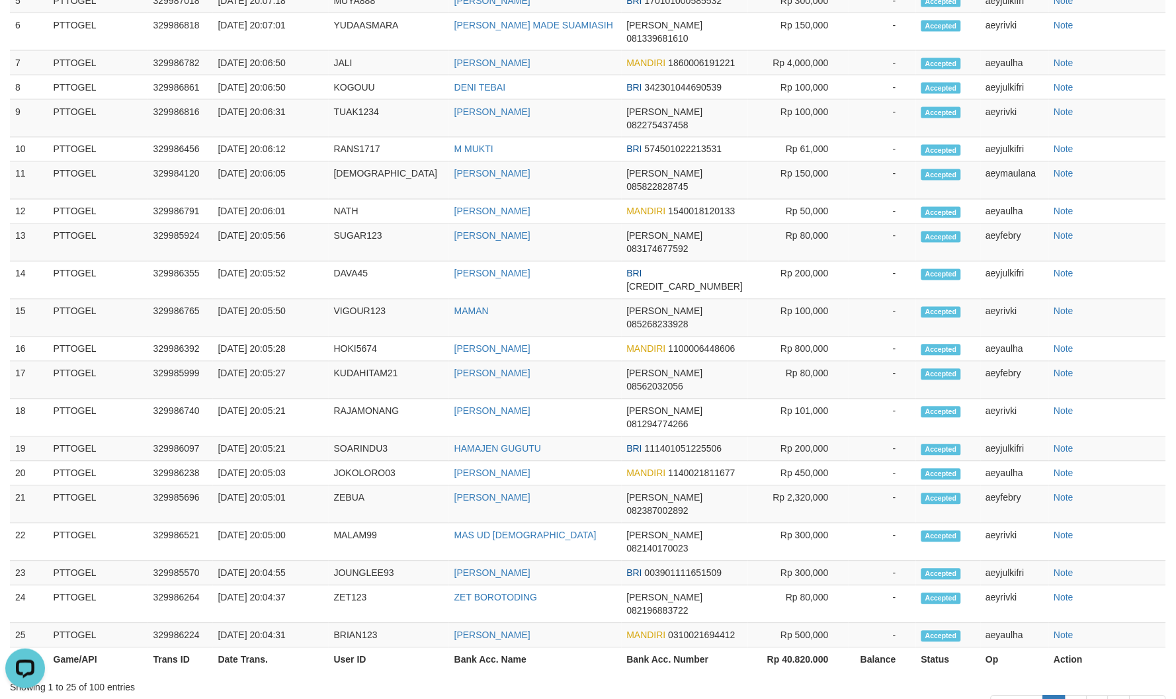
scroll to position [0, 0]
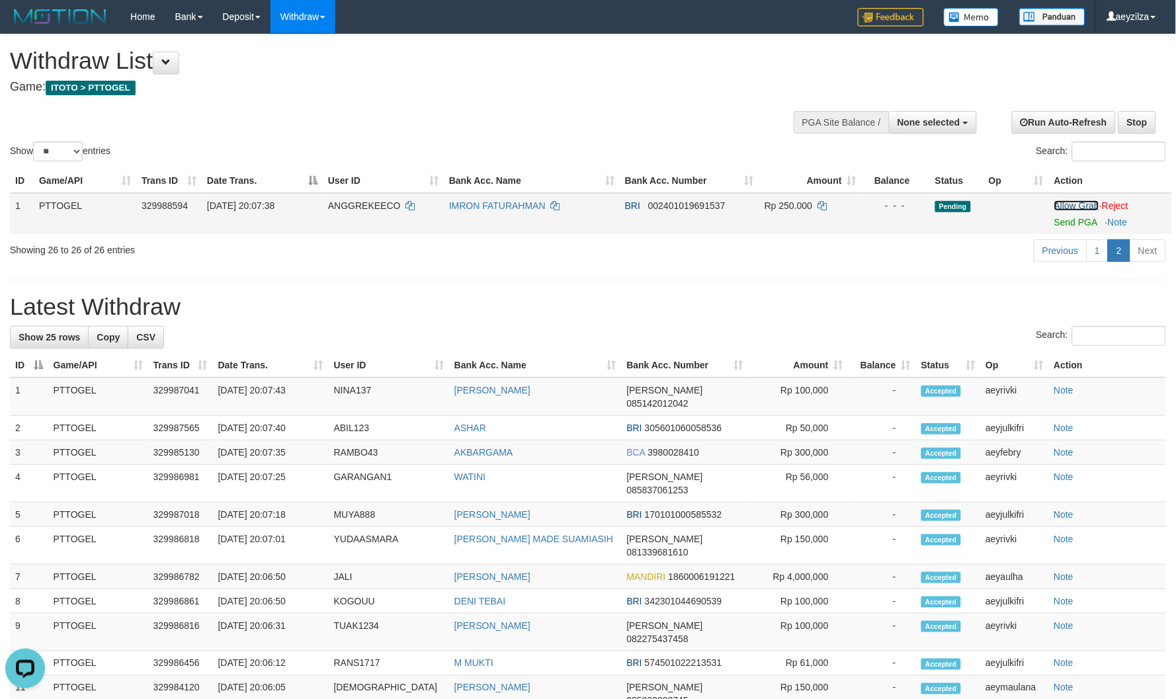
click at [1055, 204] on link "Allow Grab" at bounding box center [1077, 205] width 45 height 11
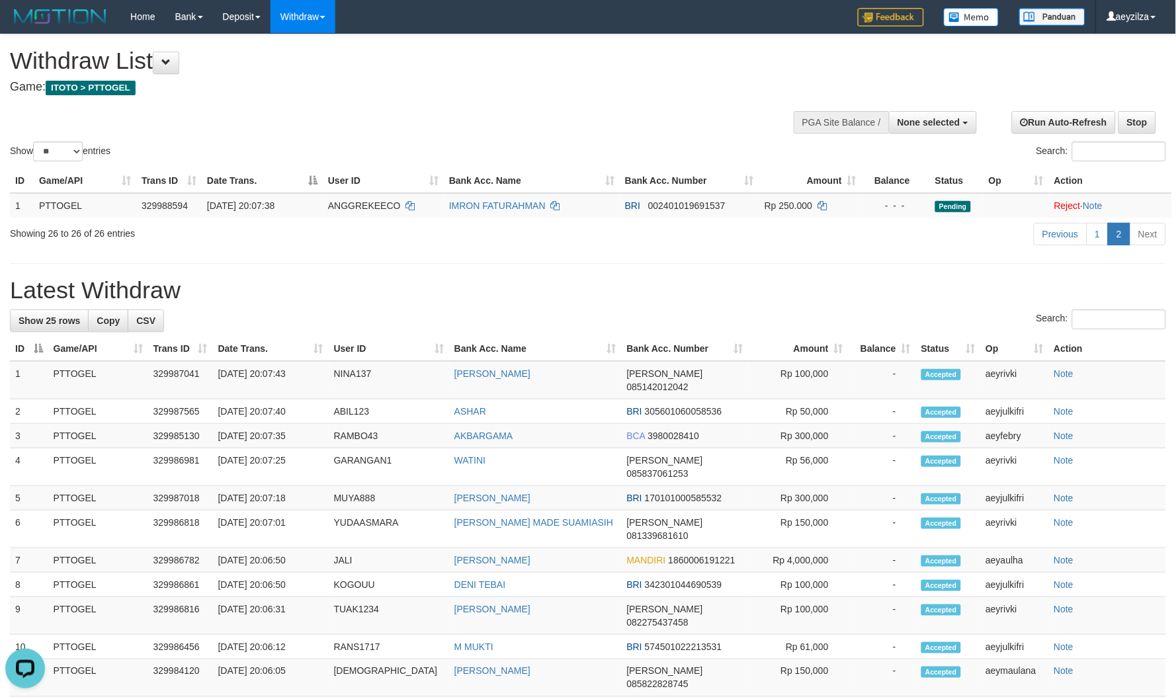
click at [855, 263] on hr at bounding box center [588, 263] width 1157 height 1
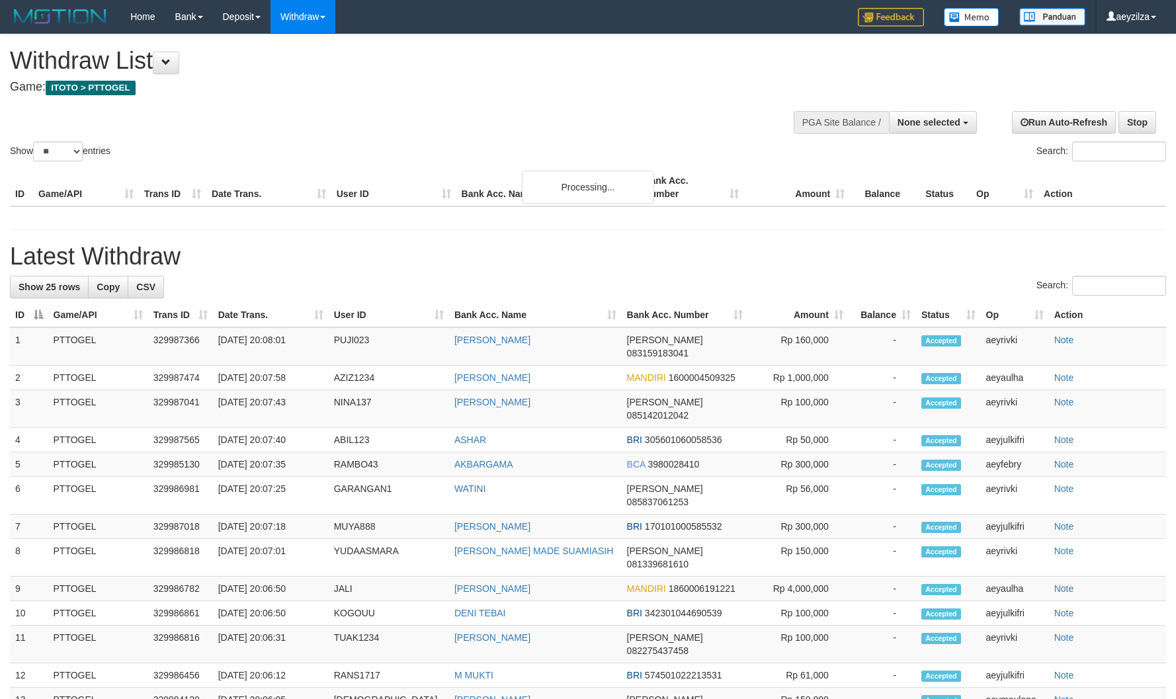
select select
select select "**"
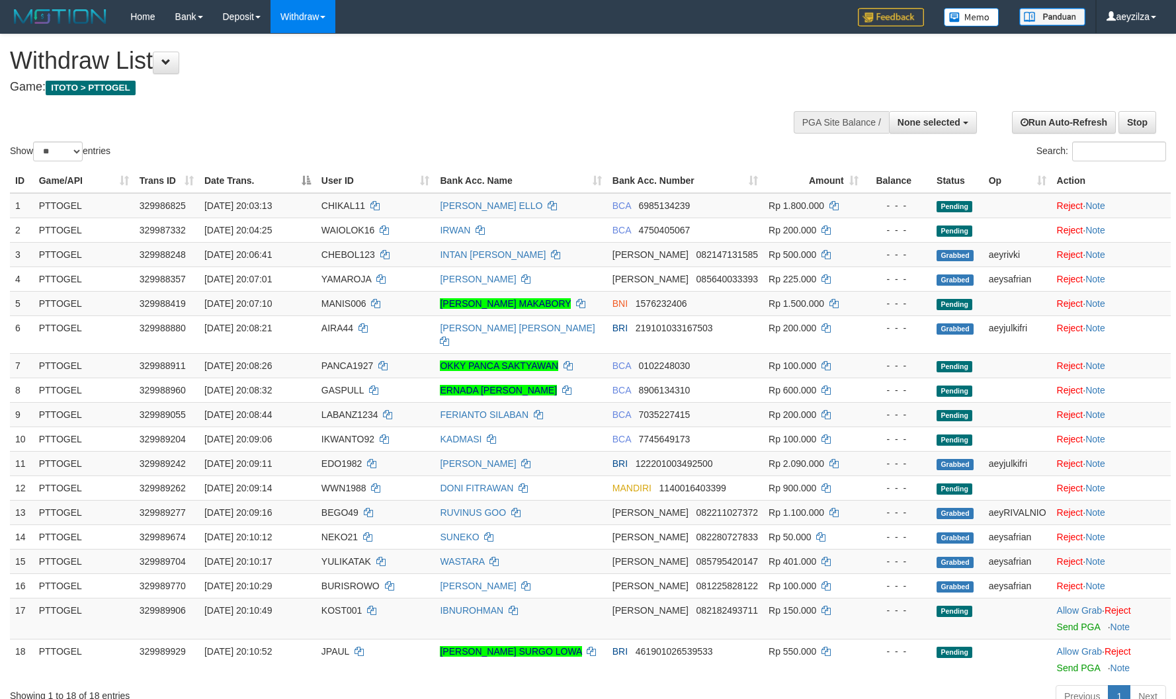
select select
select select "**"
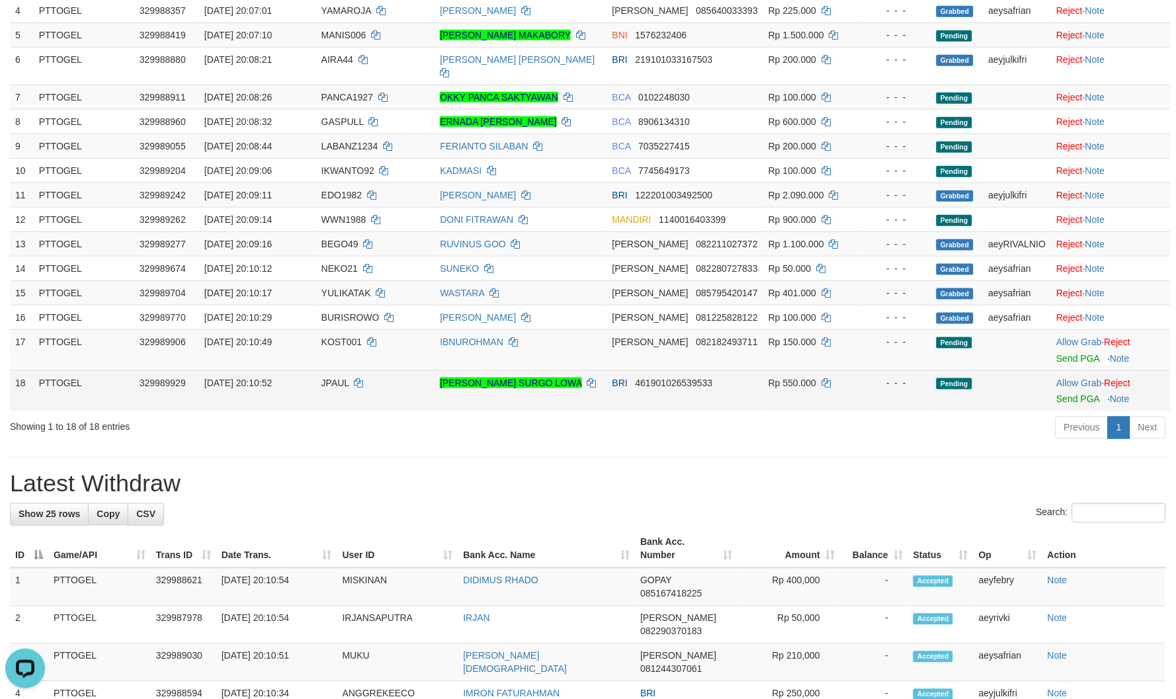
scroll to position [367, 0]
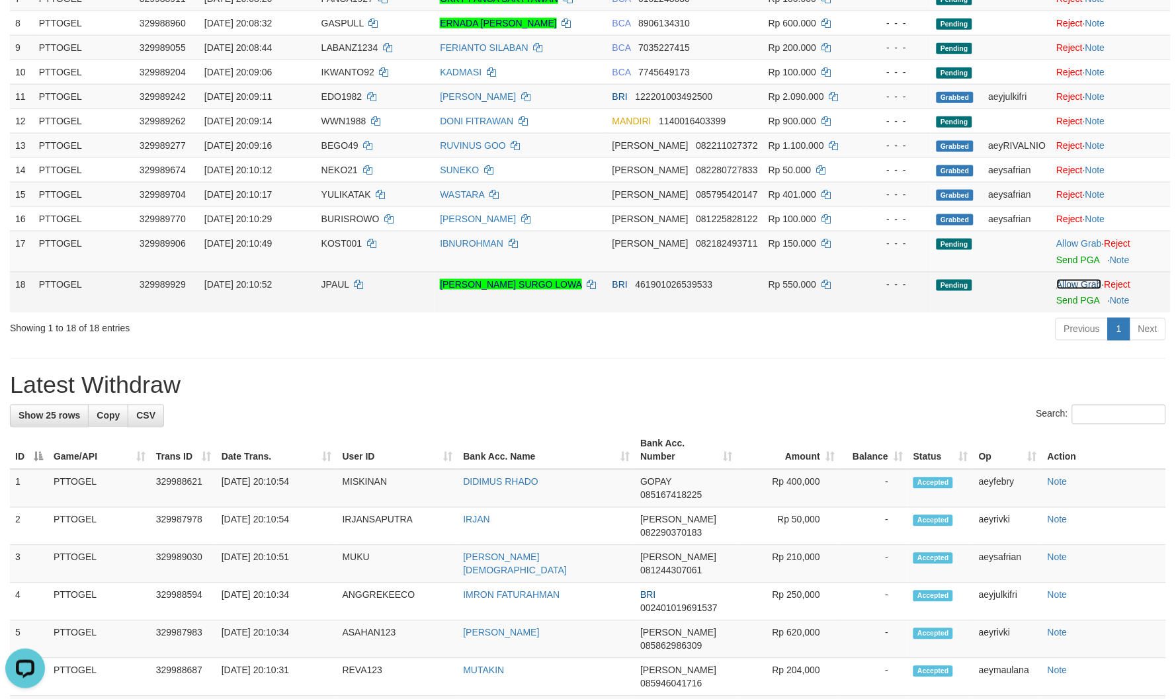
click at [1076, 279] on link "Allow Grab" at bounding box center [1079, 284] width 45 height 11
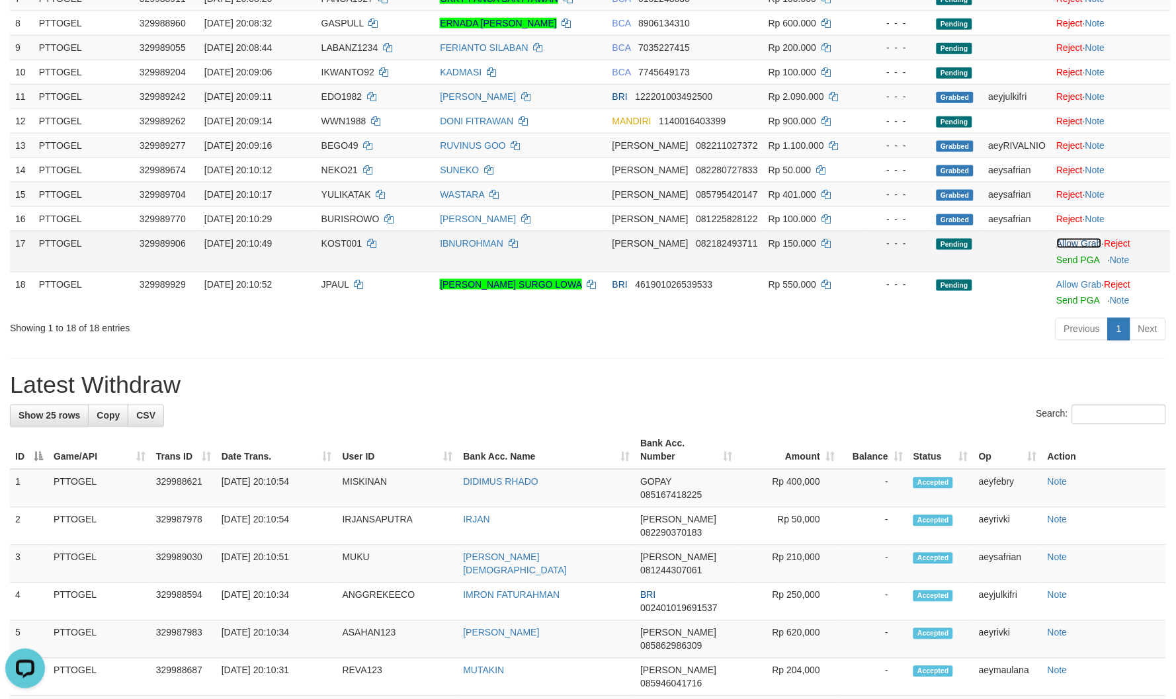
click at [1073, 238] on link "Allow Grab" at bounding box center [1079, 243] width 45 height 11
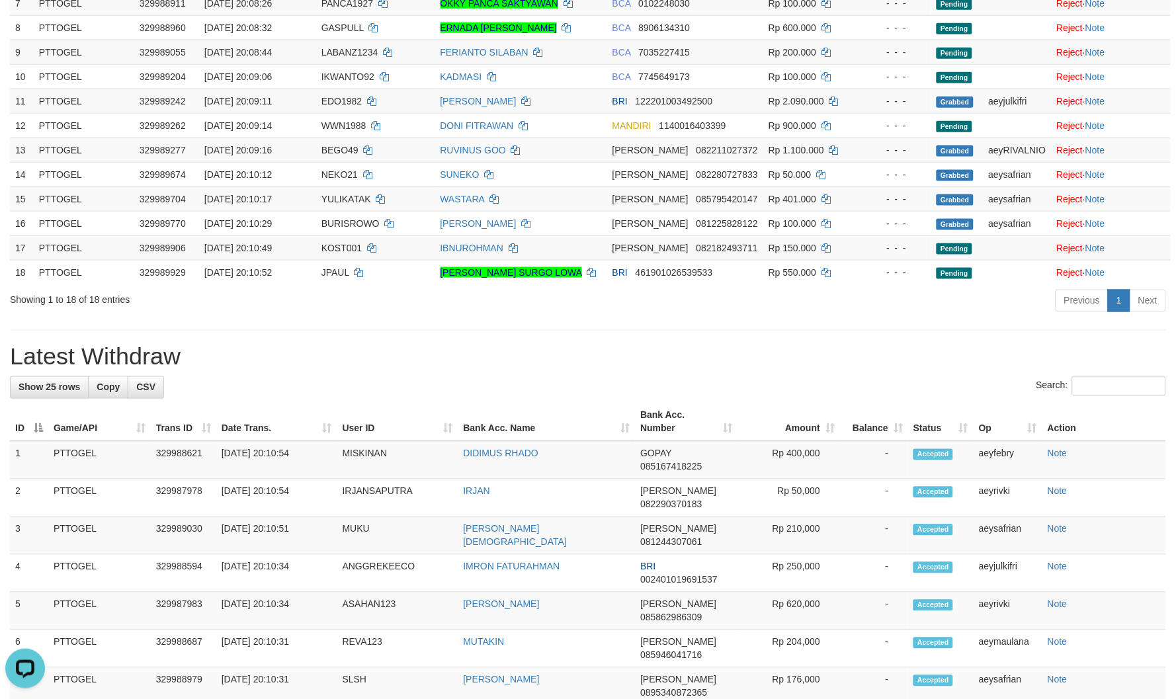
scroll to position [0, 0]
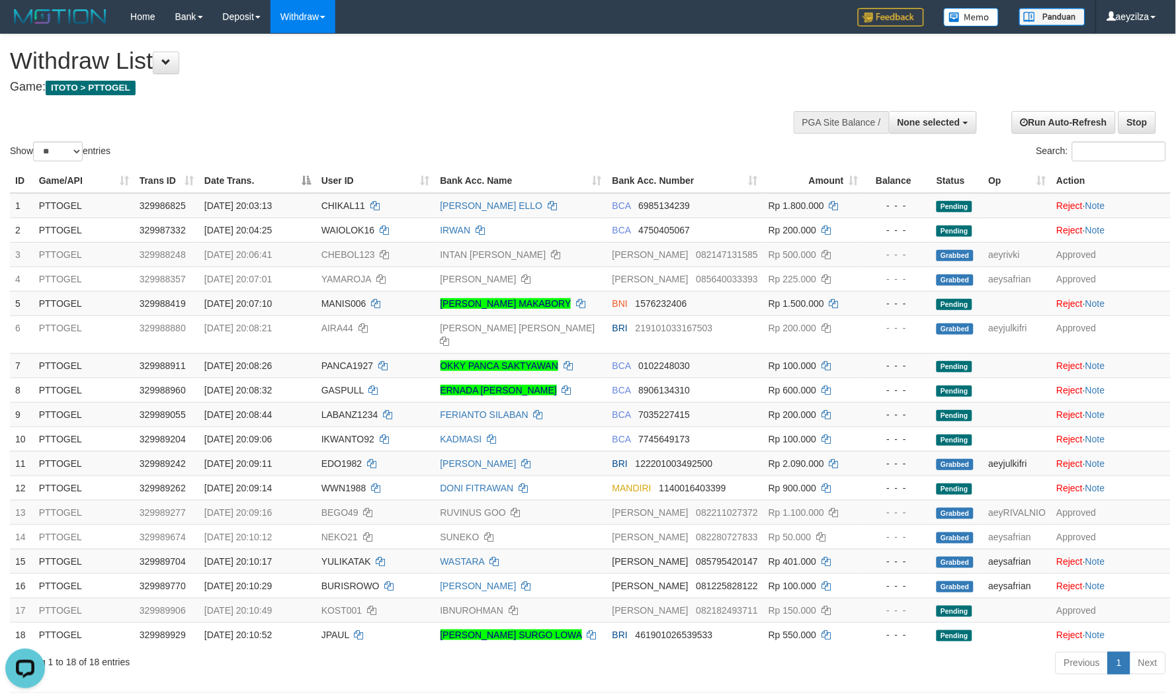
click at [732, 81] on h4 "Game: ITOTO > PTTOGEL" at bounding box center [390, 87] width 761 height 13
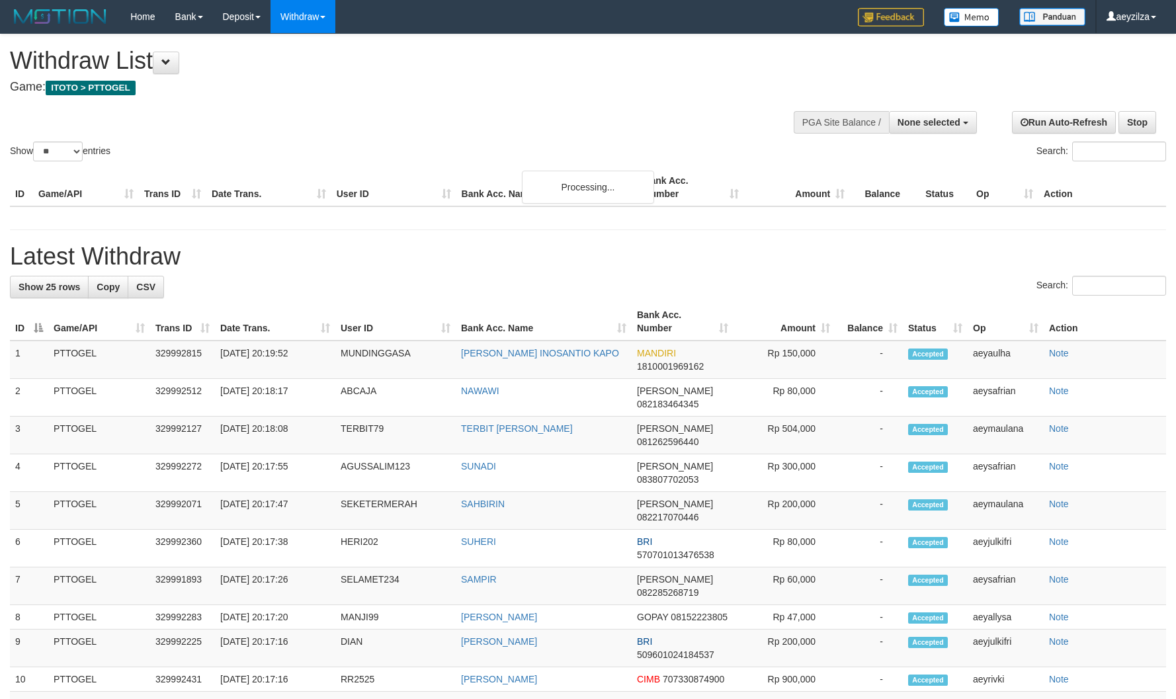
select select
select select "**"
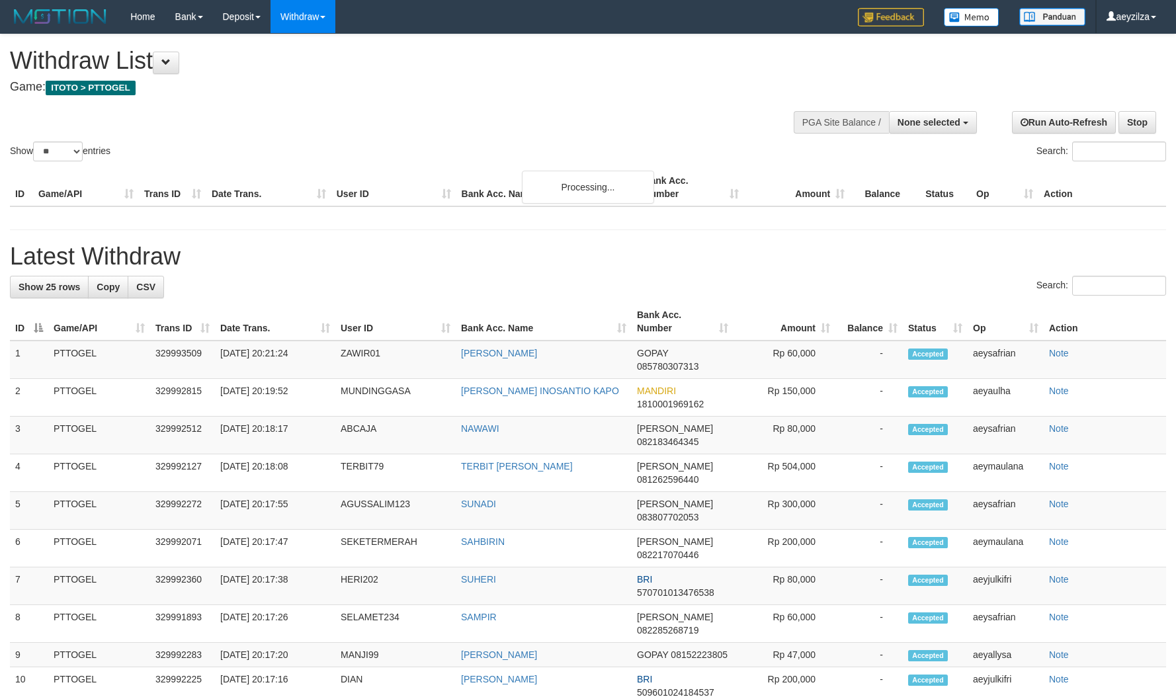
select select
select select "**"
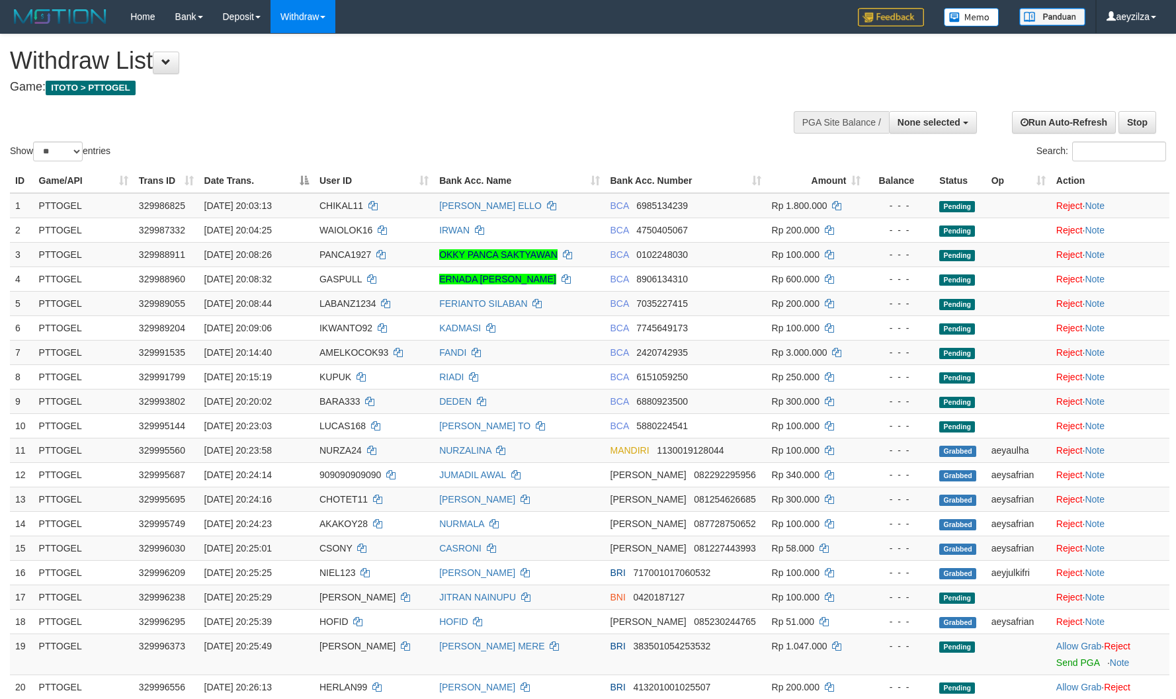
select select
select select "**"
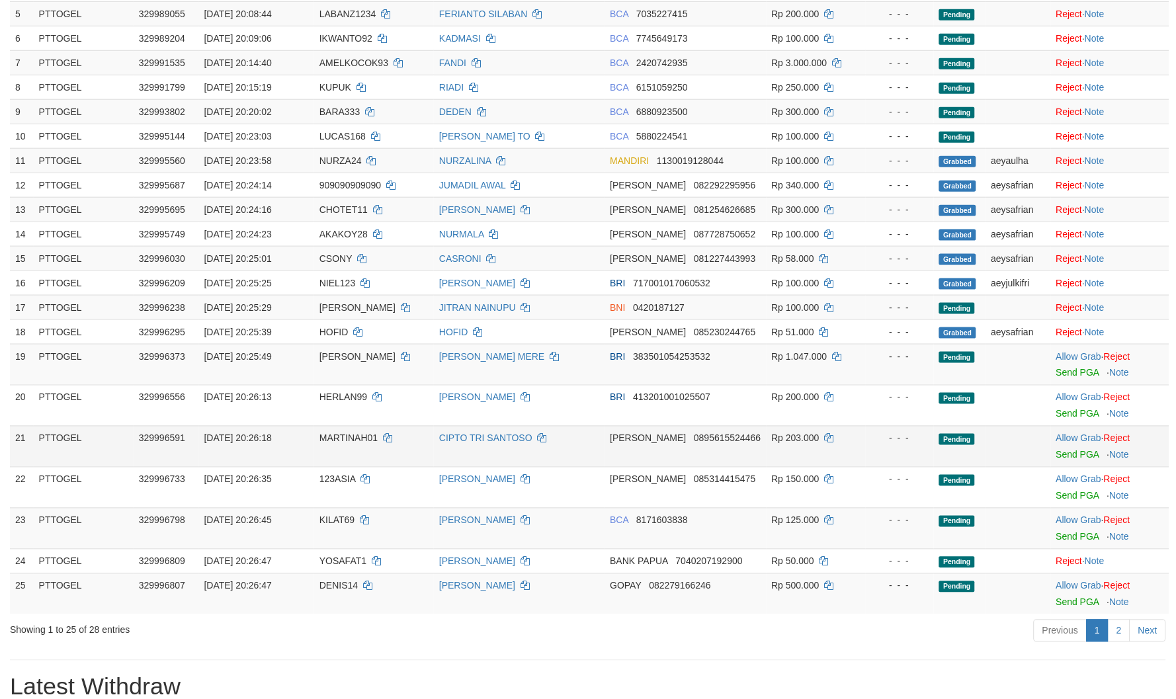
scroll to position [441, 0]
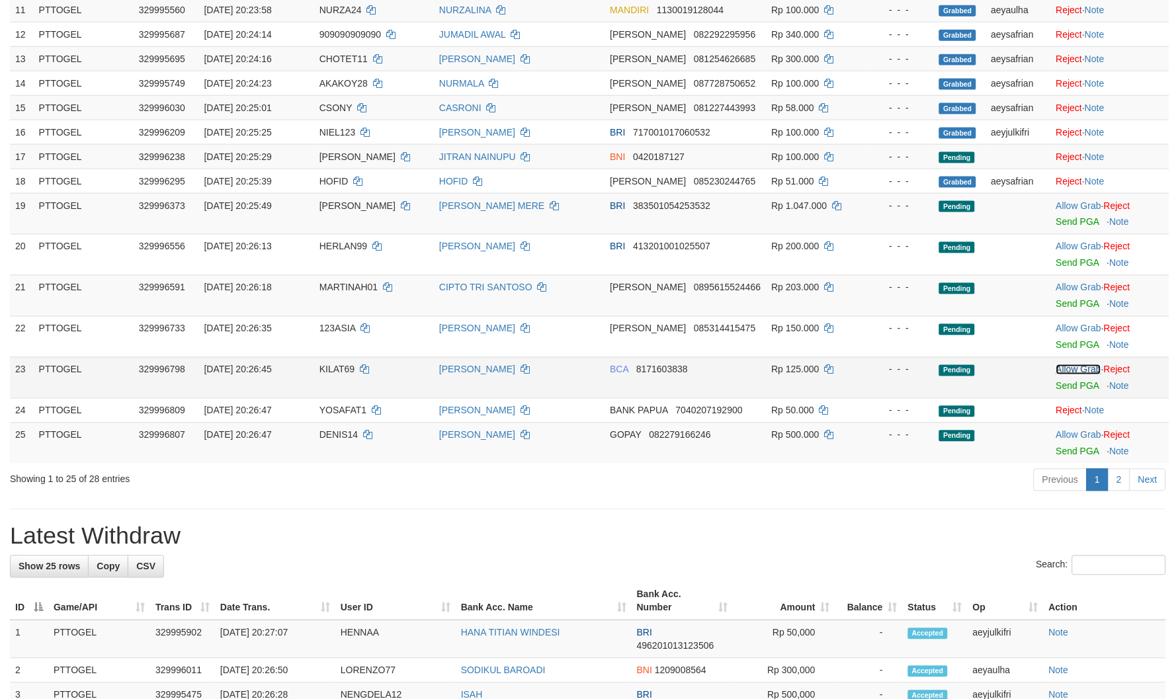
click at [1079, 367] on link "Allow Grab" at bounding box center [1079, 370] width 45 height 11
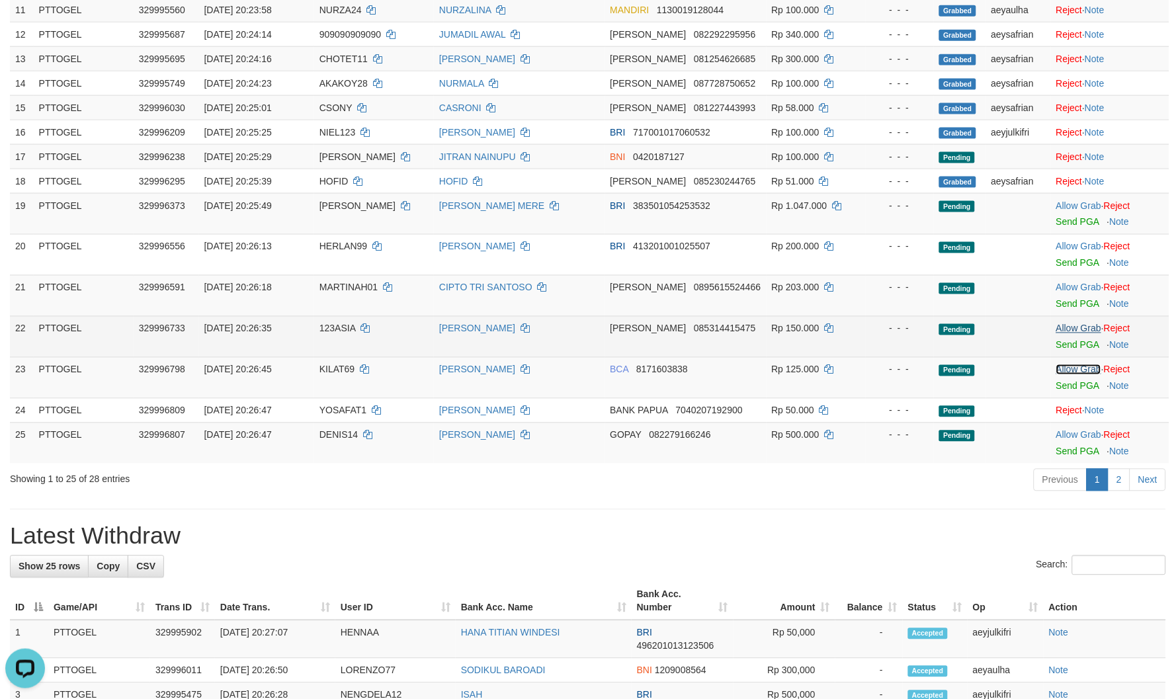
scroll to position [0, 0]
click at [1075, 331] on link "Allow Grab" at bounding box center [1079, 329] width 45 height 11
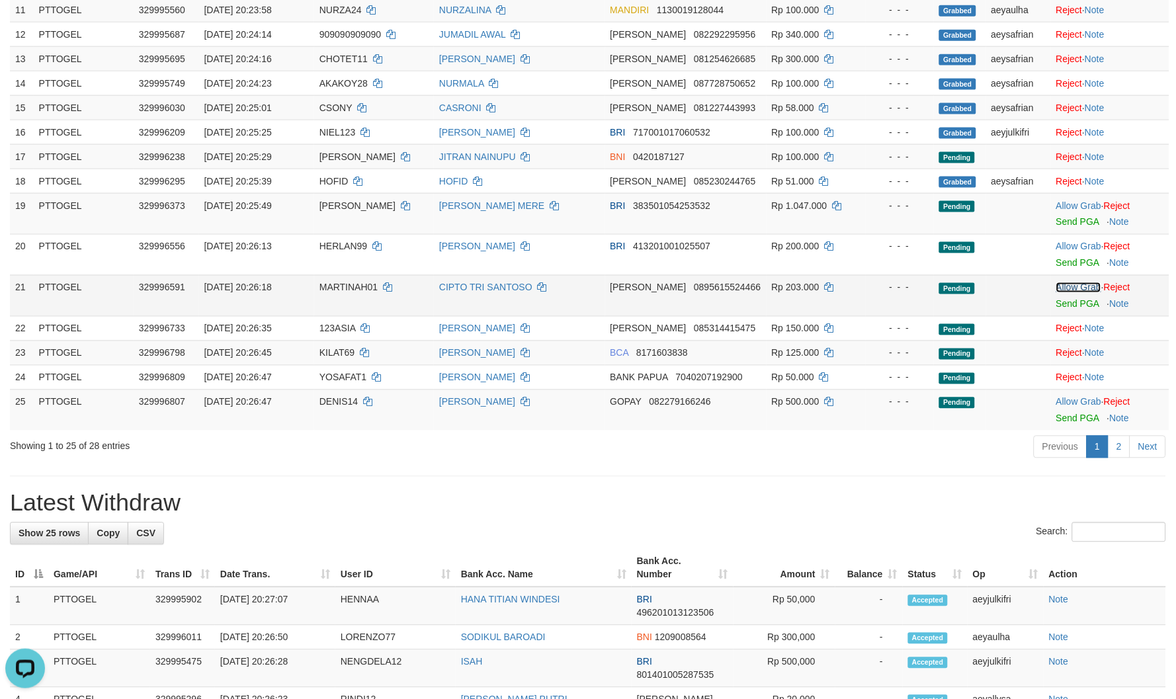
click at [1073, 286] on link "Allow Grab" at bounding box center [1079, 288] width 45 height 11
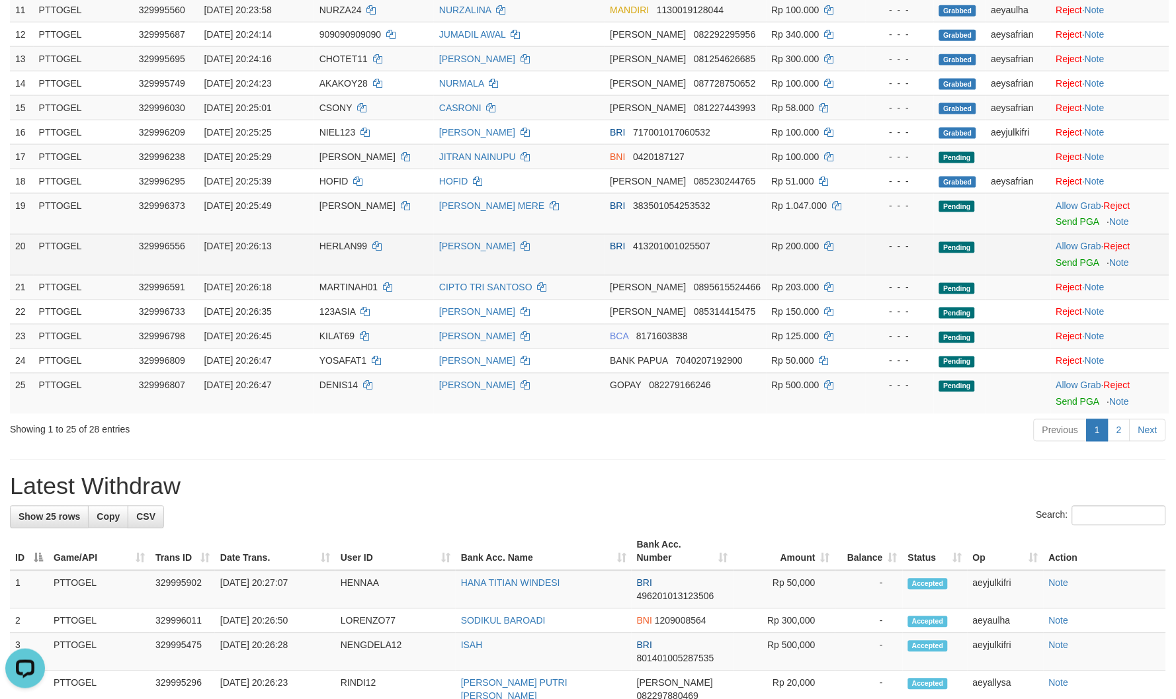
click at [1075, 238] on td "Allow Grab · Reject Send PGA · Note" at bounding box center [1110, 254] width 118 height 41
click at [1072, 242] on link "Allow Grab" at bounding box center [1079, 246] width 45 height 11
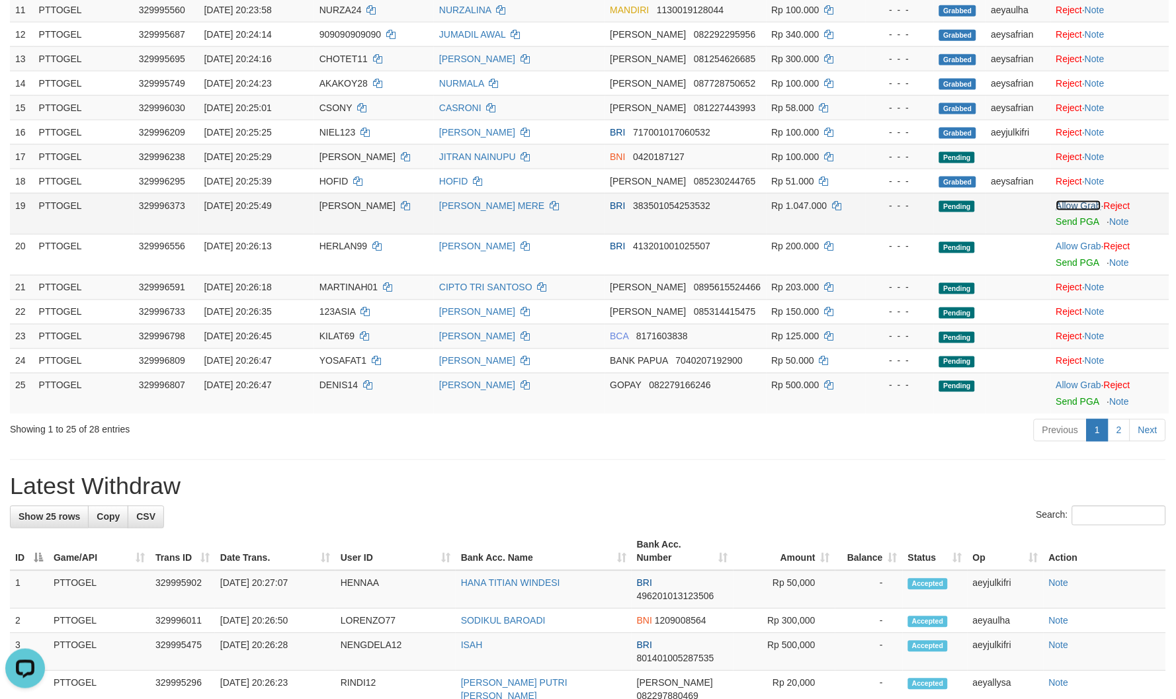
click at [1059, 208] on link "Allow Grab" at bounding box center [1079, 205] width 45 height 11
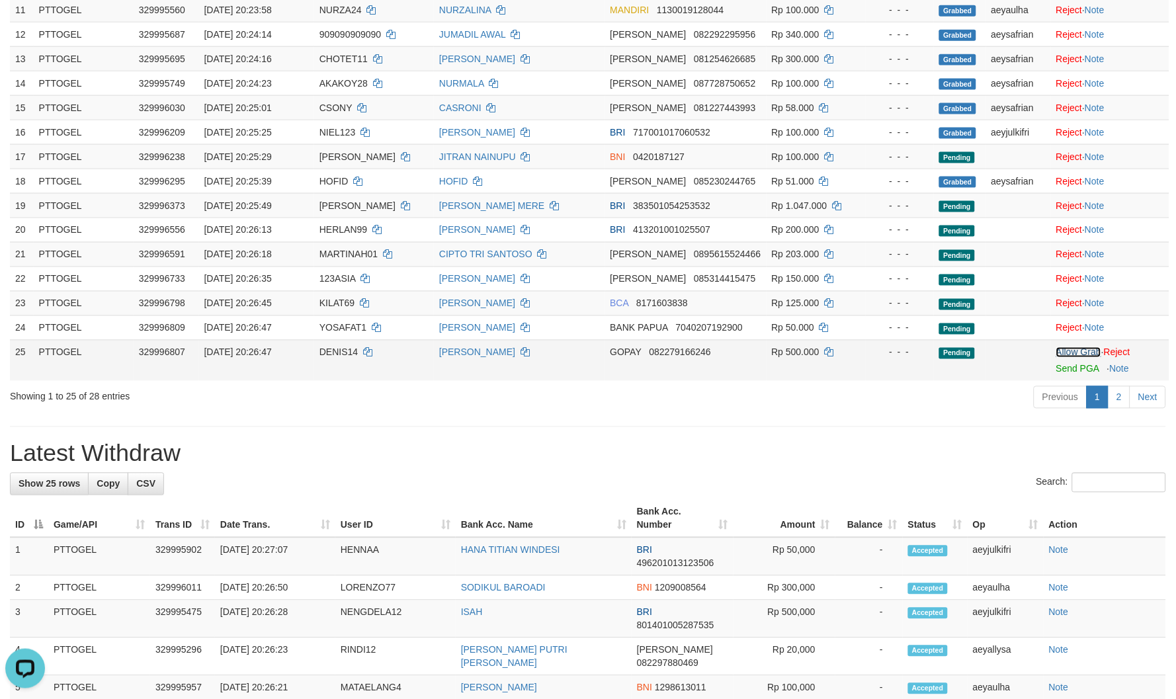
click at [1088, 358] on link "Allow Grab" at bounding box center [1079, 352] width 45 height 11
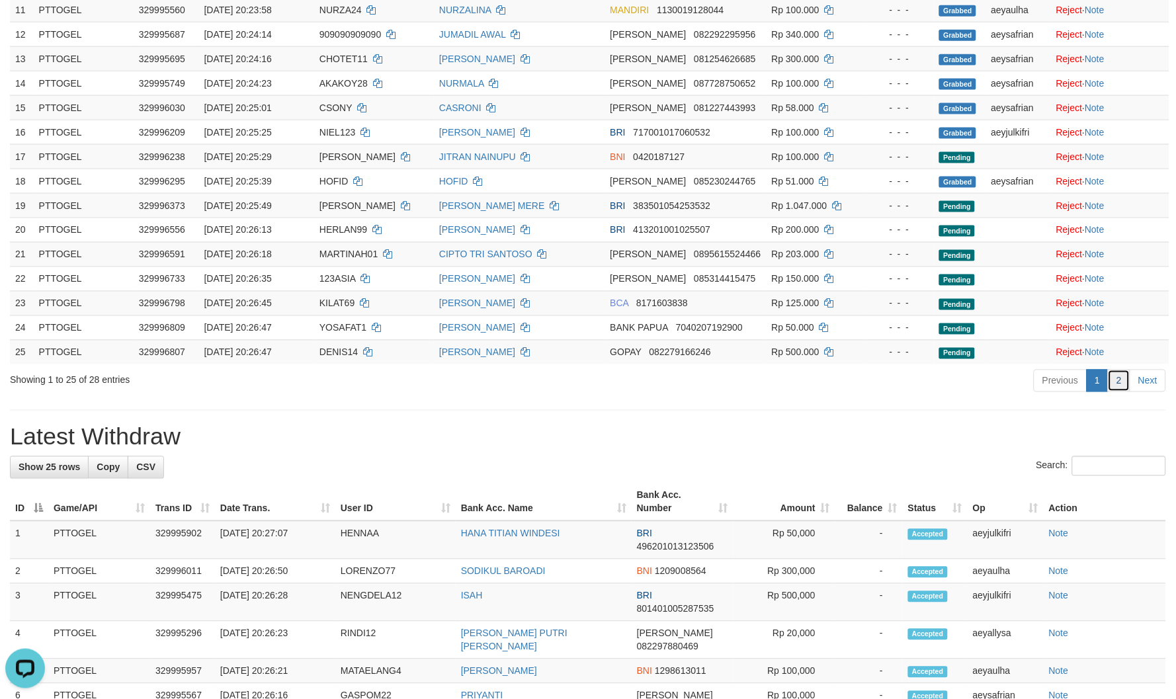
click at [1119, 392] on link "2" at bounding box center [1119, 381] width 22 height 22
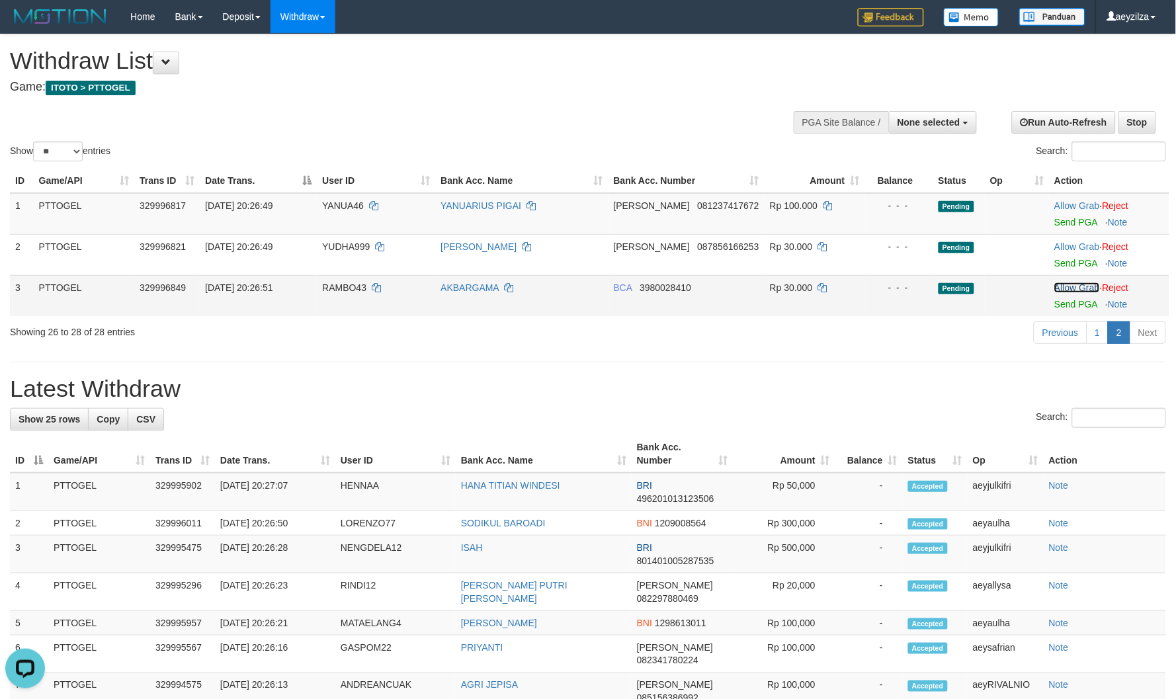
click at [1067, 285] on link "Allow Grab" at bounding box center [1077, 288] width 45 height 11
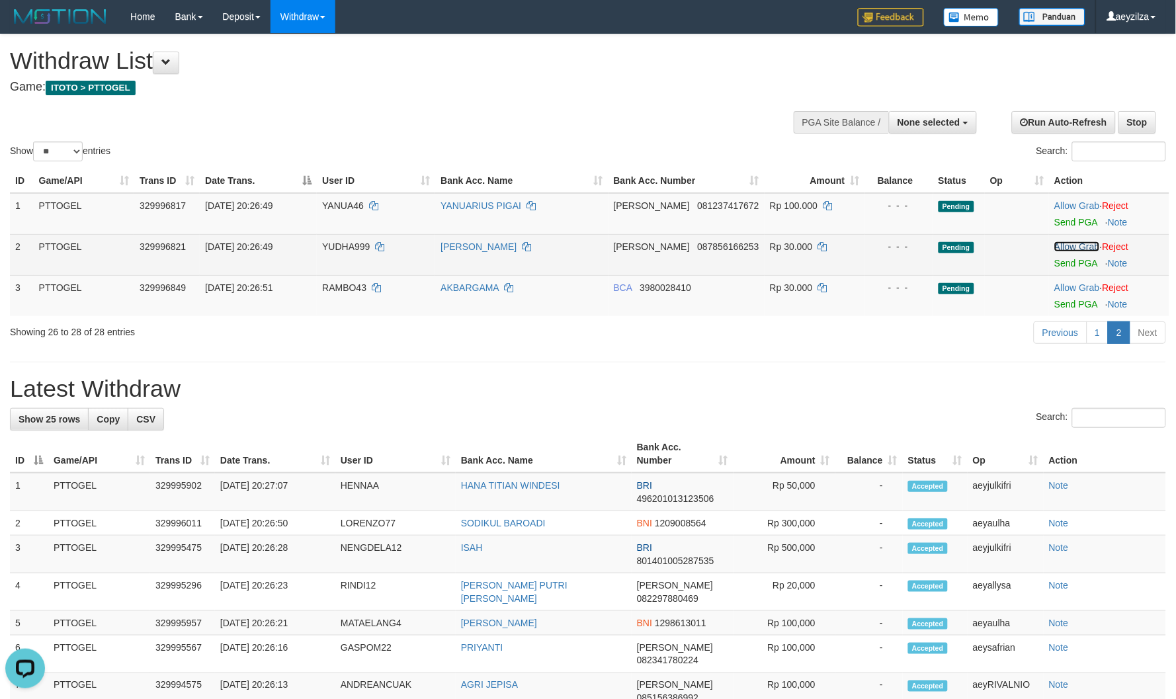
click at [1070, 243] on link "Allow Grab" at bounding box center [1077, 246] width 45 height 11
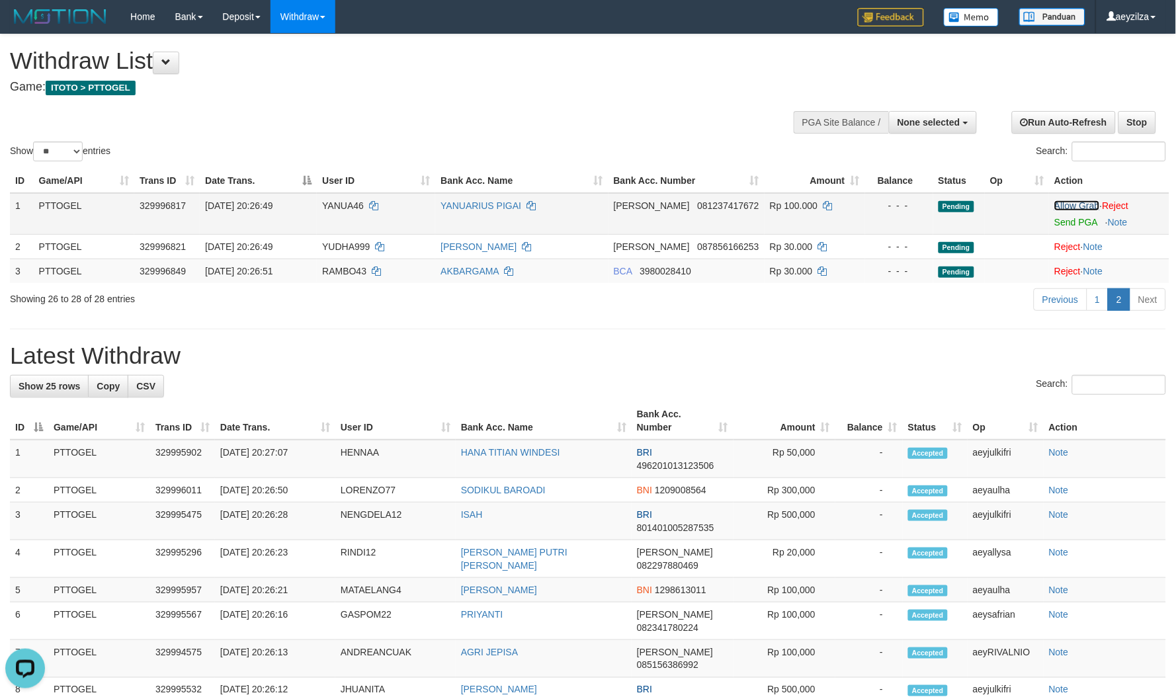
click at [1067, 203] on link "Allow Grab" at bounding box center [1077, 205] width 45 height 11
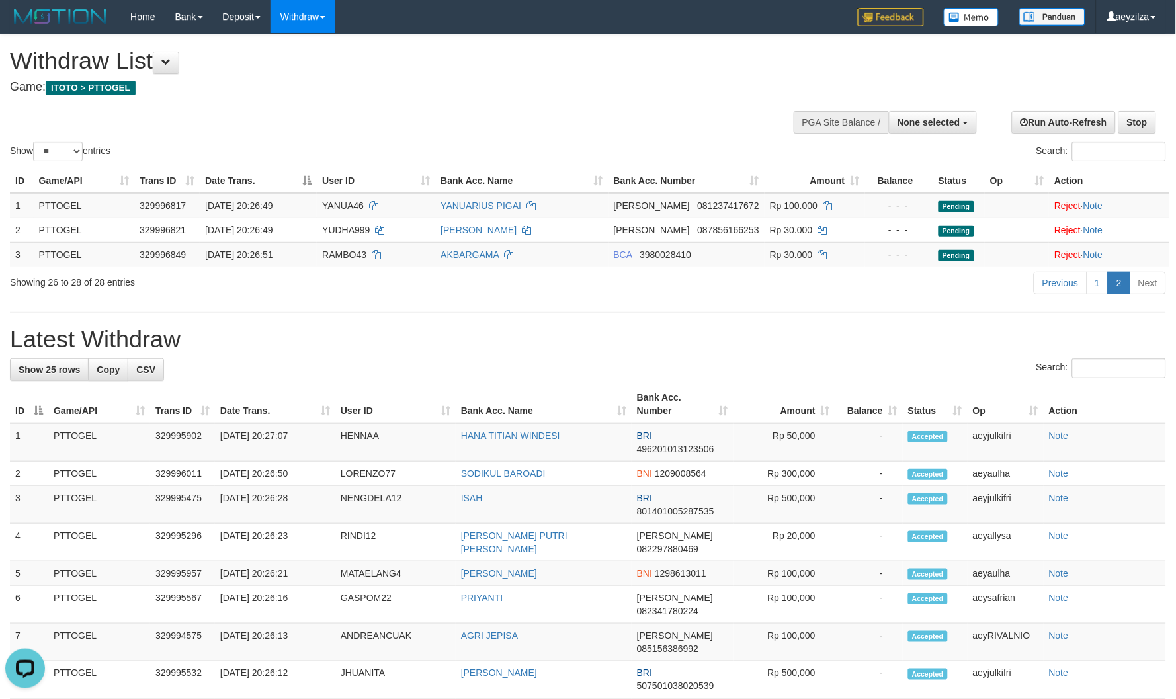
click at [838, 323] on div "**********" at bounding box center [588, 711] width 1176 height 1354
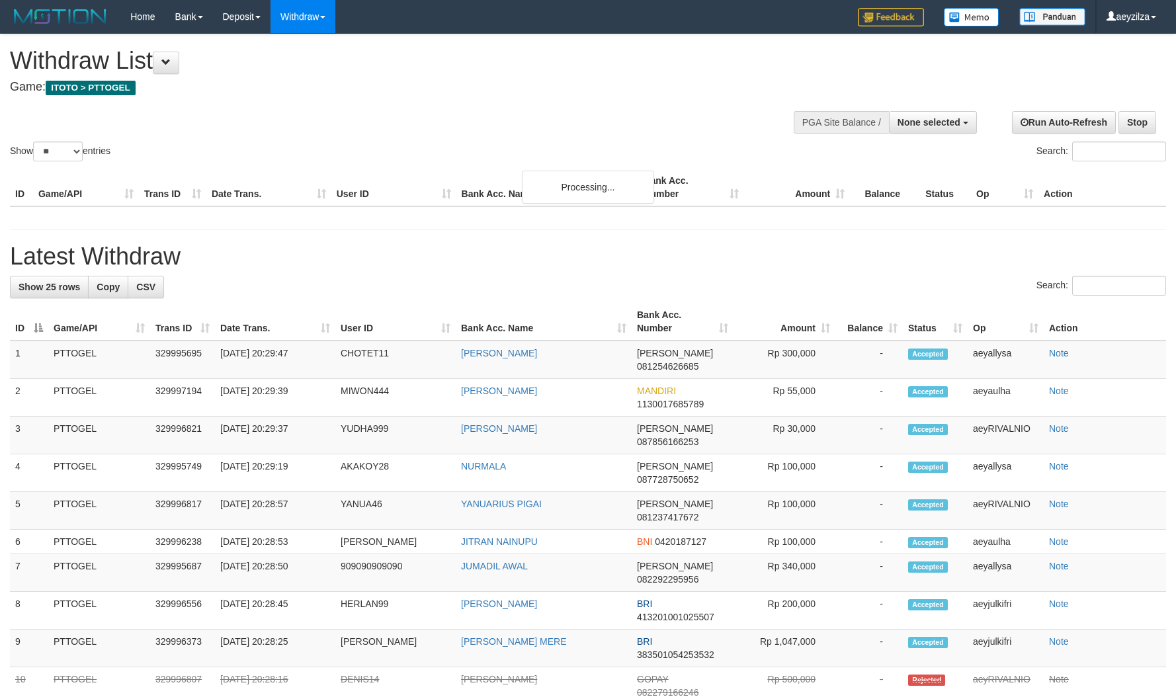
select select
select select "**"
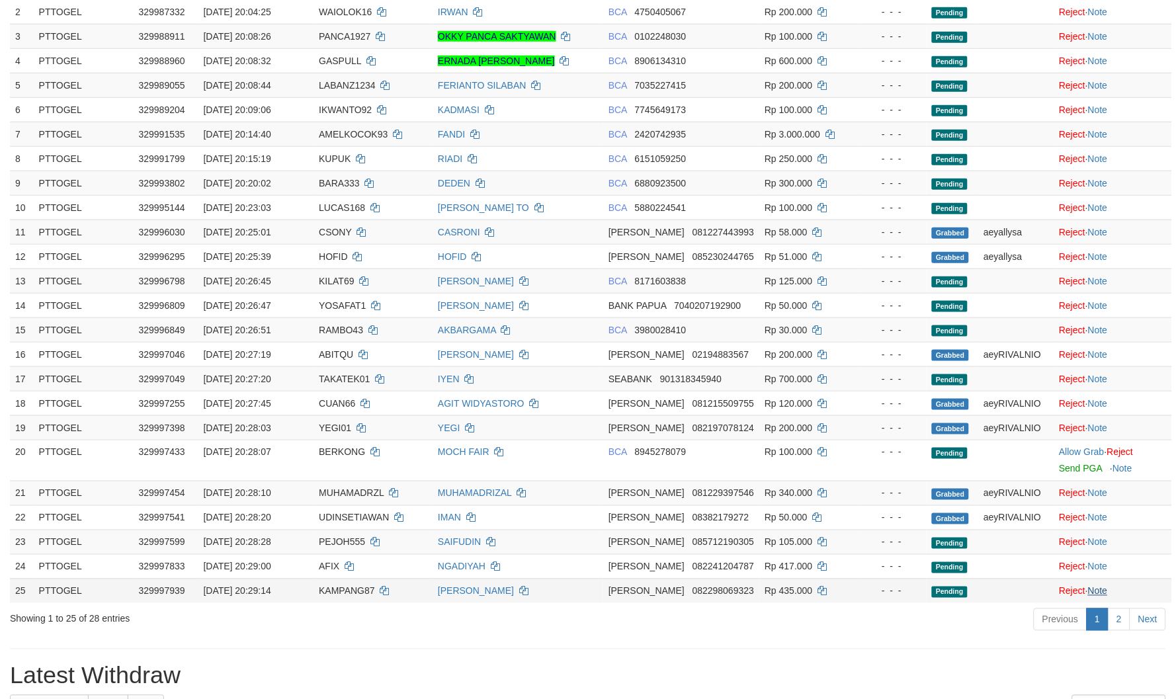
scroll to position [367, 0]
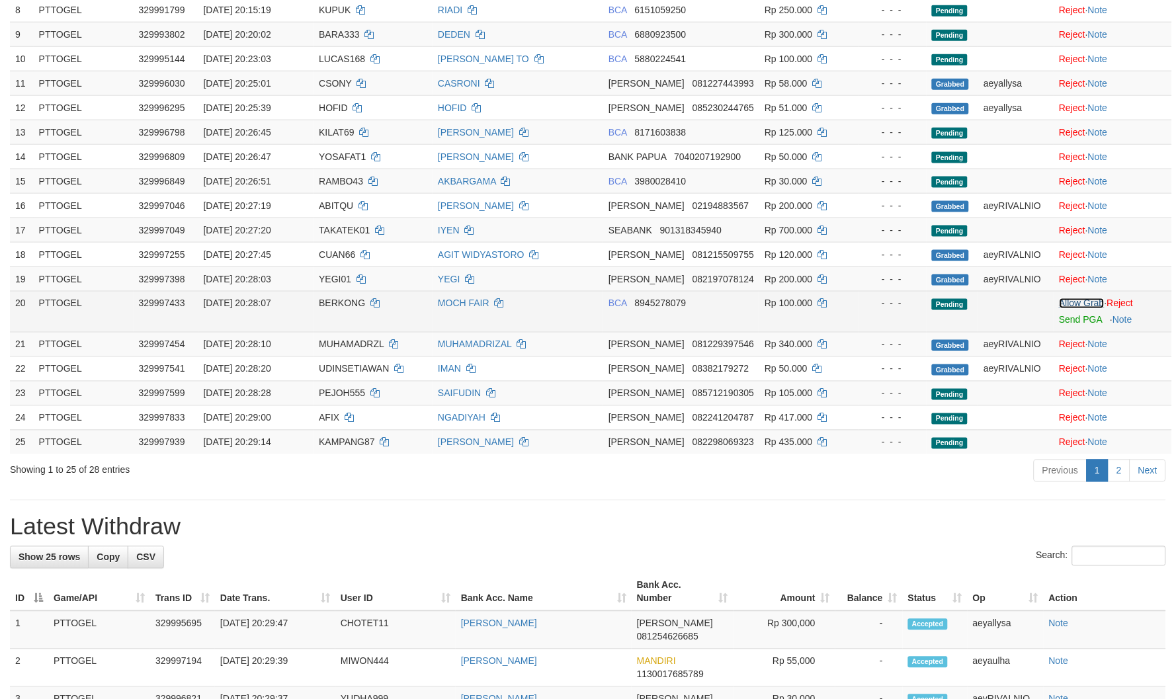
click at [1077, 309] on link "Allow Grab" at bounding box center [1082, 303] width 45 height 11
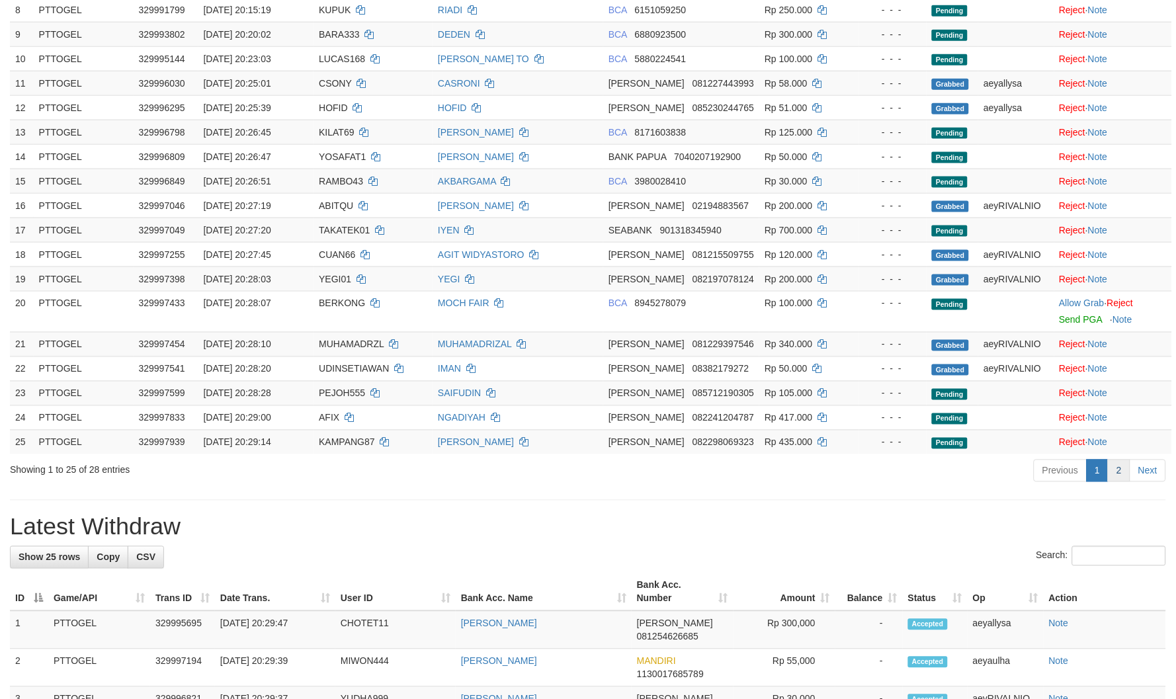
click at [1123, 470] on div "Show ** ** ** *** entries Search: ID Game/API Trans ID Date Trans. User ID Bank…" at bounding box center [588, 76] width 1157 height 819
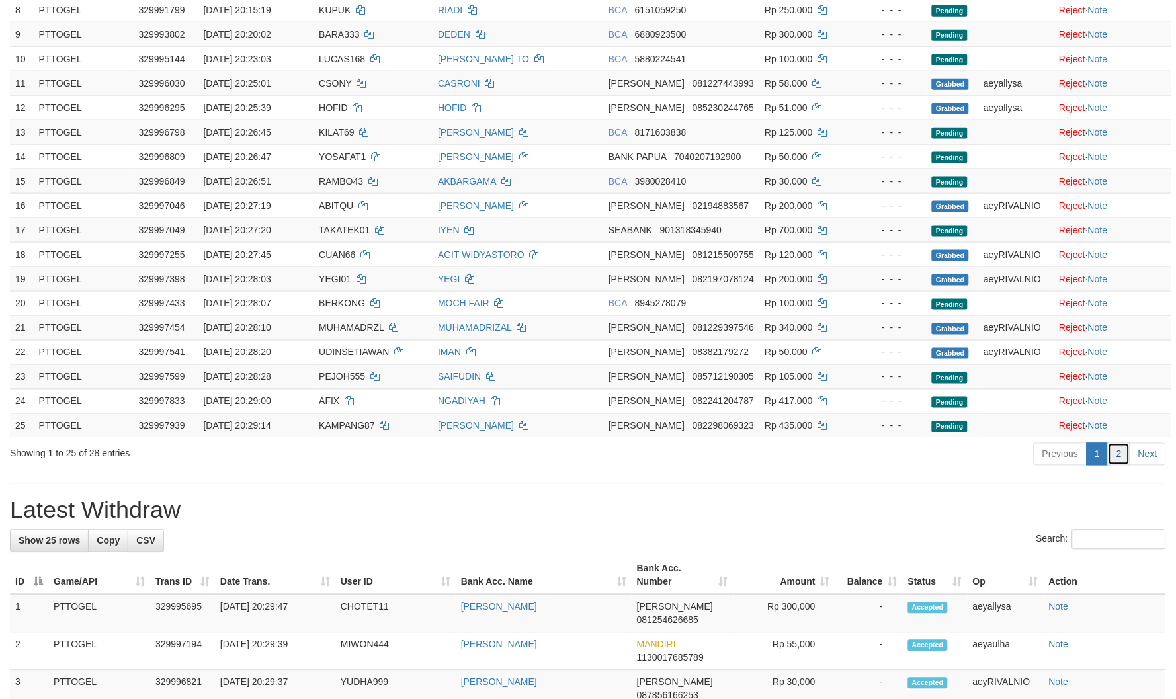
click at [1121, 466] on link "2" at bounding box center [1119, 454] width 22 height 22
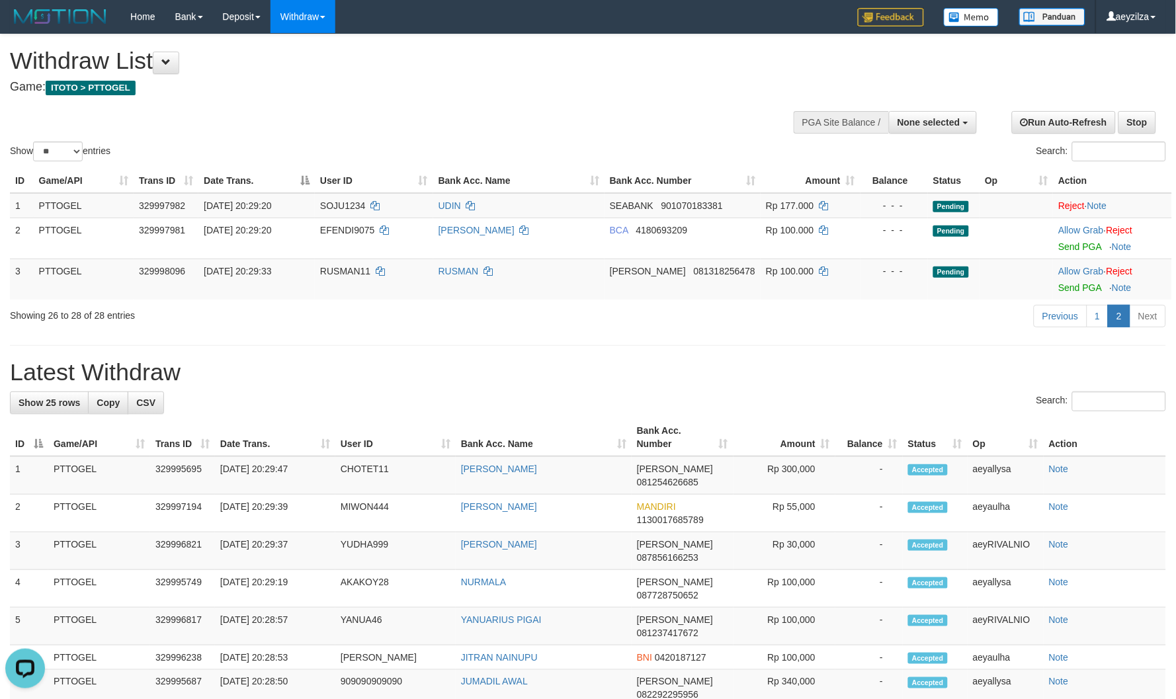
scroll to position [0, 0]
click at [1082, 260] on td "Allow Grab · Reject Send PGA · Note" at bounding box center [1112, 279] width 119 height 41
click at [1080, 268] on link "Allow Grab" at bounding box center [1081, 271] width 45 height 11
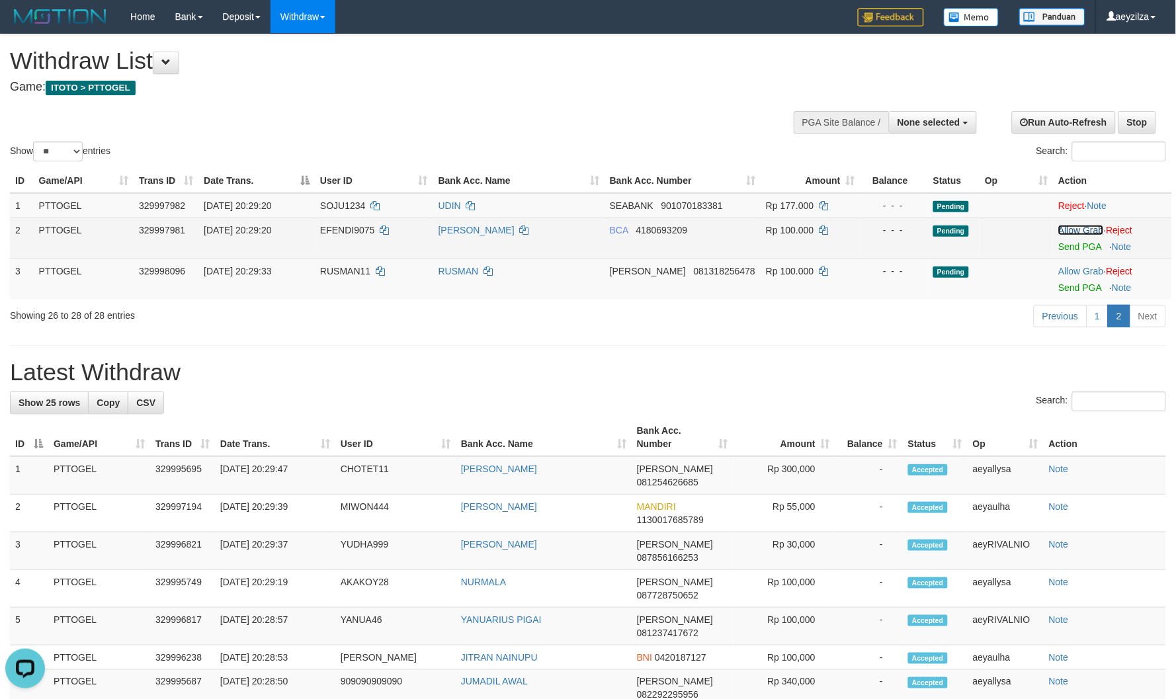
click at [1073, 228] on link "Allow Grab" at bounding box center [1081, 230] width 45 height 11
